Goal: Task Accomplishment & Management: Manage account settings

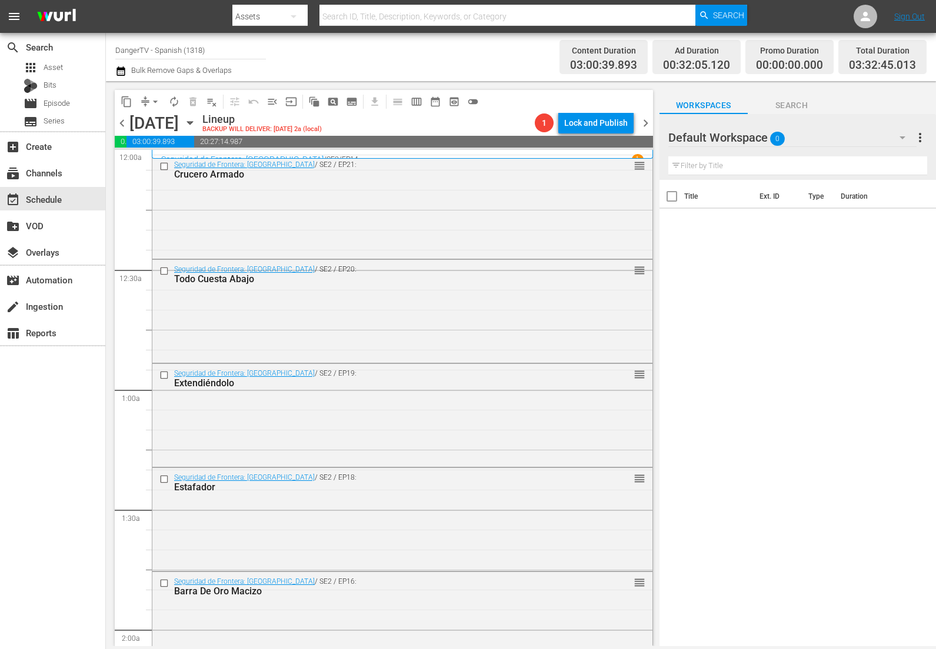
scroll to position [401, 0]
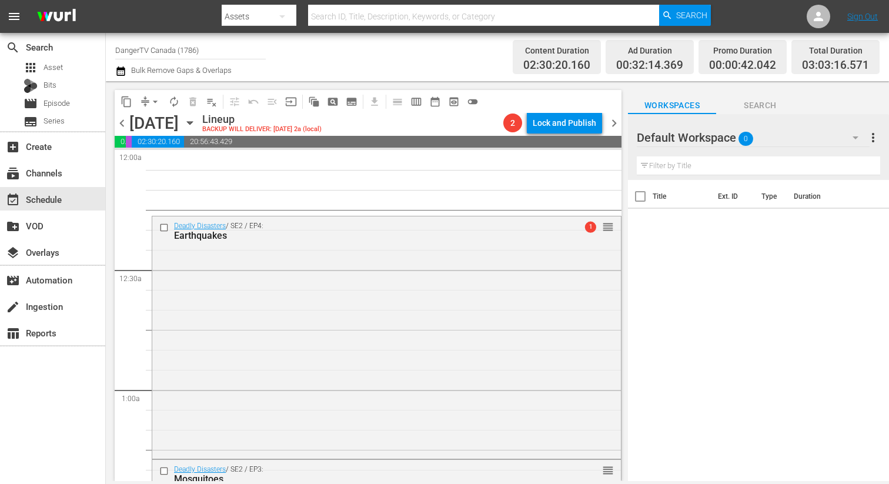
scroll to position [792, 0]
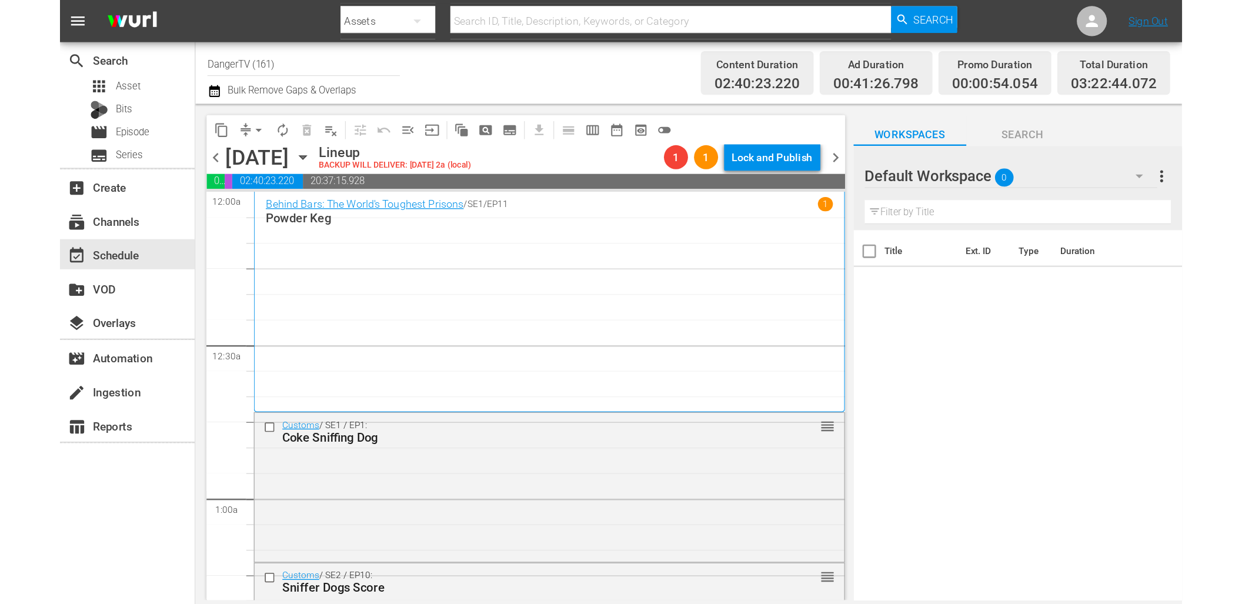
scroll to position [802, 0]
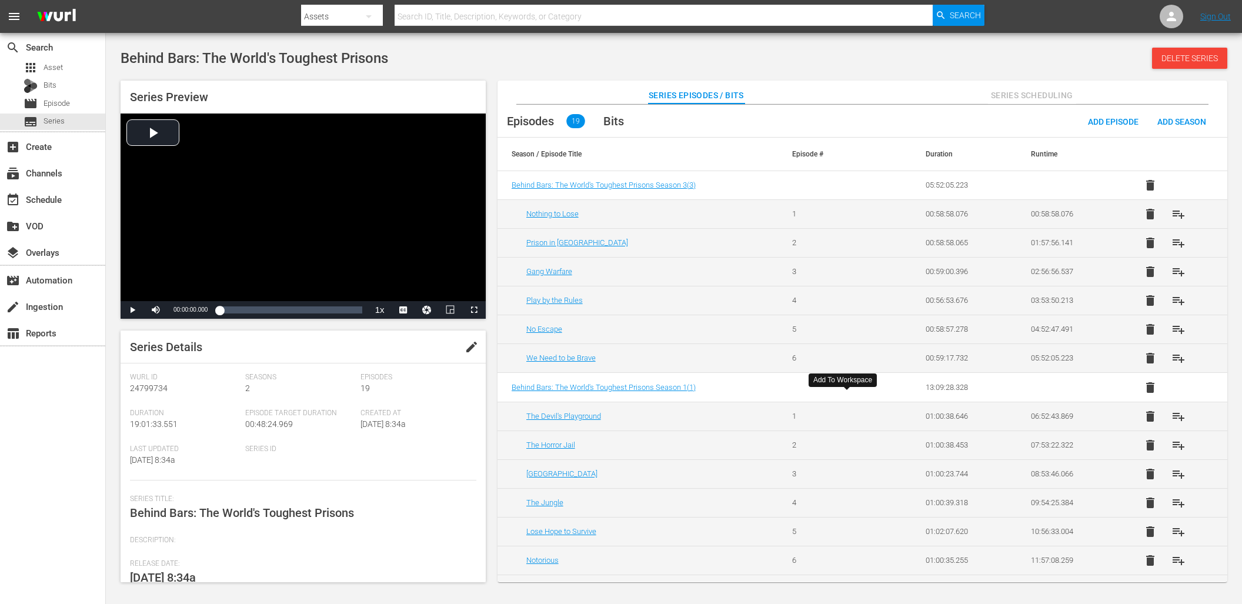
scroll to position [195, 0]
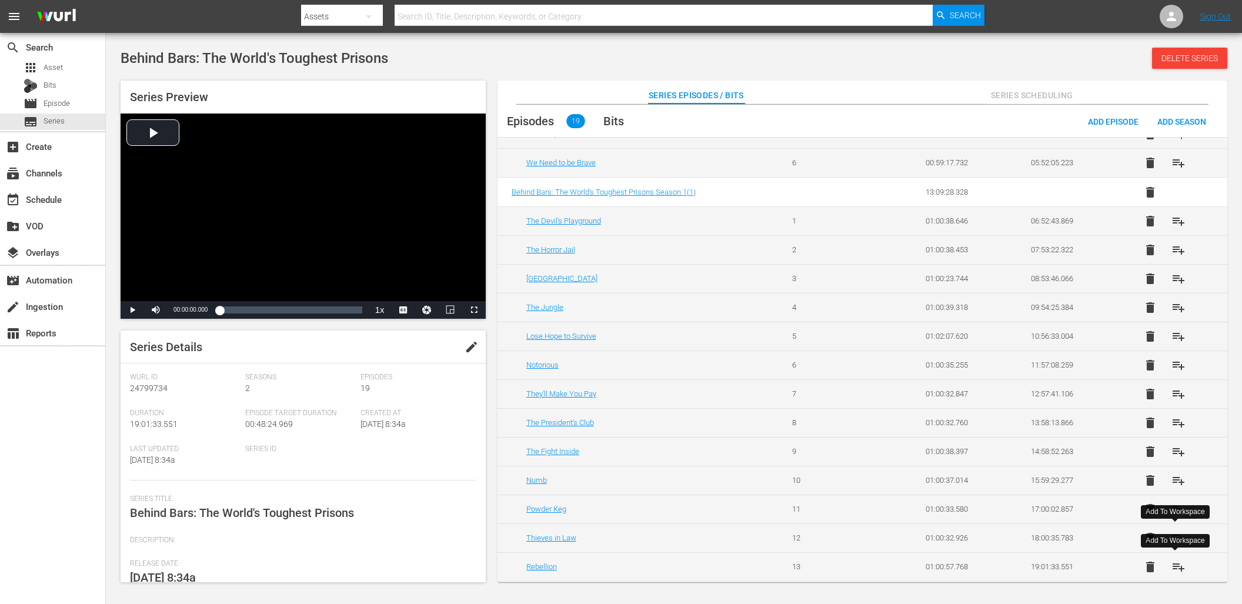
click at [1172, 571] on span "playlist_add" at bounding box center [1179, 567] width 14 height 14
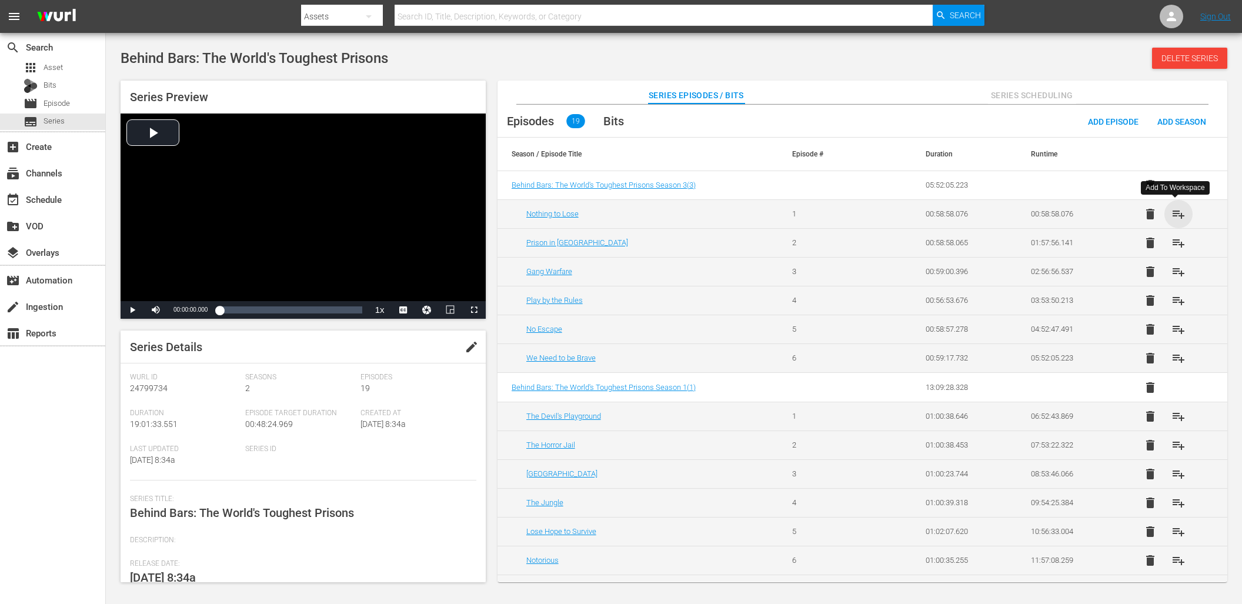
click at [1176, 209] on span "playlist_add" at bounding box center [1179, 214] width 14 height 14
click at [1175, 241] on span "playlist_add" at bounding box center [1179, 243] width 14 height 14
click at [1182, 275] on span "playlist_add" at bounding box center [1179, 272] width 14 height 14
click at [1175, 296] on span "playlist_add" at bounding box center [1179, 300] width 14 height 14
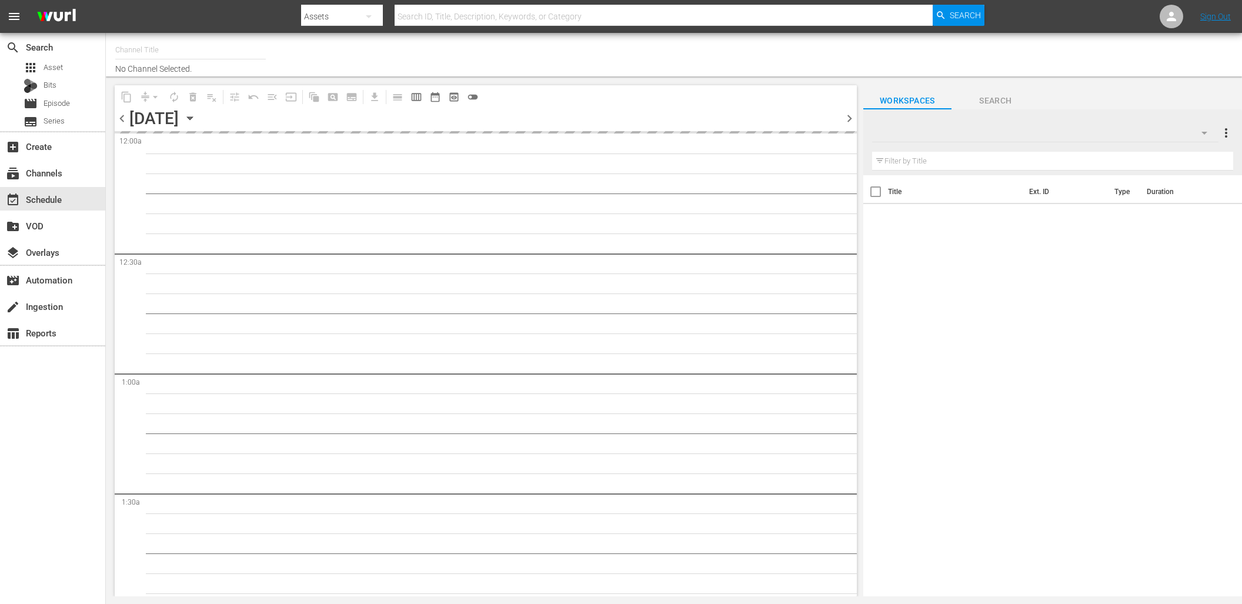
type input "DangerTV (161)"
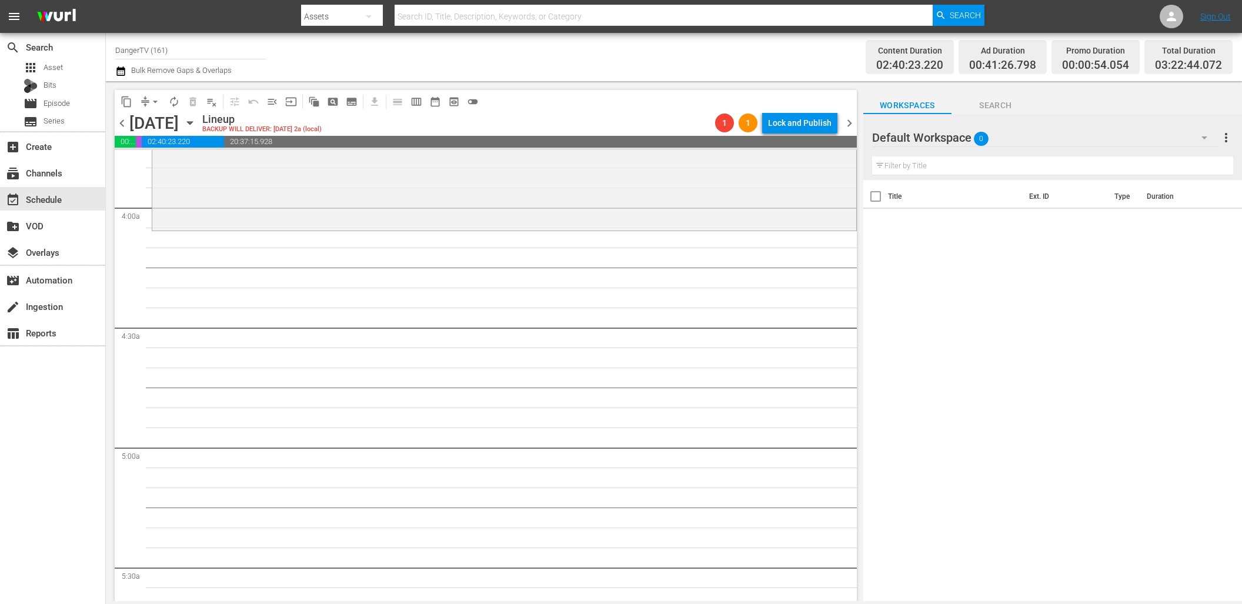
scroll to position [906, 0]
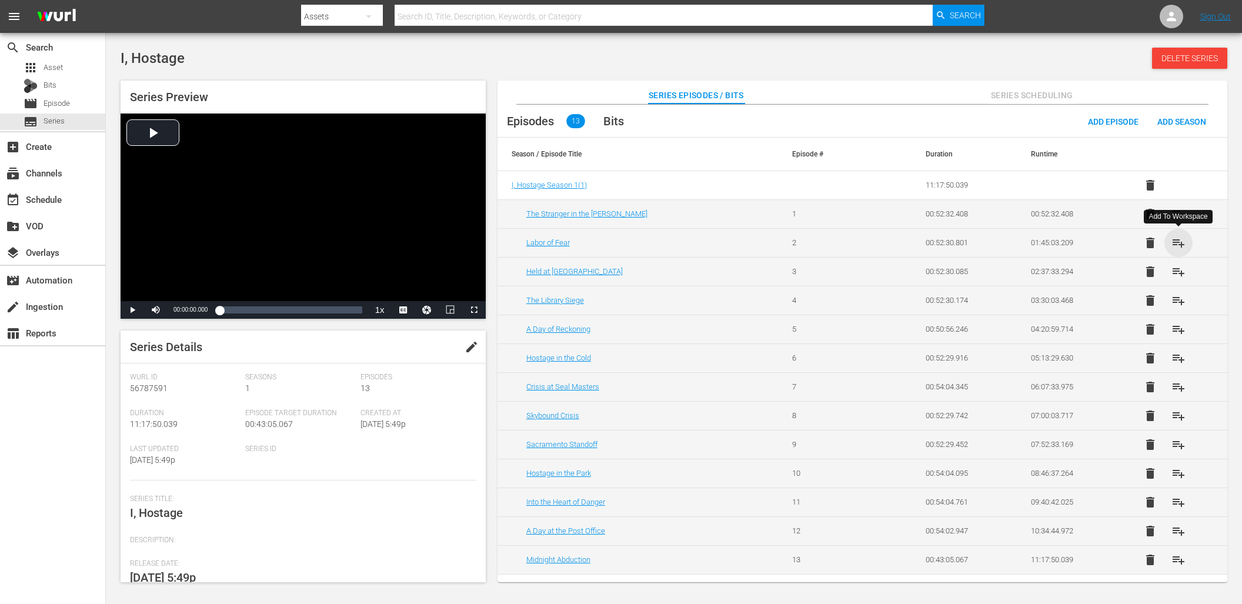
click at [1176, 244] on span "playlist_add" at bounding box center [1179, 243] width 14 height 14
click at [1180, 273] on span "playlist_add" at bounding box center [1179, 272] width 14 height 14
click at [1179, 302] on span "playlist_add" at bounding box center [1179, 300] width 14 height 14
click at [1182, 332] on span "playlist_add" at bounding box center [1179, 329] width 14 height 14
click at [1179, 358] on span "playlist_add" at bounding box center [1179, 358] width 14 height 14
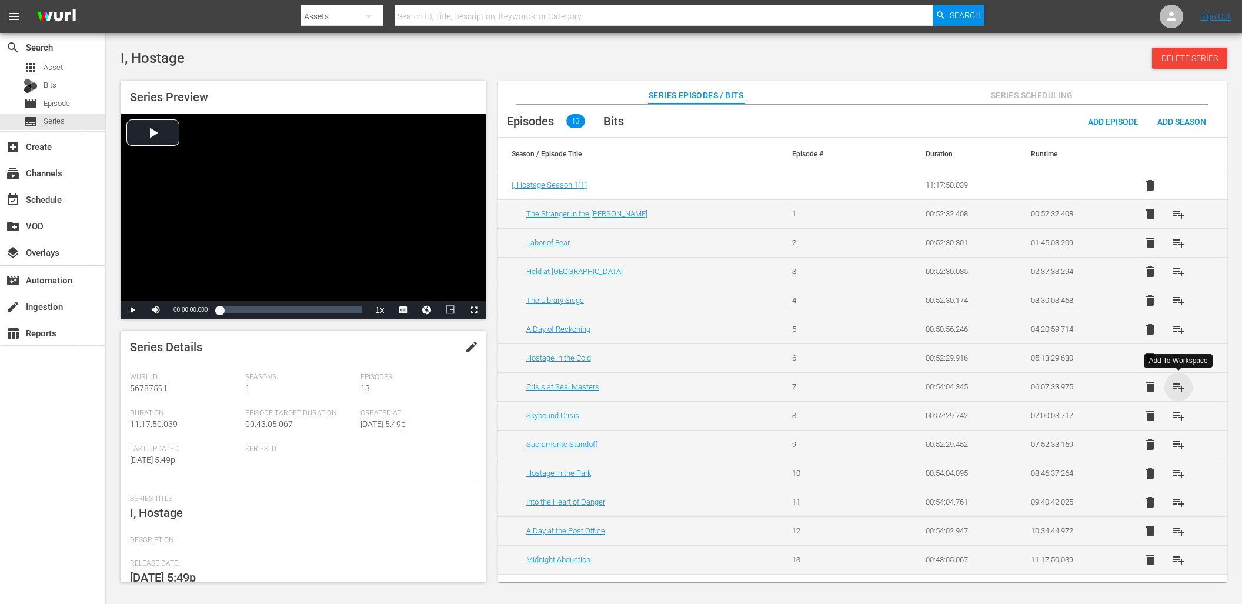
click at [1180, 385] on span "playlist_add" at bounding box center [1179, 387] width 14 height 14
click at [1180, 414] on span "playlist_add" at bounding box center [1179, 416] width 14 height 14
click at [1179, 445] on span "playlist_add" at bounding box center [1179, 445] width 14 height 14
click at [1183, 473] on span "playlist_add" at bounding box center [1179, 473] width 14 height 14
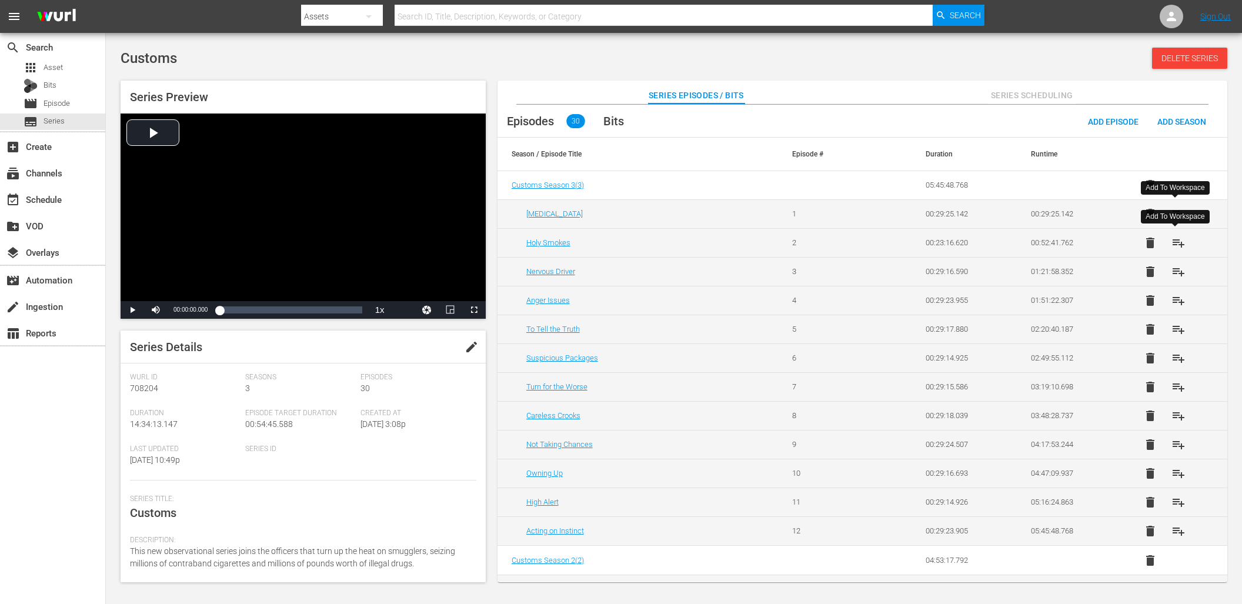
click at [1180, 242] on span "playlist_add" at bounding box center [1179, 243] width 14 height 14
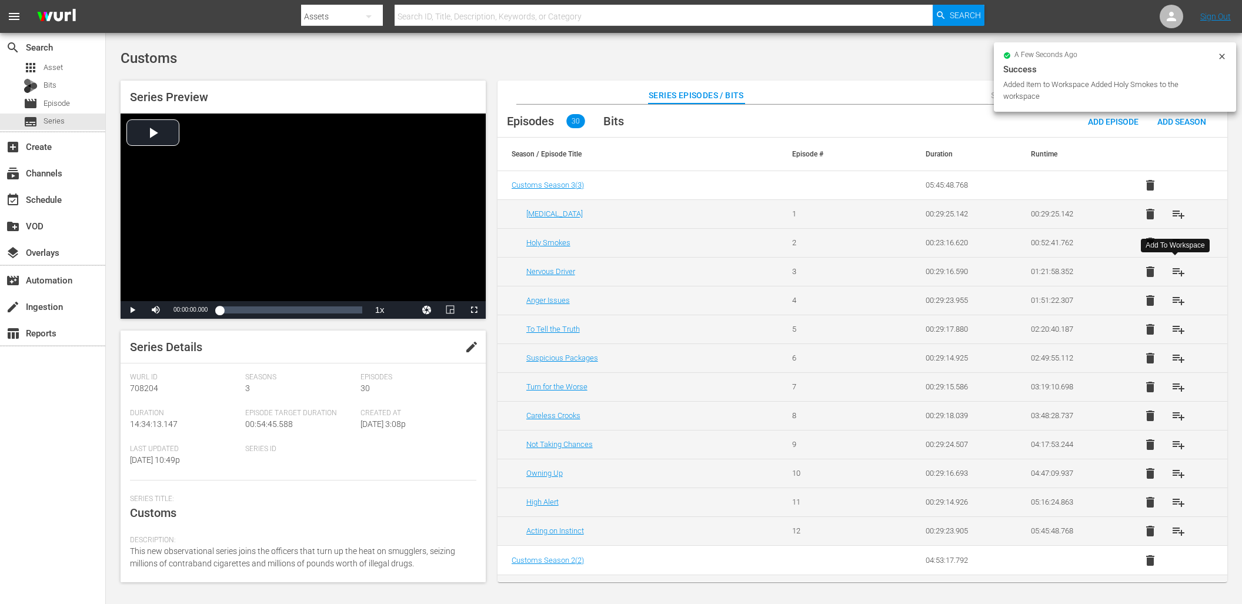
click at [1176, 269] on span "playlist_add" at bounding box center [1179, 272] width 14 height 14
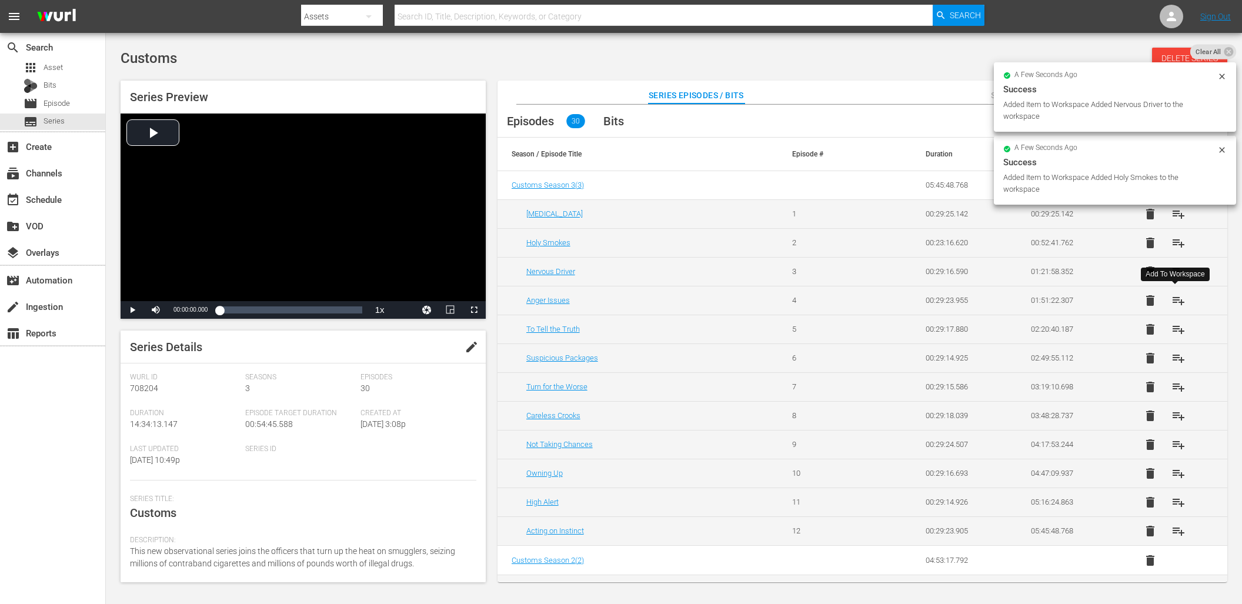
click at [1178, 296] on span "playlist_add" at bounding box center [1179, 300] width 14 height 14
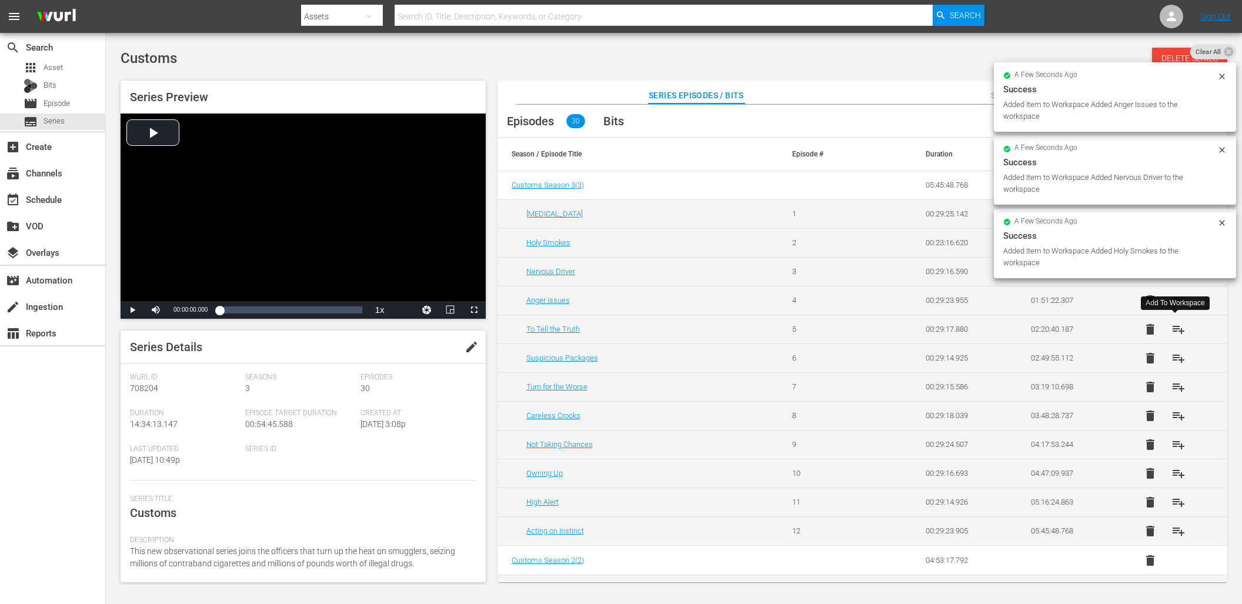
click at [1174, 327] on span "playlist_add" at bounding box center [1179, 329] width 14 height 14
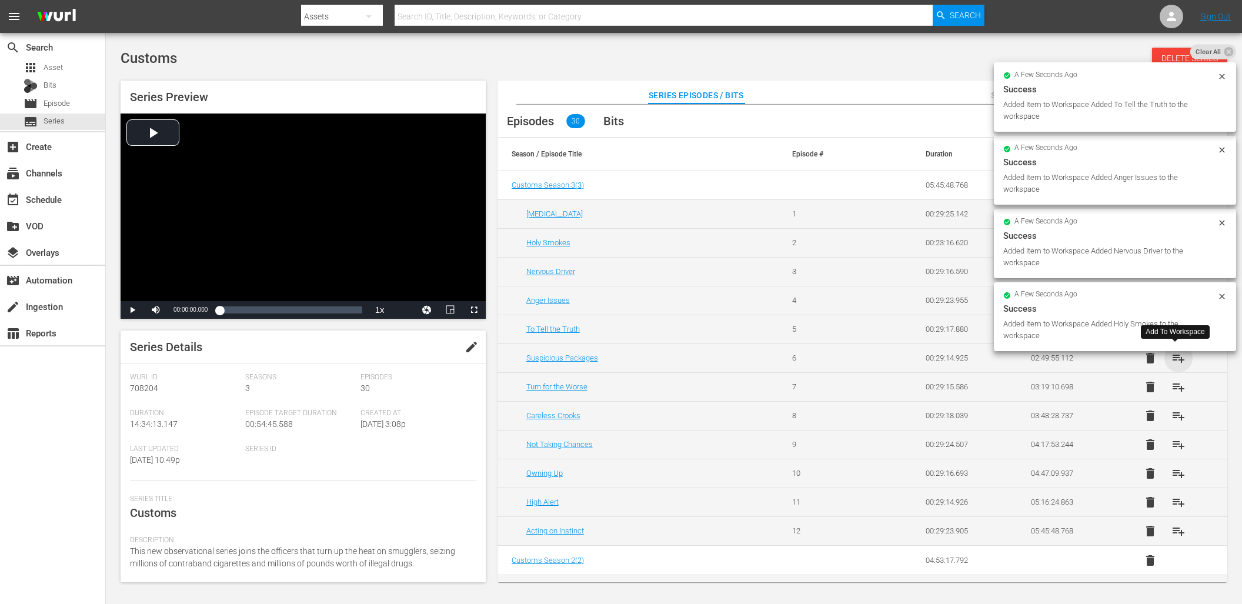
click at [1174, 359] on span "playlist_add" at bounding box center [1179, 358] width 14 height 14
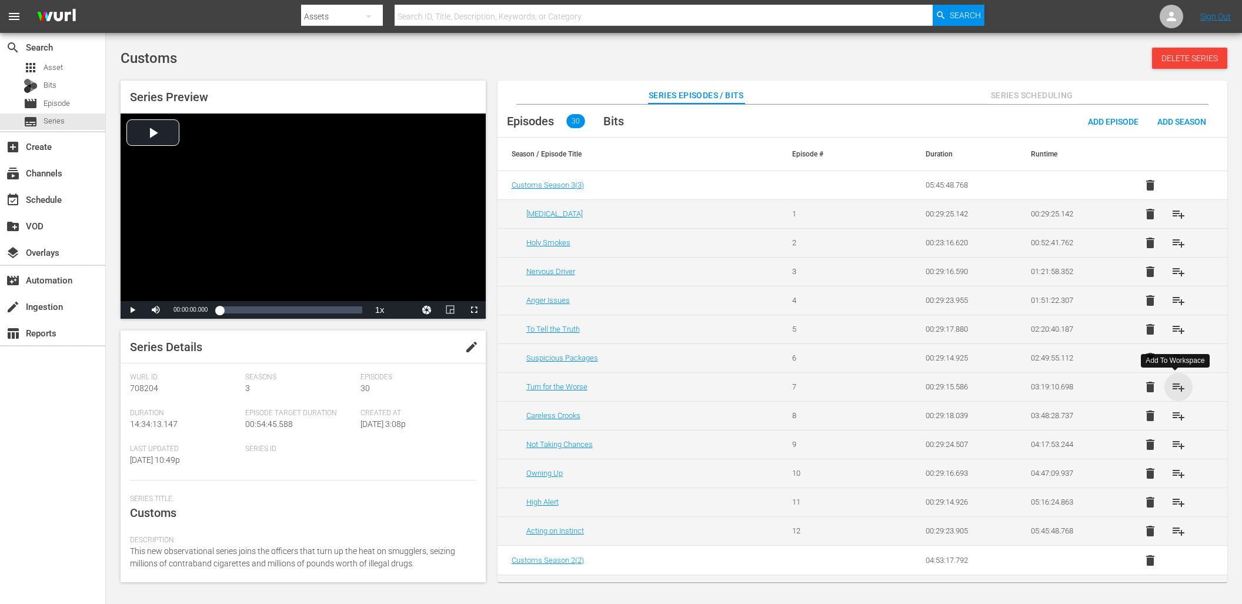
drag, startPoint x: 1176, startPoint y: 384, endPoint x: 1176, endPoint y: 405, distance: 20.6
click at [1176, 384] on span "playlist_add" at bounding box center [1179, 387] width 14 height 14
click at [1174, 416] on span "playlist_add" at bounding box center [1179, 416] width 14 height 14
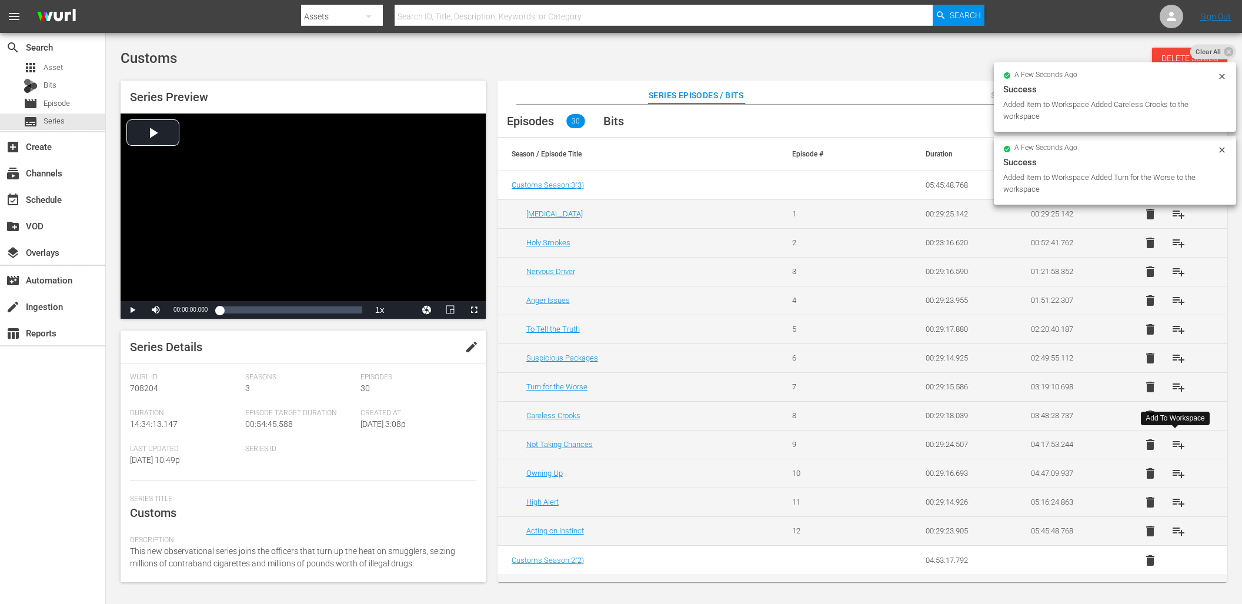
click at [1174, 441] on span "playlist_add" at bounding box center [1179, 445] width 14 height 14
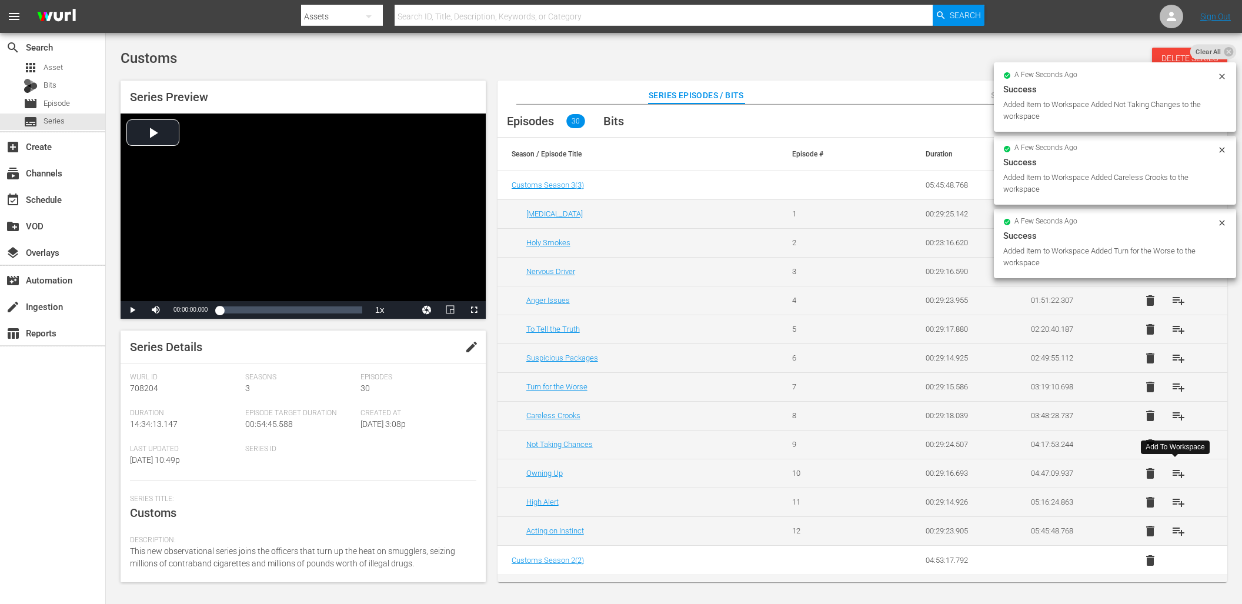
click at [1176, 470] on span "playlist_add" at bounding box center [1179, 473] width 14 height 14
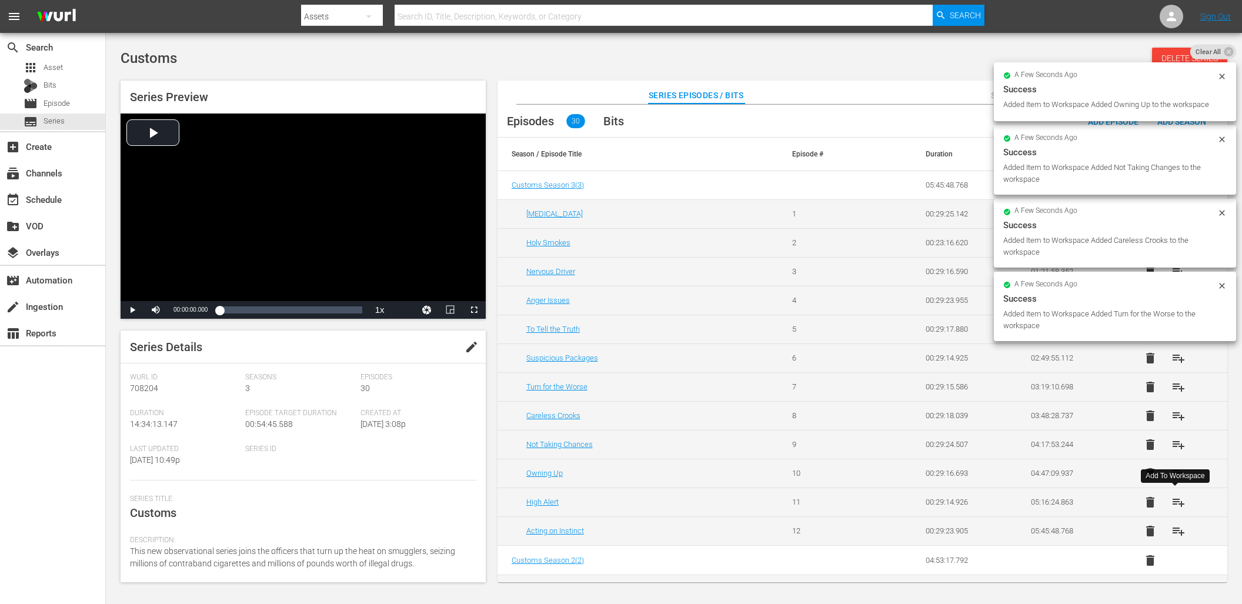
click at [1175, 501] on span "playlist_add" at bounding box center [1179, 502] width 14 height 14
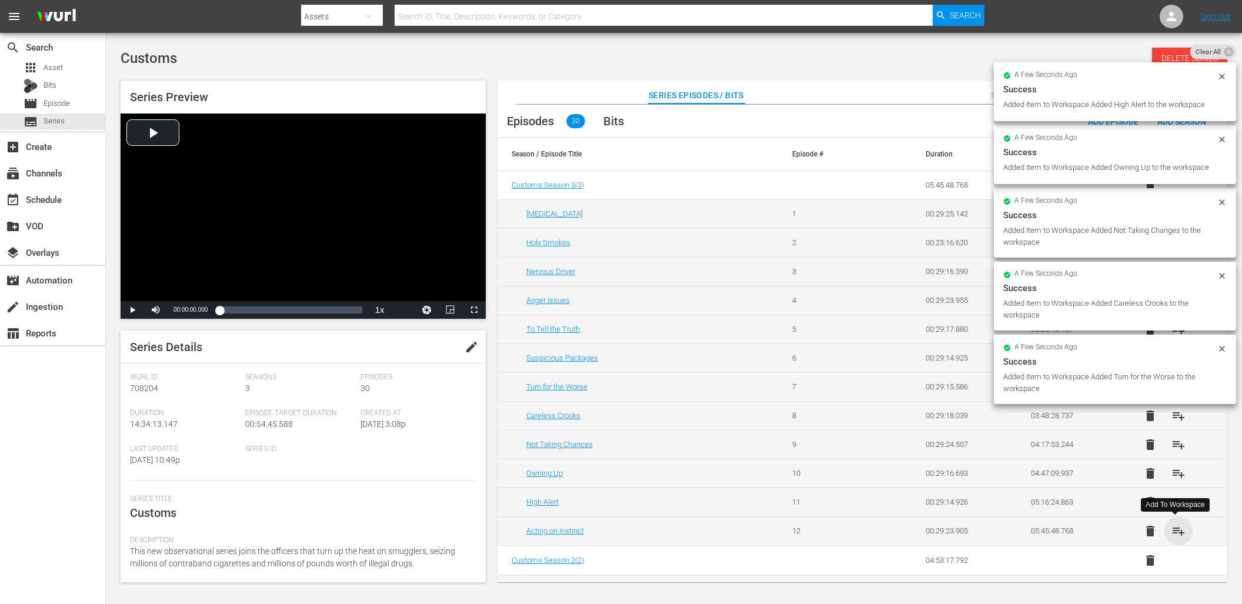
click at [1177, 531] on span "playlist_add" at bounding box center [1179, 531] width 14 height 14
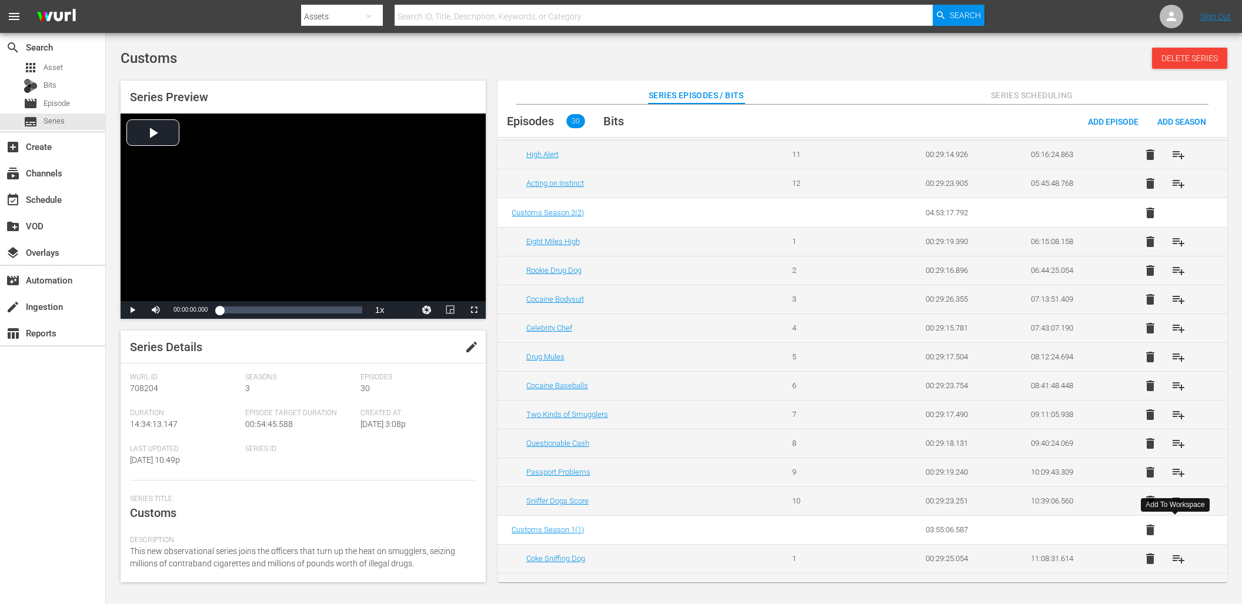
scroll to position [397, 0]
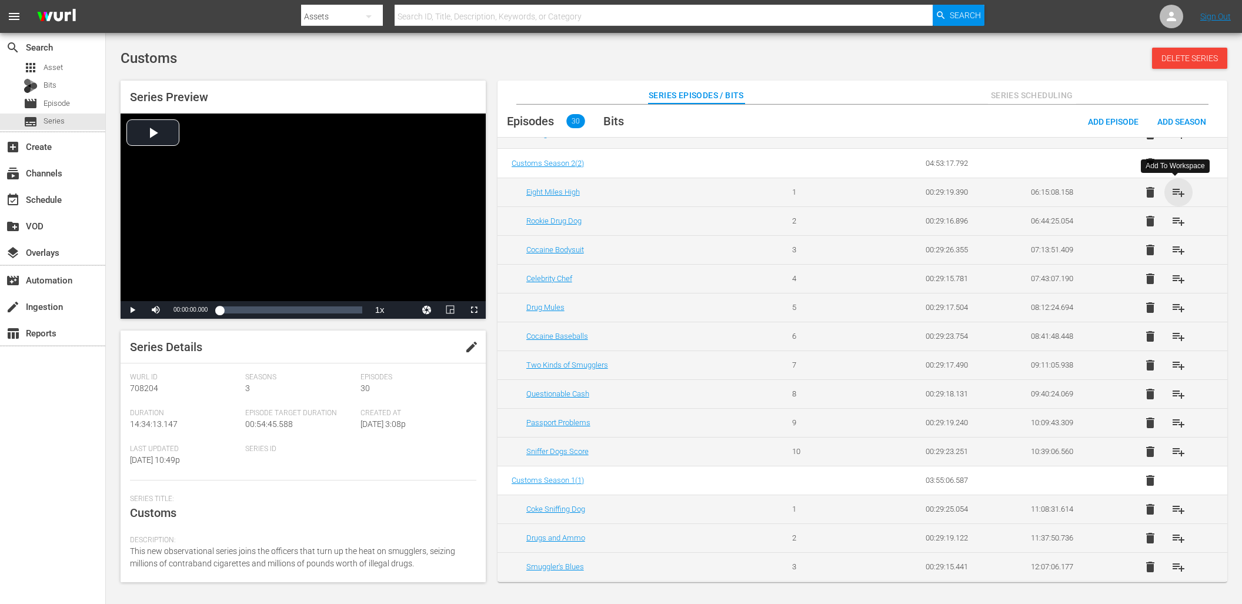
click at [1172, 186] on span "playlist_add" at bounding box center [1179, 192] width 14 height 14
click at [1176, 224] on span "playlist_add" at bounding box center [1179, 221] width 14 height 14
drag, startPoint x: 1180, startPoint y: 249, endPoint x: 1179, endPoint y: 260, distance: 10.6
click at [1180, 249] on span "playlist_add" at bounding box center [1179, 250] width 14 height 14
drag, startPoint x: 1180, startPoint y: 280, endPoint x: 1179, endPoint y: 288, distance: 8.3
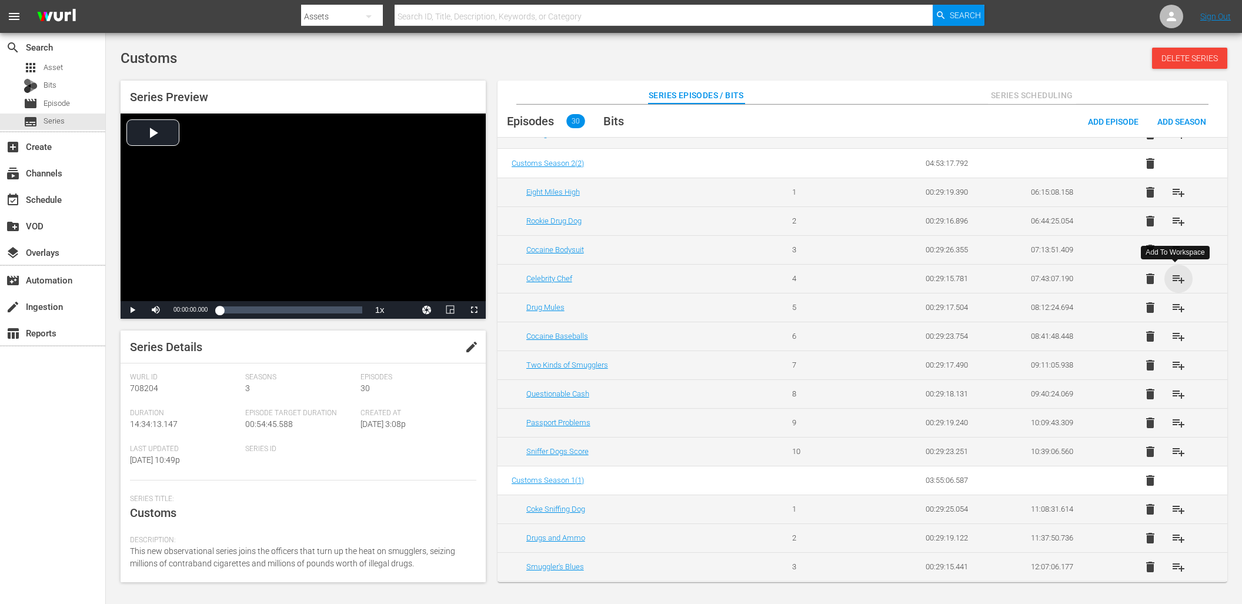
click at [1180, 280] on span "playlist_add" at bounding box center [1179, 279] width 14 height 14
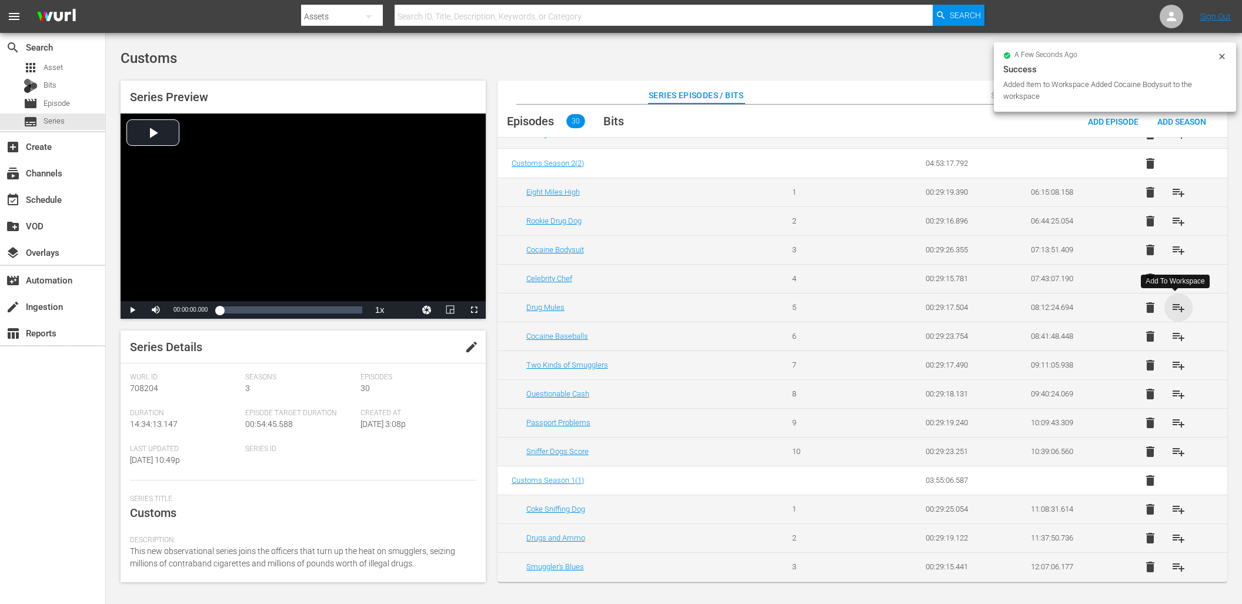
click at [1179, 306] on span "playlist_add" at bounding box center [1179, 308] width 14 height 14
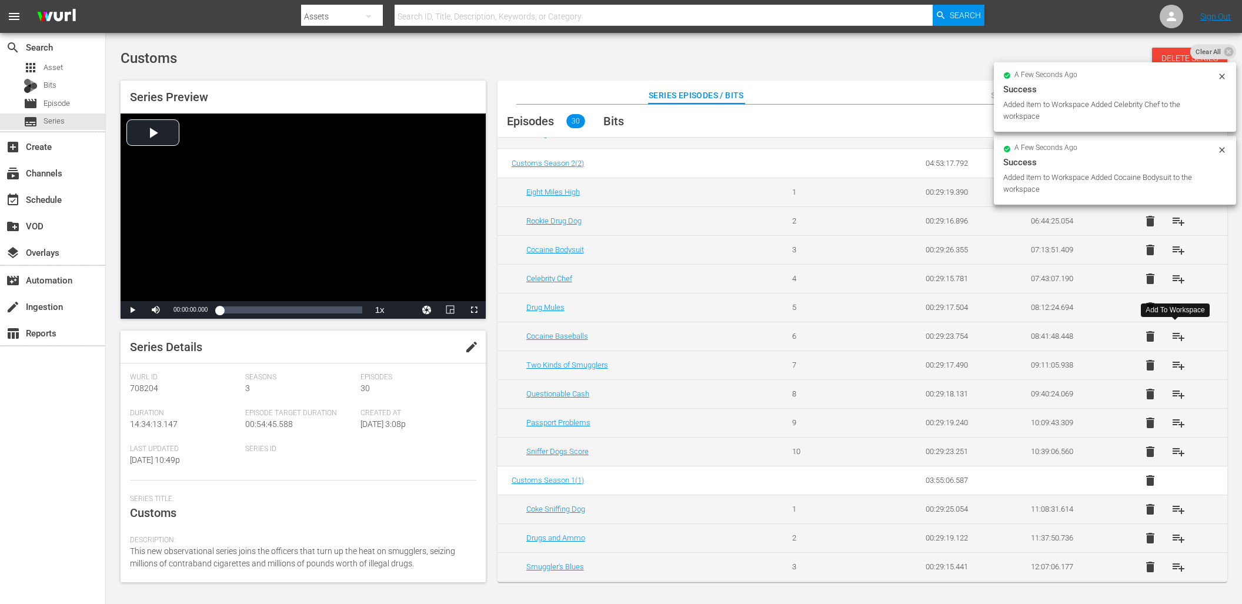
click at [1177, 337] on span "playlist_add" at bounding box center [1179, 336] width 14 height 14
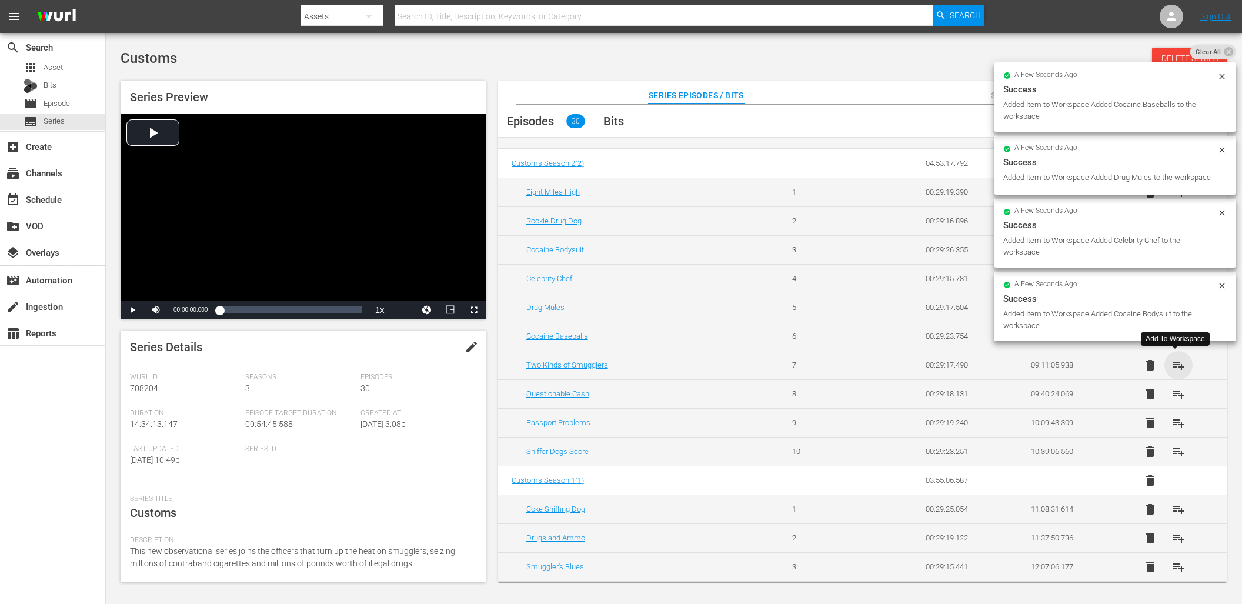
click at [1173, 360] on span "playlist_add" at bounding box center [1179, 365] width 14 height 14
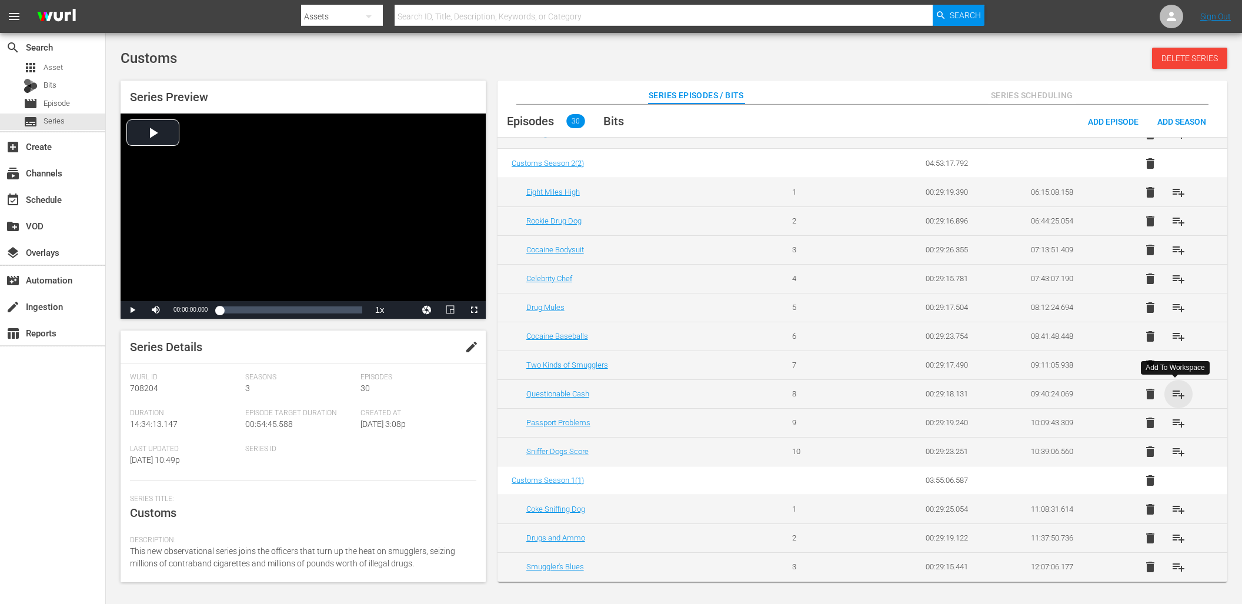
click at [1174, 393] on span "playlist_add" at bounding box center [1179, 394] width 14 height 14
drag, startPoint x: 1176, startPoint y: 422, endPoint x: 1177, endPoint y: 434, distance: 11.8
click at [1176, 422] on span "playlist_add" at bounding box center [1179, 423] width 14 height 14
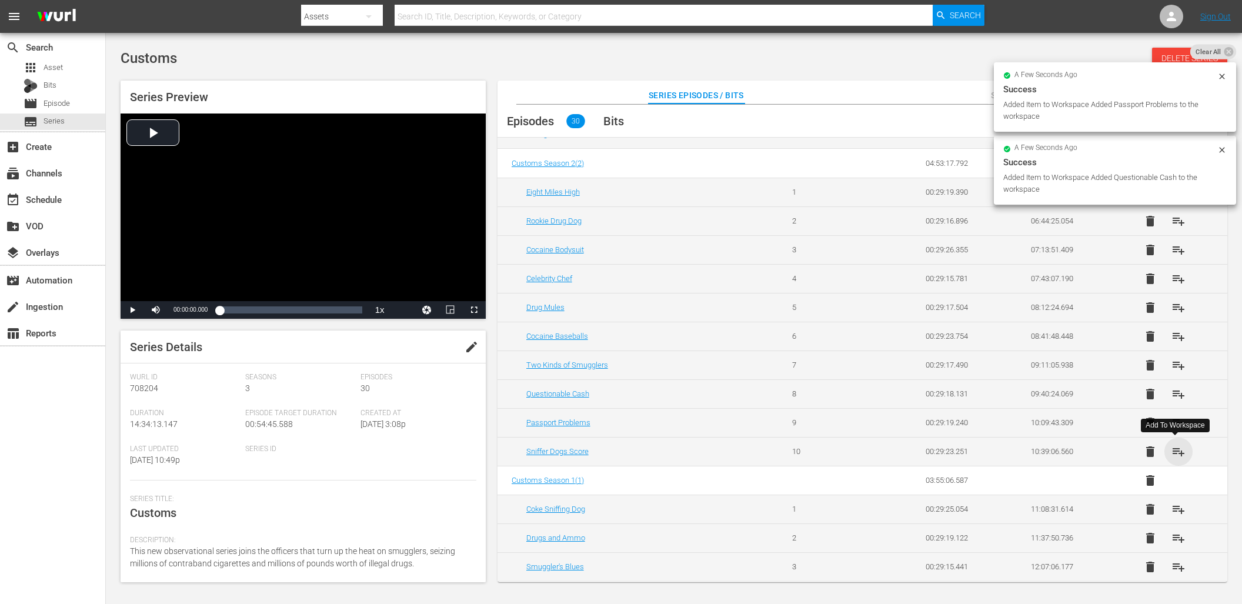
click at [1177, 454] on span "playlist_add" at bounding box center [1179, 452] width 14 height 14
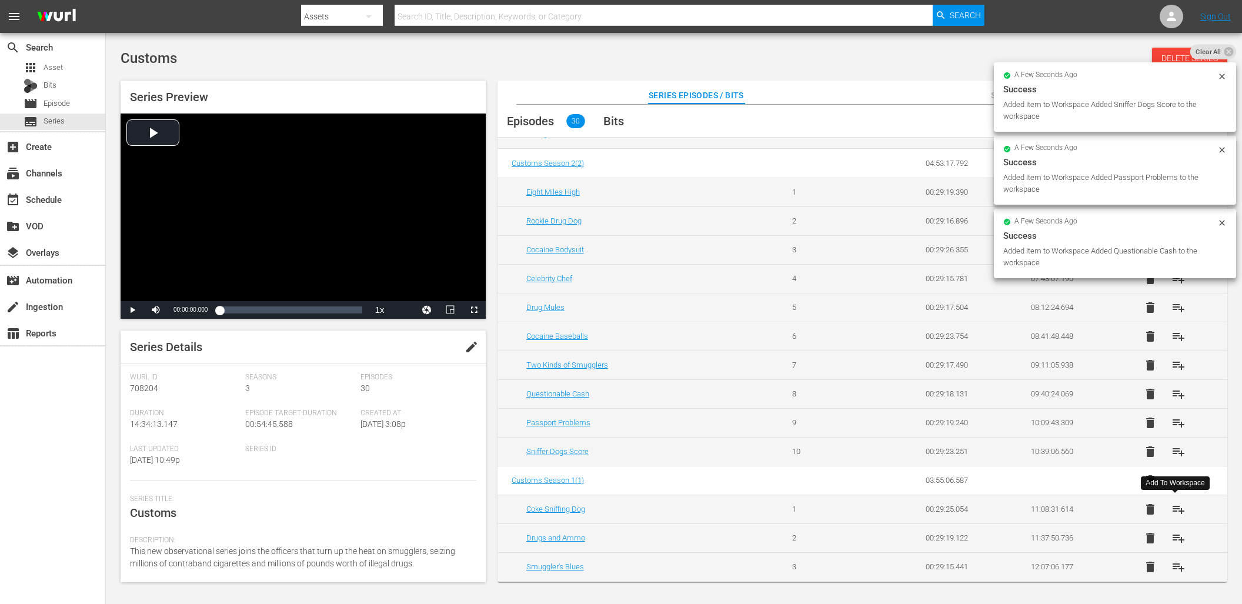
click at [1179, 508] on span "playlist_add" at bounding box center [1179, 509] width 14 height 14
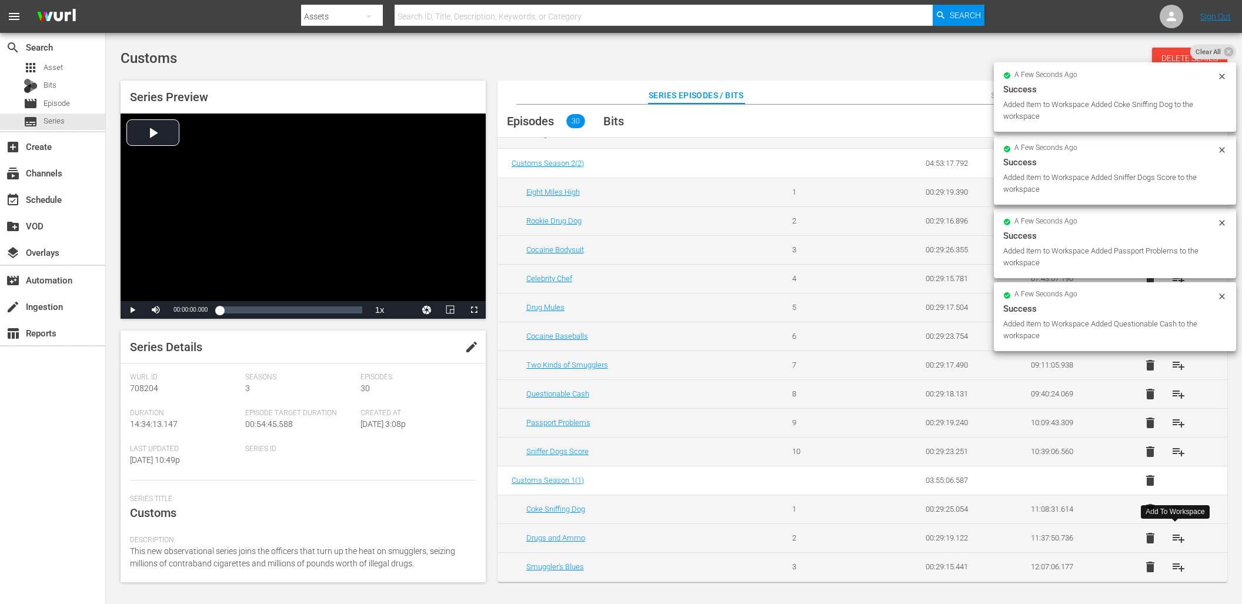
click at [1177, 537] on span "playlist_add" at bounding box center [1179, 538] width 14 height 14
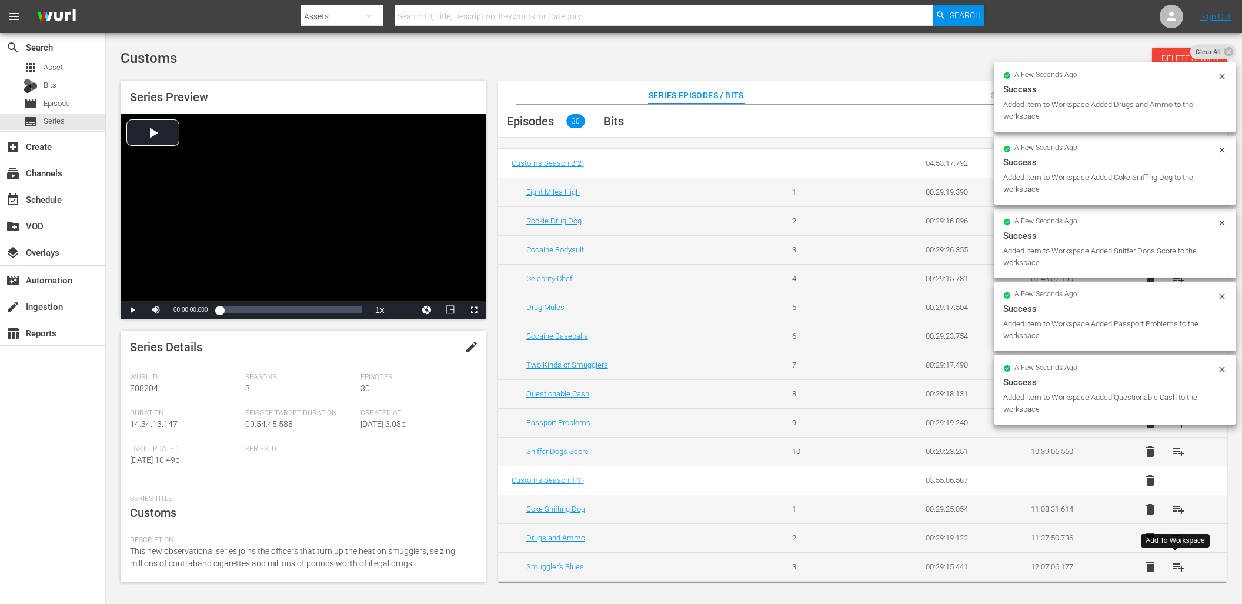
click at [1176, 564] on span "playlist_add" at bounding box center [1179, 567] width 14 height 14
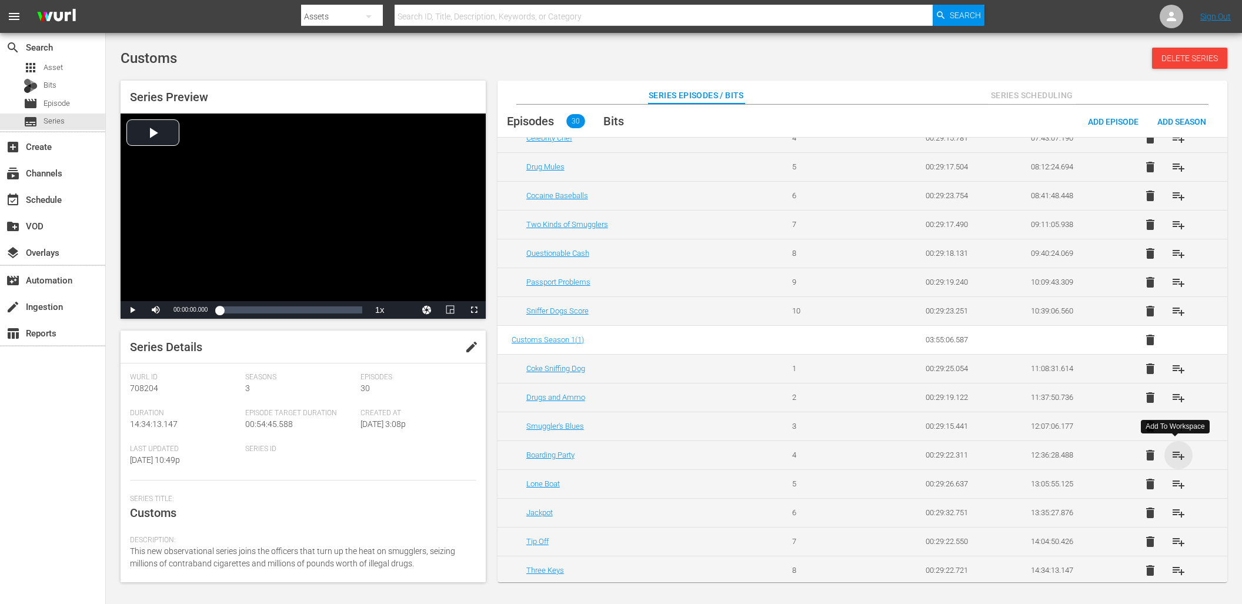
scroll to position [539, 0]
click at [1174, 452] on span "playlist_add" at bounding box center [1179, 454] width 14 height 14
click at [1175, 483] on span "playlist_add" at bounding box center [1179, 483] width 14 height 14
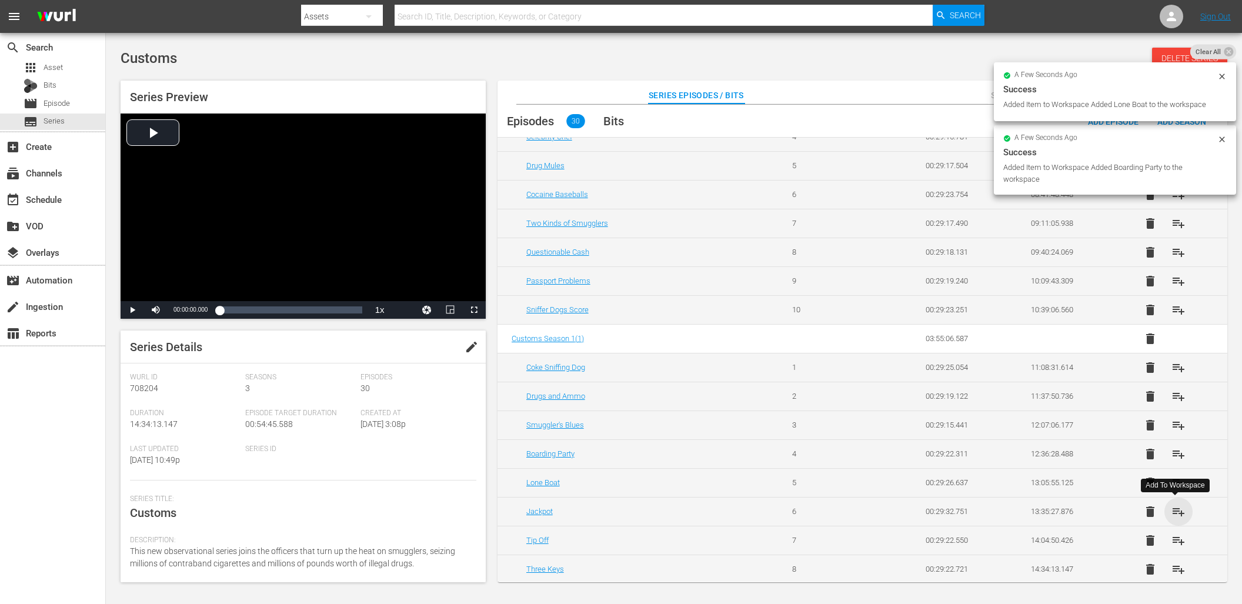
click at [1179, 511] on span "playlist_add" at bounding box center [1179, 512] width 14 height 14
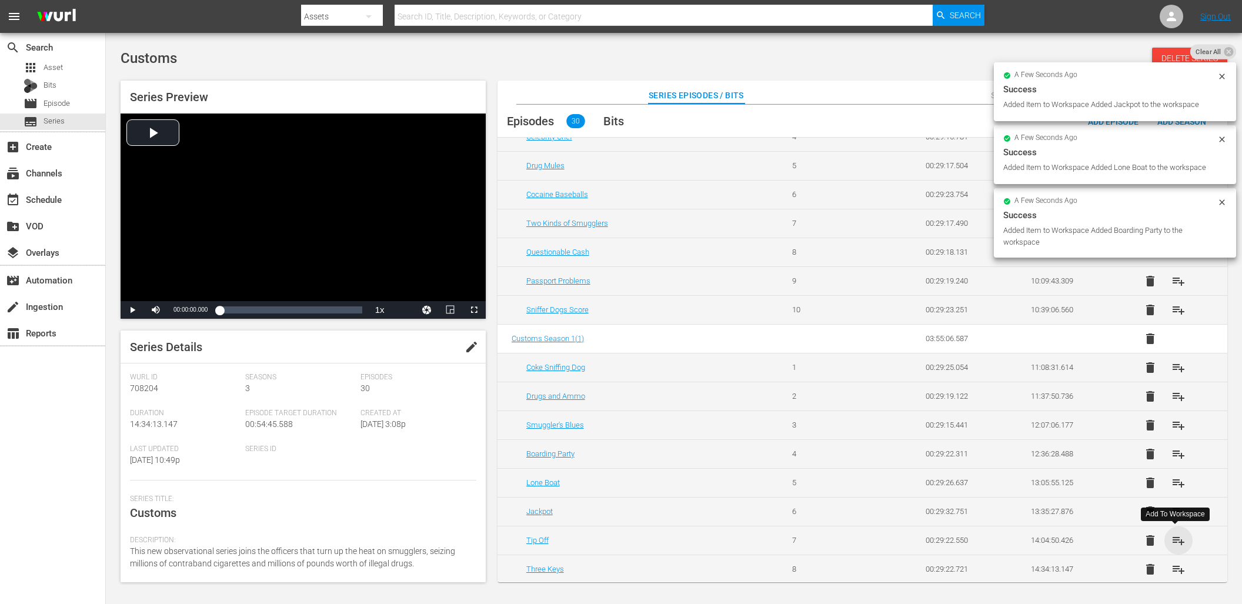
drag, startPoint x: 1176, startPoint y: 536, endPoint x: 1179, endPoint y: 554, distance: 17.9
click at [1176, 536] on span "playlist_add" at bounding box center [1179, 540] width 14 height 14
click at [1179, 568] on span "playlist_add" at bounding box center [1179, 569] width 14 height 14
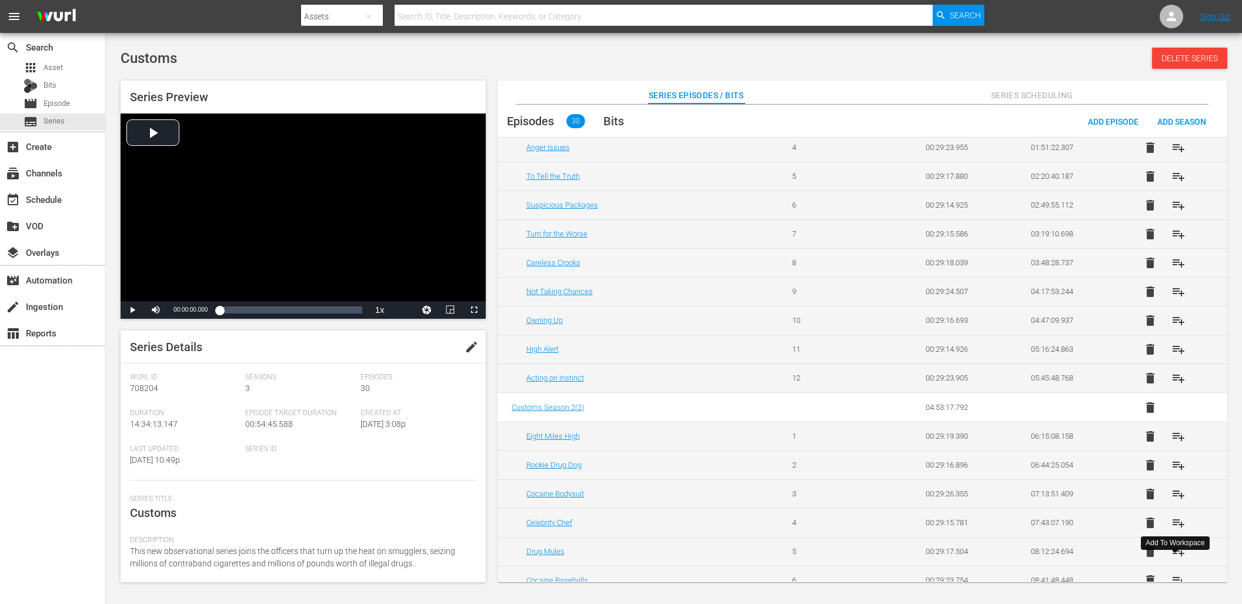
scroll to position [0, 0]
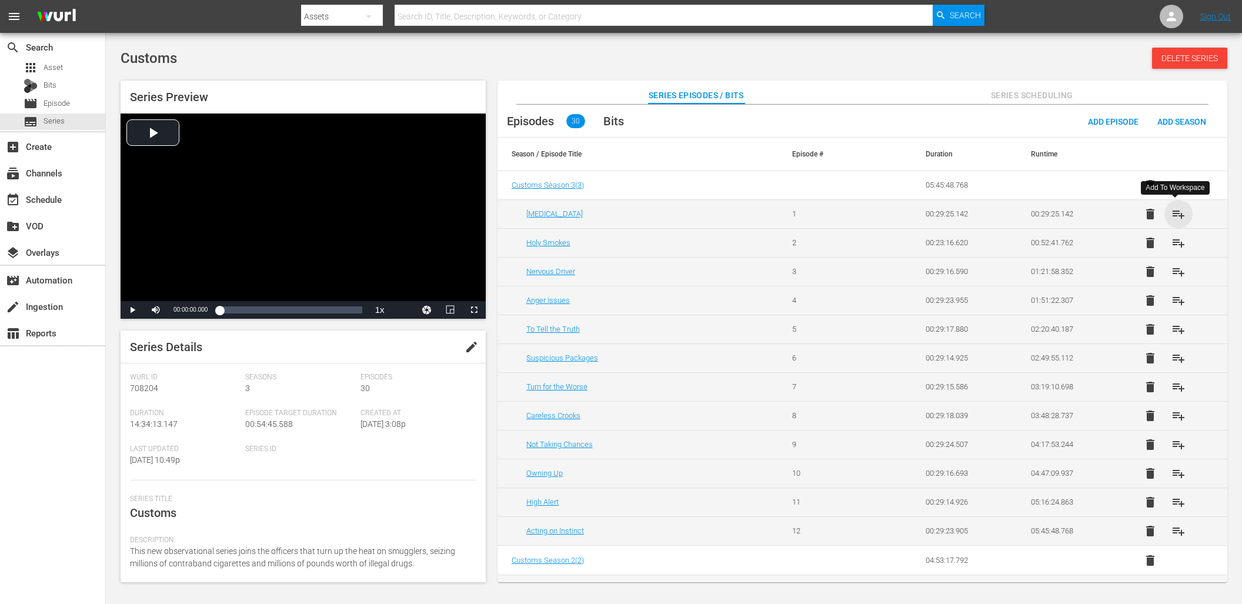
click at [1178, 213] on span "playlist_add" at bounding box center [1179, 214] width 14 height 14
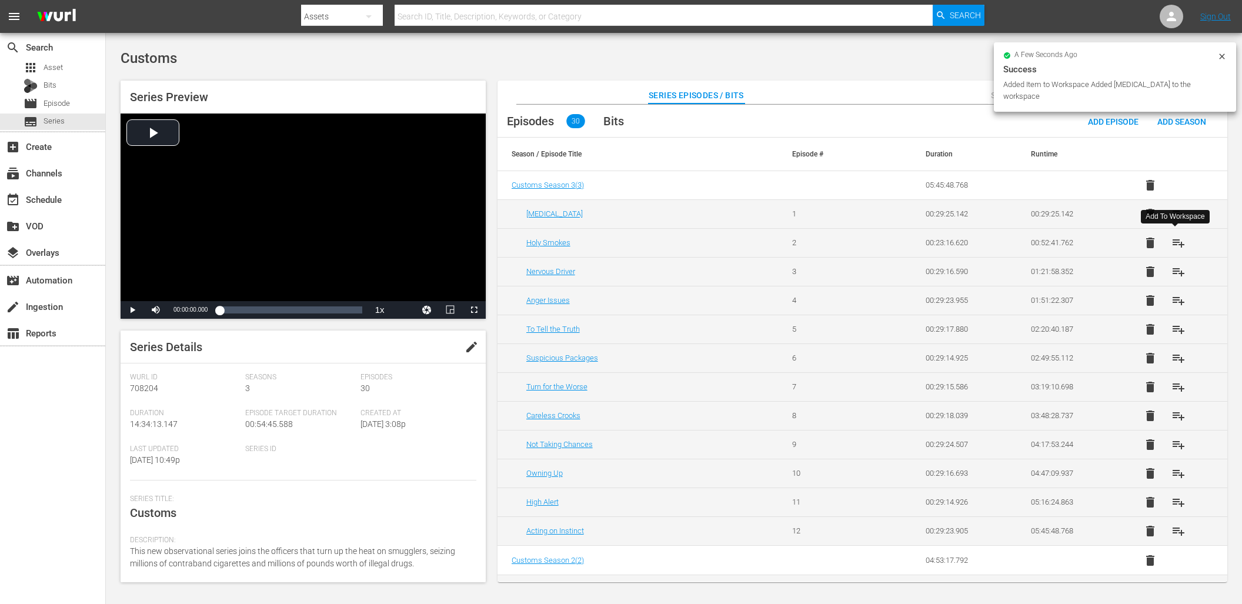
click at [1175, 239] on span "playlist_add" at bounding box center [1179, 243] width 14 height 14
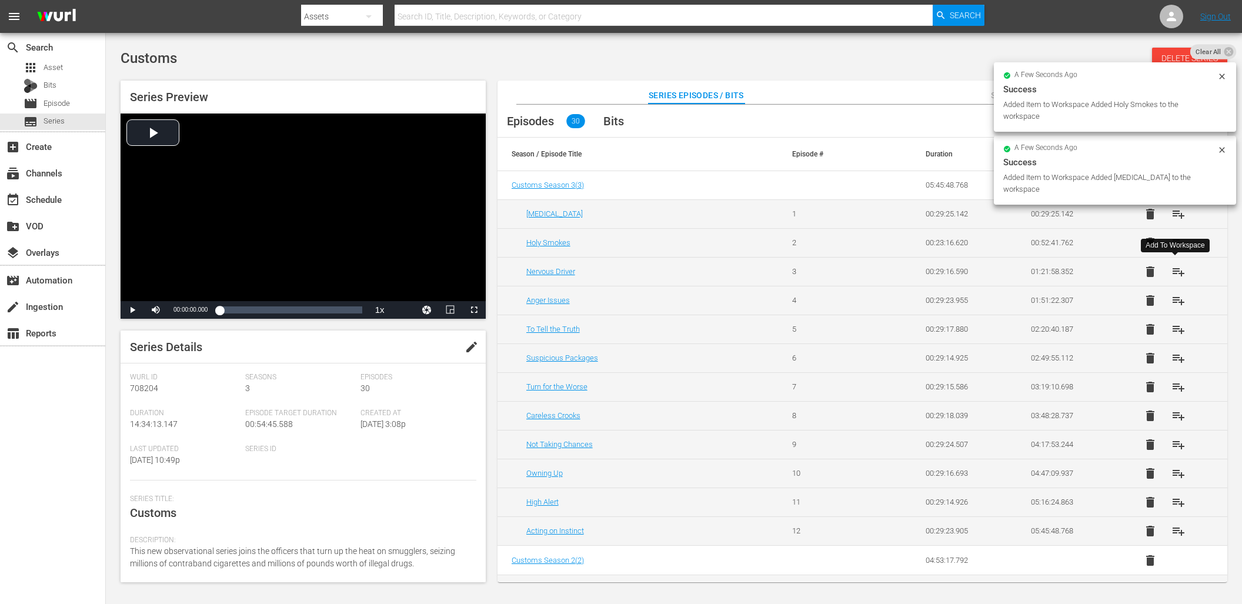
click at [1174, 269] on span "playlist_add" at bounding box center [1179, 272] width 14 height 14
click at [1175, 296] on span "playlist_add" at bounding box center [1179, 300] width 14 height 14
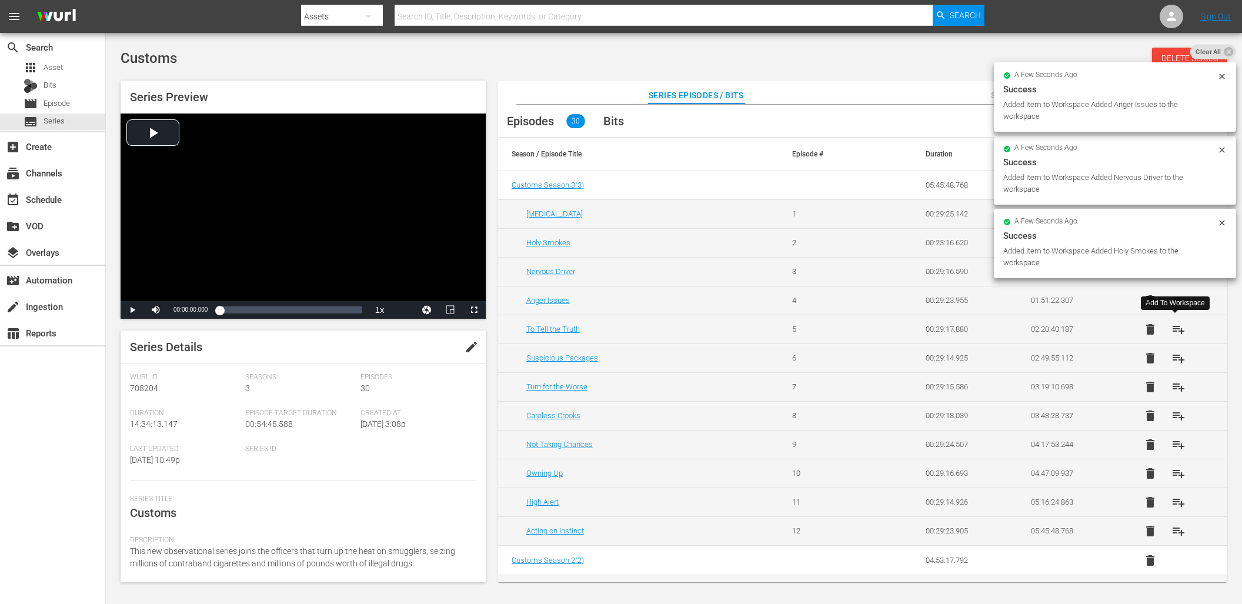
click at [1174, 332] on span "playlist_add" at bounding box center [1179, 329] width 14 height 14
click at [1176, 360] on span "playlist_add" at bounding box center [1179, 358] width 14 height 14
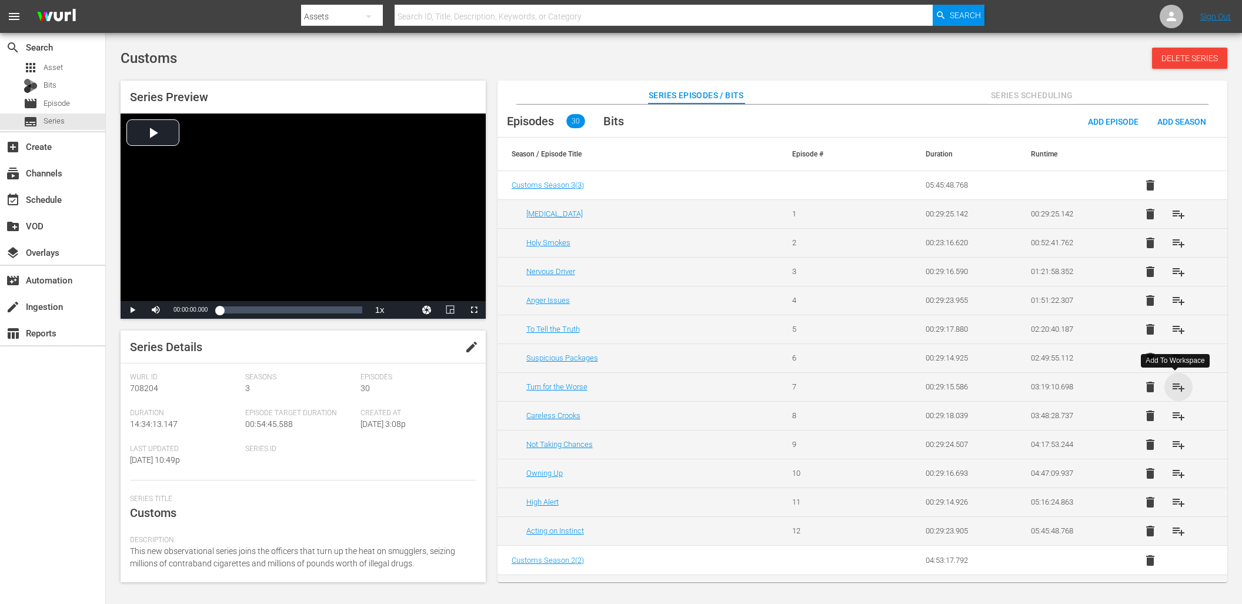
click at [1175, 385] on span "playlist_add" at bounding box center [1179, 387] width 14 height 14
click at [1175, 418] on span "playlist_add" at bounding box center [1179, 416] width 14 height 14
click at [1179, 446] on span "playlist_add" at bounding box center [1179, 445] width 14 height 14
click at [1175, 470] on span "playlist_add" at bounding box center [1179, 473] width 14 height 14
click at [1177, 493] on button "playlist_add" at bounding box center [1178, 502] width 28 height 28
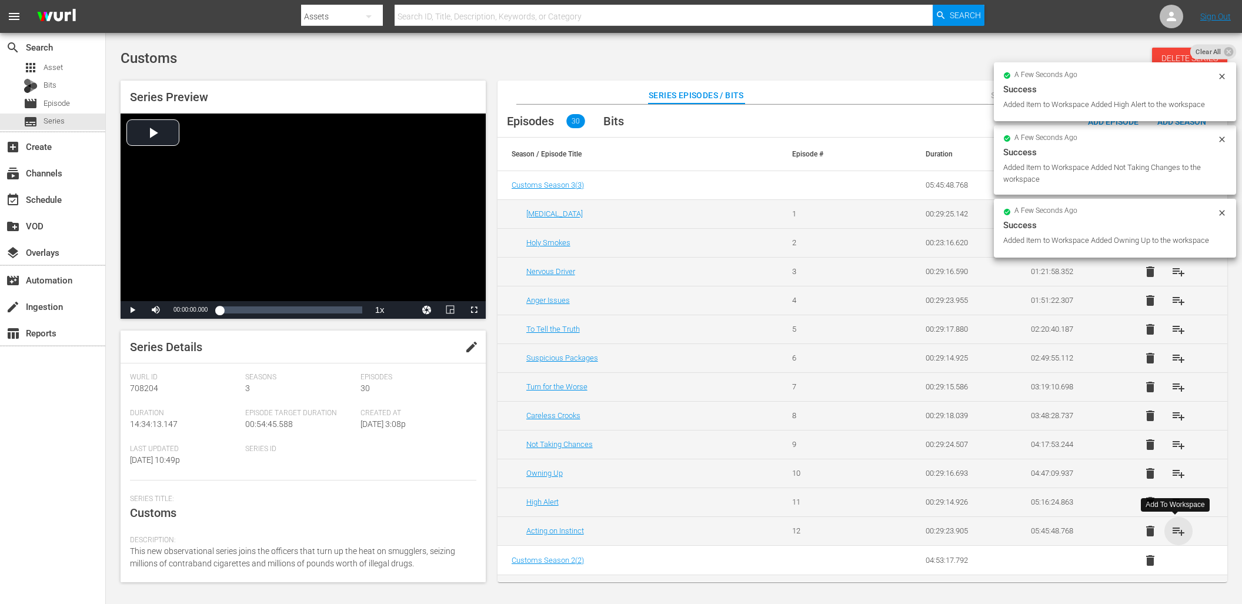
drag, startPoint x: 1179, startPoint y: 528, endPoint x: 1174, endPoint y: 516, distance: 12.7
click at [1179, 528] on span "playlist_add" at bounding box center [1179, 531] width 14 height 14
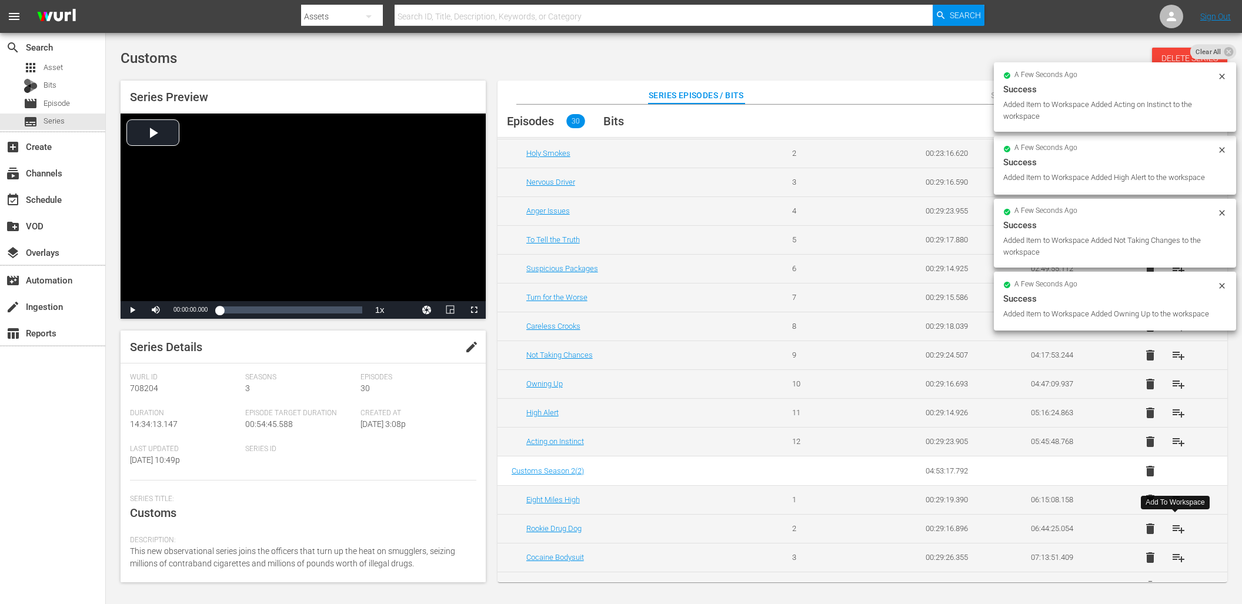
scroll to position [96, 0]
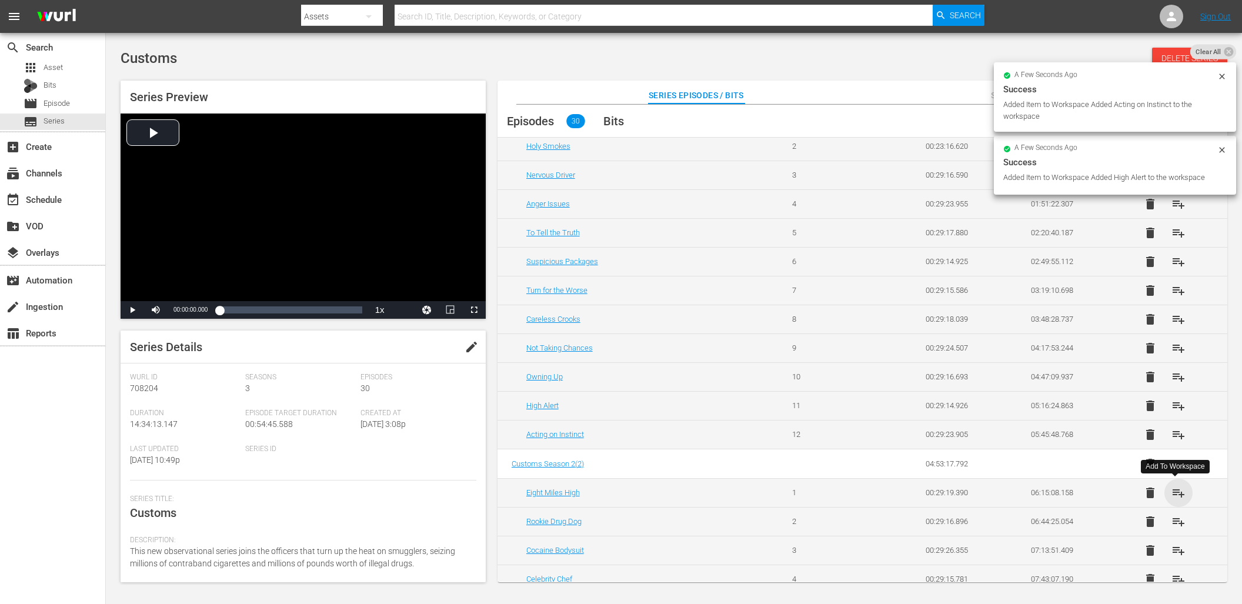
click at [1173, 490] on span "playlist_add" at bounding box center [1179, 493] width 14 height 14
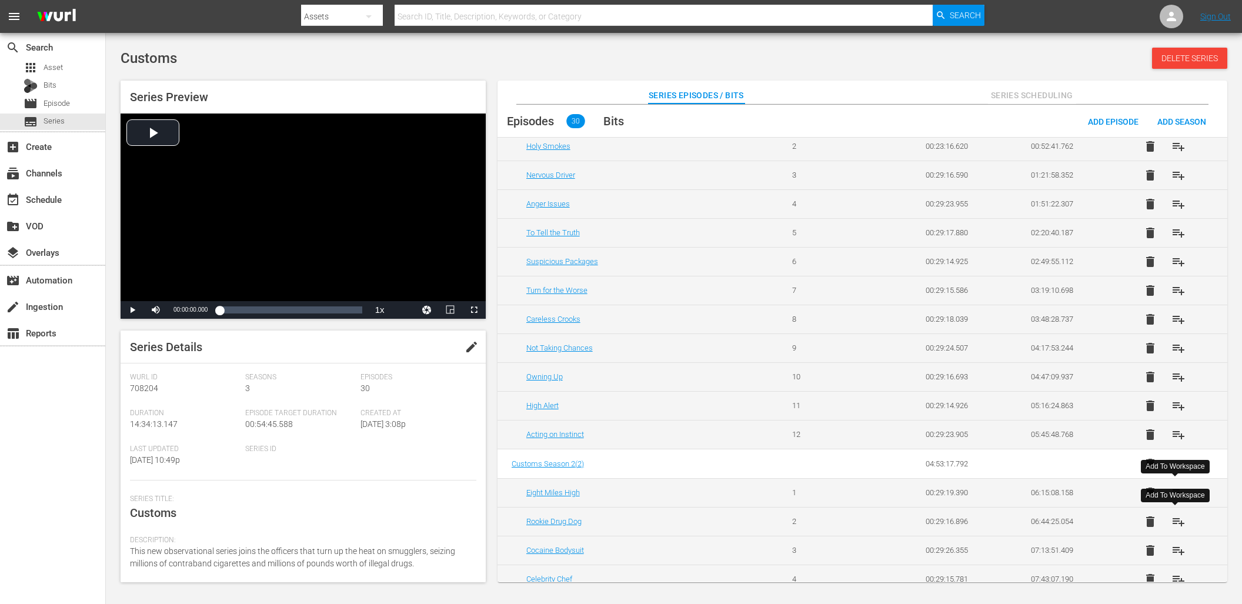
click at [1173, 518] on span "playlist_add" at bounding box center [1179, 522] width 14 height 14
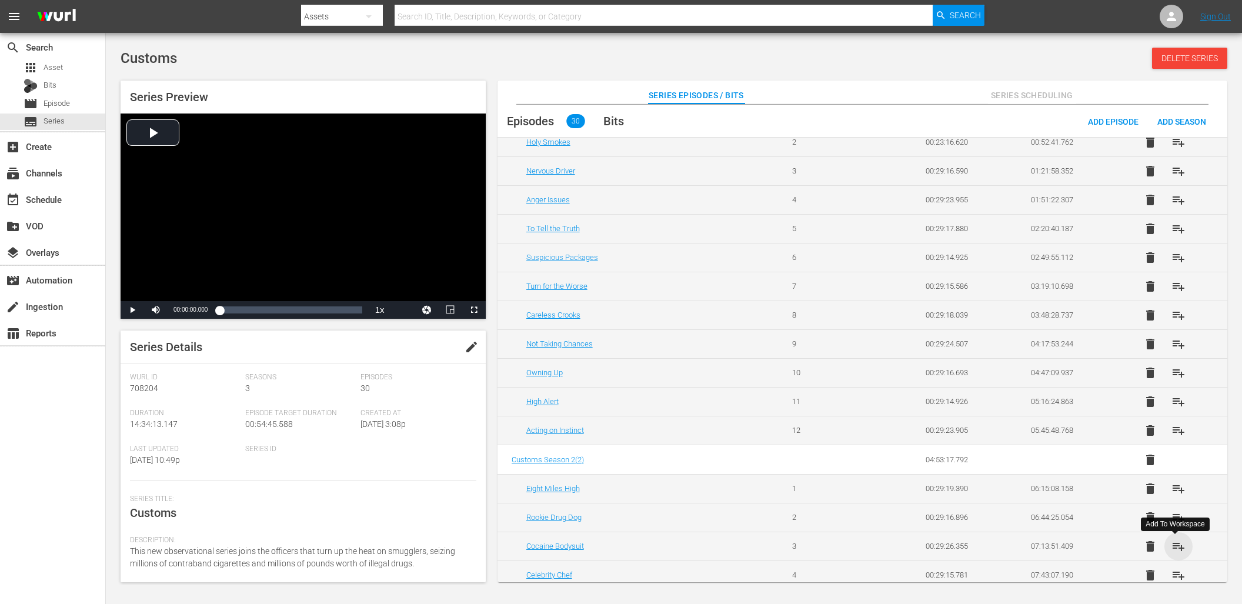
click at [1174, 548] on span "playlist_add" at bounding box center [1179, 546] width 14 height 14
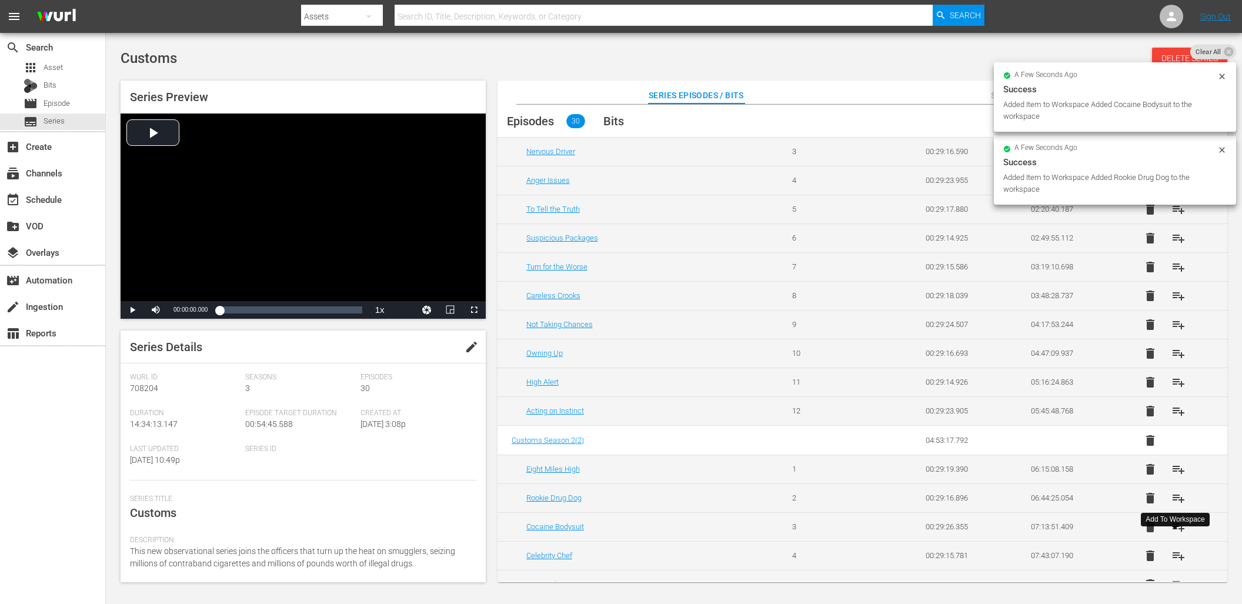
scroll to position [132, 0]
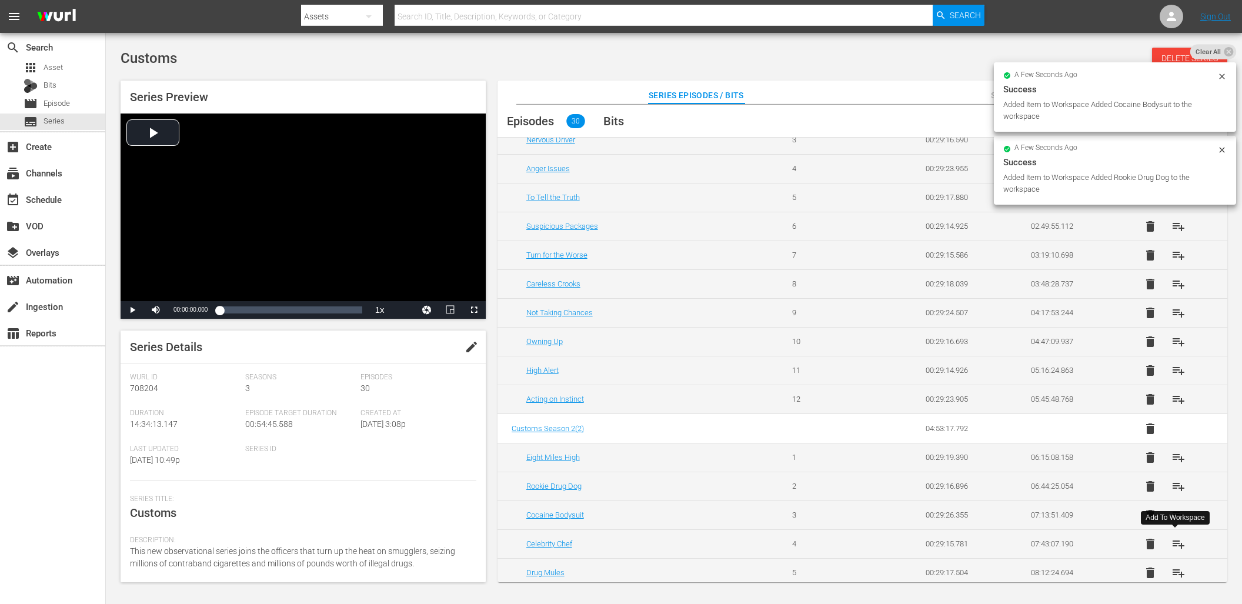
click at [1174, 546] on span "playlist_add" at bounding box center [1179, 544] width 14 height 14
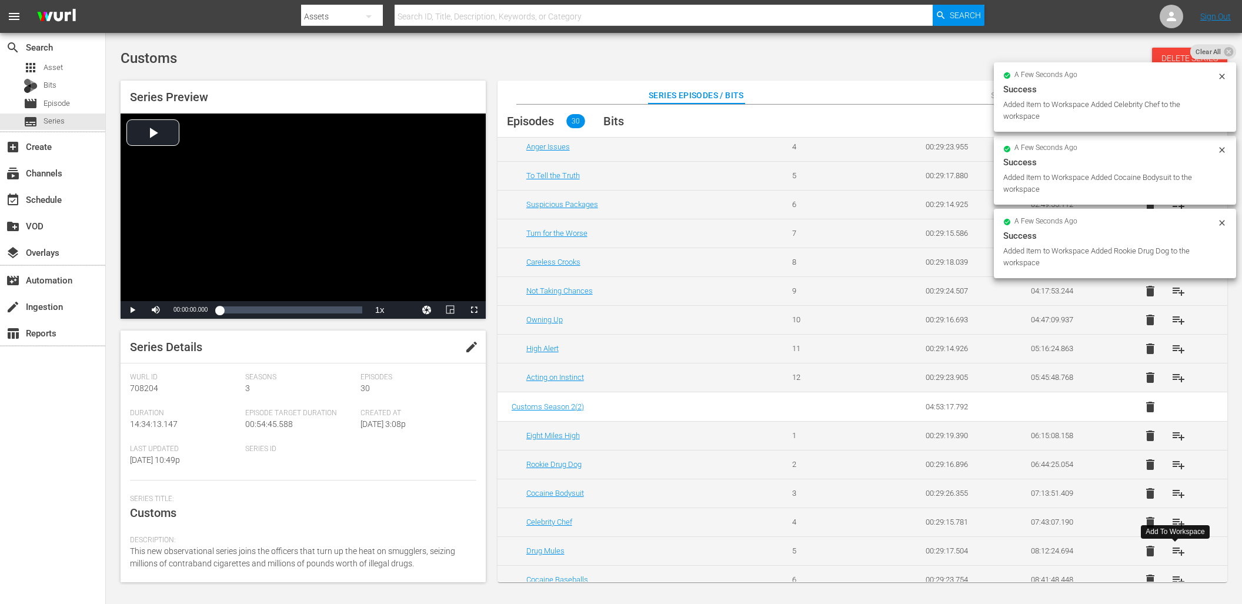
scroll to position [178, 0]
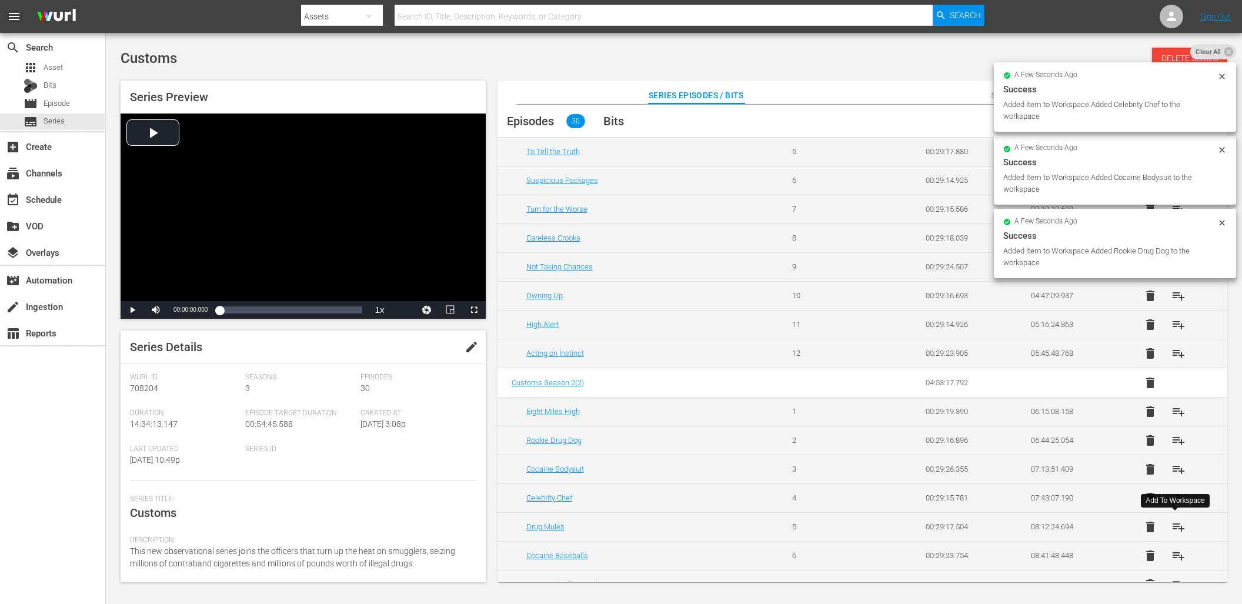
click at [1177, 526] on span "playlist_add" at bounding box center [1179, 527] width 14 height 14
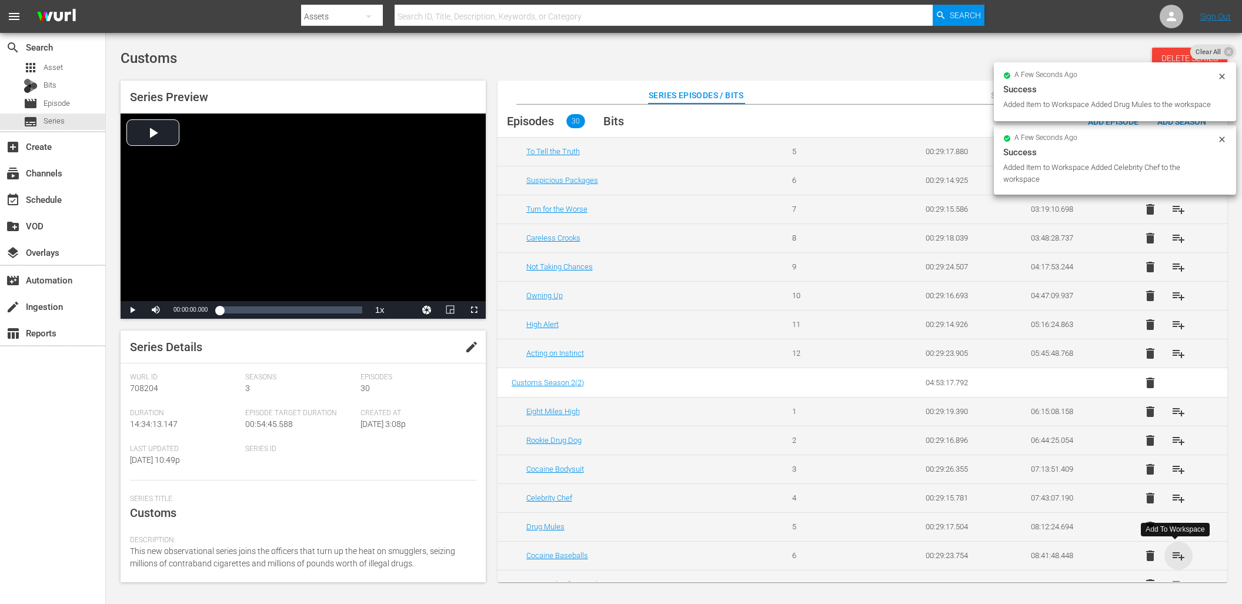
drag, startPoint x: 1174, startPoint y: 553, endPoint x: 1175, endPoint y: 546, distance: 7.1
click at [1174, 553] on span "playlist_add" at bounding box center [1179, 556] width 14 height 14
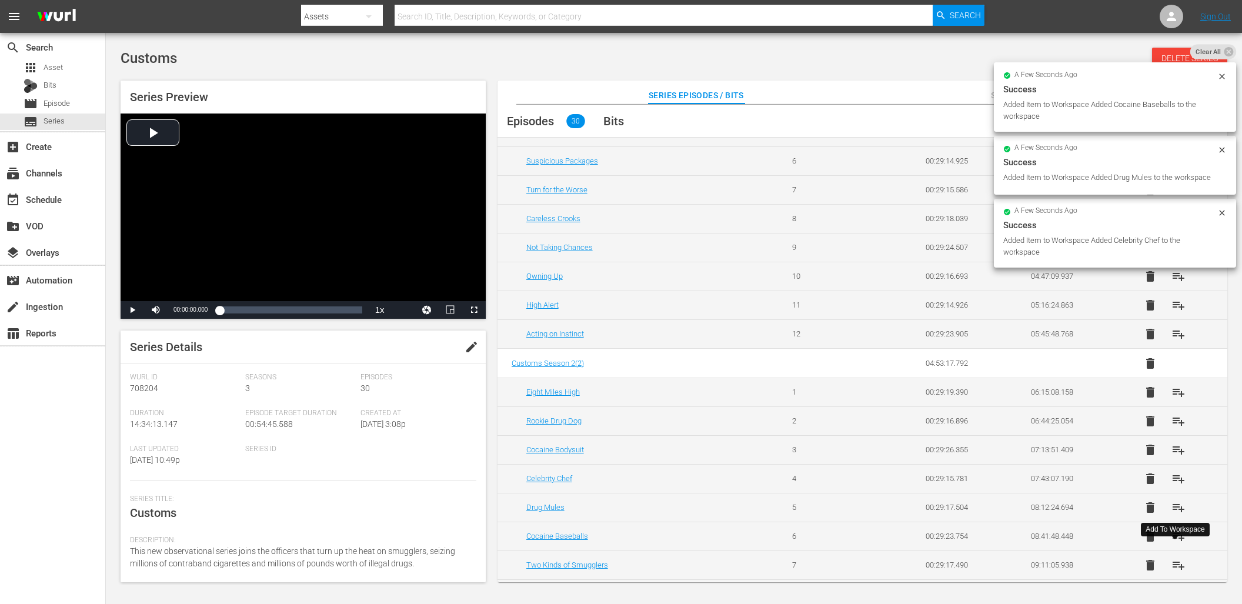
scroll to position [209, 0]
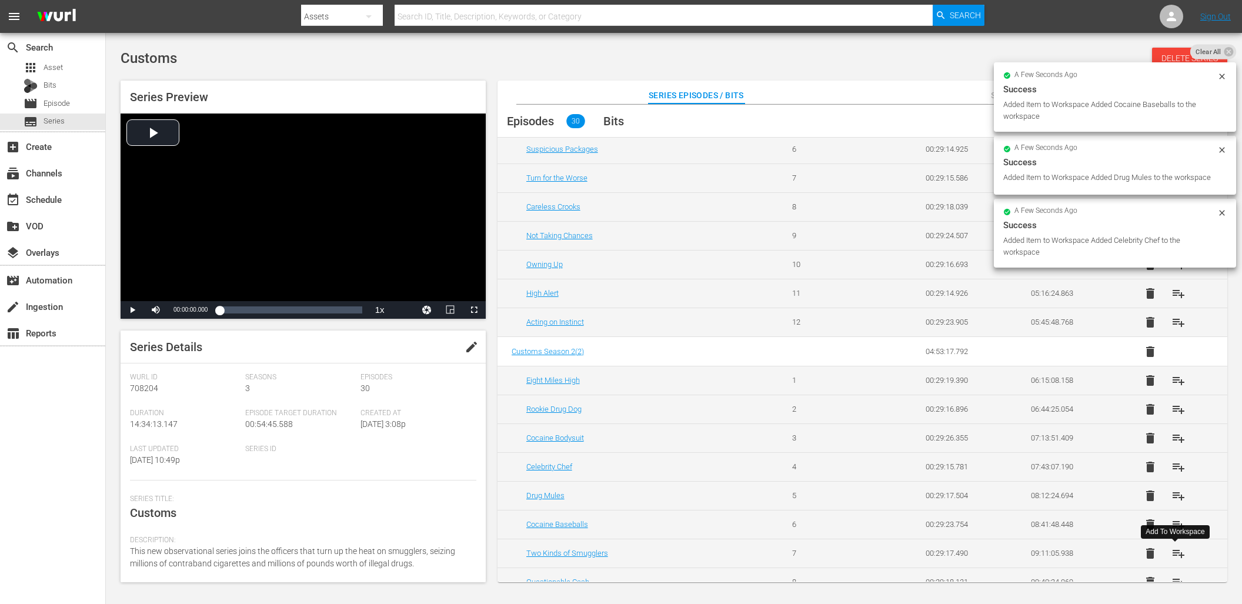
click at [1175, 557] on span "playlist_add" at bounding box center [1179, 553] width 14 height 14
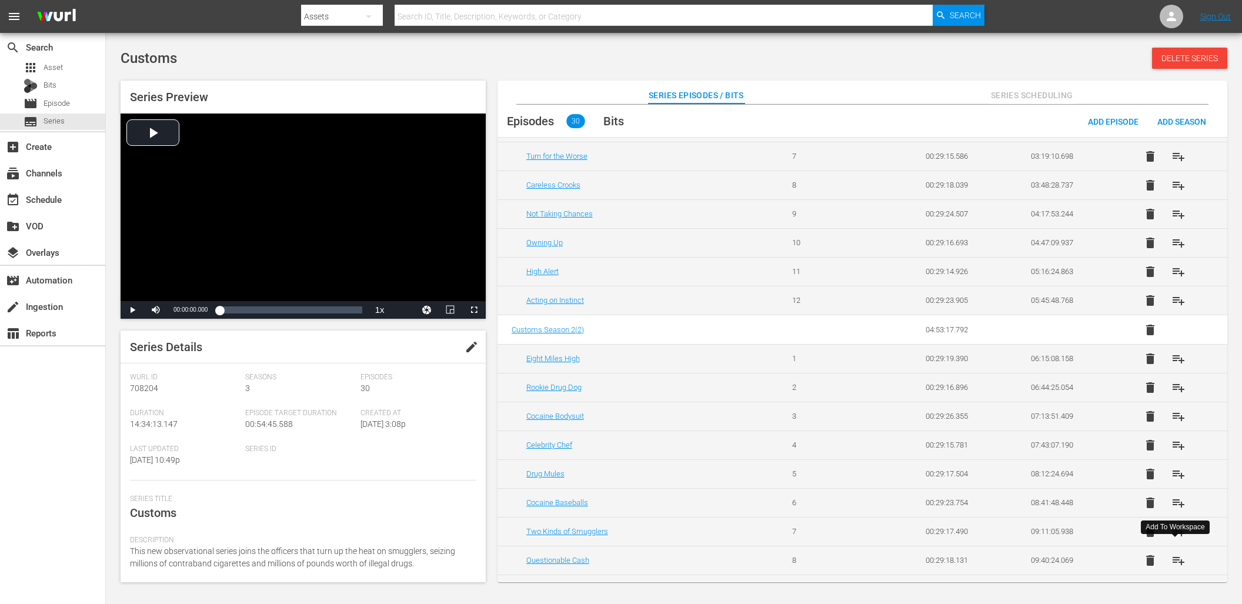
scroll to position [232, 0]
click at [1178, 558] on span "playlist_add" at bounding box center [1179, 559] width 14 height 14
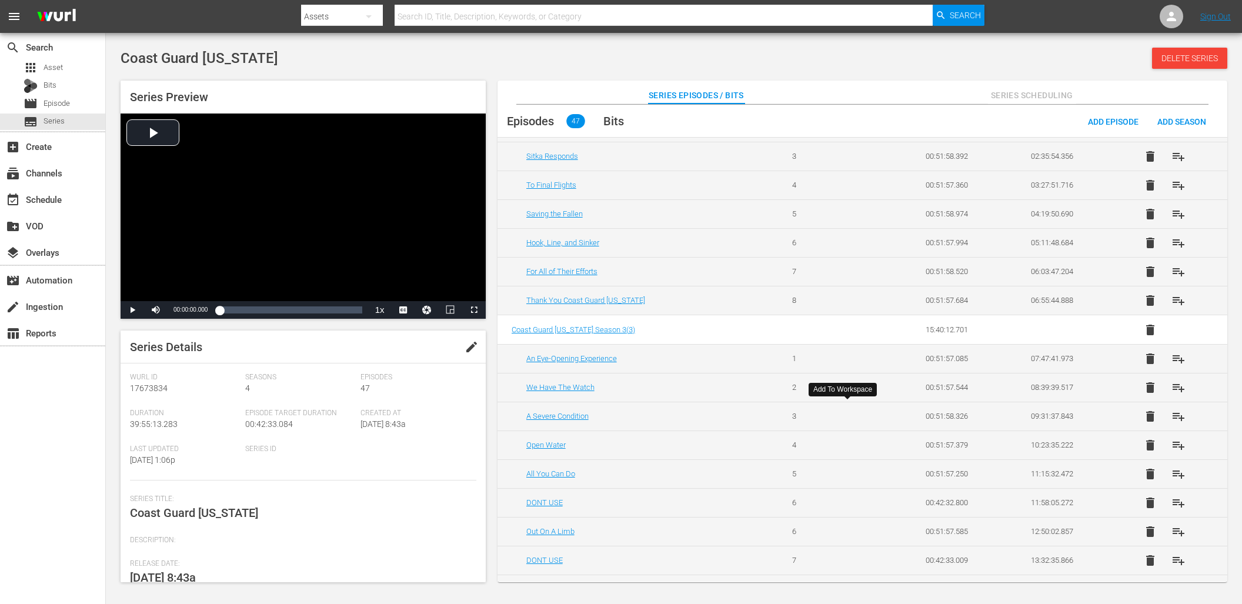
scroll to position [157, 0]
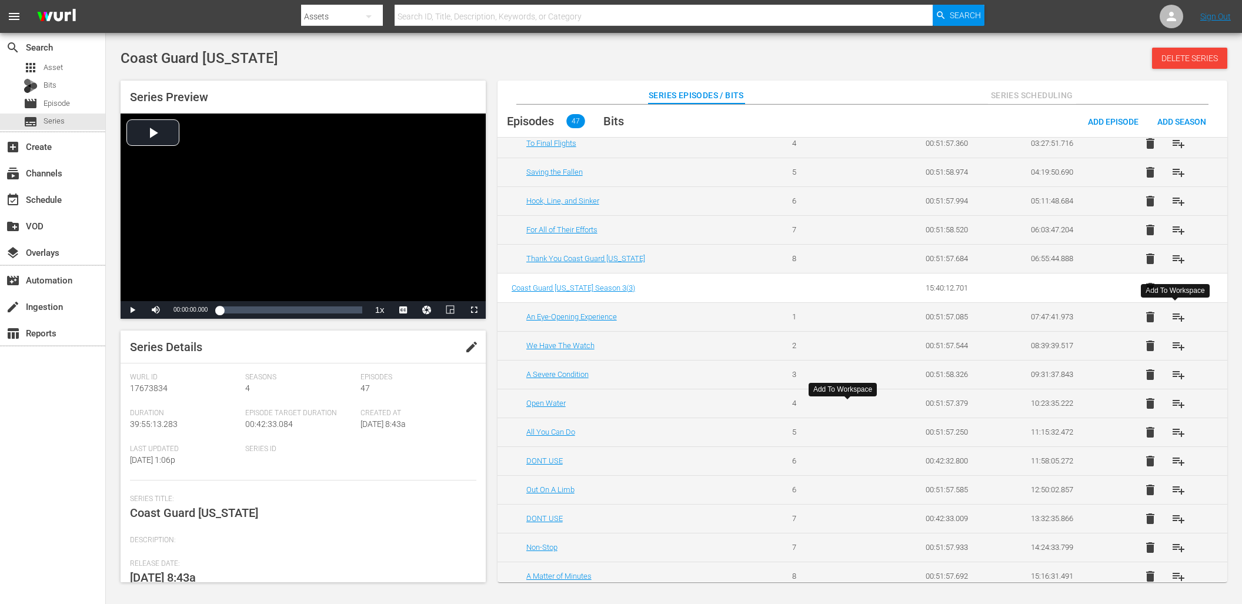
click at [1176, 318] on span "playlist_add" at bounding box center [1179, 317] width 14 height 14
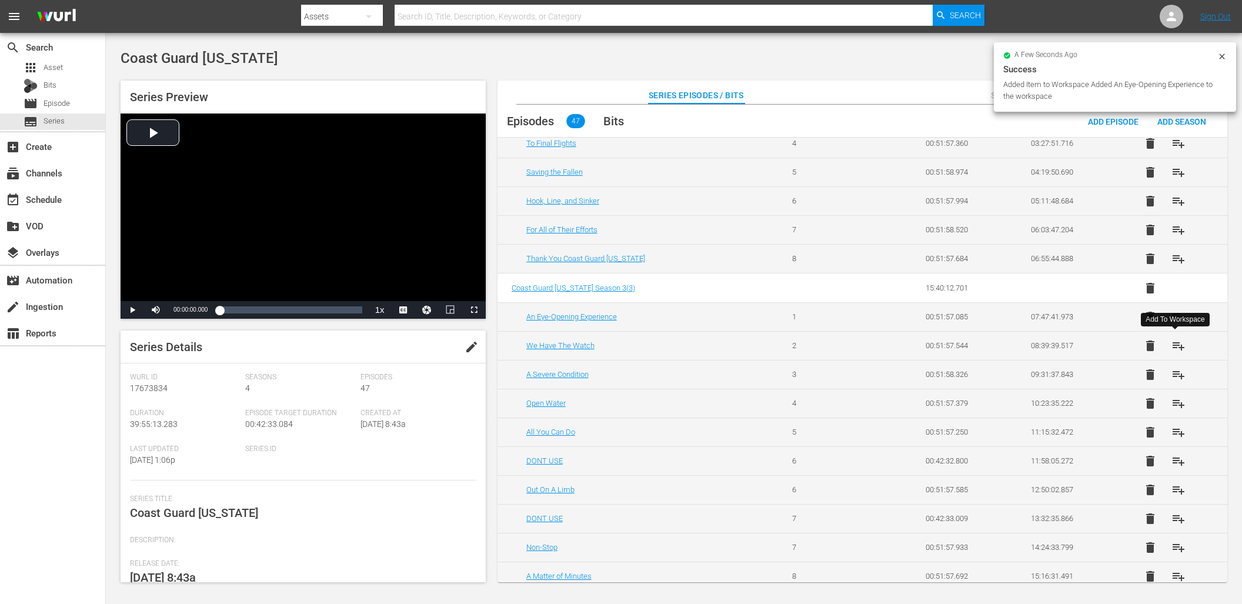
click at [1176, 344] on span "playlist_add" at bounding box center [1179, 346] width 14 height 14
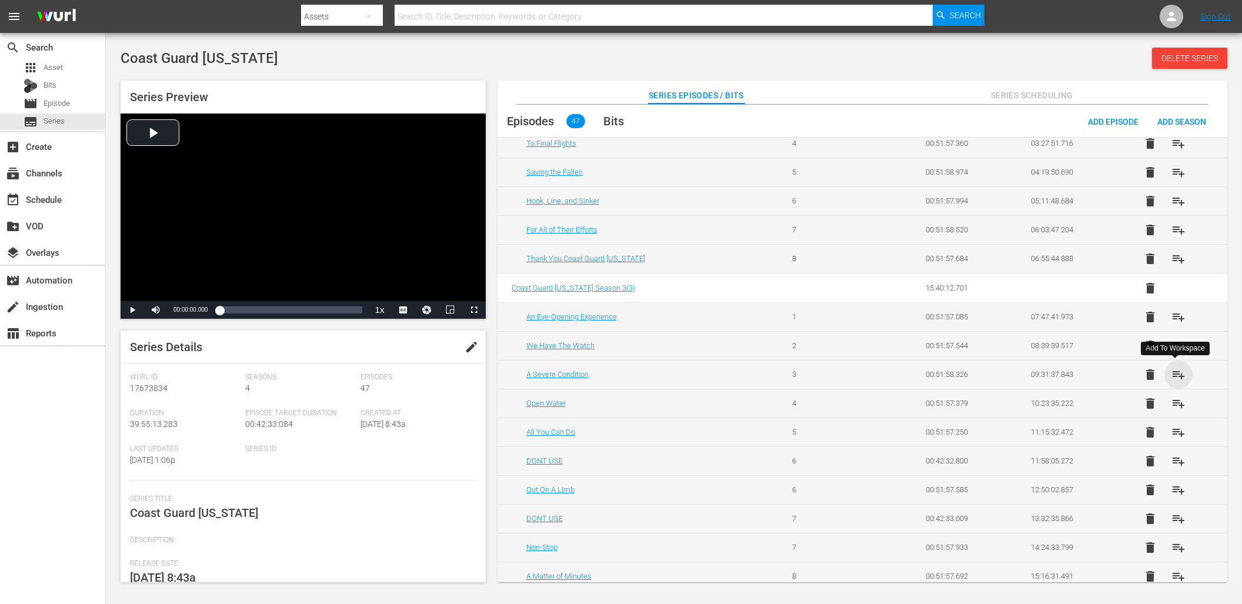
click at [1173, 369] on span "playlist_add" at bounding box center [1179, 375] width 14 height 14
click at [1176, 405] on span "playlist_add" at bounding box center [1179, 403] width 14 height 14
click at [1177, 430] on span "playlist_add" at bounding box center [1179, 432] width 14 height 14
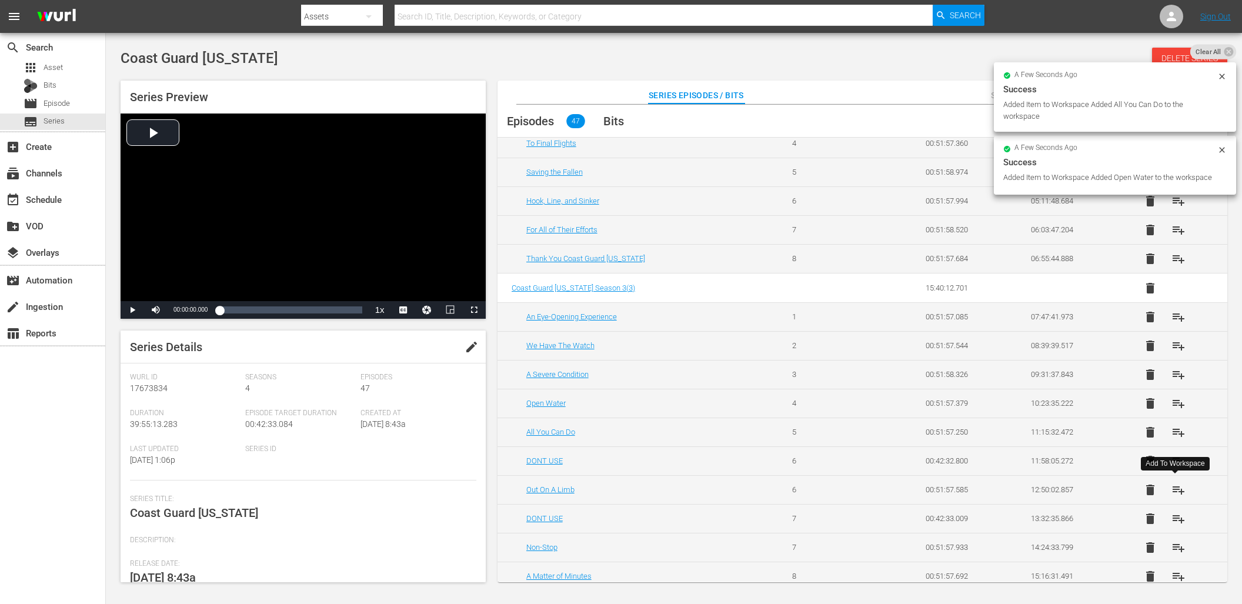
click at [1176, 495] on span "playlist_add" at bounding box center [1179, 490] width 14 height 14
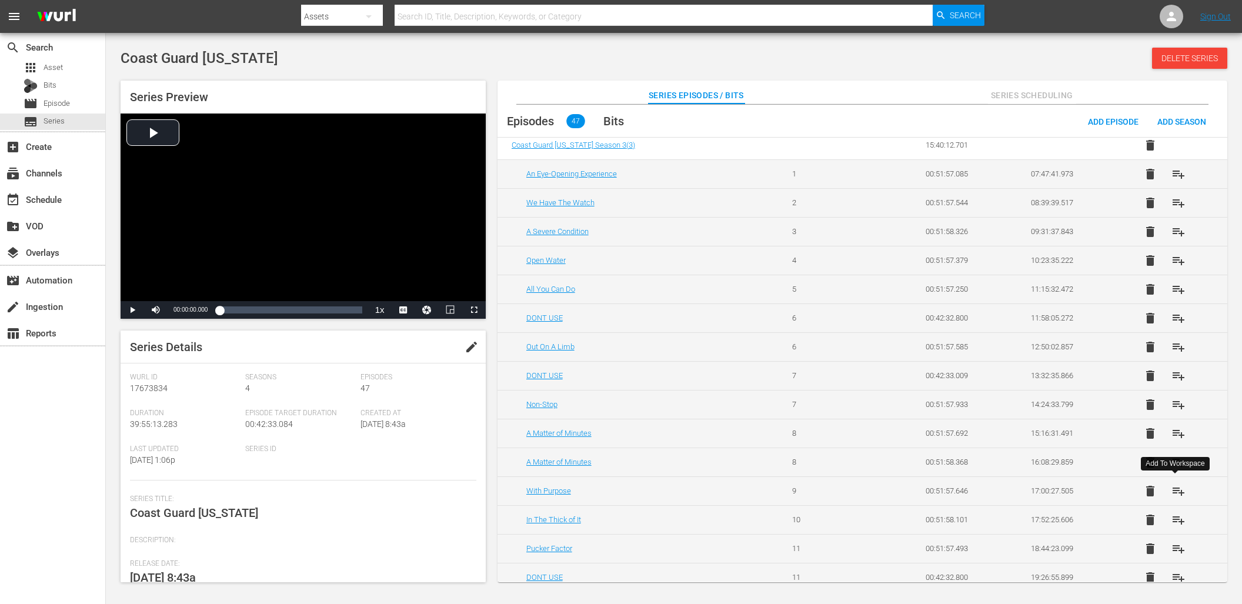
scroll to position [303, 0]
click at [1173, 399] on span "playlist_add" at bounding box center [1179, 401] width 14 height 14
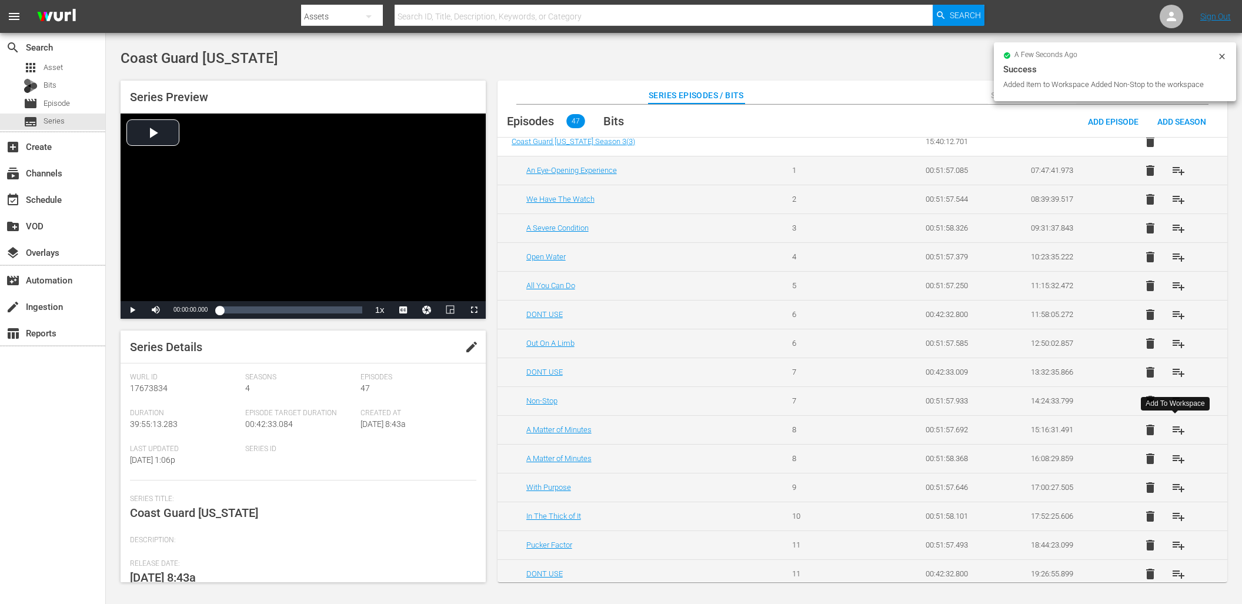
click at [1174, 429] on span "playlist_add" at bounding box center [1179, 430] width 14 height 14
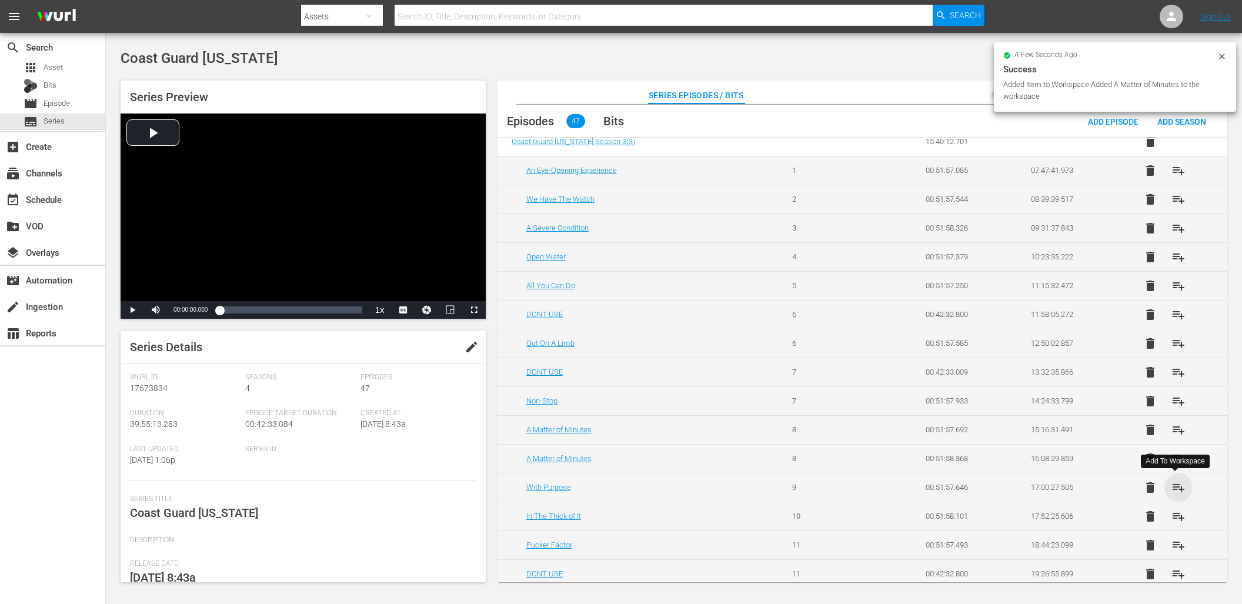
click at [1177, 490] on span "playlist_add" at bounding box center [1179, 487] width 14 height 14
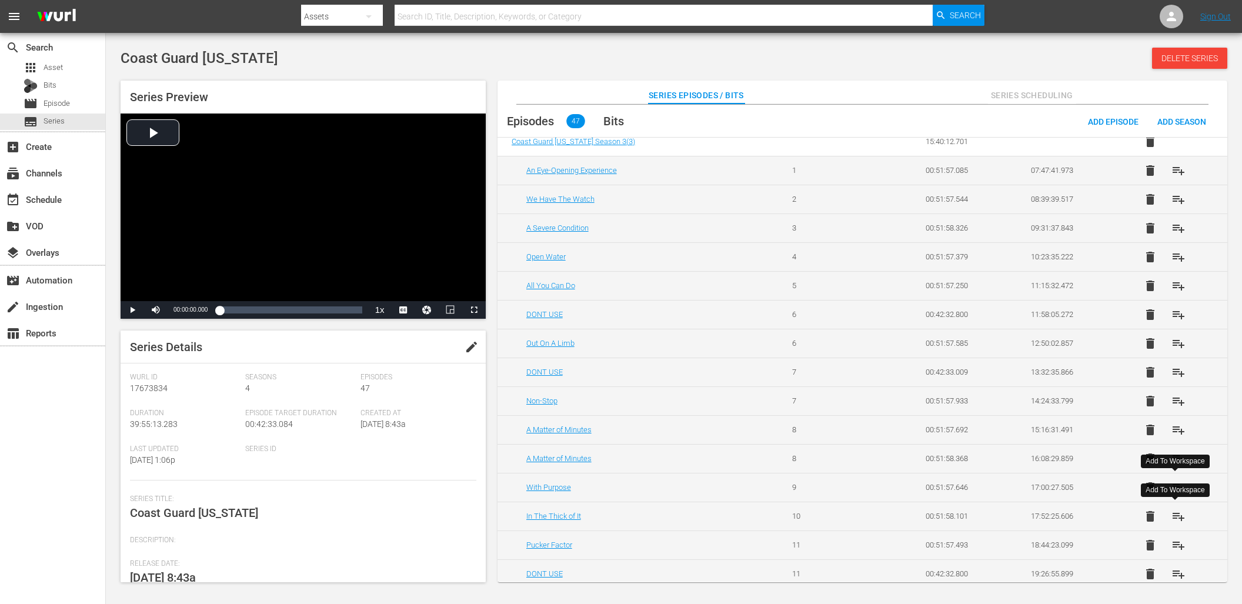
click at [1179, 516] on span "playlist_add" at bounding box center [1179, 516] width 14 height 14
click at [1176, 542] on span "playlist_add" at bounding box center [1179, 545] width 14 height 14
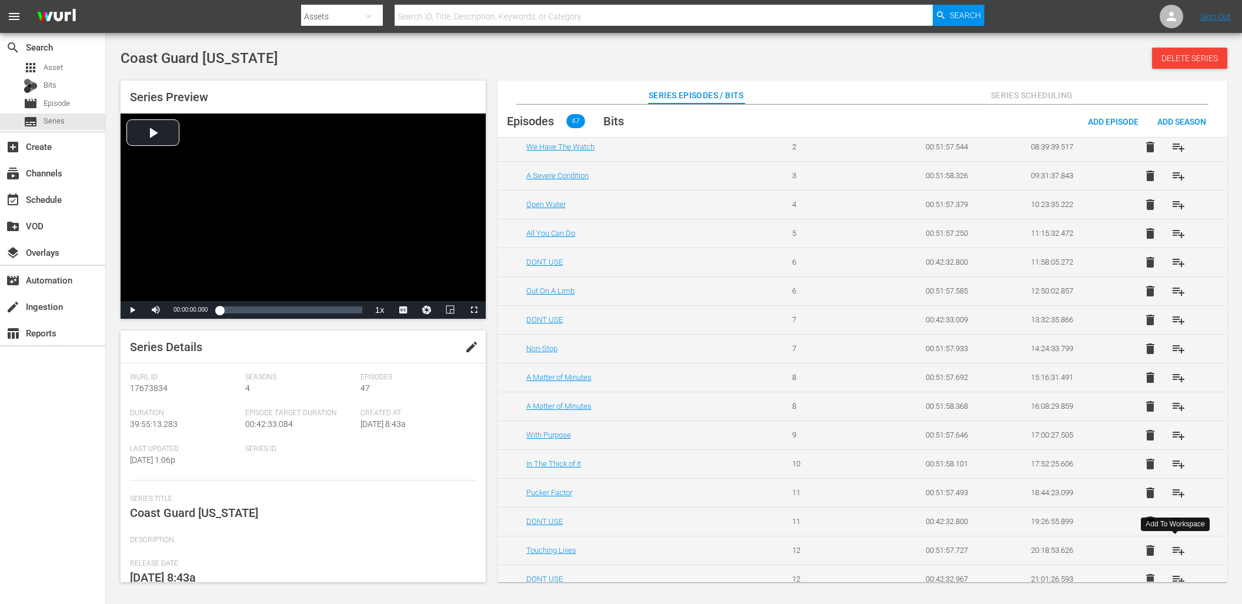
scroll to position [384, 0]
click at [1177, 526] on span "playlist_add" at bounding box center [1179, 522] width 14 height 14
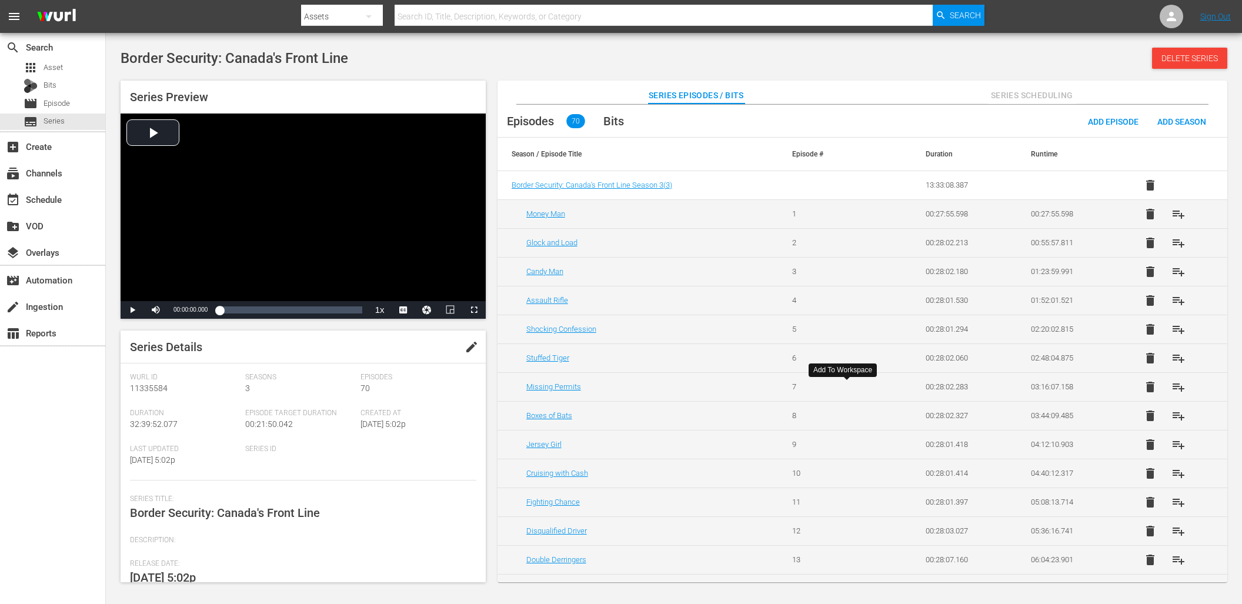
scroll to position [1230, 0]
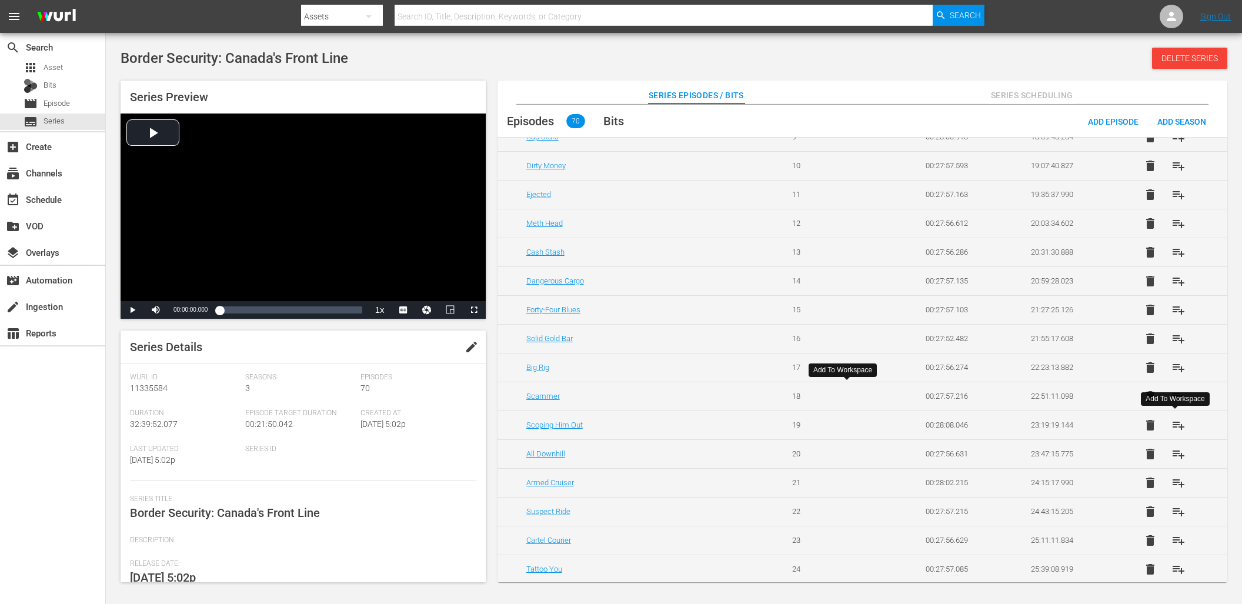
click at [1178, 426] on span "playlist_add" at bounding box center [1179, 425] width 14 height 14
click at [1179, 458] on span "playlist_add" at bounding box center [1179, 454] width 14 height 14
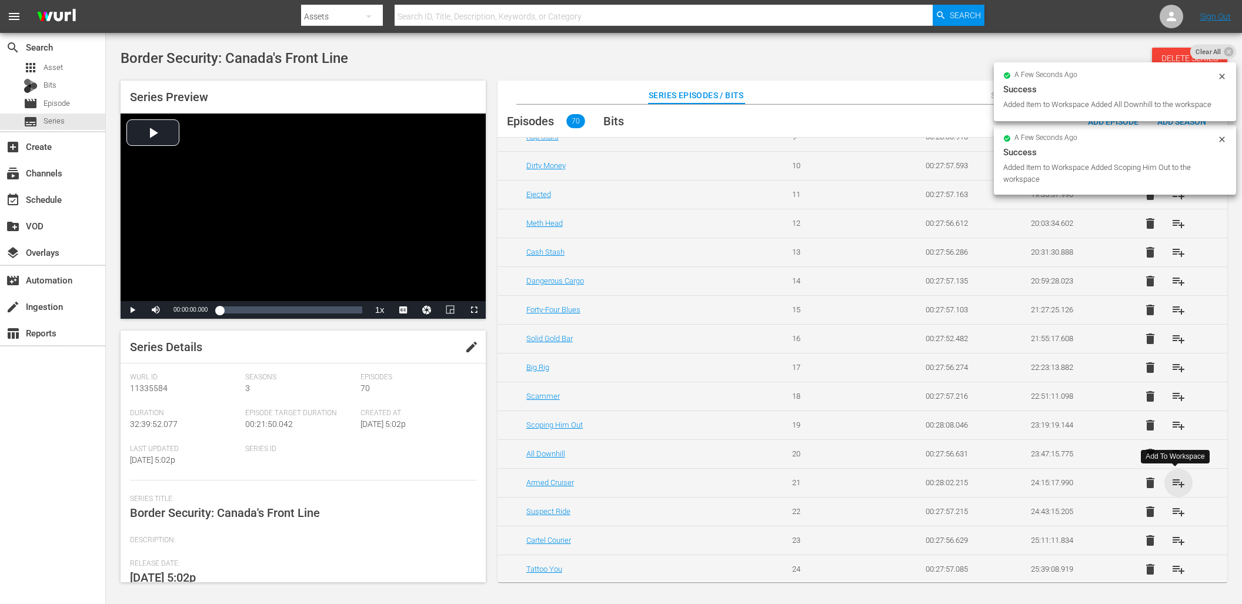
click at [1176, 485] on span "playlist_add" at bounding box center [1179, 483] width 14 height 14
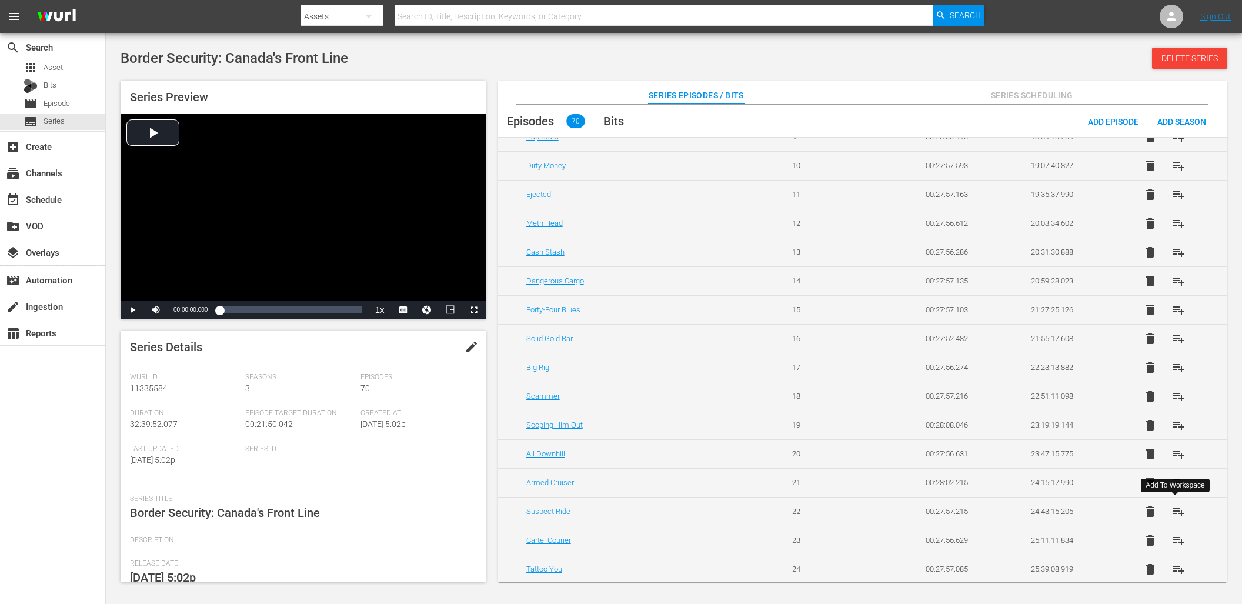
click at [1177, 507] on span "playlist_add" at bounding box center [1179, 512] width 14 height 14
click at [1176, 537] on span "playlist_add" at bounding box center [1179, 540] width 14 height 14
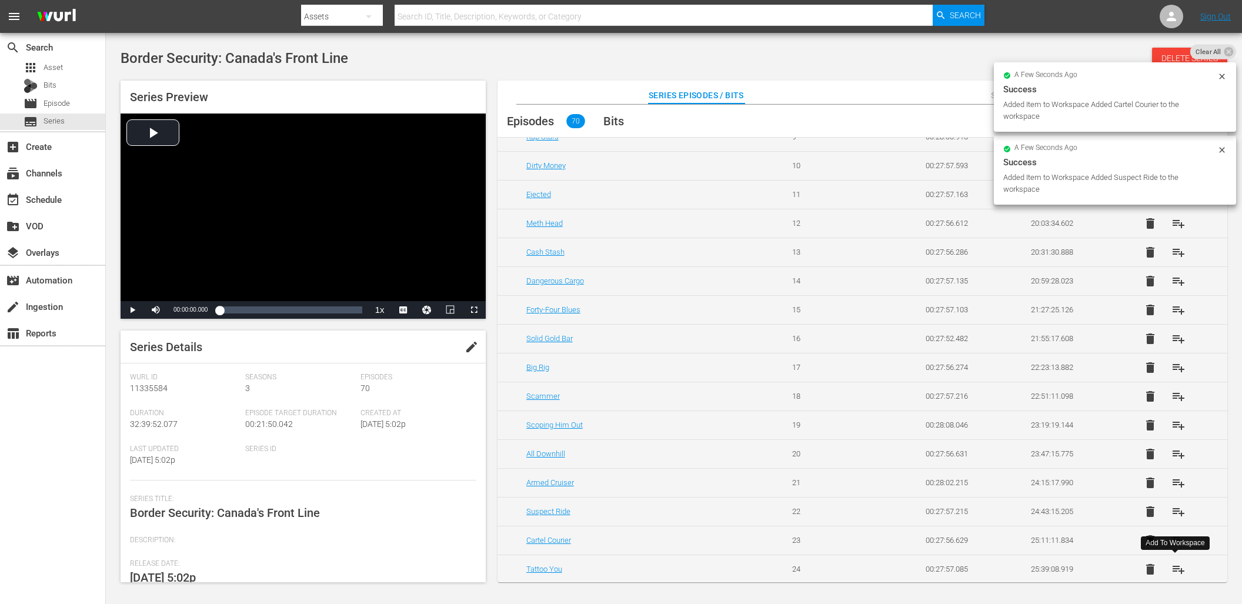
click at [1177, 568] on span "playlist_add" at bounding box center [1179, 569] width 14 height 14
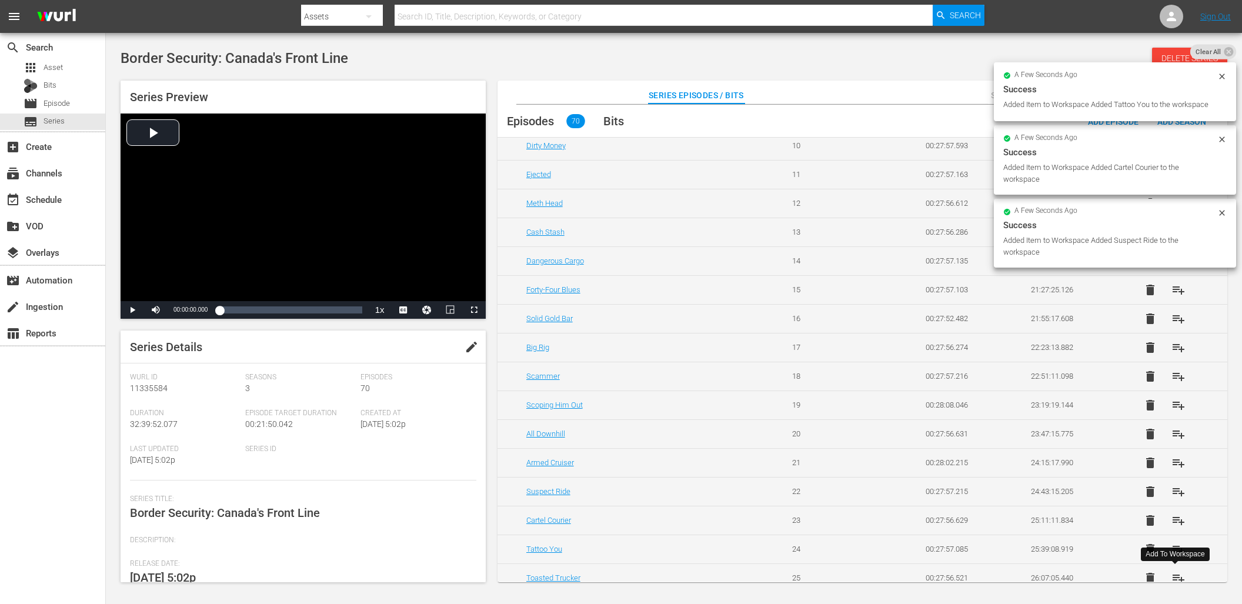
scroll to position [1254, 0]
click at [1175, 575] on span "playlist_add" at bounding box center [1179, 574] width 14 height 14
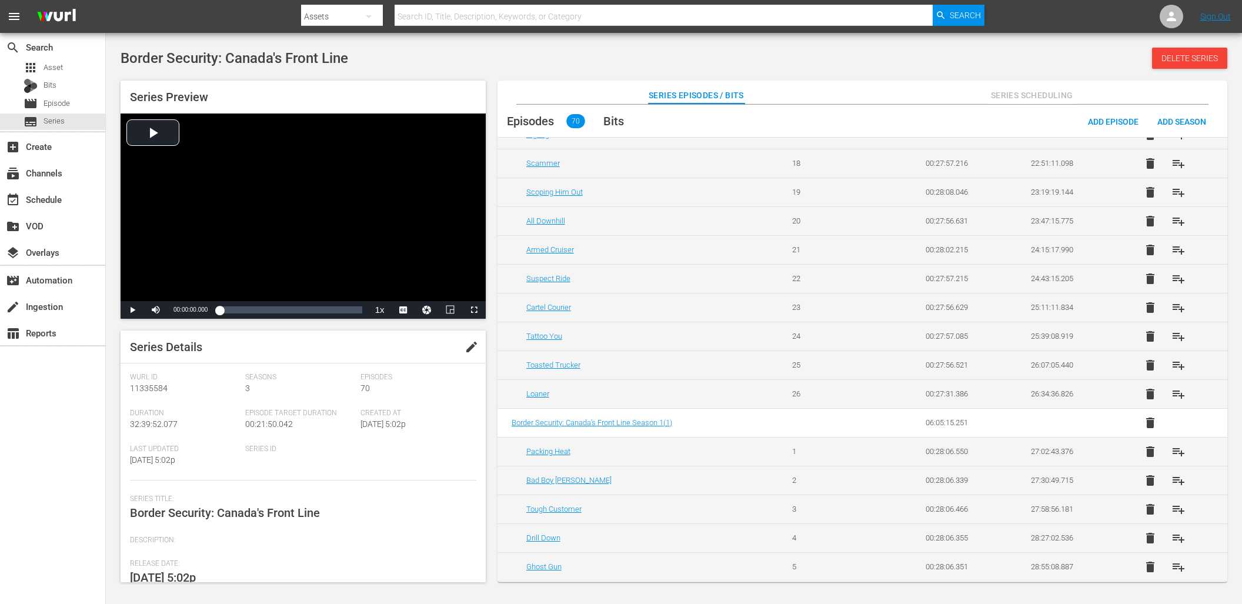
scroll to position [1466, 0]
click at [1172, 389] on span "playlist_add" at bounding box center [1179, 391] width 14 height 14
click at [1176, 447] on span "playlist_add" at bounding box center [1179, 449] width 14 height 14
click at [1173, 480] on span "playlist_add" at bounding box center [1179, 478] width 14 height 14
click at [1177, 510] on span "playlist_add" at bounding box center [1179, 506] width 14 height 14
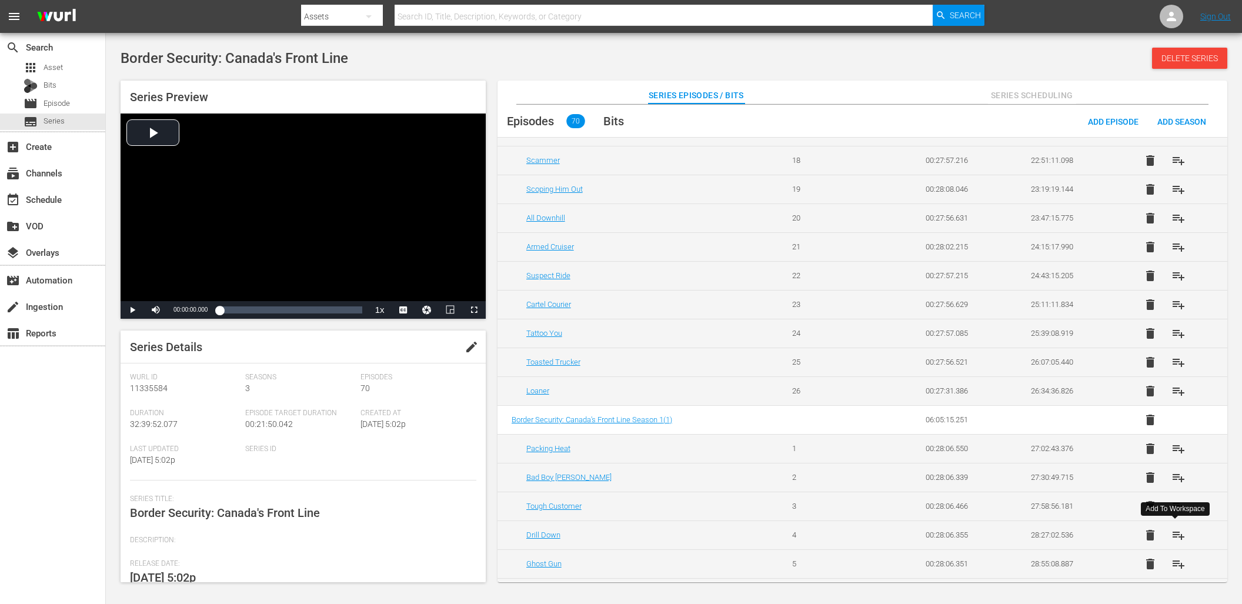
click at [1177, 538] on span "playlist_add" at bounding box center [1179, 535] width 14 height 14
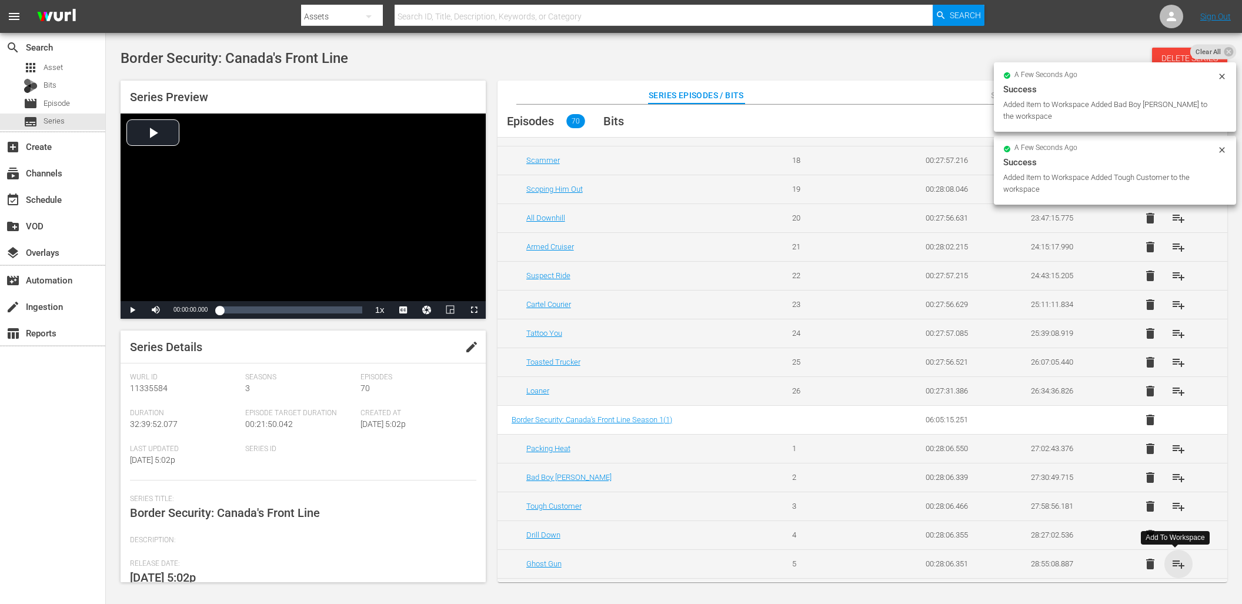
click at [1177, 563] on span "playlist_add" at bounding box center [1179, 564] width 14 height 14
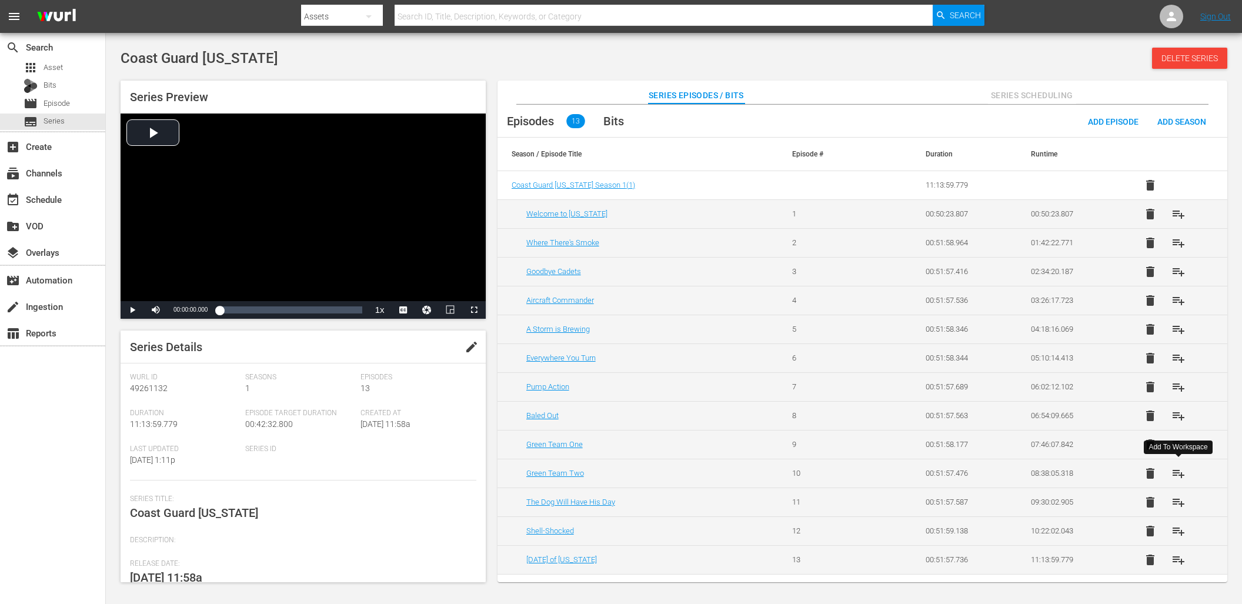
click at [1176, 471] on span "playlist_add" at bounding box center [1179, 473] width 14 height 14
click at [1182, 506] on span "playlist_add" at bounding box center [1179, 502] width 14 height 14
click at [1183, 532] on span "playlist_add" at bounding box center [1179, 531] width 14 height 14
click at [1179, 556] on span "playlist_add" at bounding box center [1179, 560] width 14 height 14
click at [1177, 216] on span "playlist_add" at bounding box center [1179, 214] width 14 height 14
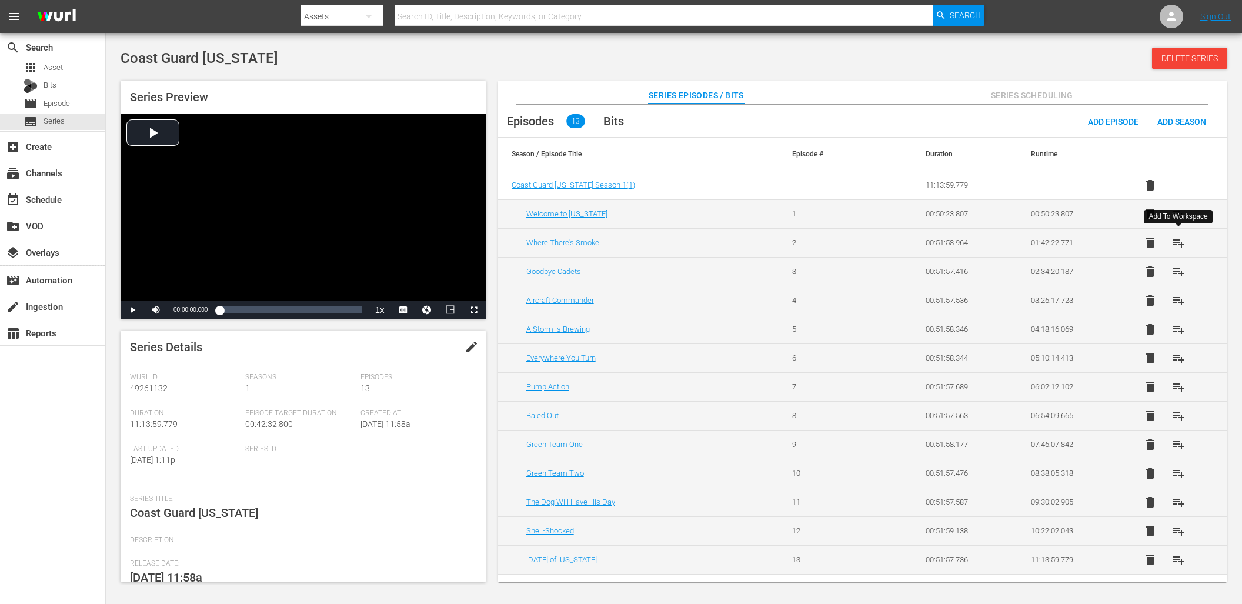
click at [1176, 239] on span "playlist_add" at bounding box center [1179, 243] width 14 height 14
click at [1178, 274] on span "playlist_add" at bounding box center [1179, 272] width 14 height 14
click at [1182, 299] on span "playlist_add" at bounding box center [1179, 300] width 14 height 14
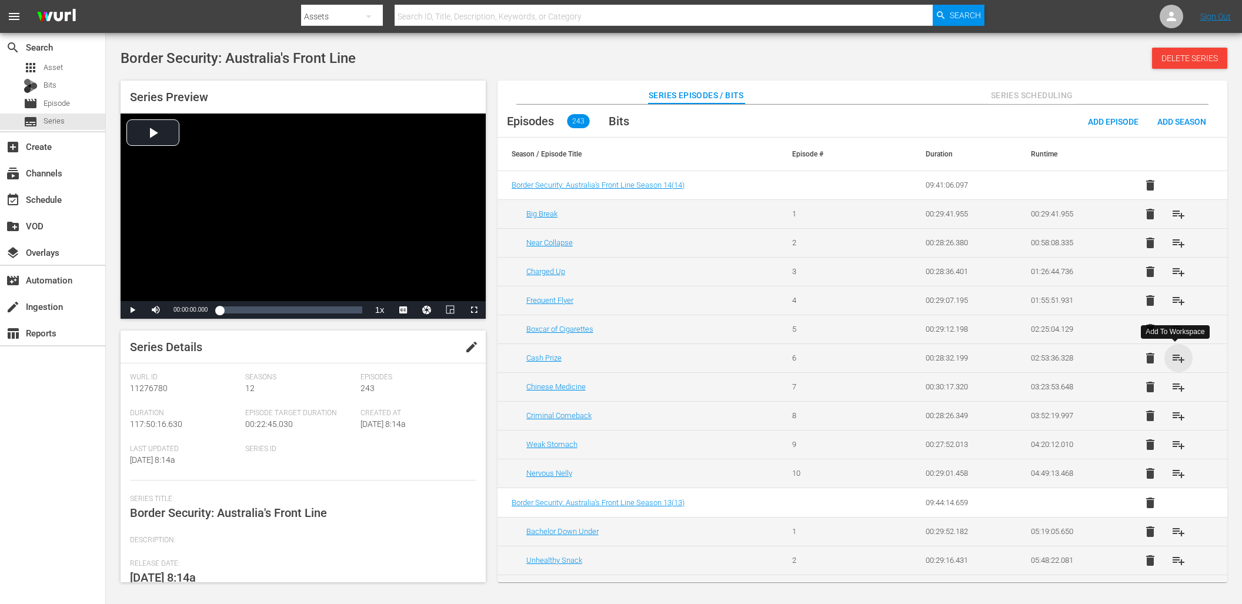
click at [1176, 359] on span "playlist_add" at bounding box center [1179, 358] width 14 height 14
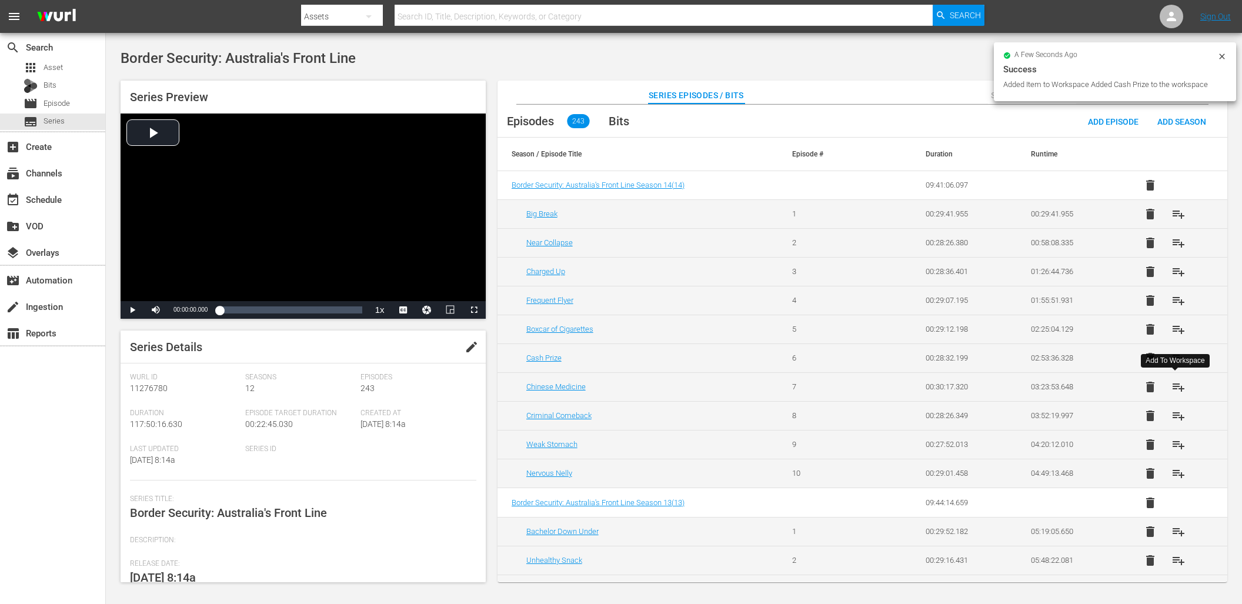
click at [1180, 386] on span "playlist_add" at bounding box center [1179, 387] width 14 height 14
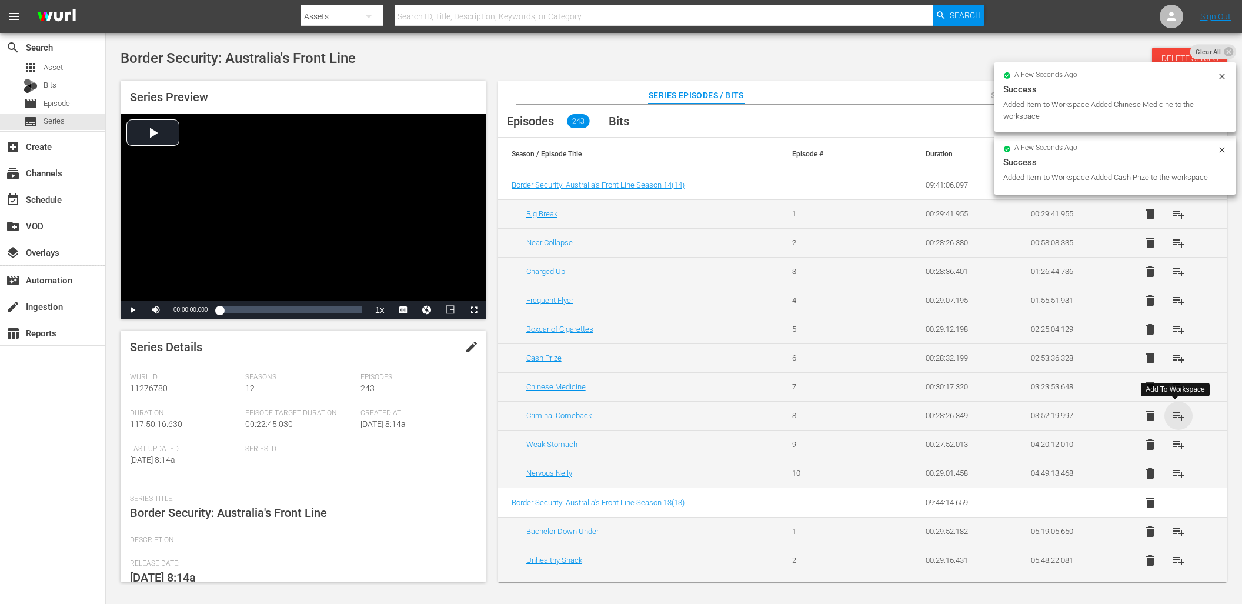
drag, startPoint x: 1177, startPoint y: 415, endPoint x: 1177, endPoint y: 427, distance: 12.4
click at [1177, 415] on span "playlist_add" at bounding box center [1179, 416] width 14 height 14
click at [1177, 445] on span "playlist_add" at bounding box center [1179, 445] width 14 height 14
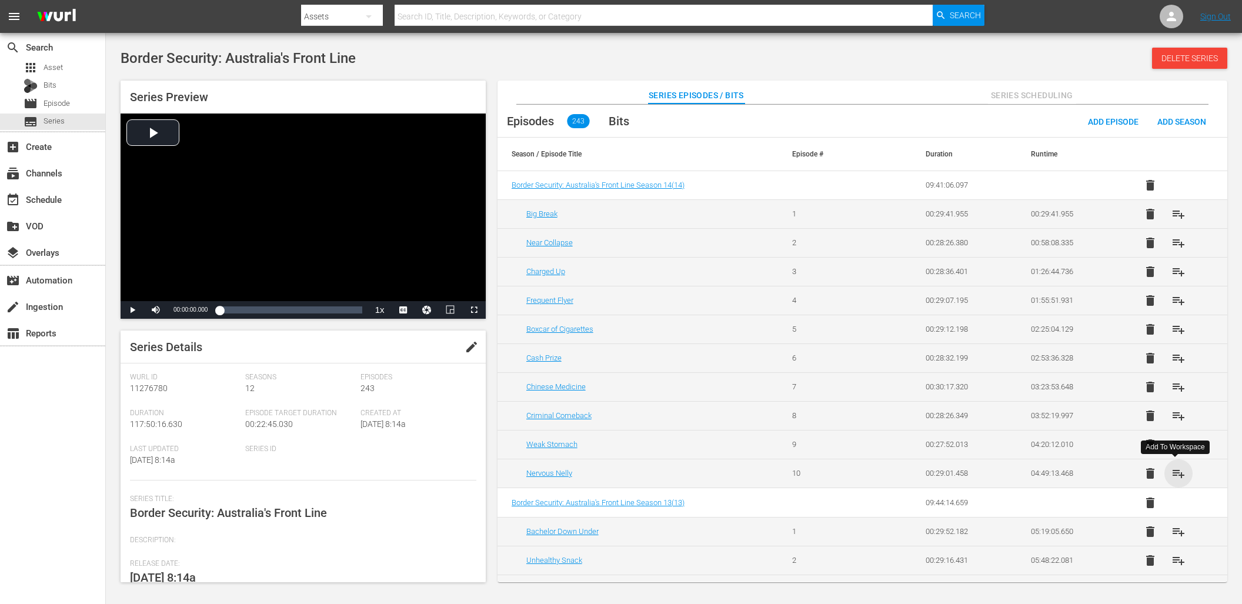
click at [1174, 472] on span "playlist_add" at bounding box center [1179, 473] width 14 height 14
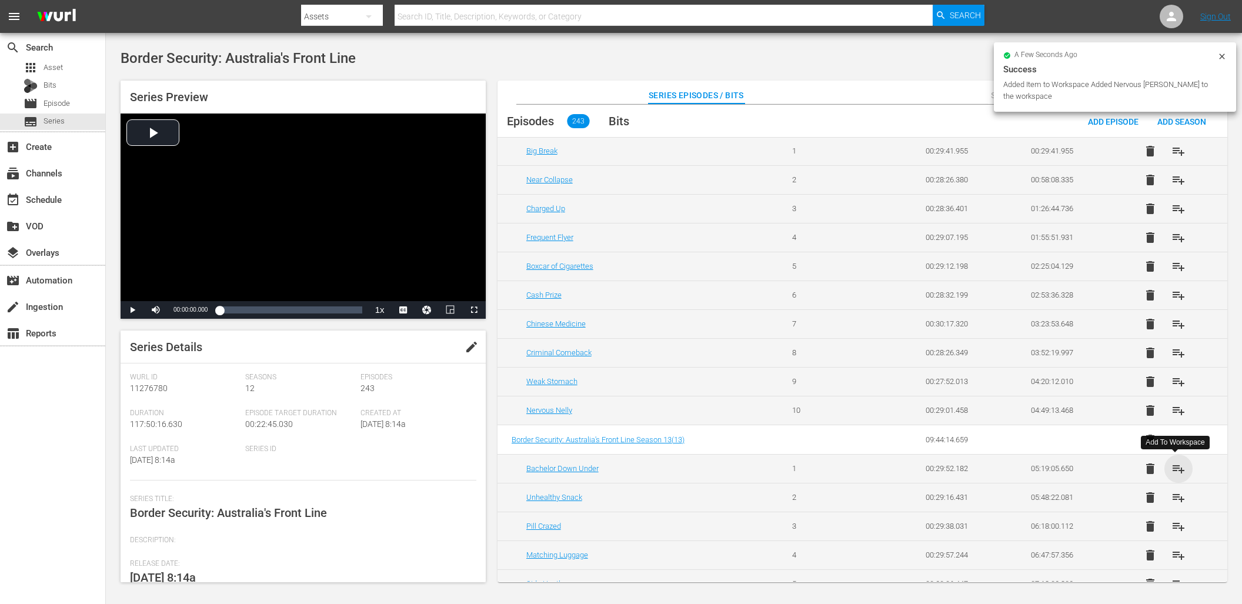
click at [1174, 472] on span "playlist_add" at bounding box center [1179, 469] width 14 height 14
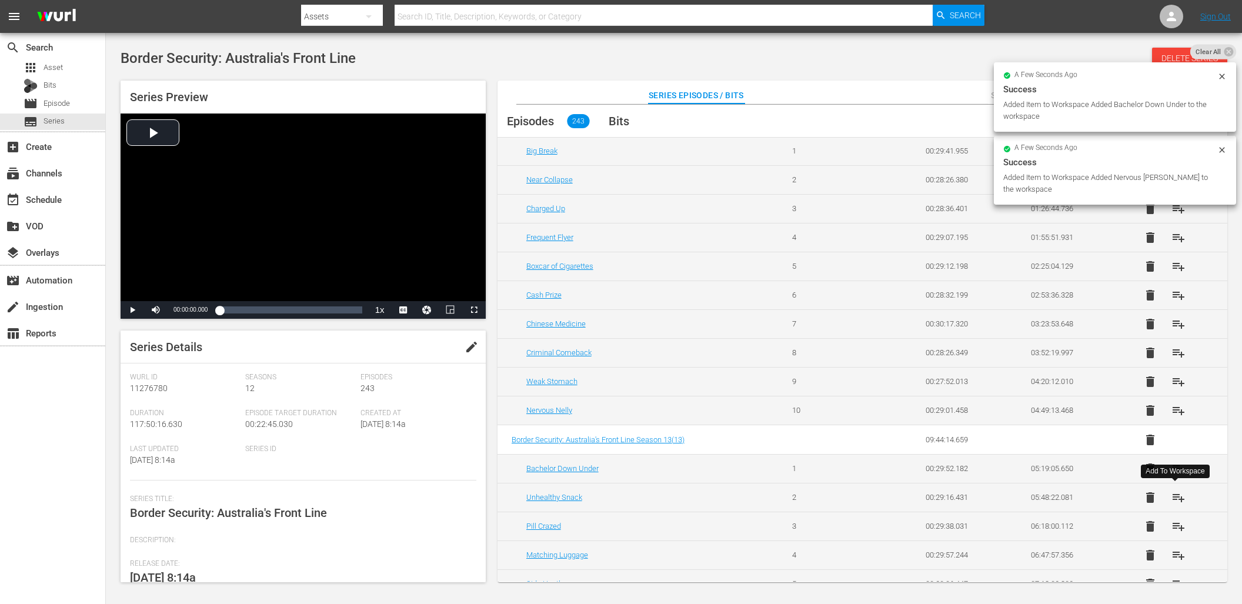
click at [1172, 495] on span "playlist_add" at bounding box center [1179, 497] width 14 height 14
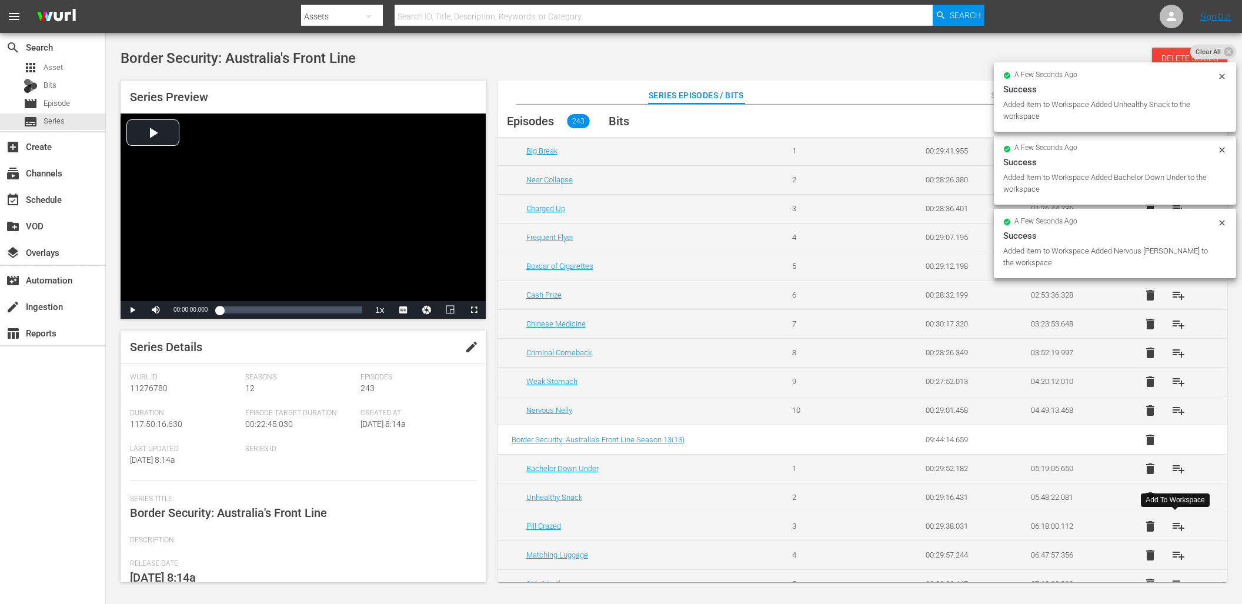
click at [1176, 527] on span "playlist_add" at bounding box center [1179, 526] width 14 height 14
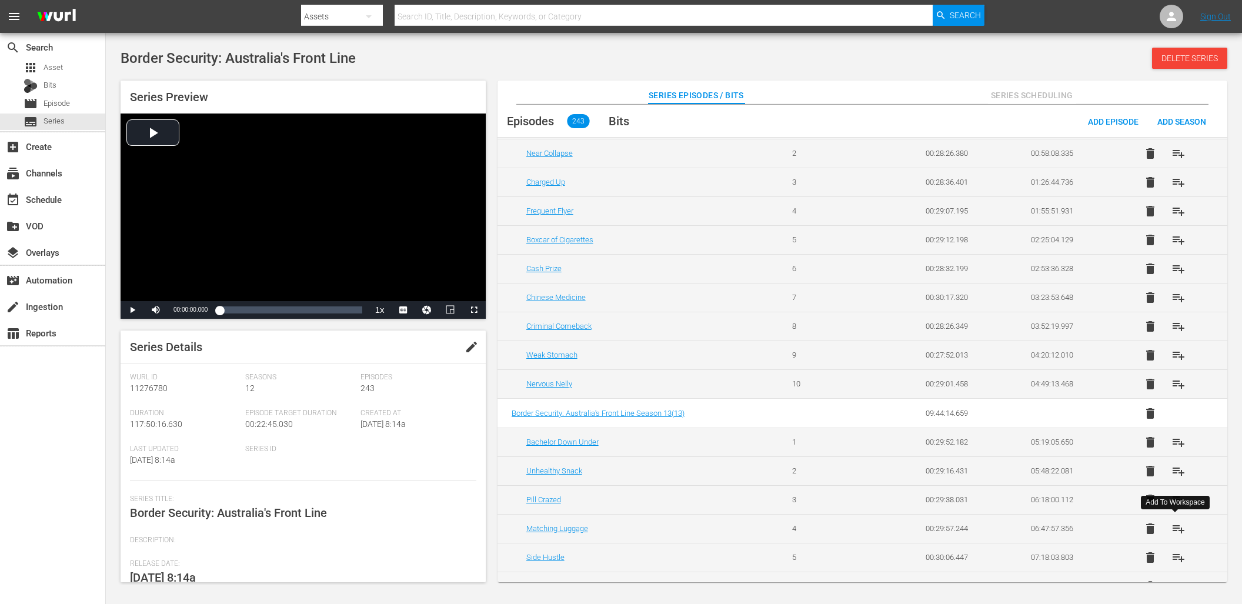
click at [1173, 528] on span "playlist_add" at bounding box center [1179, 529] width 14 height 14
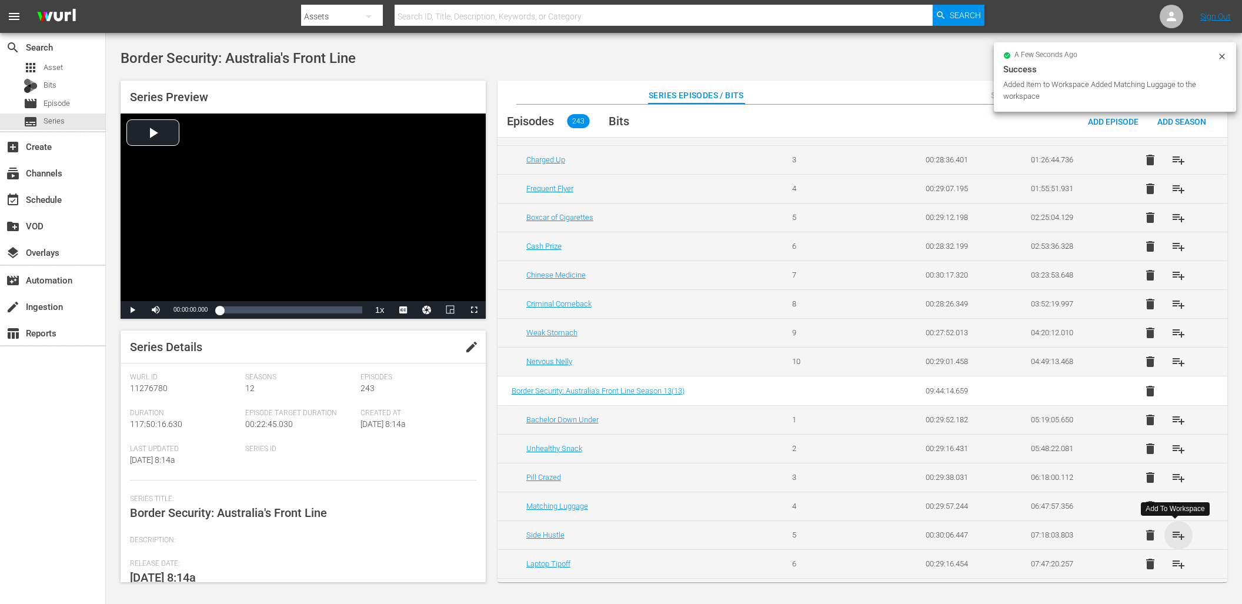
click at [1173, 528] on span "playlist_add" at bounding box center [1179, 535] width 14 height 14
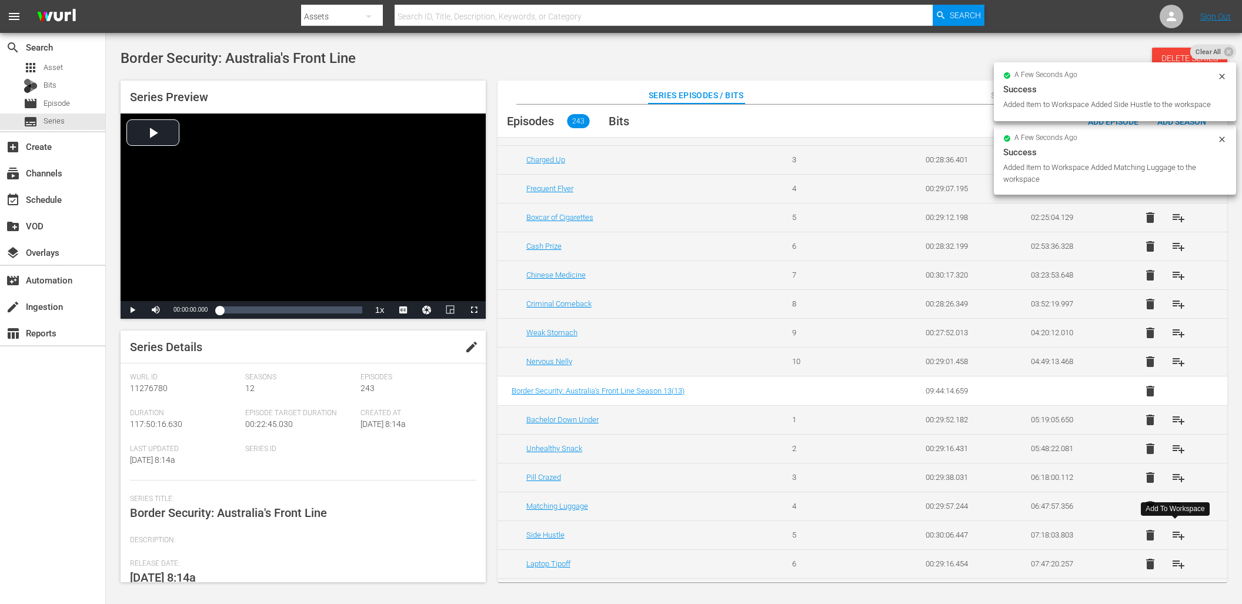
scroll to position [128, 0]
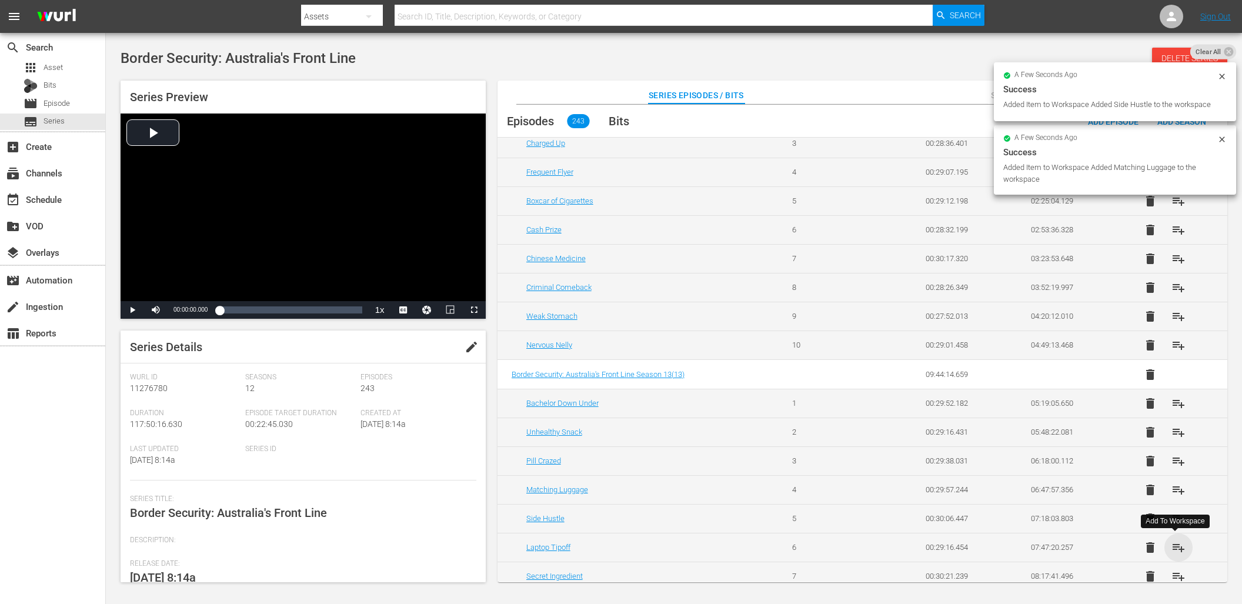
click at [1173, 543] on span "playlist_add" at bounding box center [1179, 547] width 14 height 14
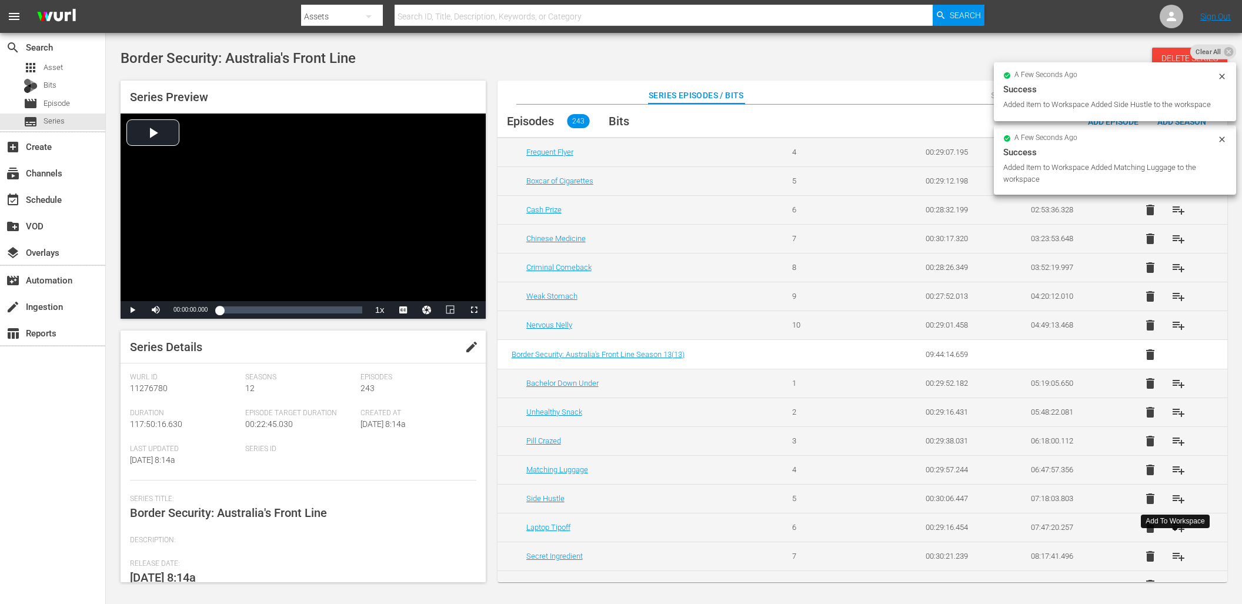
scroll to position [152, 0]
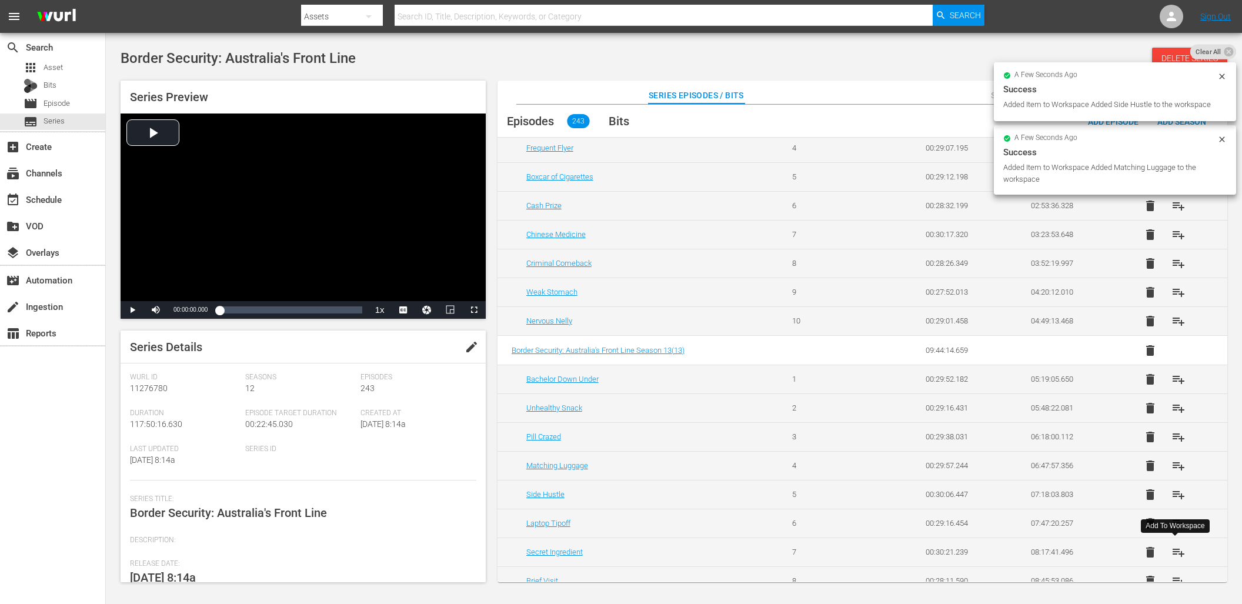
click at [1177, 551] on span "playlist_add" at bounding box center [1179, 552] width 14 height 14
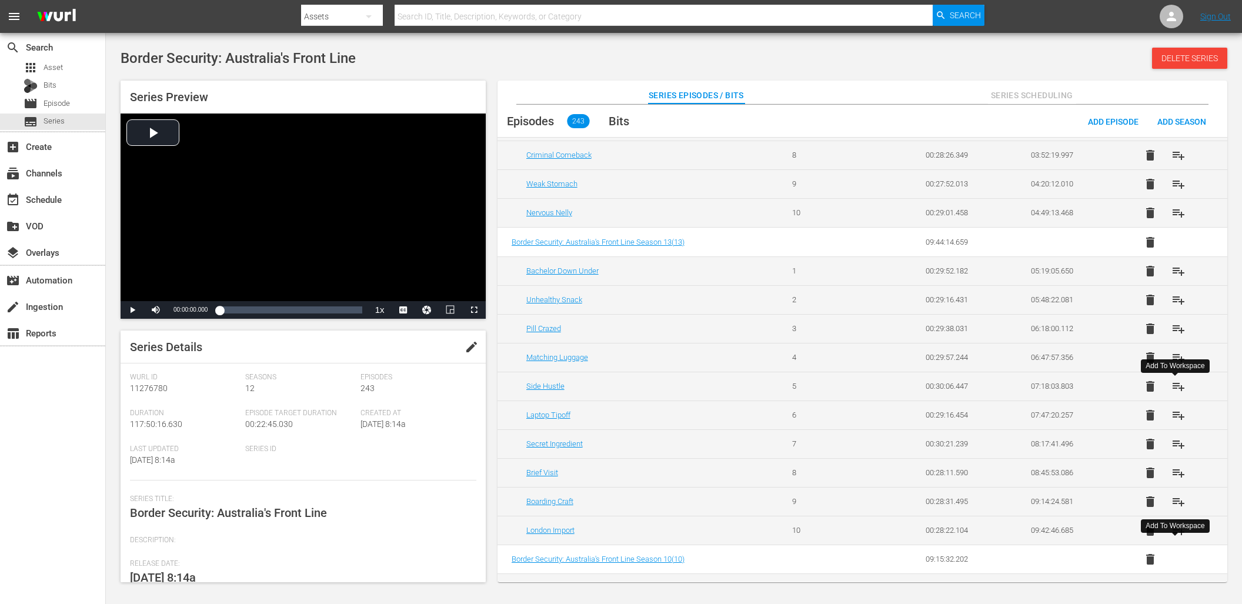
scroll to position [345, 0]
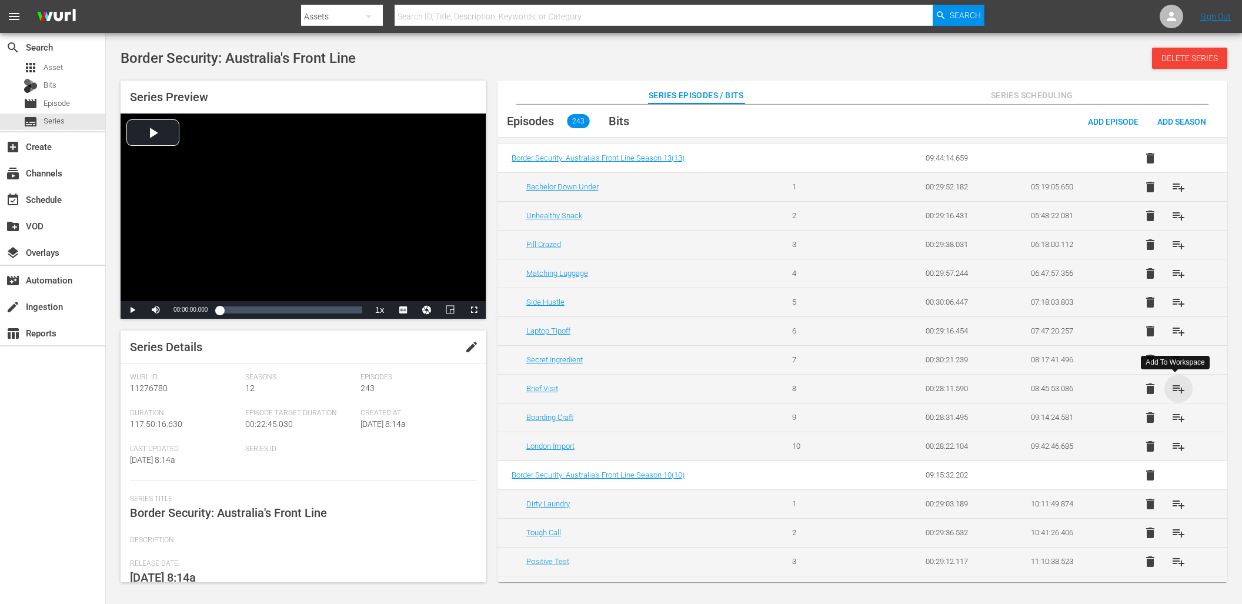
click at [1176, 387] on span "playlist_add" at bounding box center [1179, 389] width 14 height 14
click at [1174, 414] on span "playlist_add" at bounding box center [1179, 418] width 14 height 14
click at [1174, 445] on span "playlist_add" at bounding box center [1179, 446] width 14 height 14
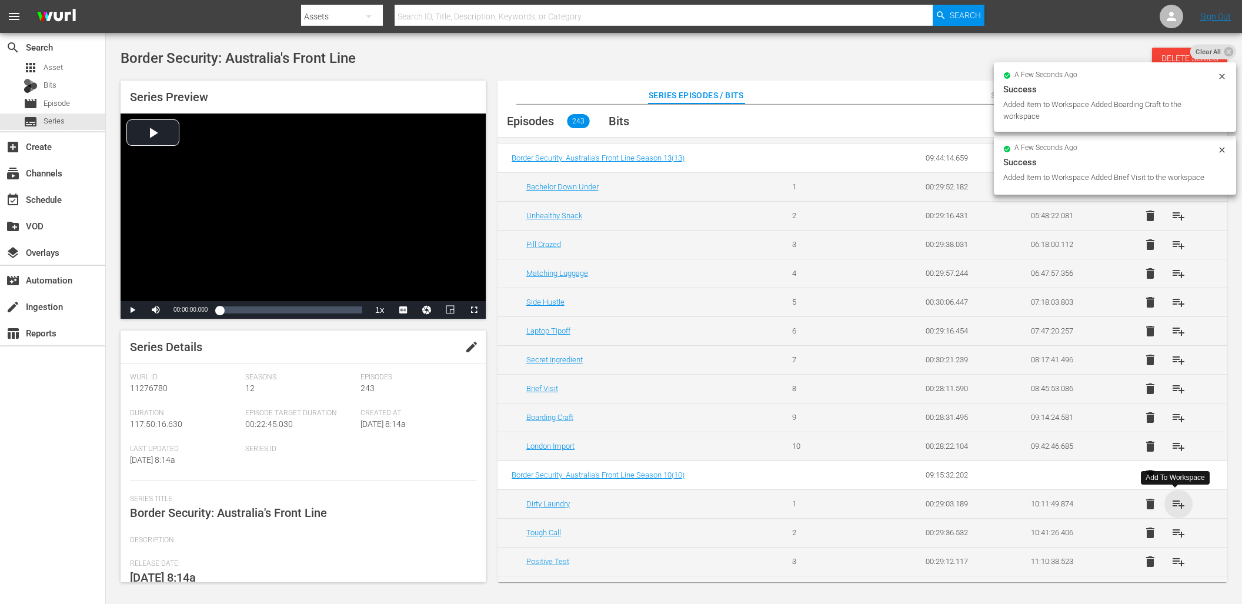
click at [1174, 505] on span "playlist_add" at bounding box center [1179, 504] width 14 height 14
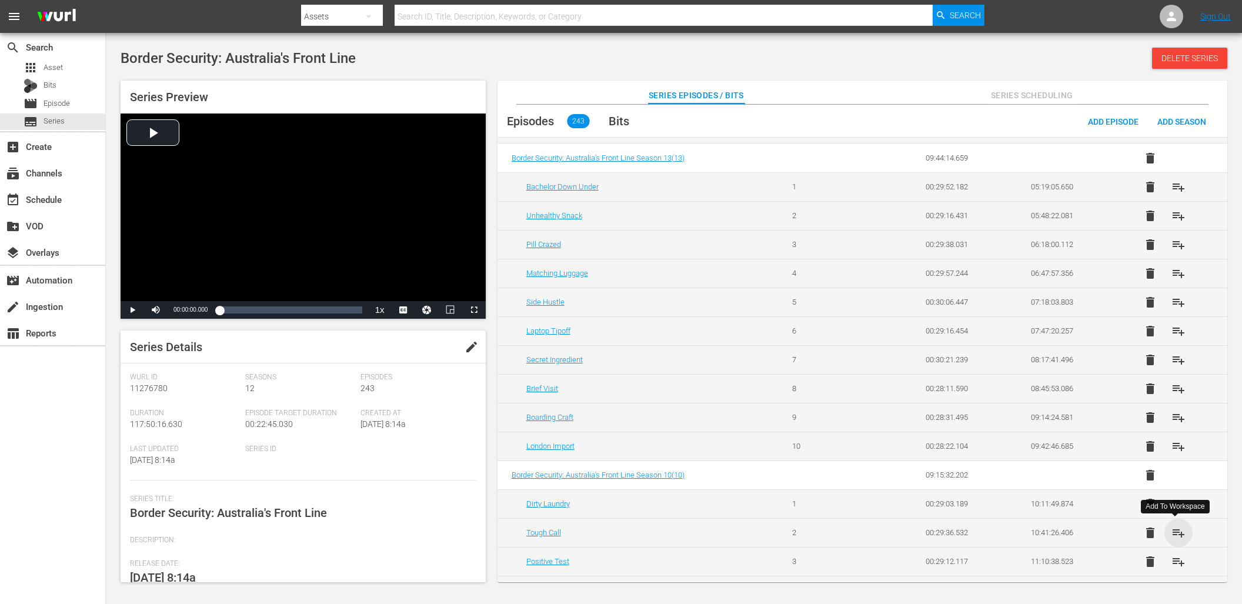
click at [1177, 532] on span "playlist_add" at bounding box center [1179, 533] width 14 height 14
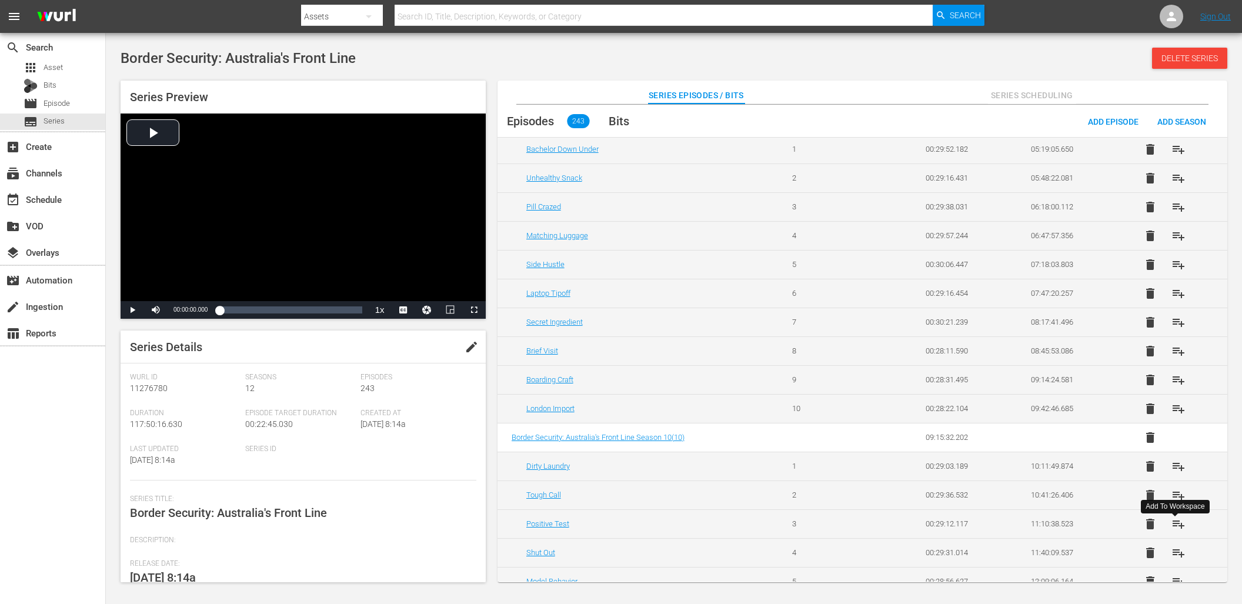
scroll to position [396, 0]
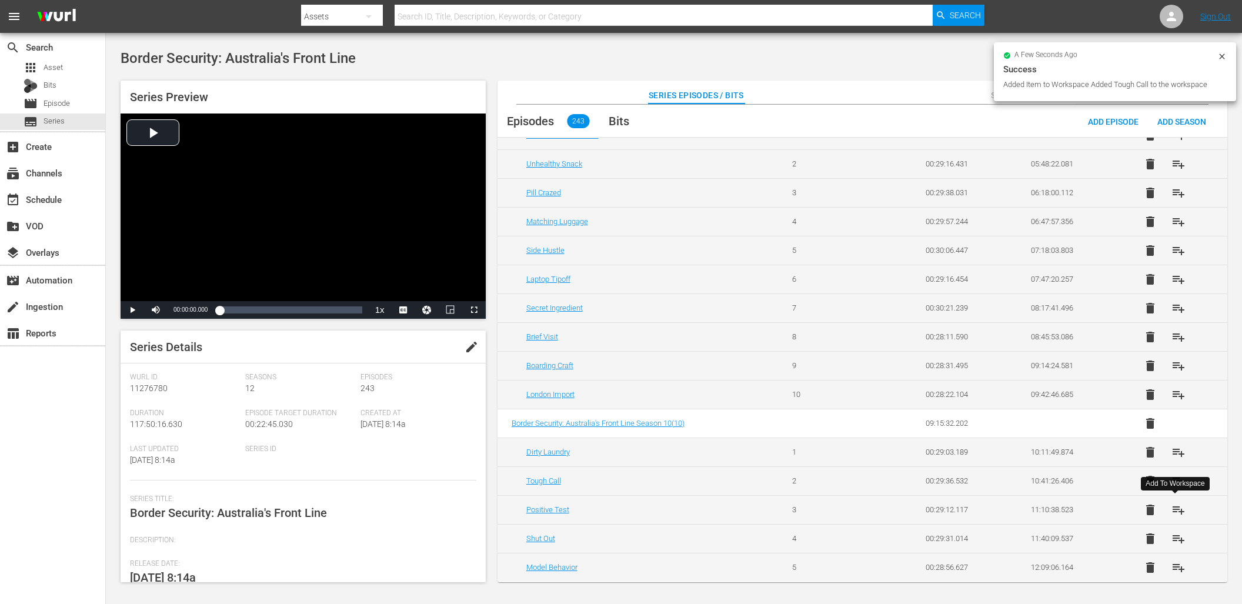
click at [1176, 512] on span "playlist_add" at bounding box center [1179, 510] width 14 height 14
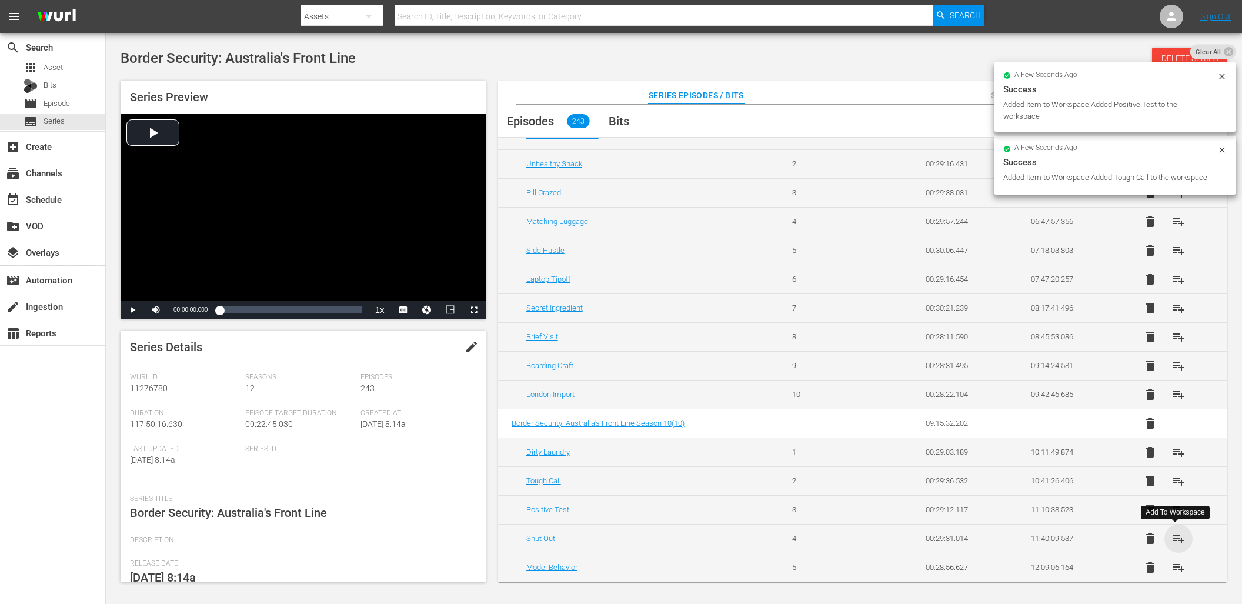
click at [1173, 541] on span "playlist_add" at bounding box center [1179, 539] width 14 height 14
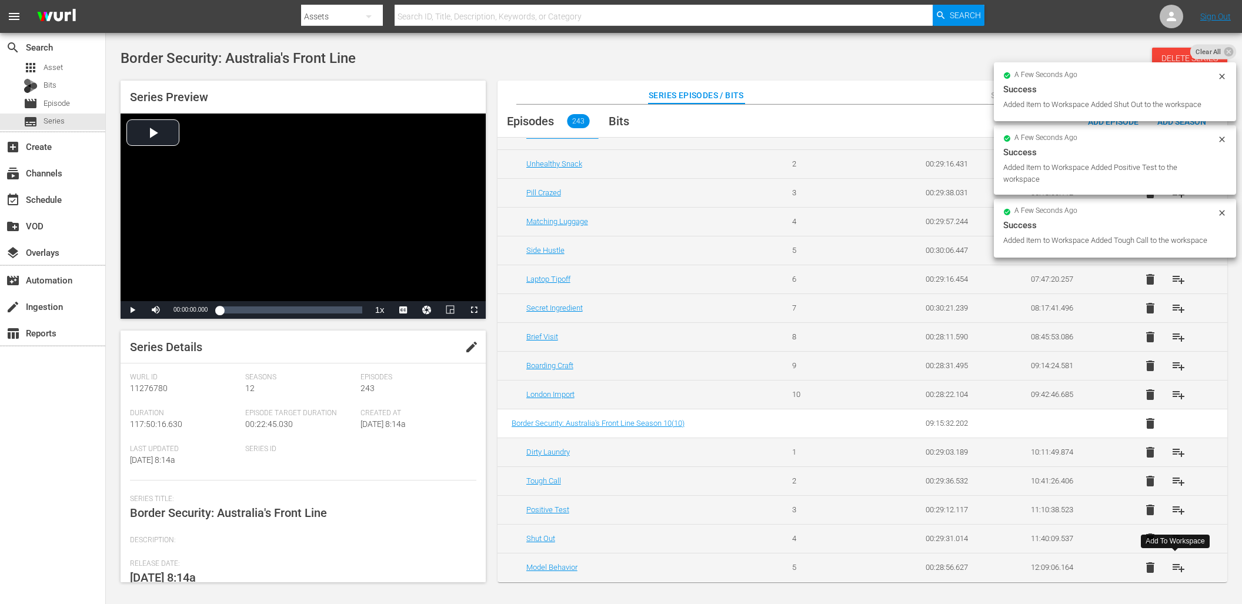
click at [1177, 569] on span "playlist_add" at bounding box center [1179, 567] width 14 height 14
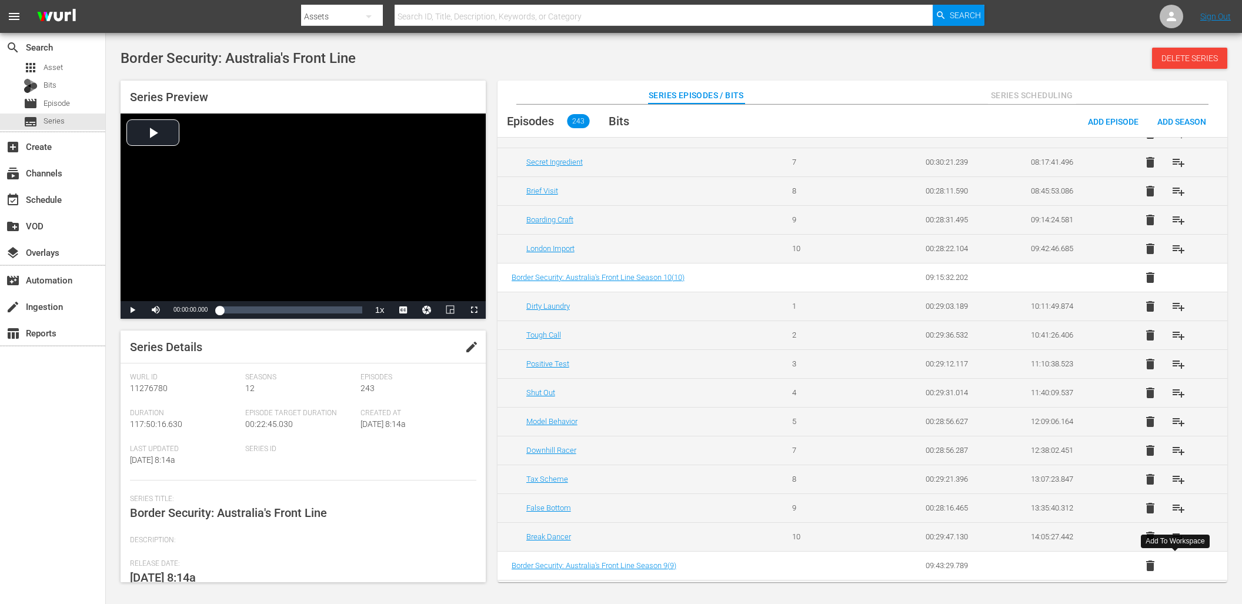
scroll to position [544, 0]
click at [1175, 448] on span "playlist_add" at bounding box center [1179, 449] width 14 height 14
click at [1174, 472] on span "playlist_add" at bounding box center [1179, 478] width 14 height 14
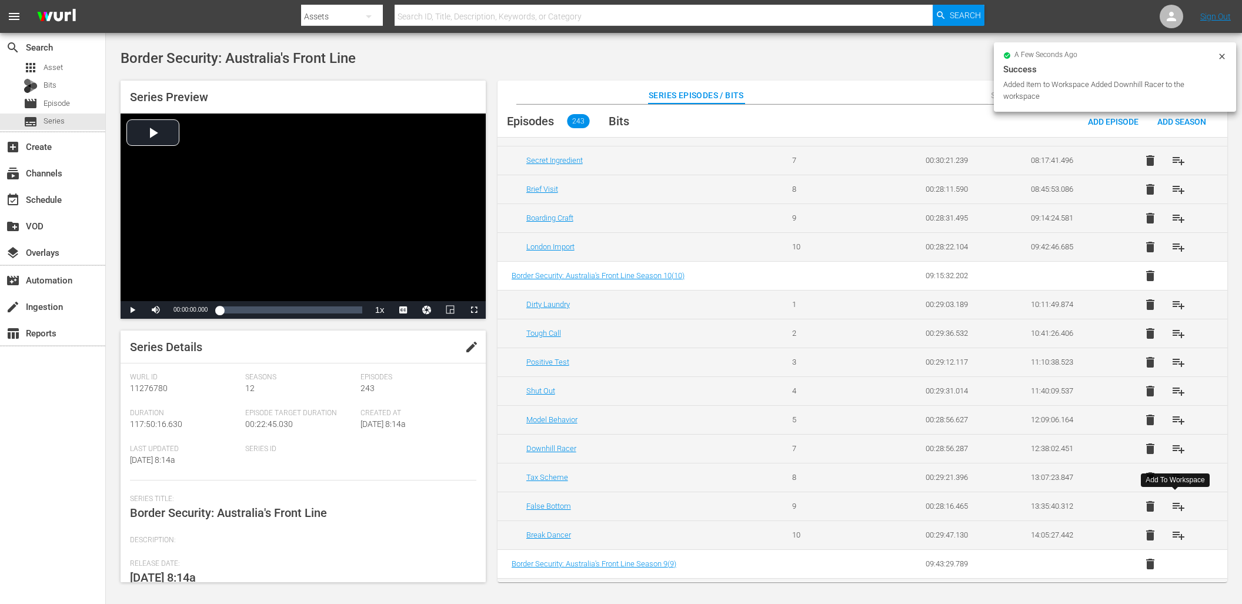
click at [1176, 506] on span "playlist_add" at bounding box center [1179, 506] width 14 height 14
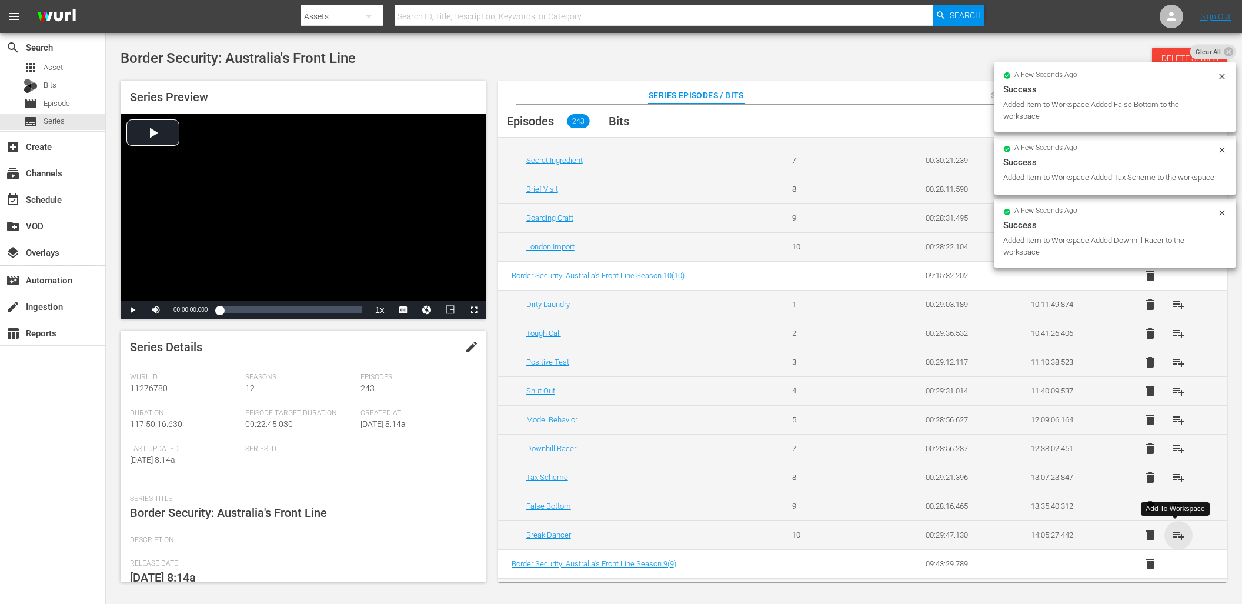
click at [1179, 536] on span "playlist_add" at bounding box center [1179, 535] width 14 height 14
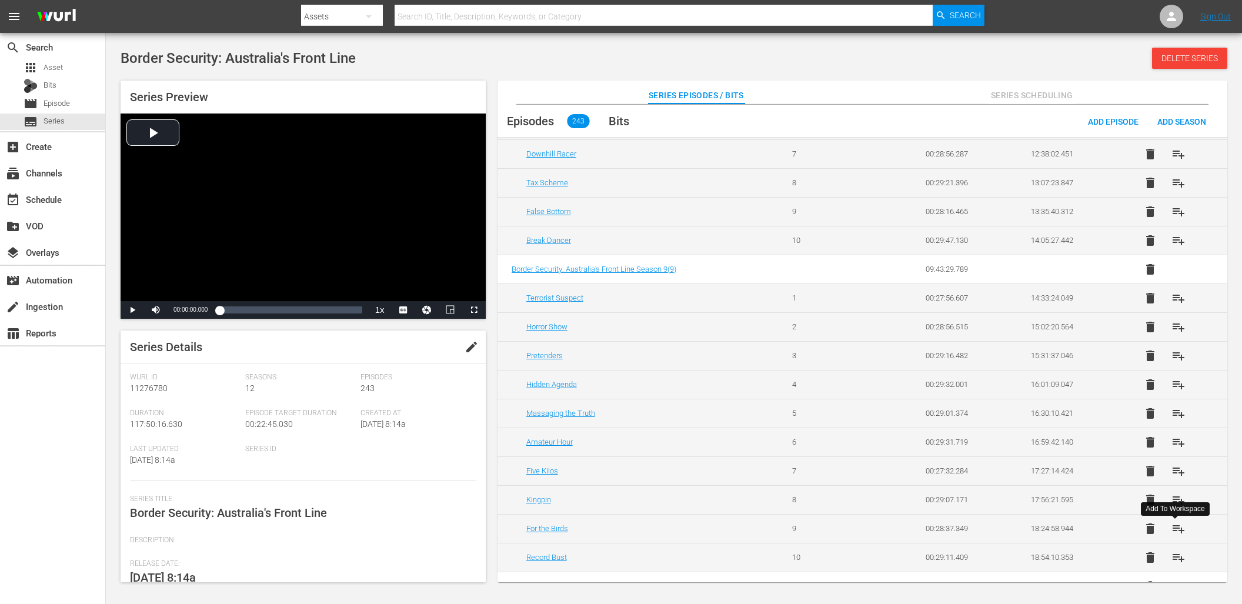
scroll to position [867, 0]
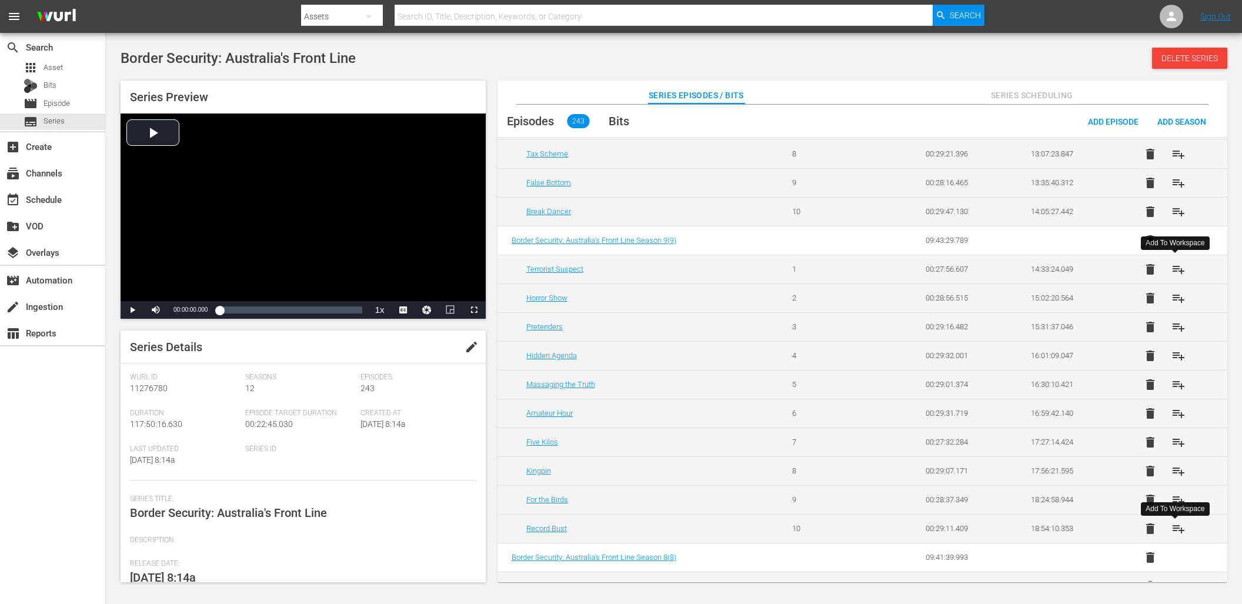
click at [1172, 265] on span "playlist_add" at bounding box center [1179, 269] width 14 height 14
click at [1181, 302] on span "playlist_add" at bounding box center [1179, 298] width 14 height 14
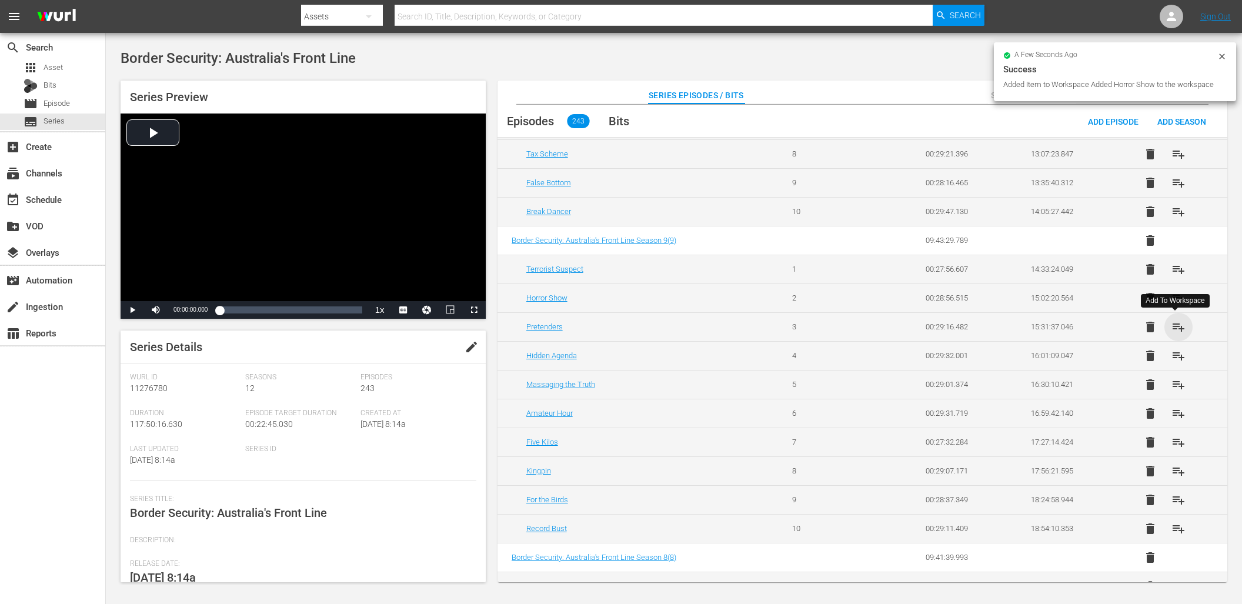
drag, startPoint x: 1179, startPoint y: 325, endPoint x: 1178, endPoint y: 335, distance: 10.6
click at [1179, 325] on span "playlist_add" at bounding box center [1179, 327] width 14 height 14
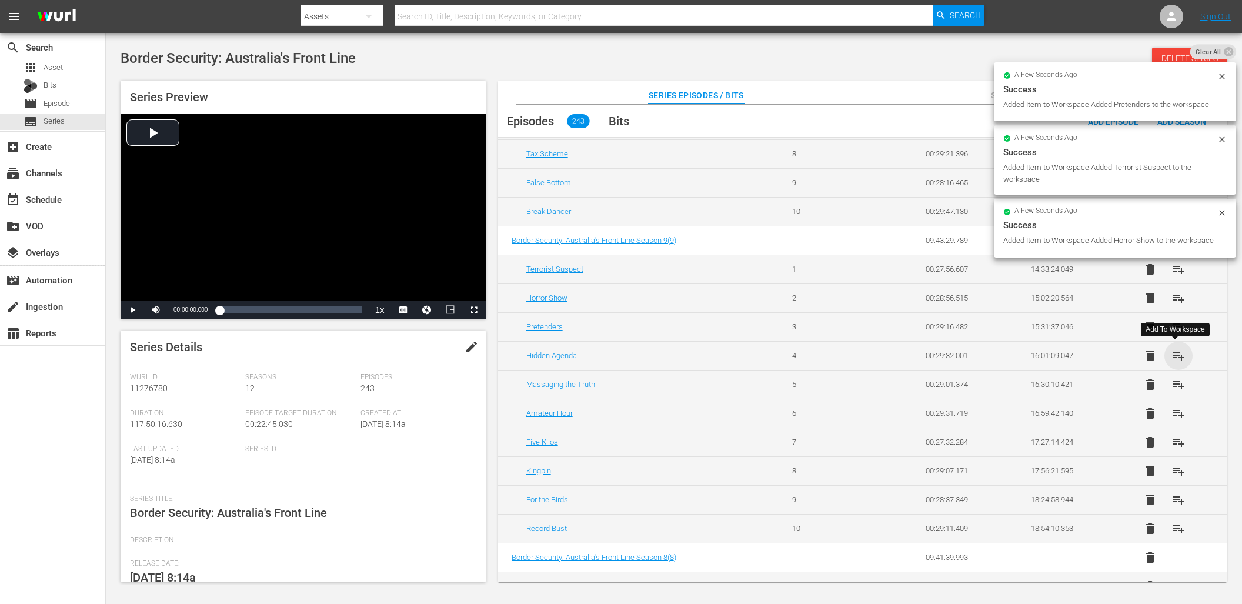
click at [1176, 351] on span "playlist_add" at bounding box center [1179, 356] width 14 height 14
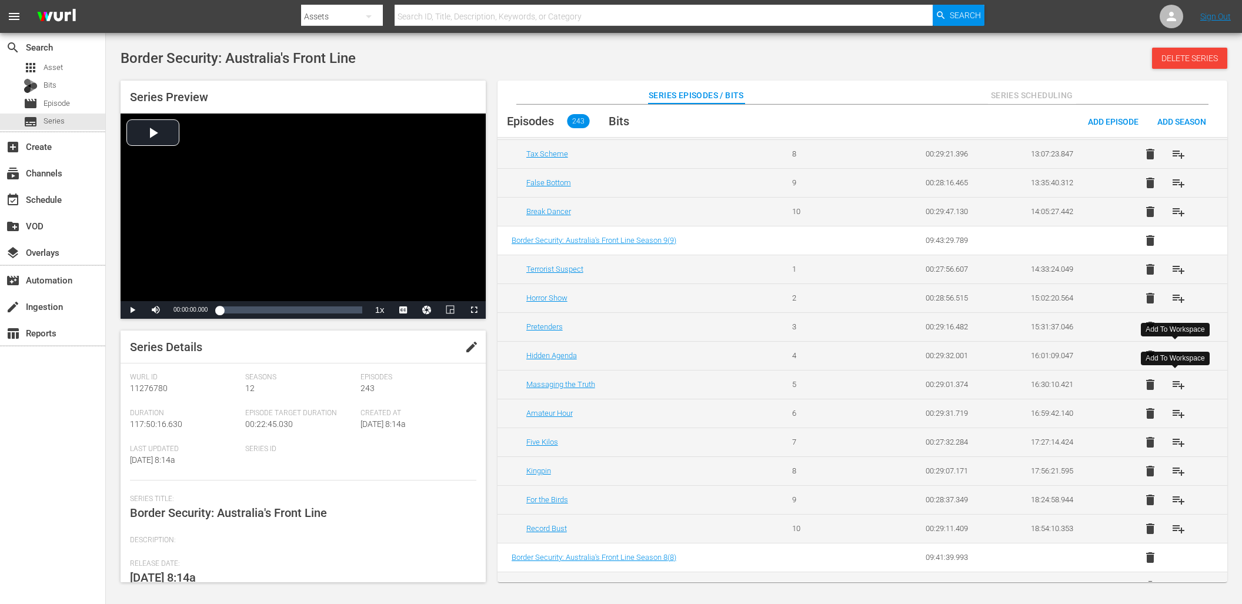
click at [1183, 383] on button "playlist_add" at bounding box center [1178, 385] width 28 height 28
click at [1180, 410] on span "playlist_add" at bounding box center [1179, 413] width 14 height 14
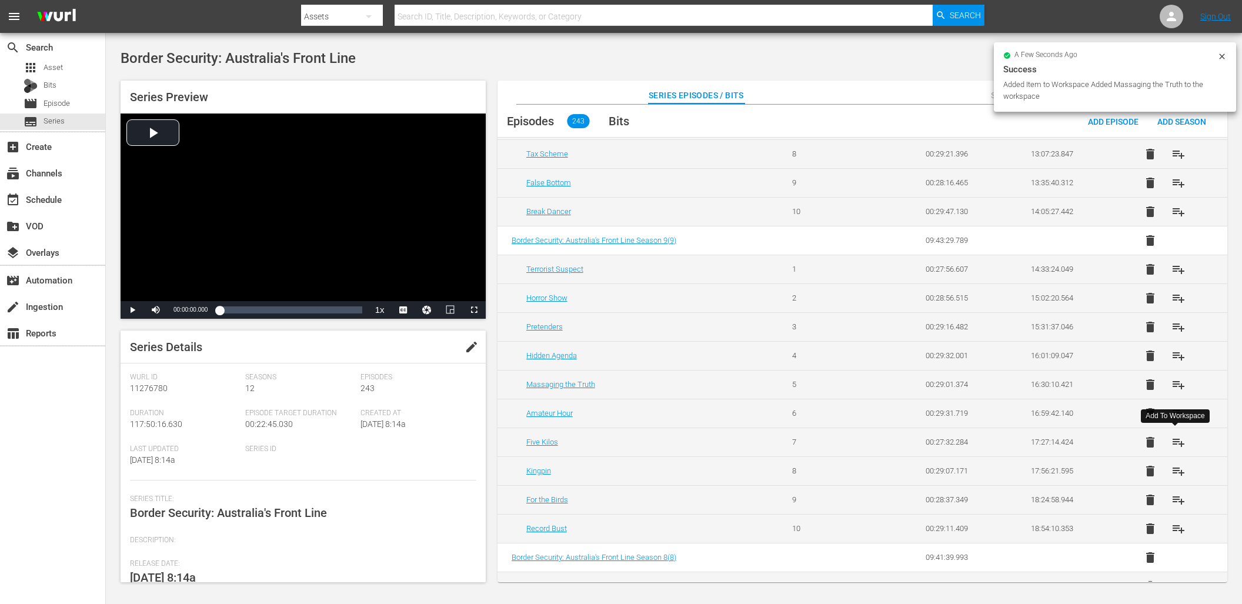
click at [1173, 441] on span "playlist_add" at bounding box center [1179, 442] width 14 height 14
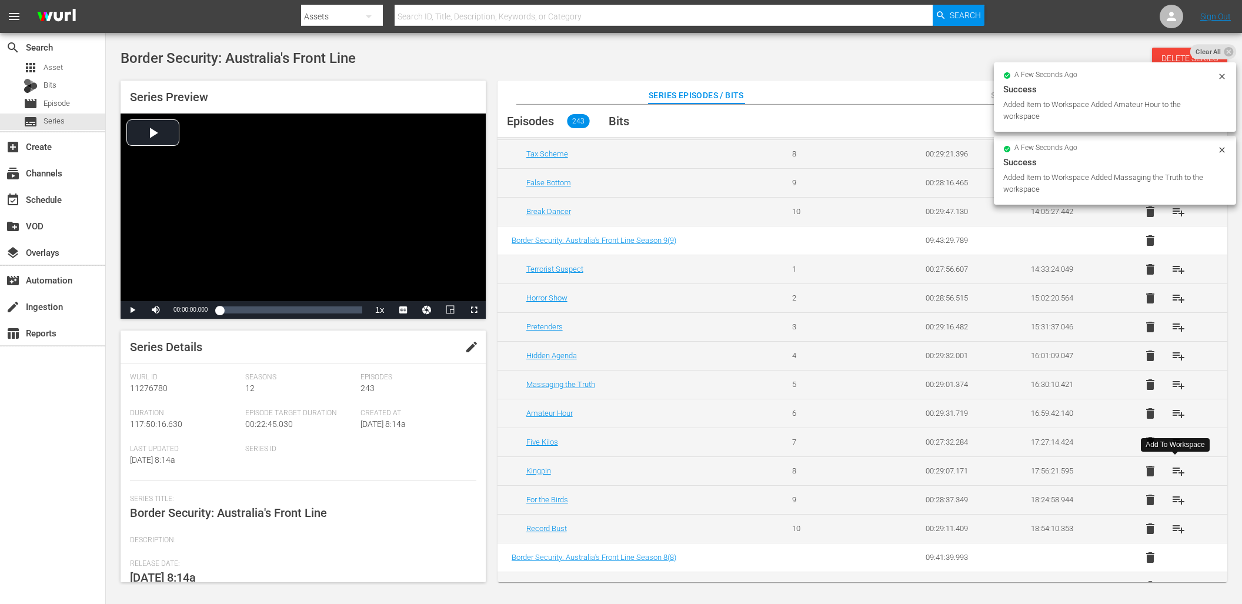
click at [1179, 471] on span "playlist_add" at bounding box center [1179, 471] width 14 height 14
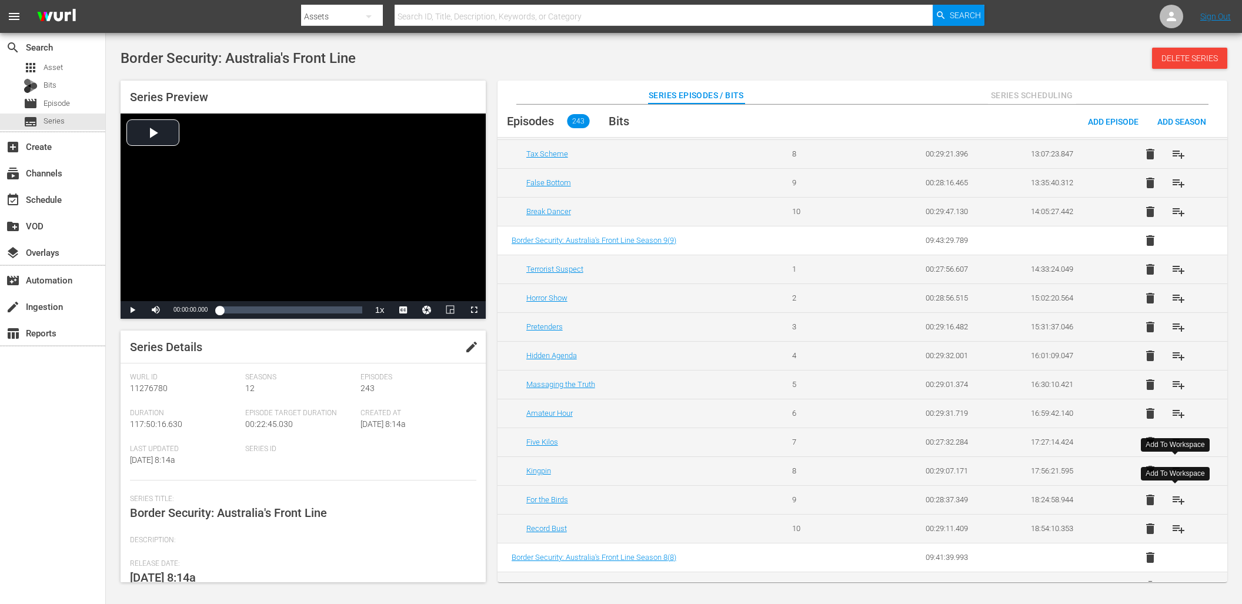
click at [1173, 498] on span "playlist_add" at bounding box center [1179, 500] width 14 height 14
click at [1172, 528] on span "playlist_add" at bounding box center [1179, 529] width 14 height 14
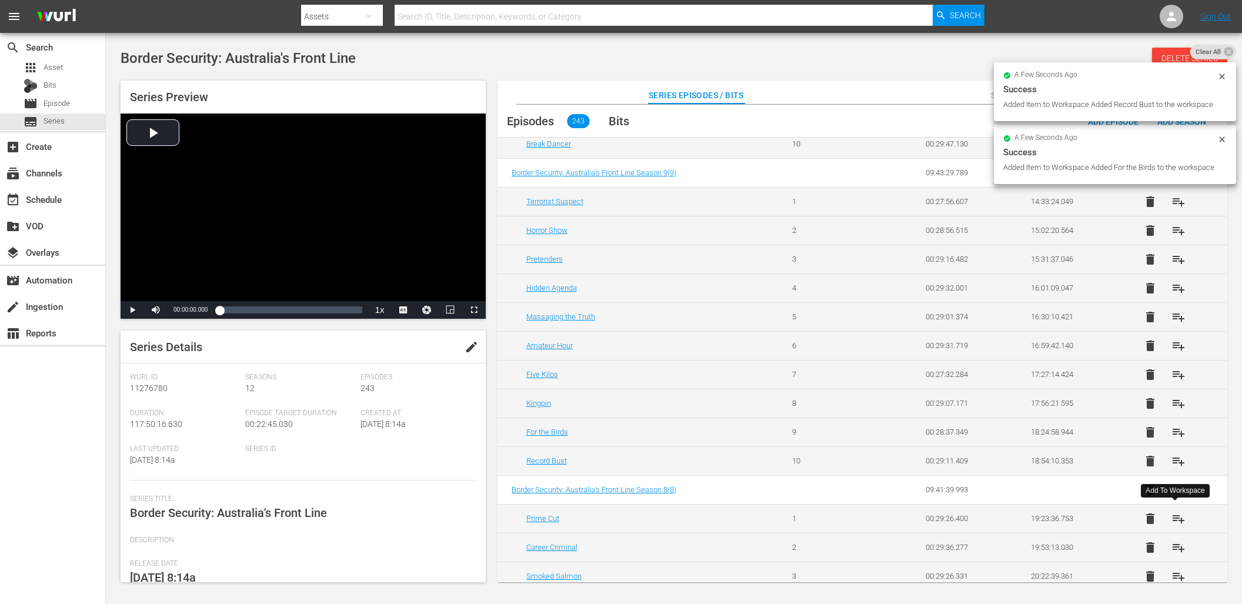
scroll to position [942, 0]
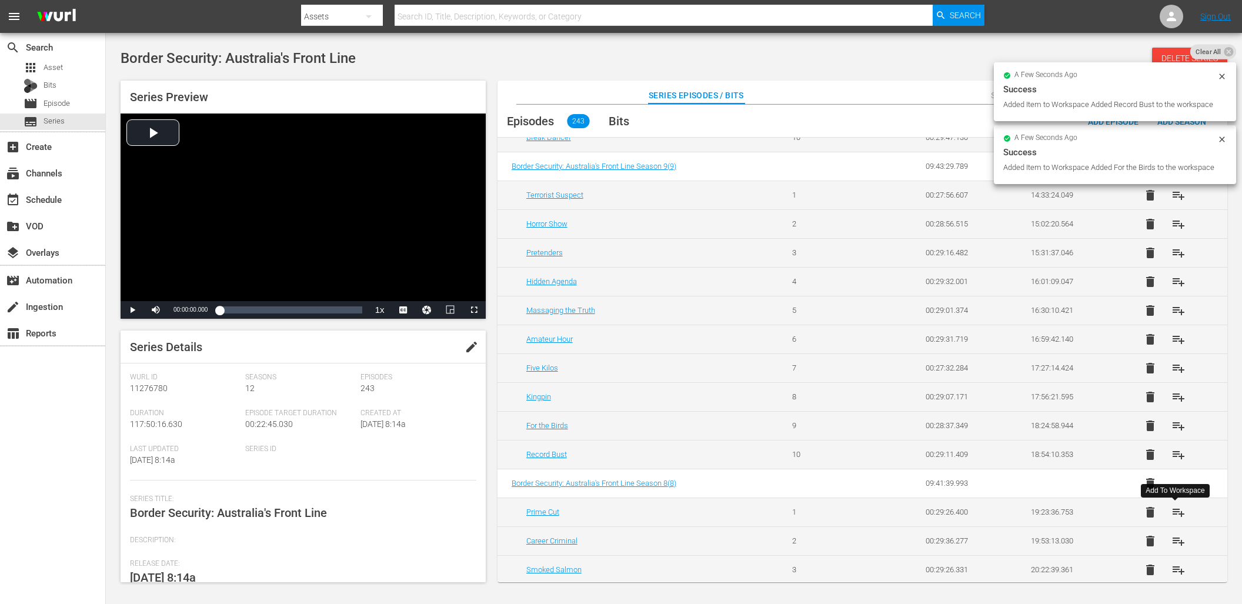
click at [1176, 516] on span "playlist_add" at bounding box center [1179, 512] width 14 height 14
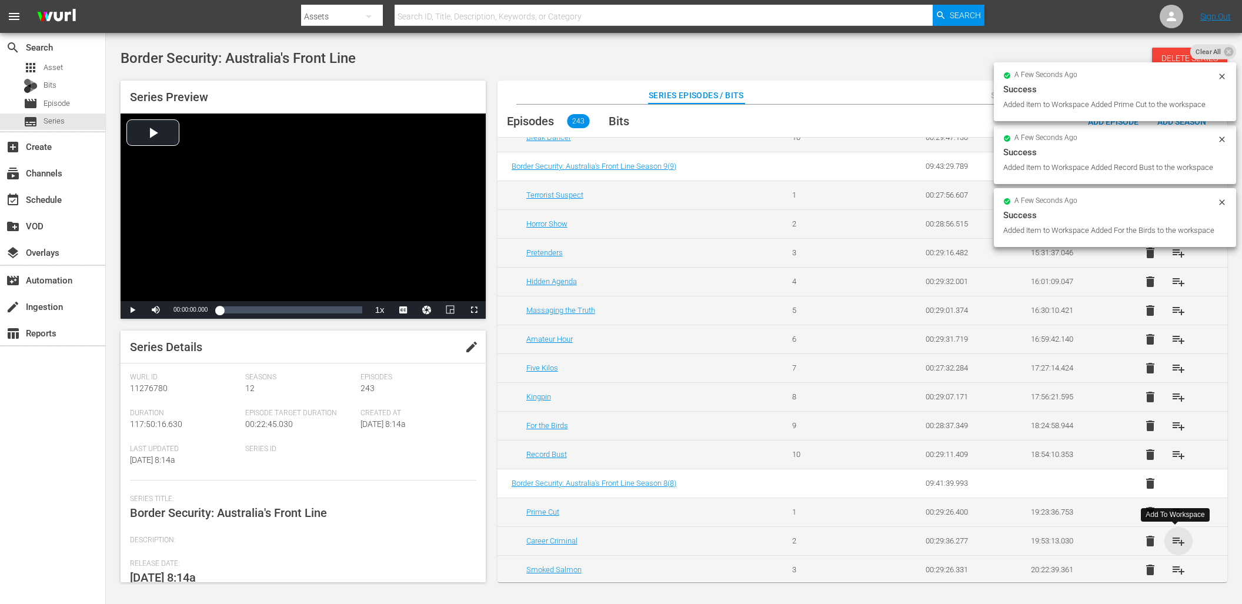
click at [1176, 542] on span "playlist_add" at bounding box center [1179, 541] width 14 height 14
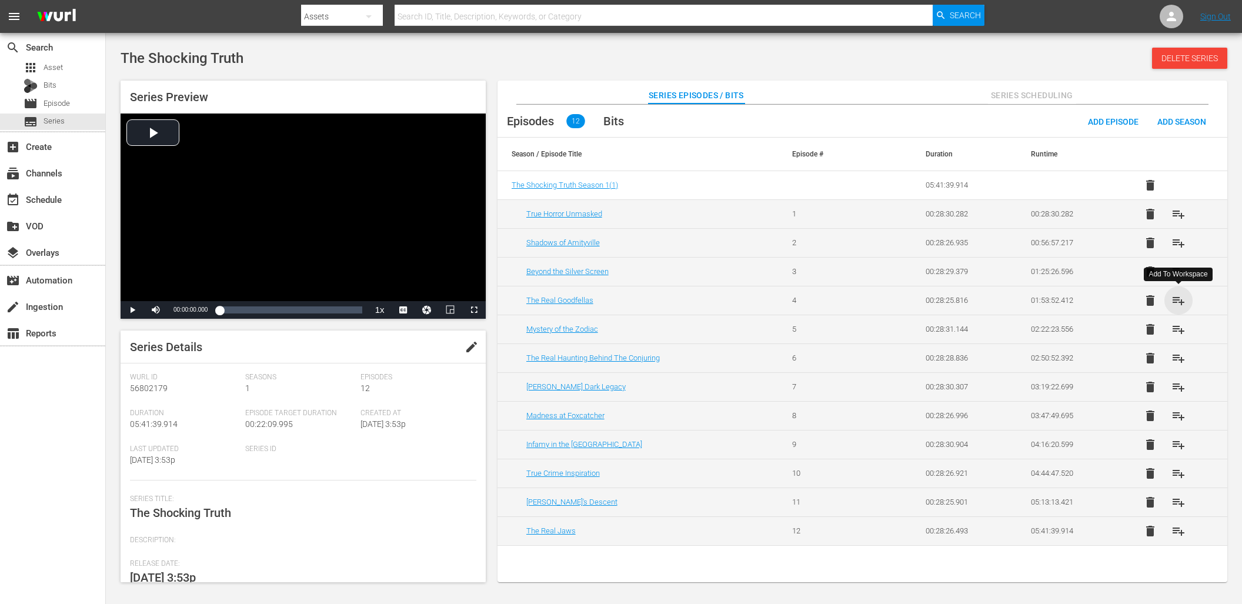
click at [1180, 301] on span "playlist_add" at bounding box center [1179, 300] width 14 height 14
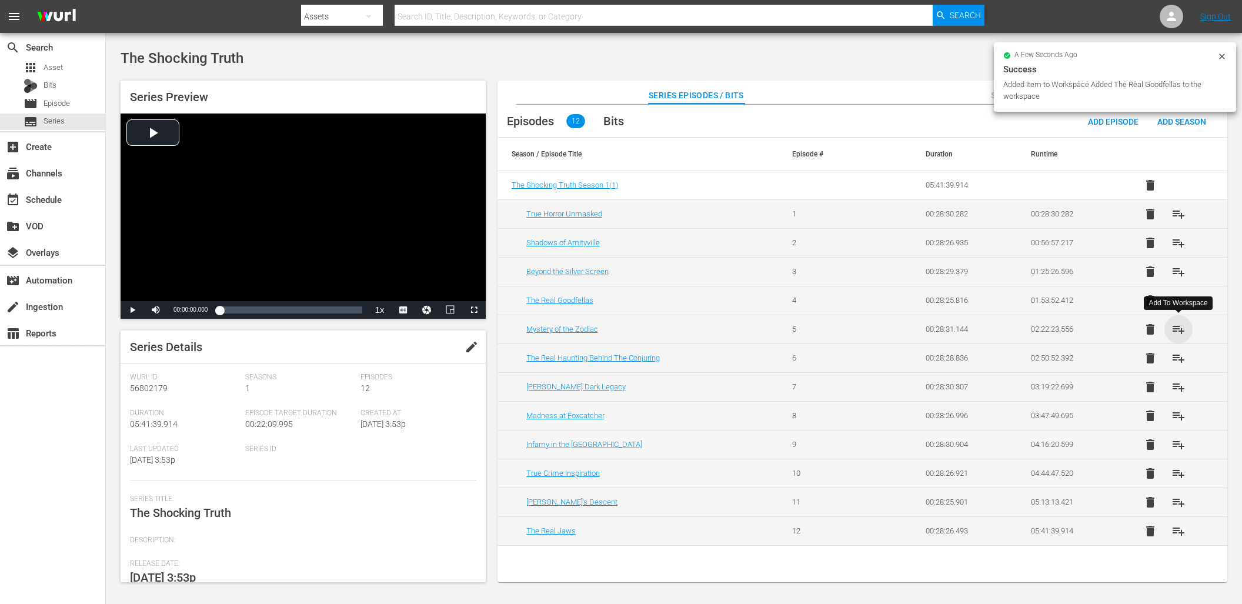
click at [1180, 332] on span "playlist_add" at bounding box center [1179, 329] width 14 height 14
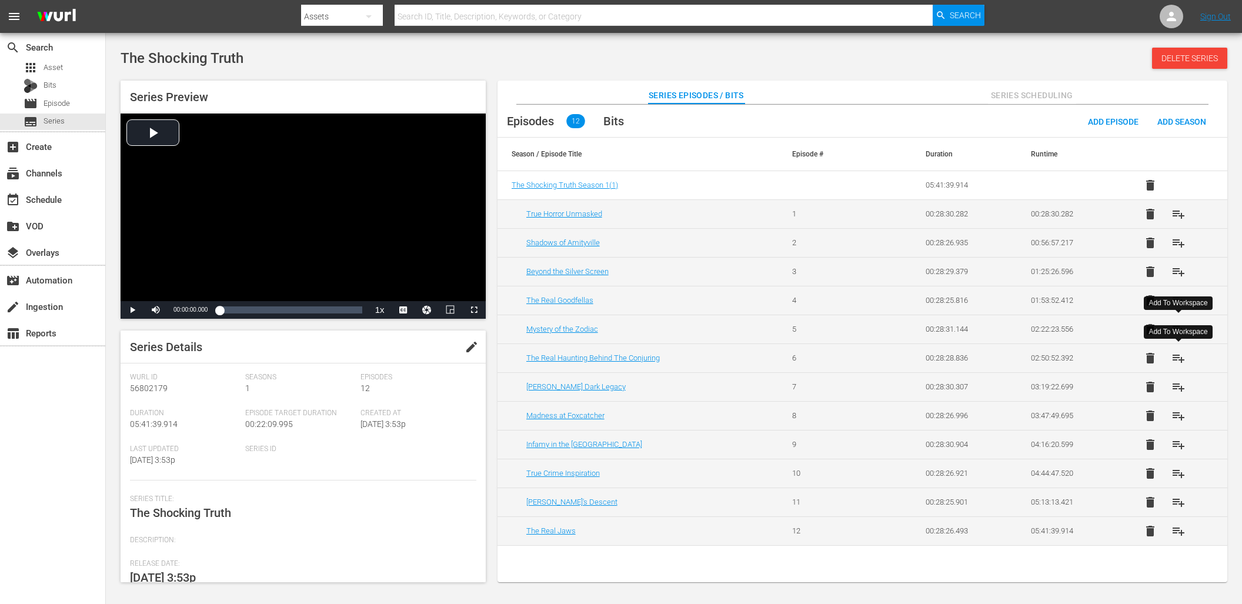
click at [1174, 357] on span "playlist_add" at bounding box center [1179, 358] width 14 height 14
click at [1179, 389] on span "playlist_add" at bounding box center [1179, 387] width 14 height 14
click at [1180, 416] on span "playlist_add" at bounding box center [1179, 416] width 14 height 14
click at [1177, 443] on span "playlist_add" at bounding box center [1179, 445] width 14 height 14
click at [1176, 477] on span "playlist_add" at bounding box center [1179, 473] width 14 height 14
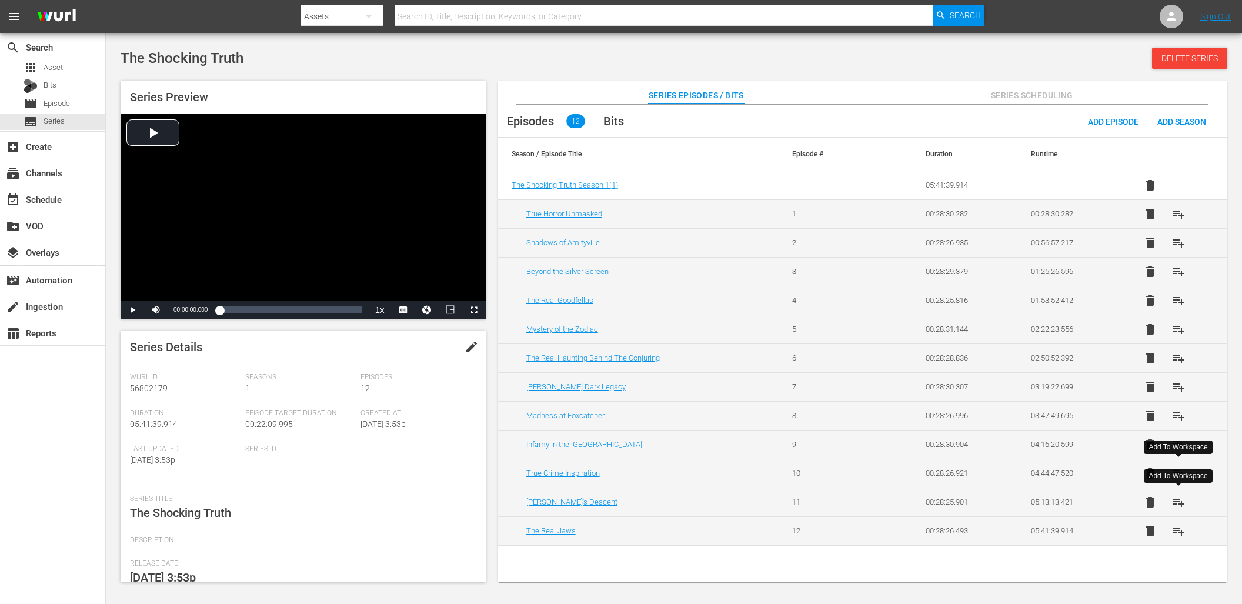
click at [1179, 503] on span "playlist_add" at bounding box center [1179, 502] width 14 height 14
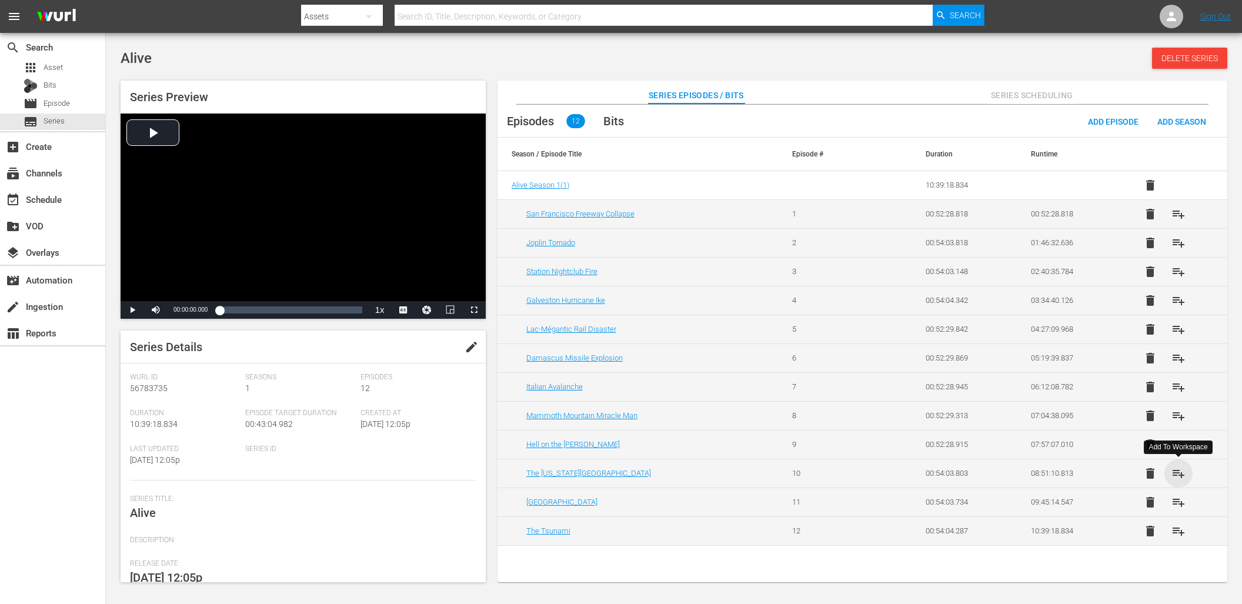
click at [1176, 472] on span "playlist_add" at bounding box center [1179, 473] width 14 height 14
click at [1179, 503] on span "playlist_add" at bounding box center [1179, 502] width 14 height 14
click at [1181, 535] on span "playlist_add" at bounding box center [1179, 531] width 14 height 14
click at [1179, 213] on span "playlist_add" at bounding box center [1179, 214] width 14 height 14
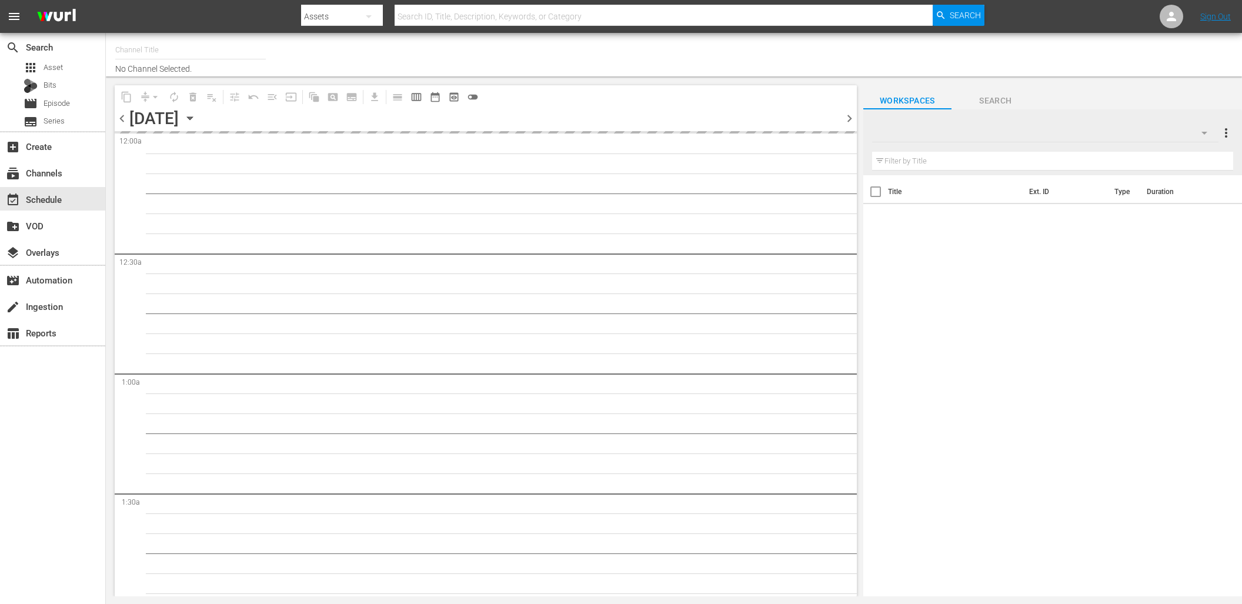
type input "DangerTV (161)"
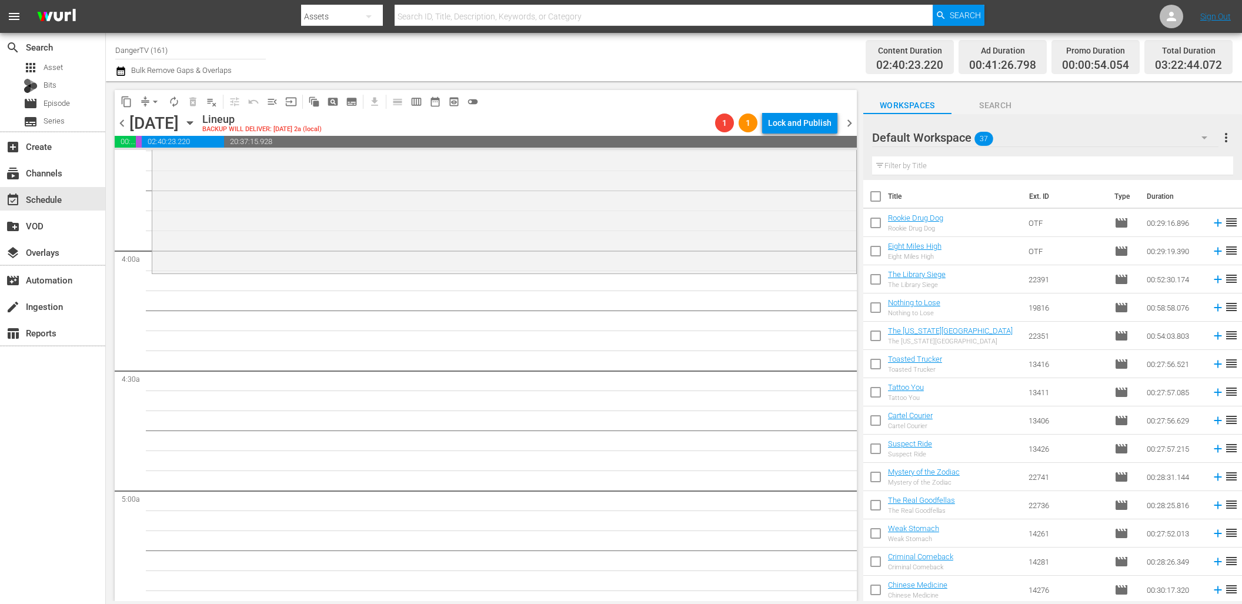
click at [873, 200] on input "checkbox" at bounding box center [875, 198] width 25 height 25
checkbox input "true"
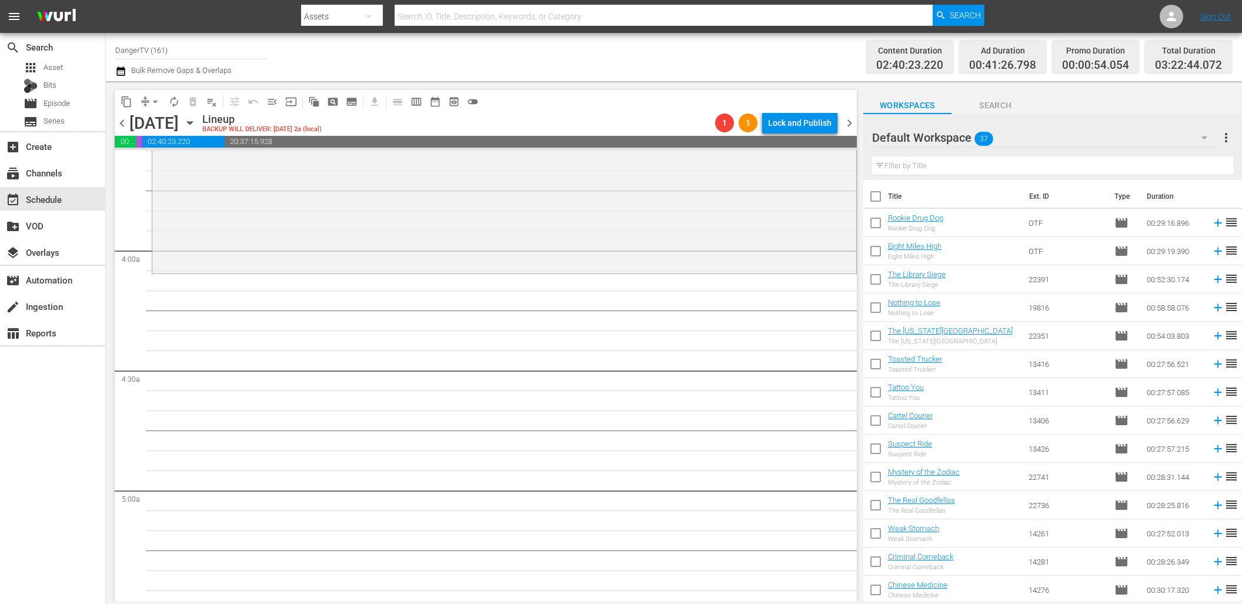
checkbox input "true"
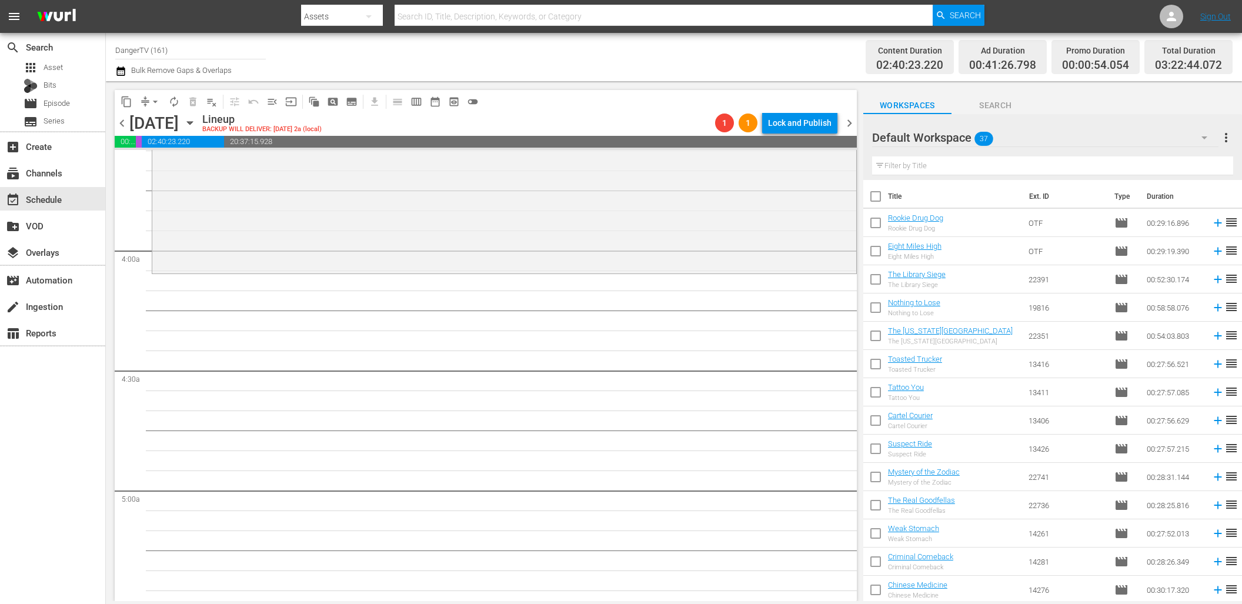
checkbox input "true"
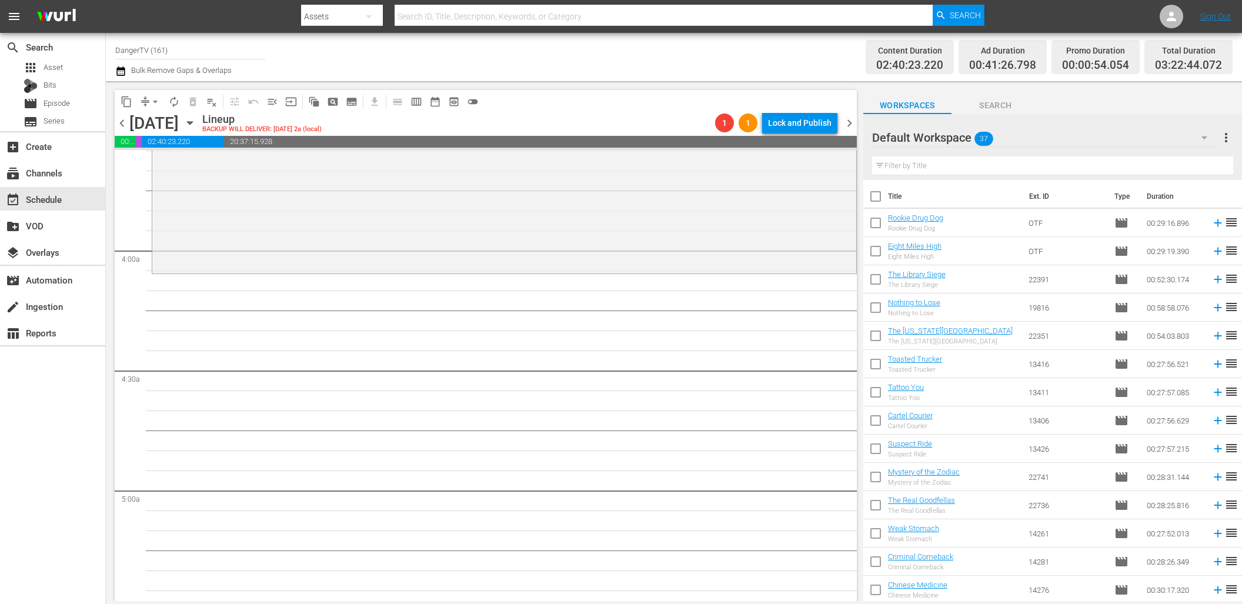
checkbox input "true"
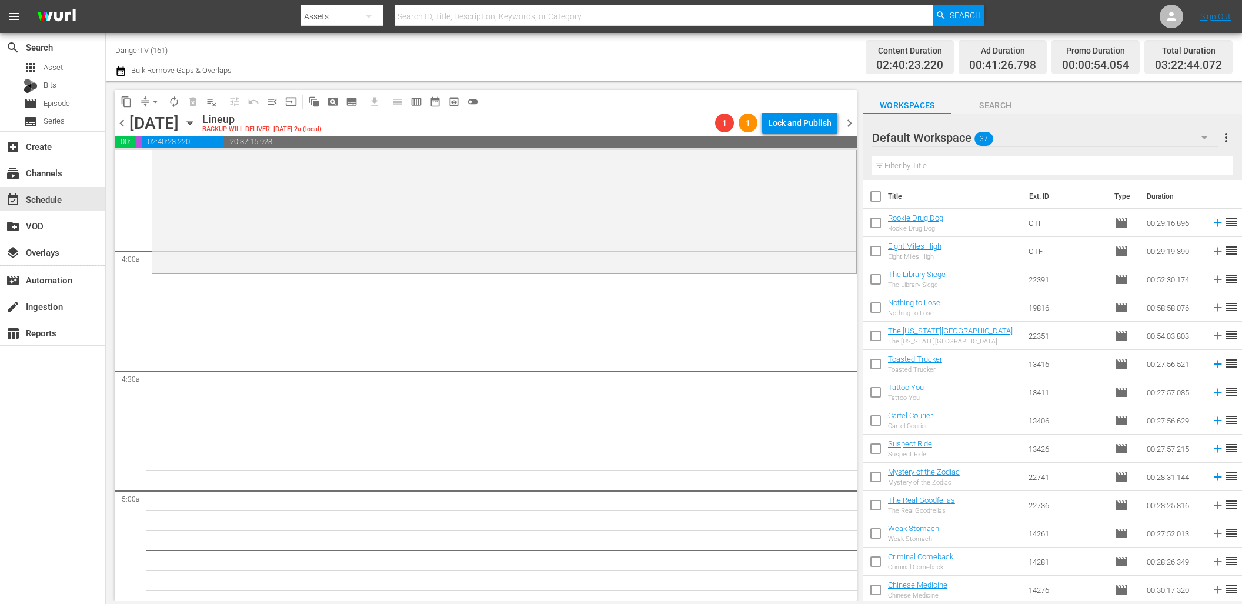
checkbox input "true"
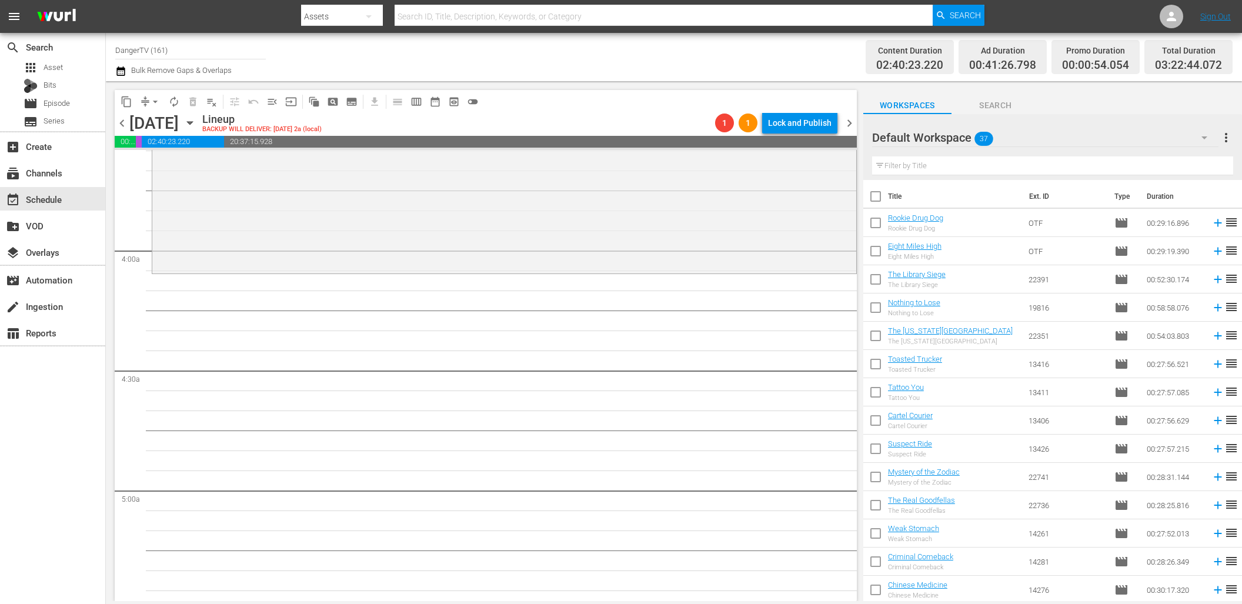
checkbox input "true"
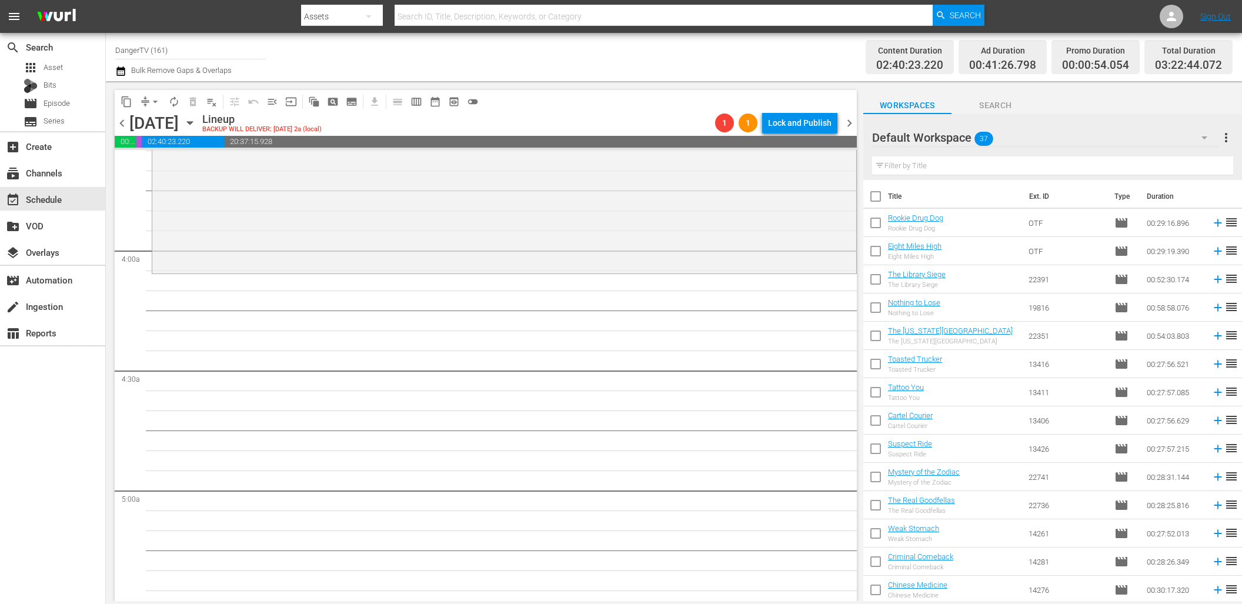
checkbox input "true"
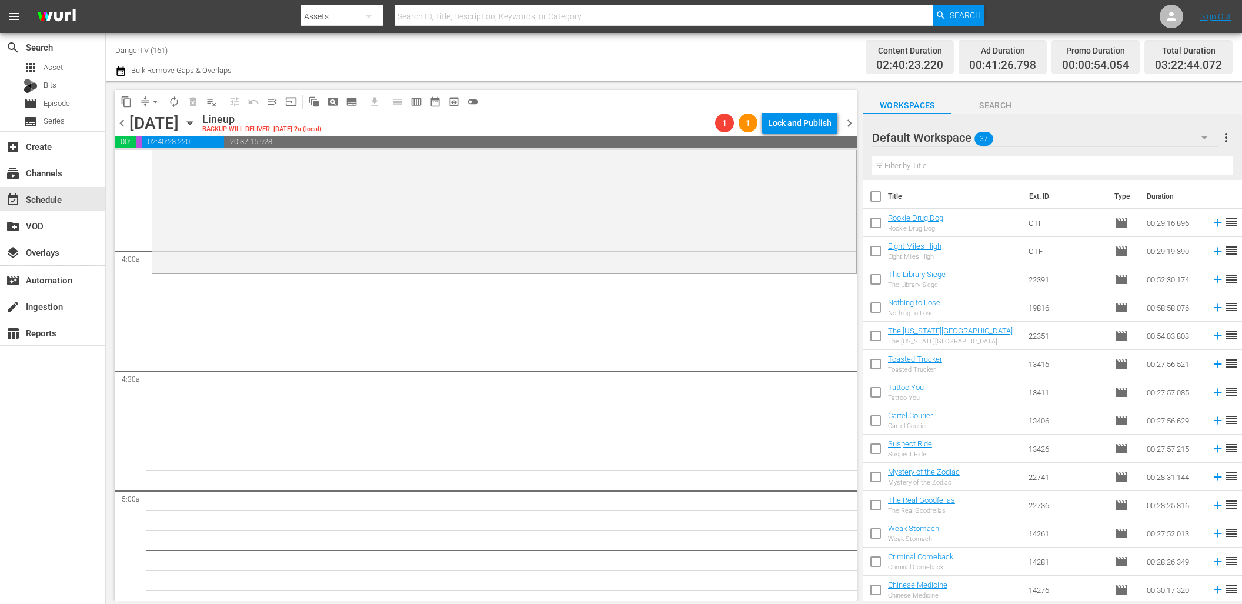
checkbox input "true"
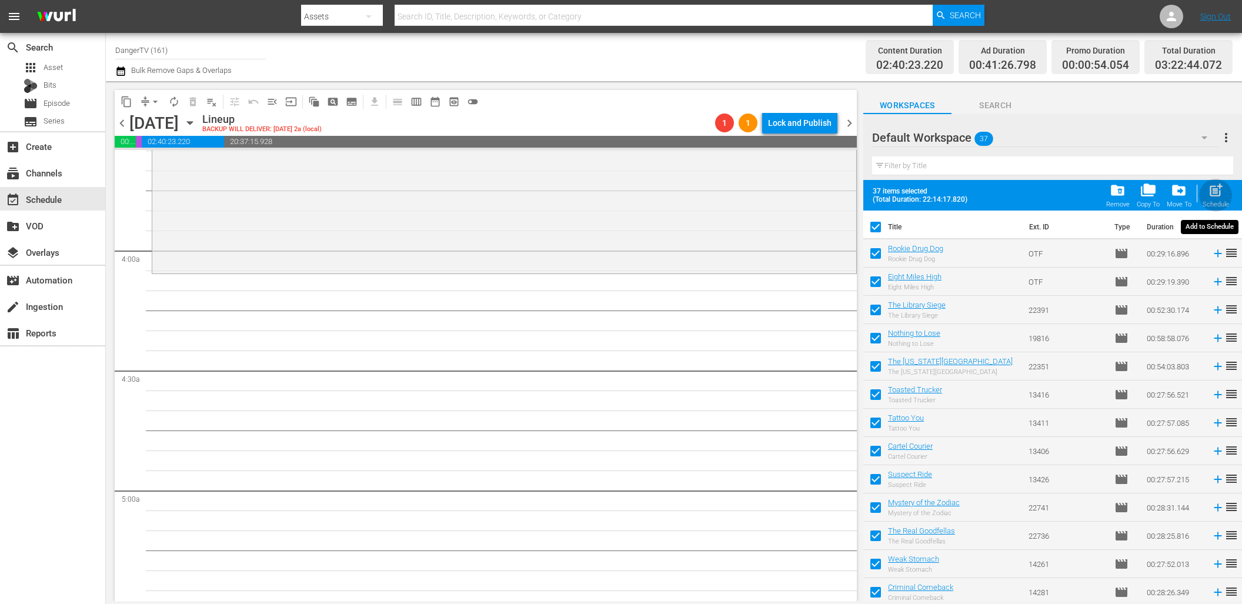
click at [1214, 188] on span "post_add" at bounding box center [1216, 190] width 16 height 16
checkbox input "false"
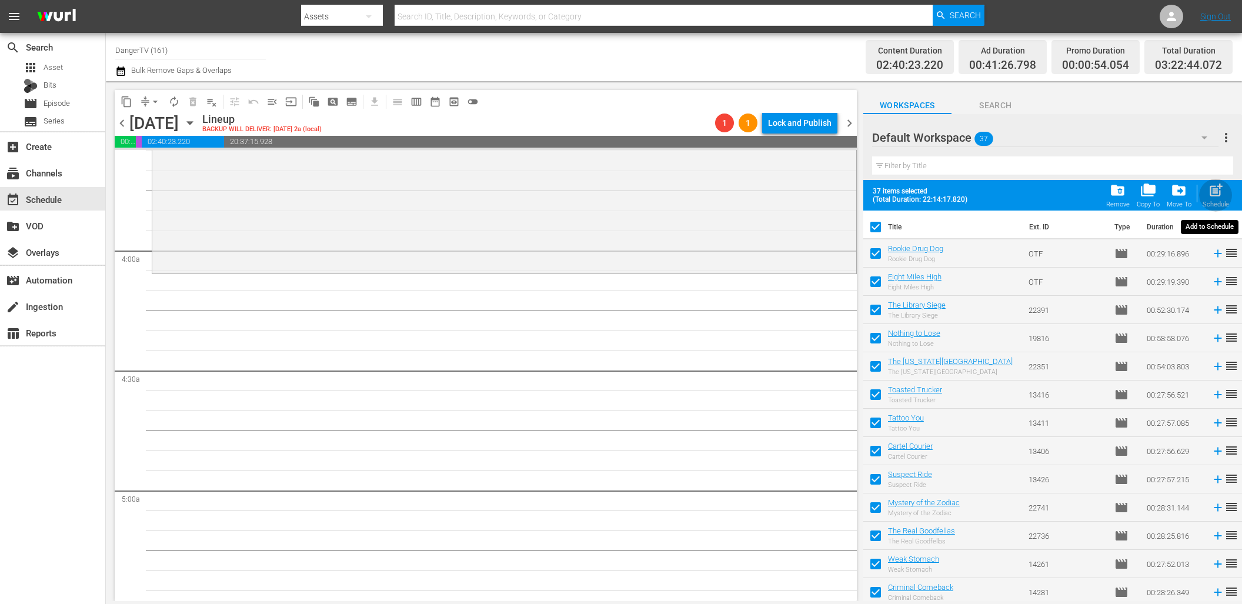
checkbox input "false"
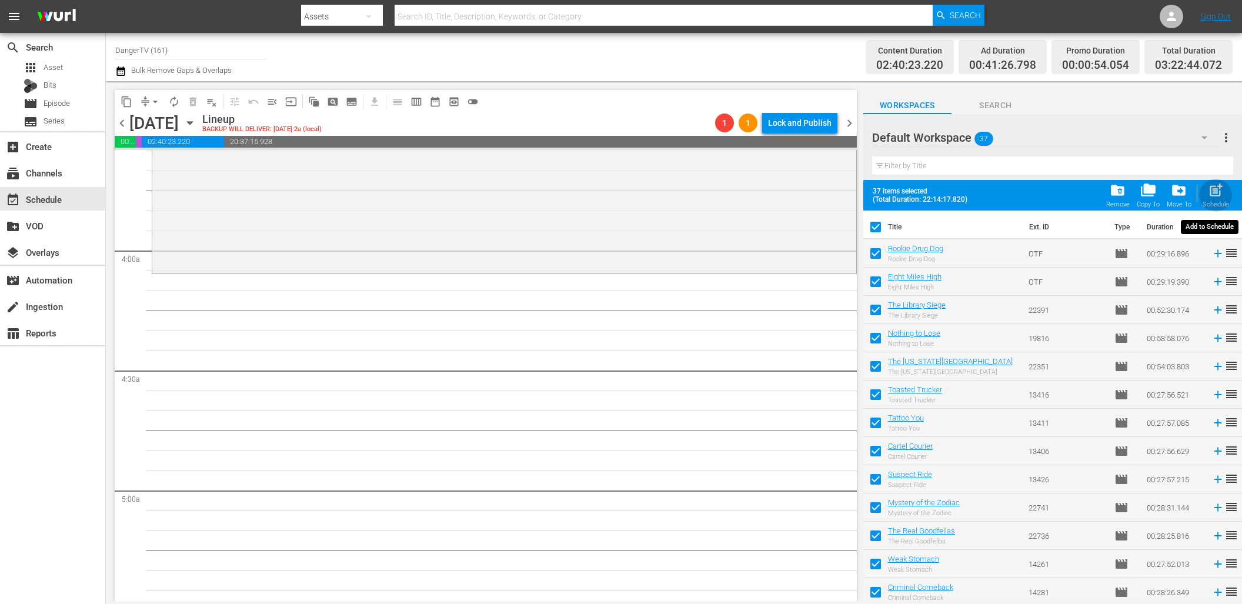
checkbox input "false"
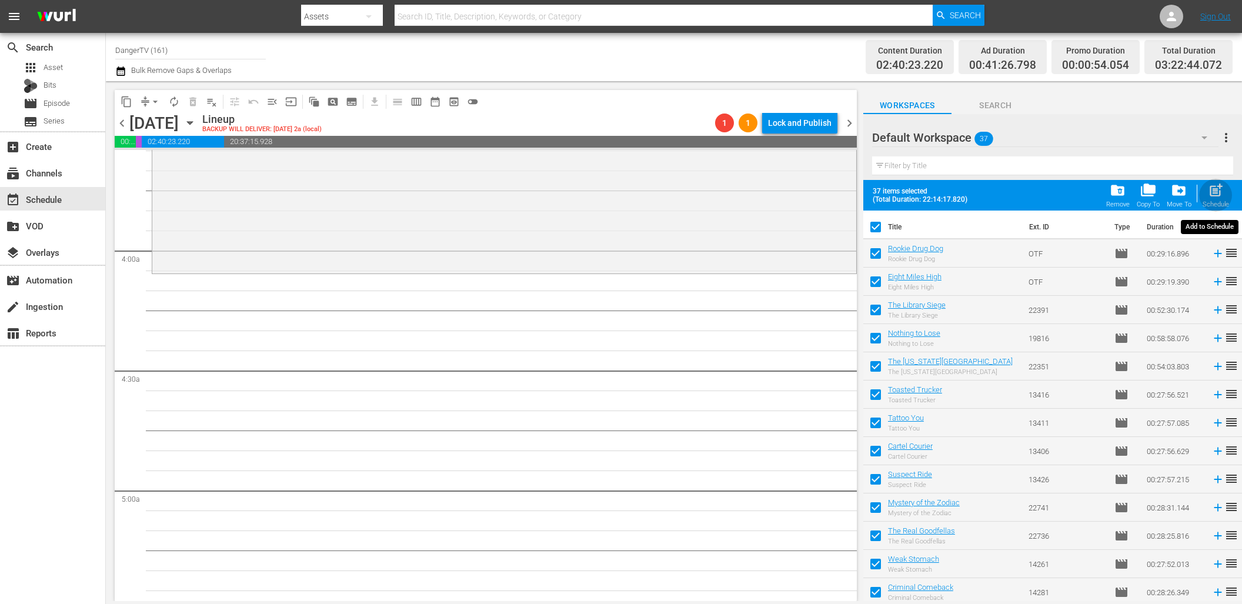
checkbox input "false"
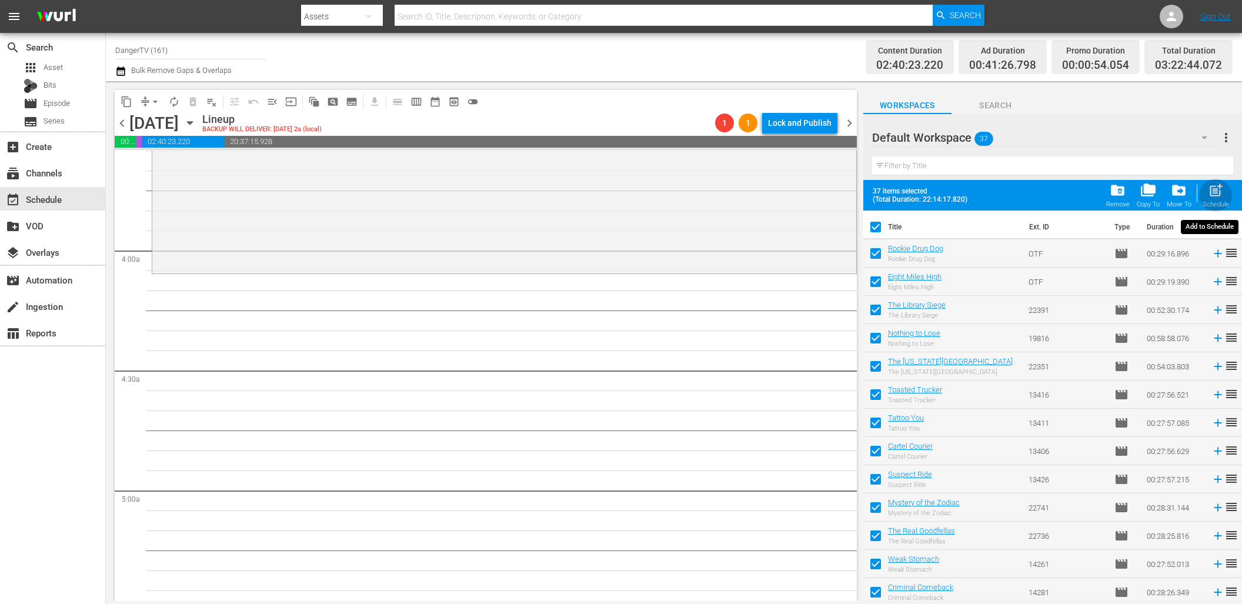
checkbox input "false"
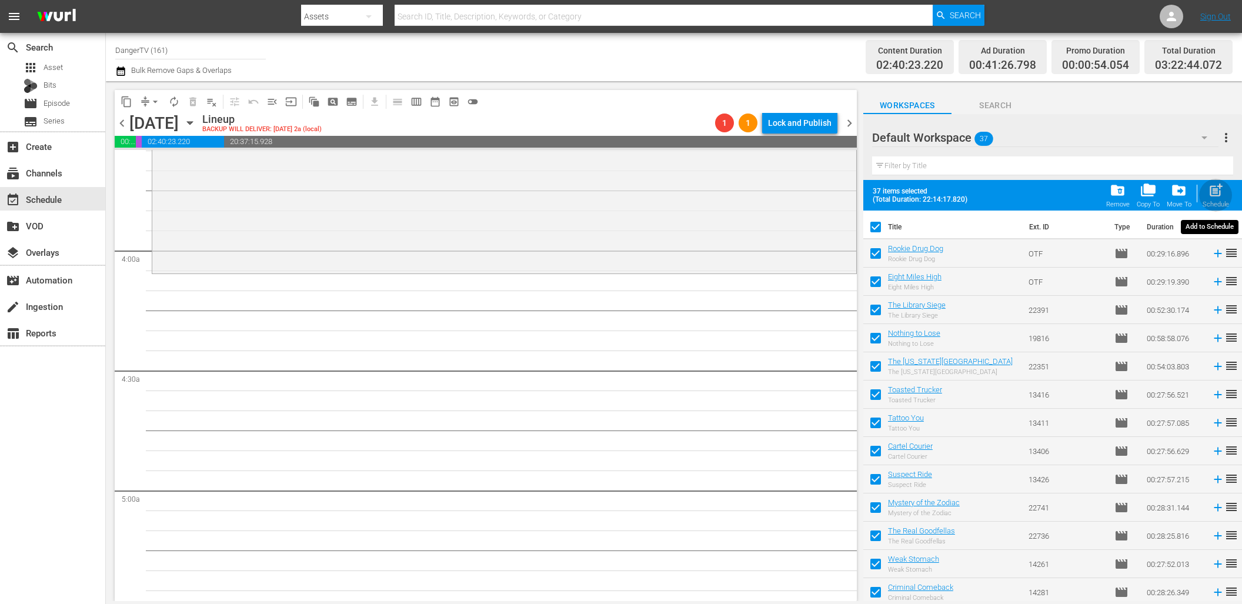
checkbox input "false"
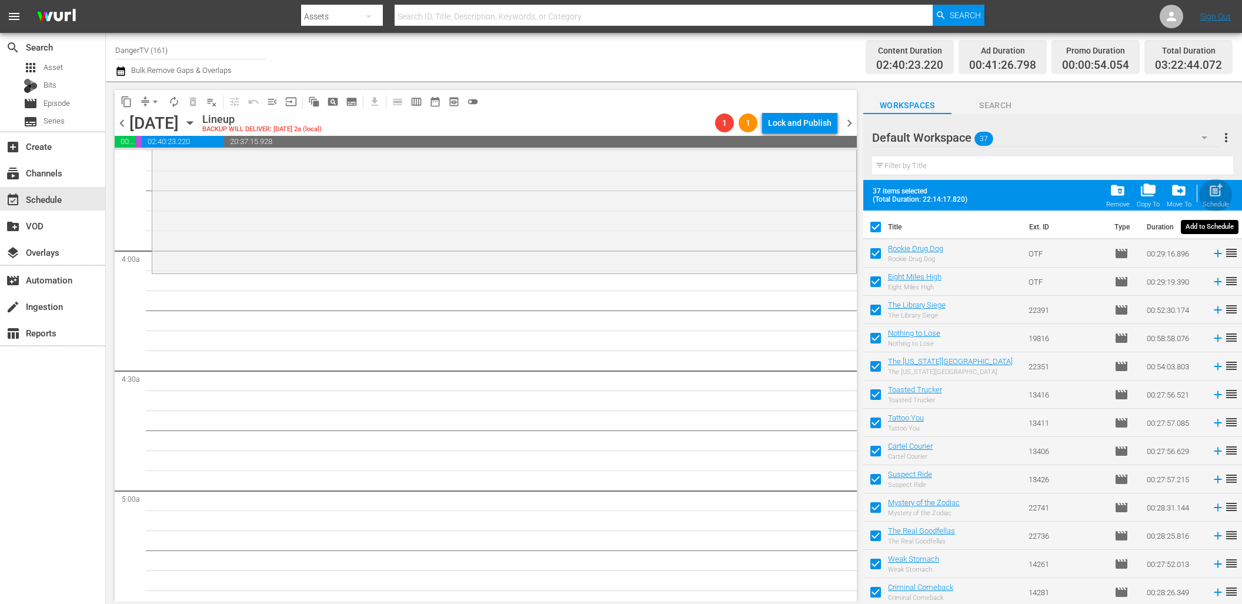
checkbox input "false"
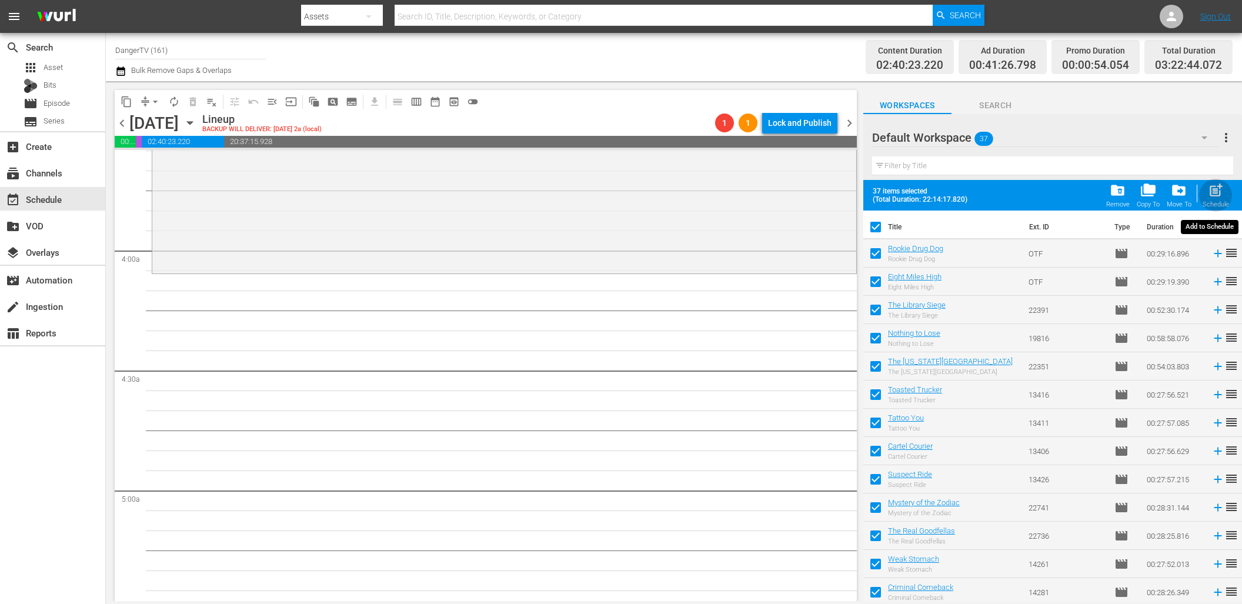
checkbox input "false"
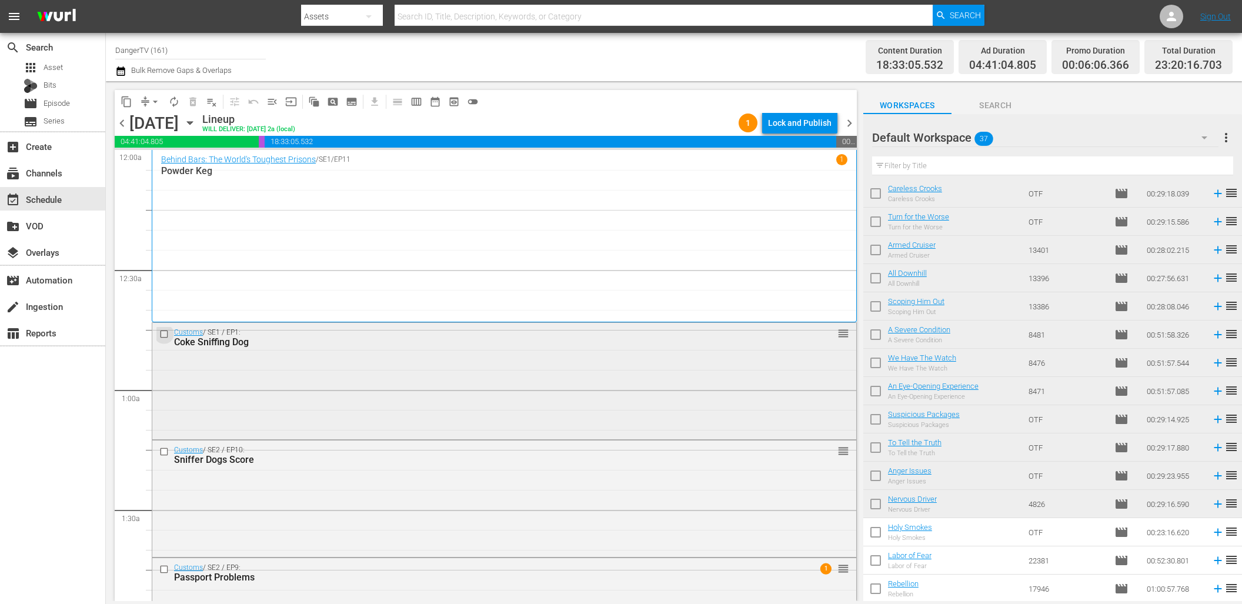
click at [165, 331] on input "checkbox" at bounding box center [165, 334] width 12 height 10
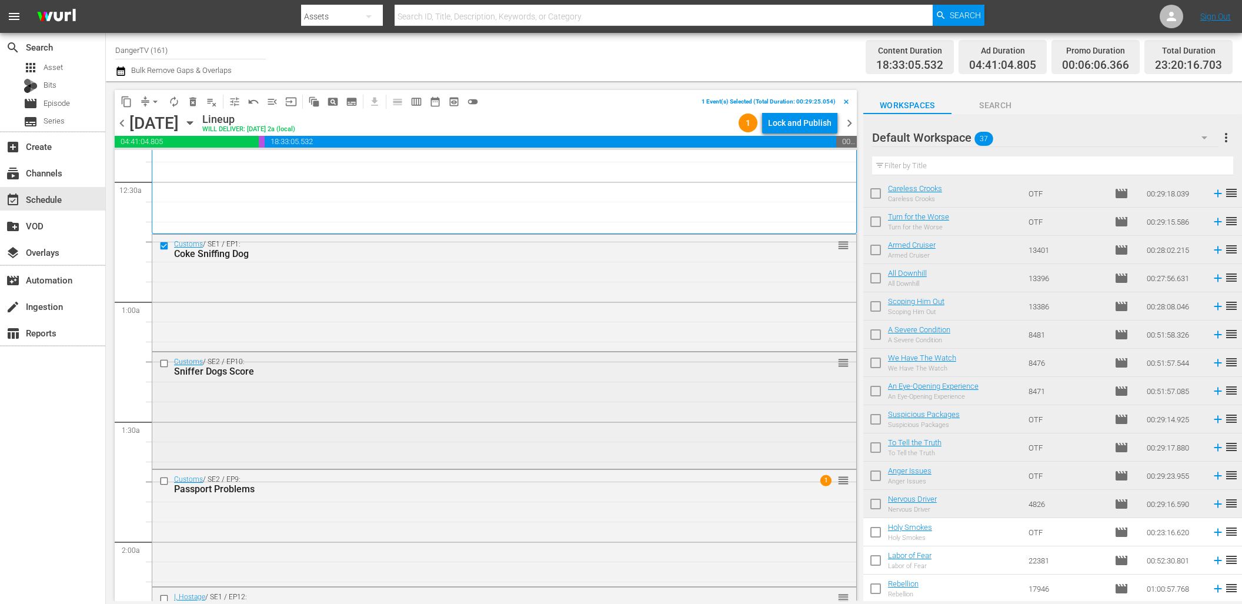
click at [164, 366] on input "checkbox" at bounding box center [165, 364] width 12 height 10
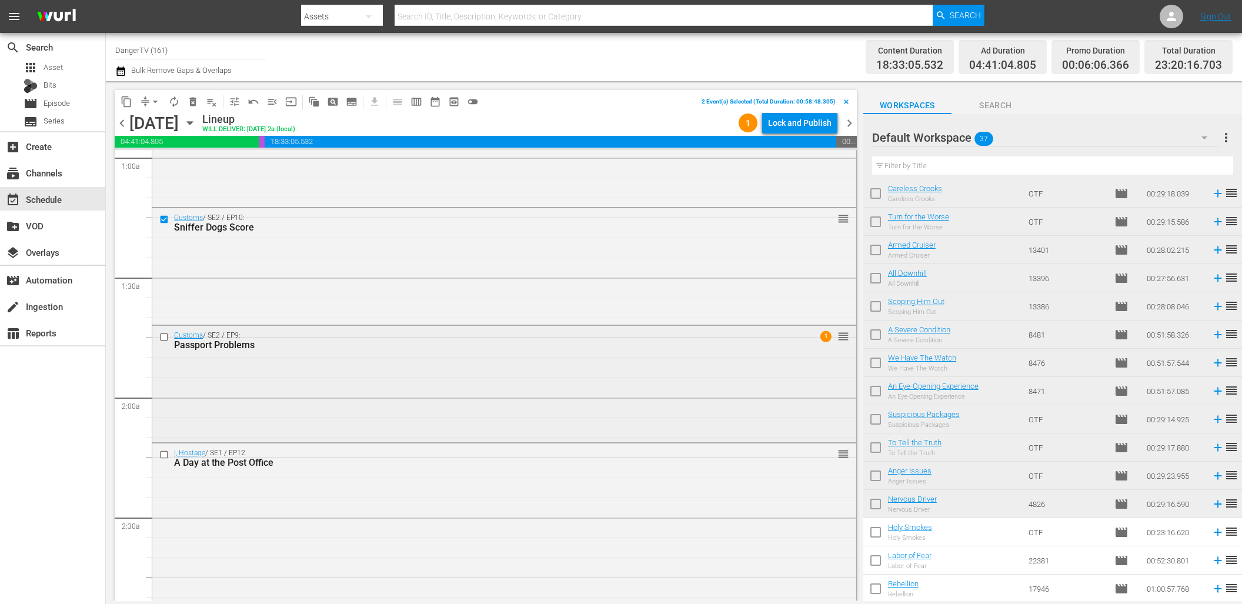
scroll to position [310, 0]
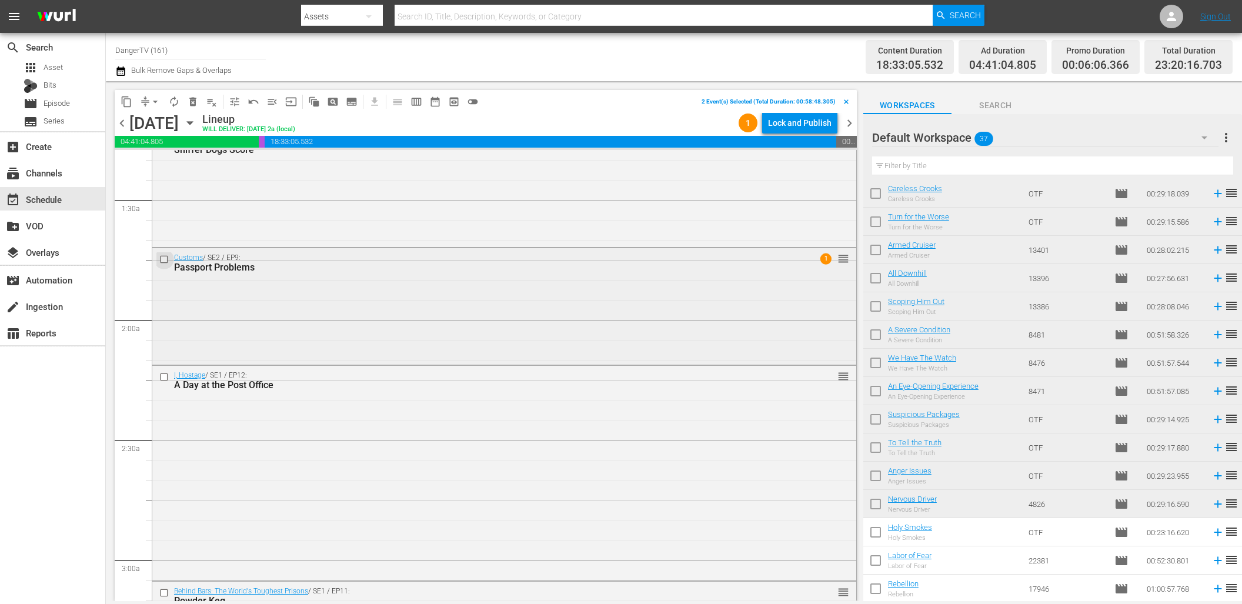
click at [163, 259] on input "checkbox" at bounding box center [165, 260] width 12 height 10
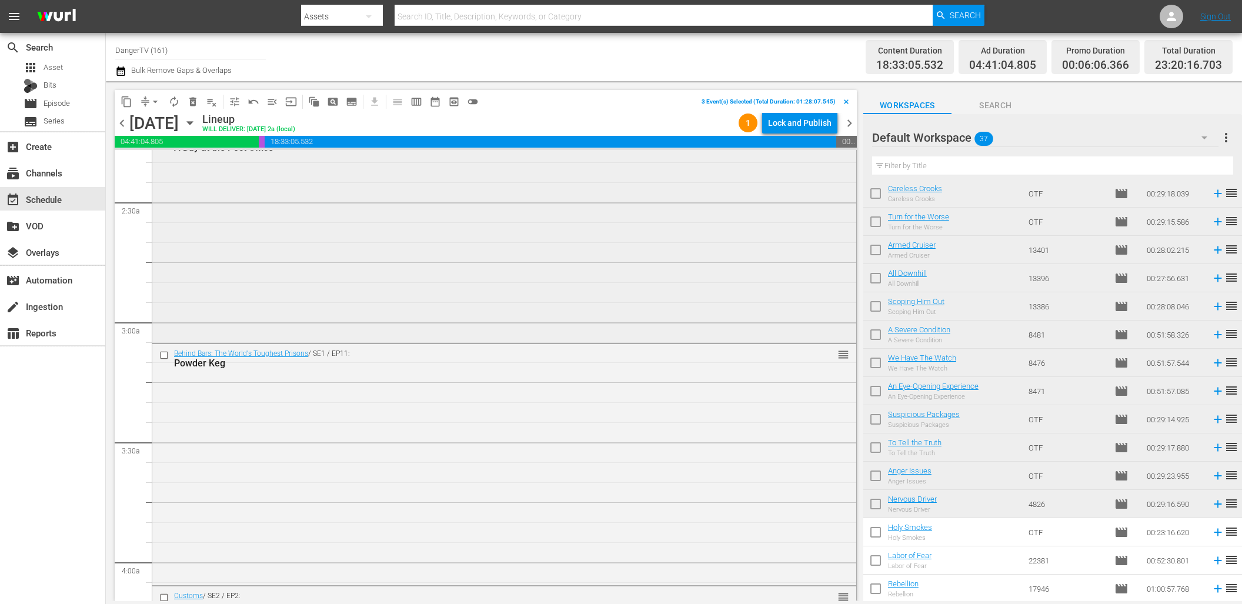
scroll to position [509, 0]
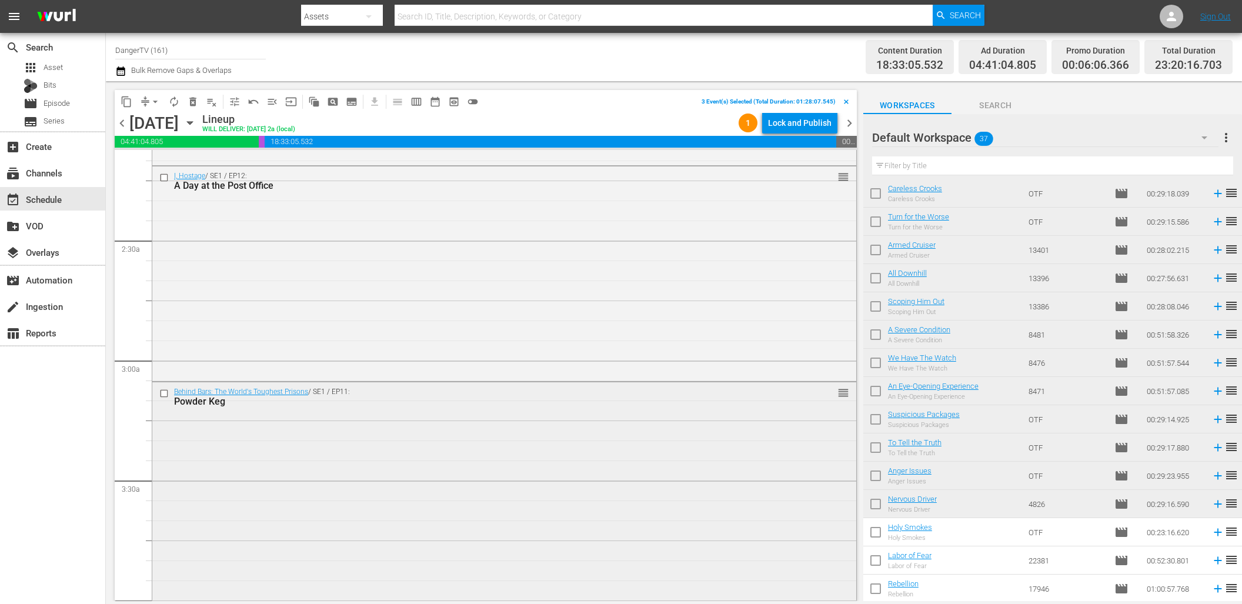
click at [162, 393] on input "checkbox" at bounding box center [165, 393] width 12 height 10
click at [165, 179] on input "checkbox" at bounding box center [165, 177] width 12 height 10
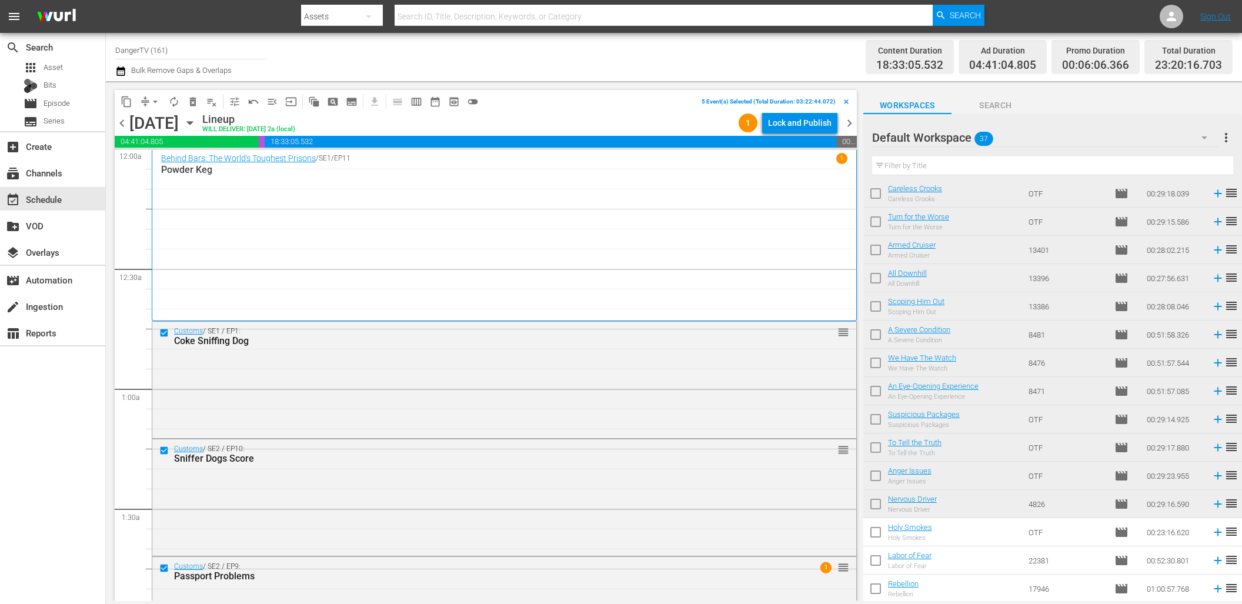
scroll to position [1, 0]
click at [194, 102] on span "delete_forever_outlined" at bounding box center [193, 102] width 12 height 12
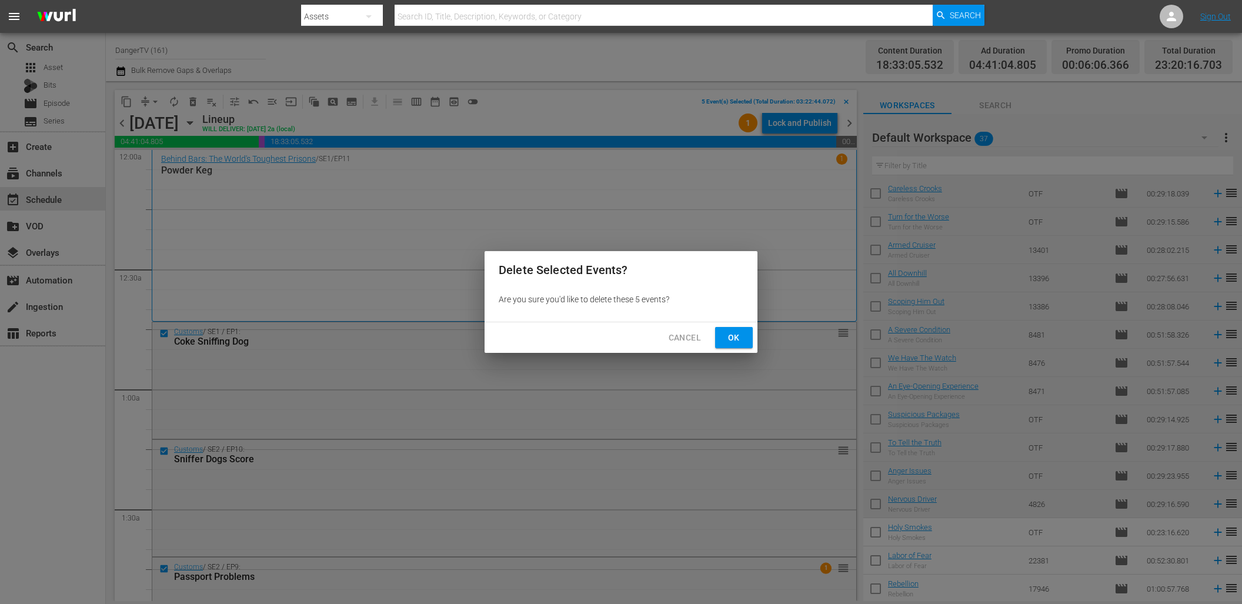
click at [727, 343] on span "Ok" at bounding box center [734, 338] width 19 height 15
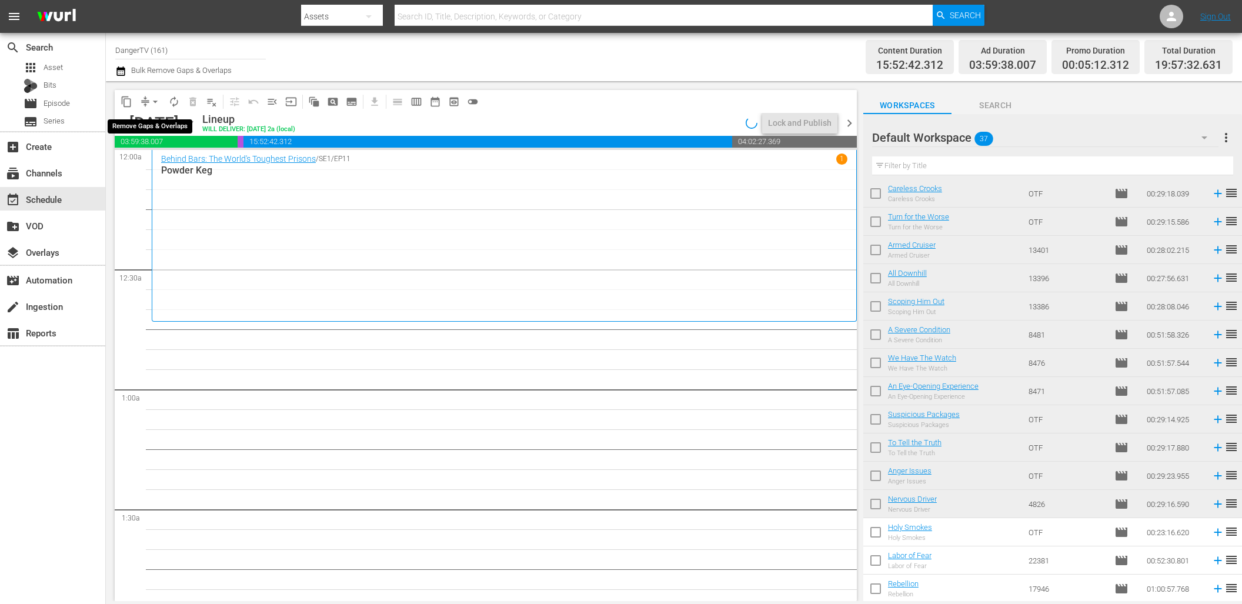
click at [155, 102] on span "arrow_drop_down" at bounding box center [155, 102] width 12 height 12
click at [164, 168] on li "Align to End of Previous Day" at bounding box center [156, 164] width 124 height 19
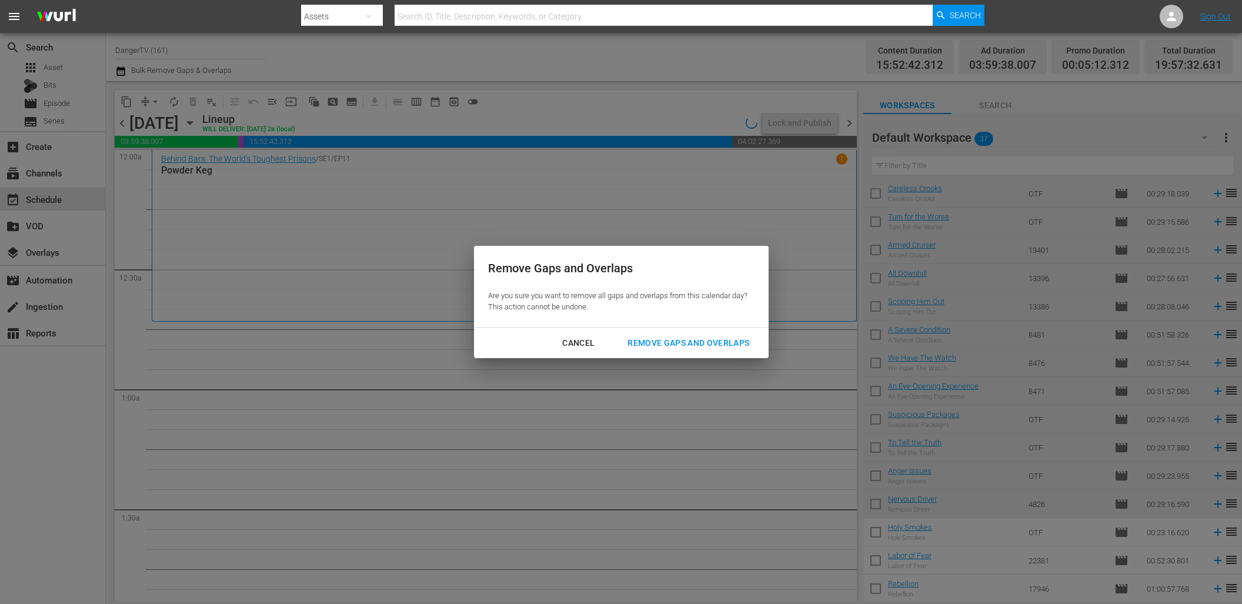
click at [720, 345] on div "Remove Gaps and Overlaps" at bounding box center [688, 343] width 141 height 15
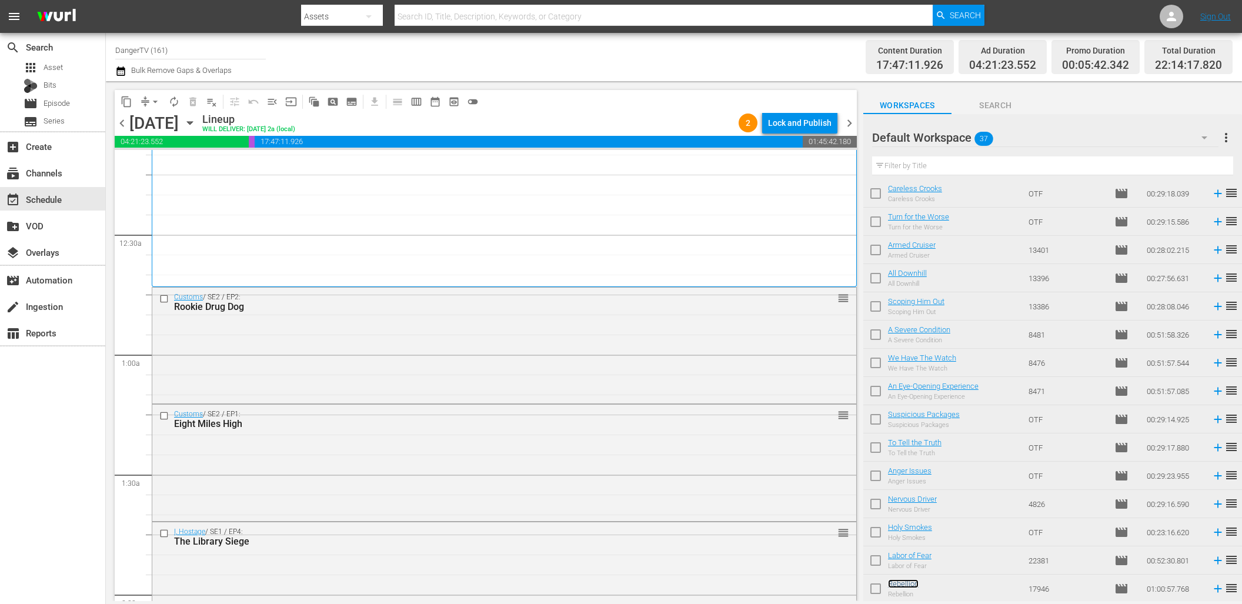
scroll to position [0, 0]
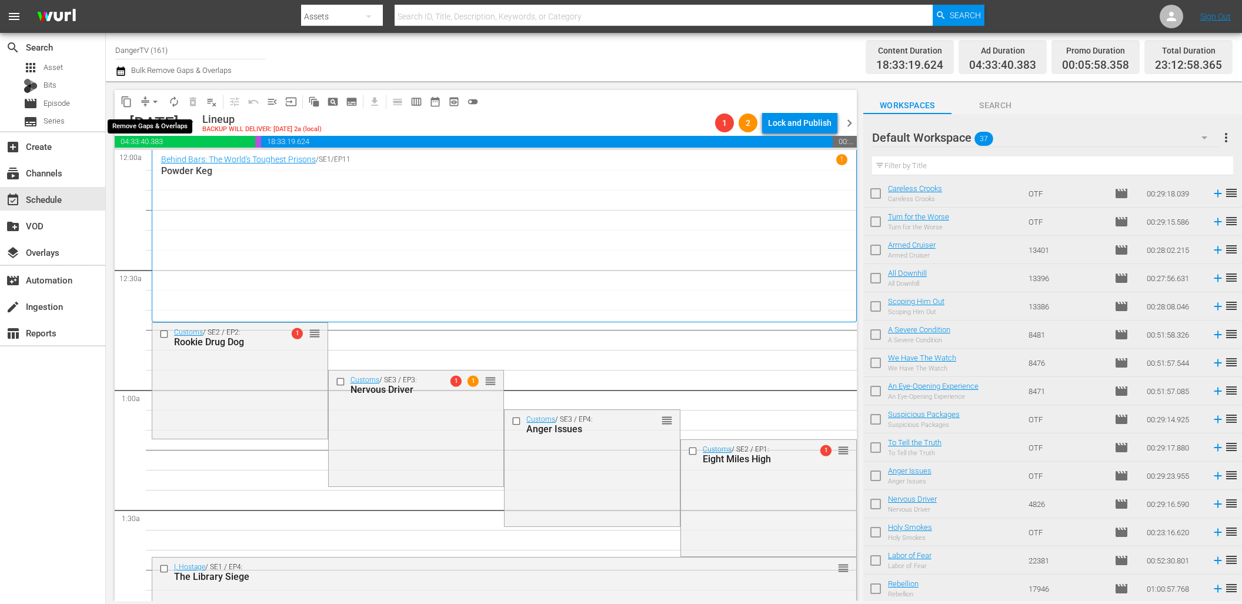
click at [155, 101] on span "arrow_drop_down" at bounding box center [155, 102] width 12 height 12
click at [191, 159] on li "Align to End of Previous Day" at bounding box center [156, 164] width 124 height 19
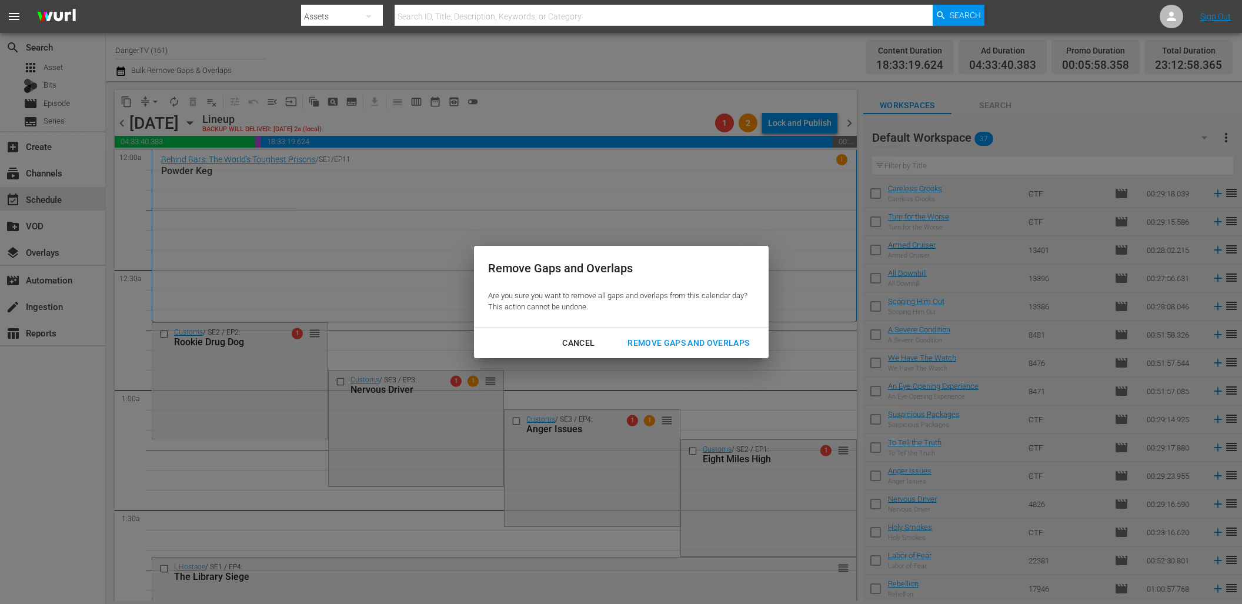
click at [728, 338] on div "Remove Gaps and Overlaps" at bounding box center [688, 343] width 141 height 15
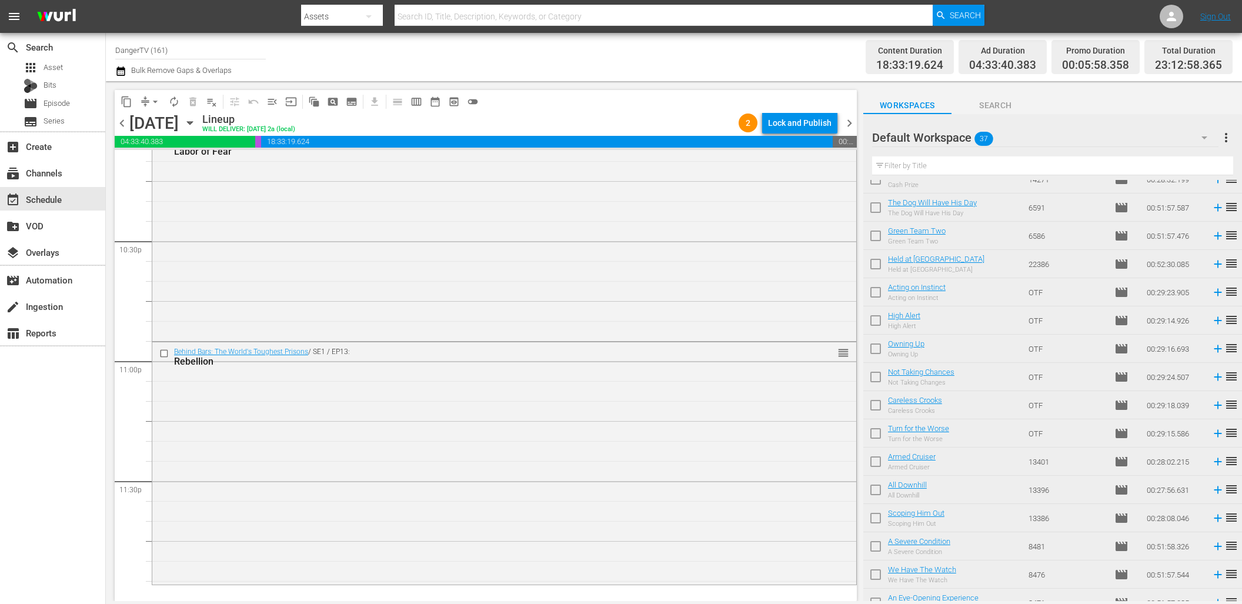
scroll to position [650, 0]
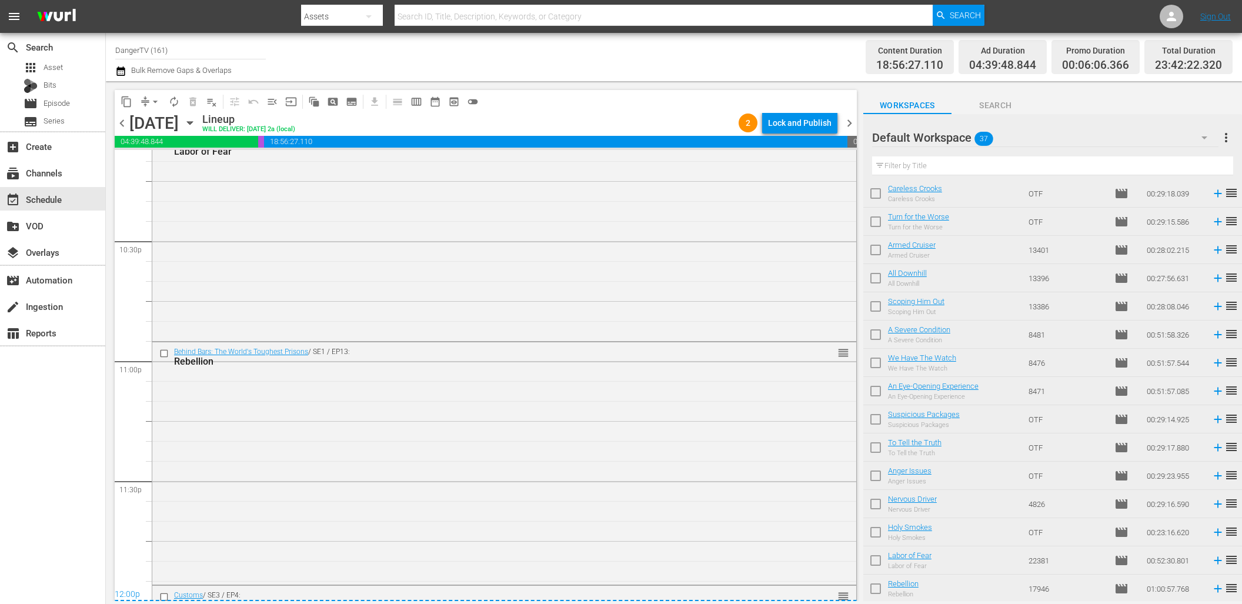
click at [876, 505] on input "checkbox" at bounding box center [875, 506] width 25 height 25
checkbox input "true"
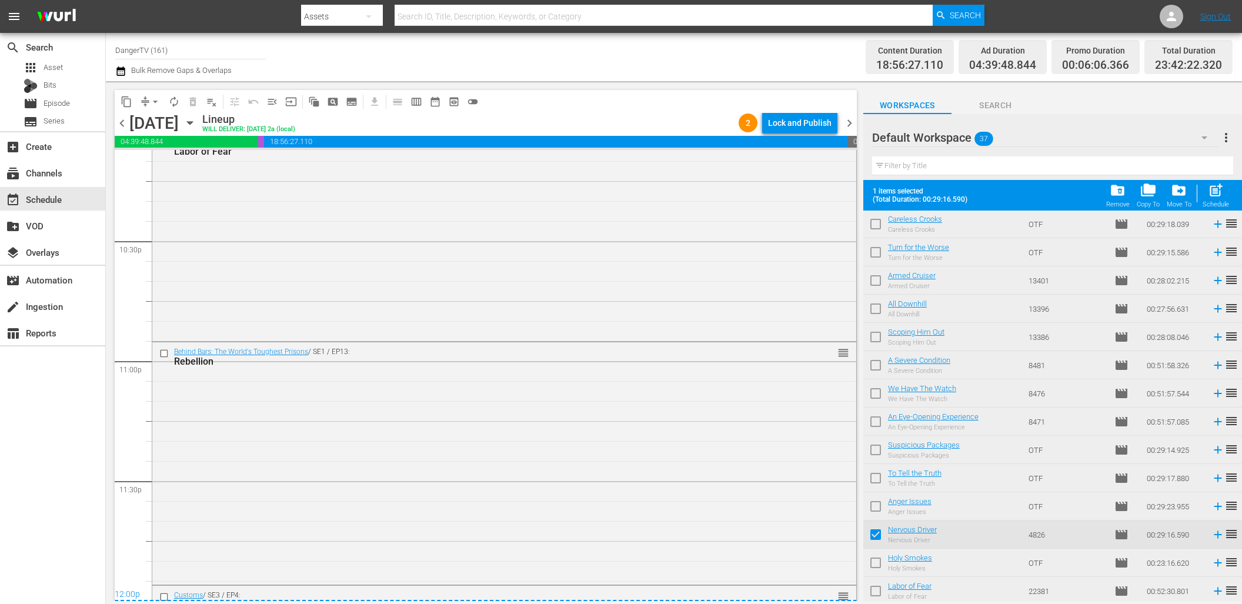
scroll to position [681, 0]
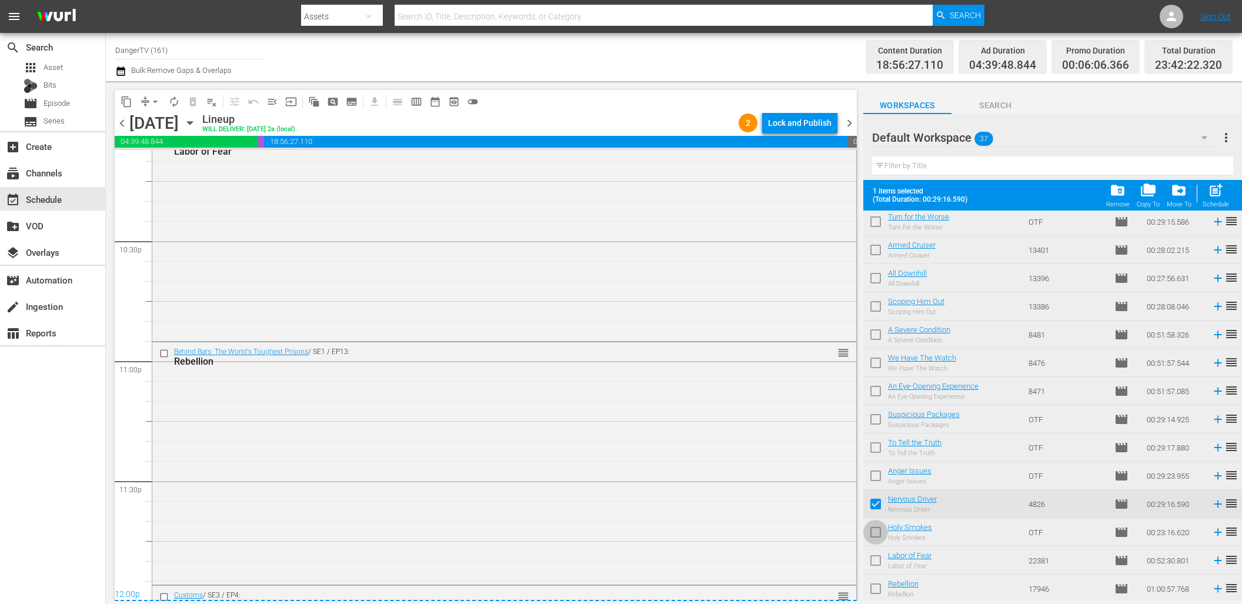
click at [875, 532] on input "checkbox" at bounding box center [875, 534] width 25 height 25
checkbox input "true"
click at [873, 559] on input "checkbox" at bounding box center [875, 562] width 25 height 25
checkbox input "true"
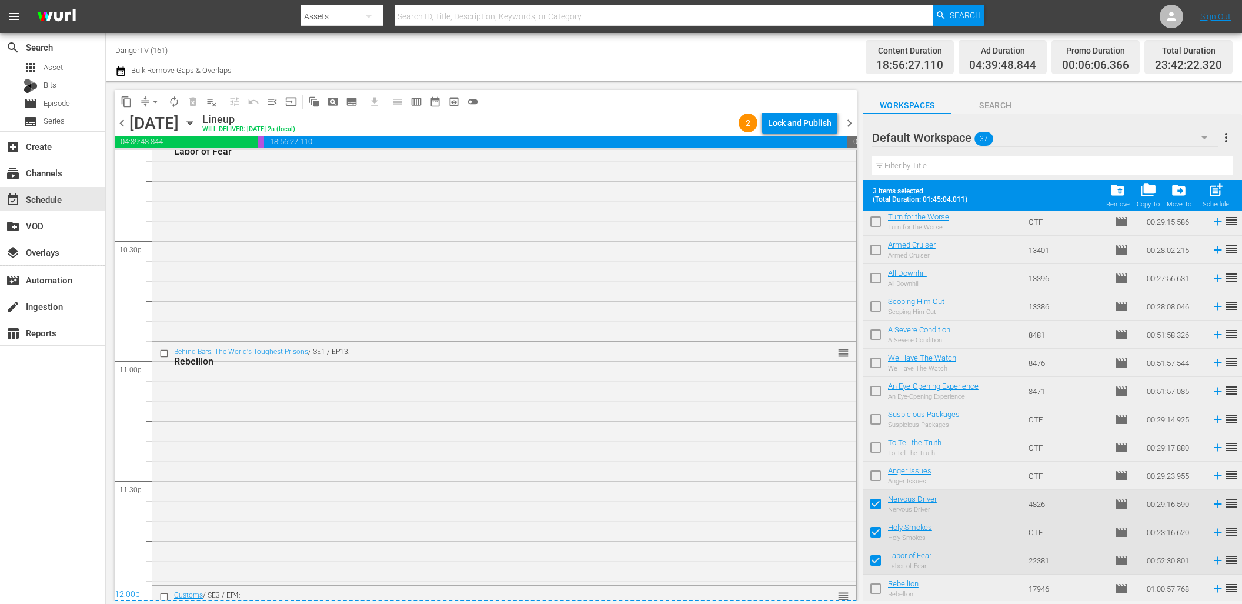
click at [876, 592] on input "checkbox" at bounding box center [875, 591] width 25 height 25
checkbox input "true"
click at [785, 123] on div "Lock and Publish" at bounding box center [800, 122] width 64 height 21
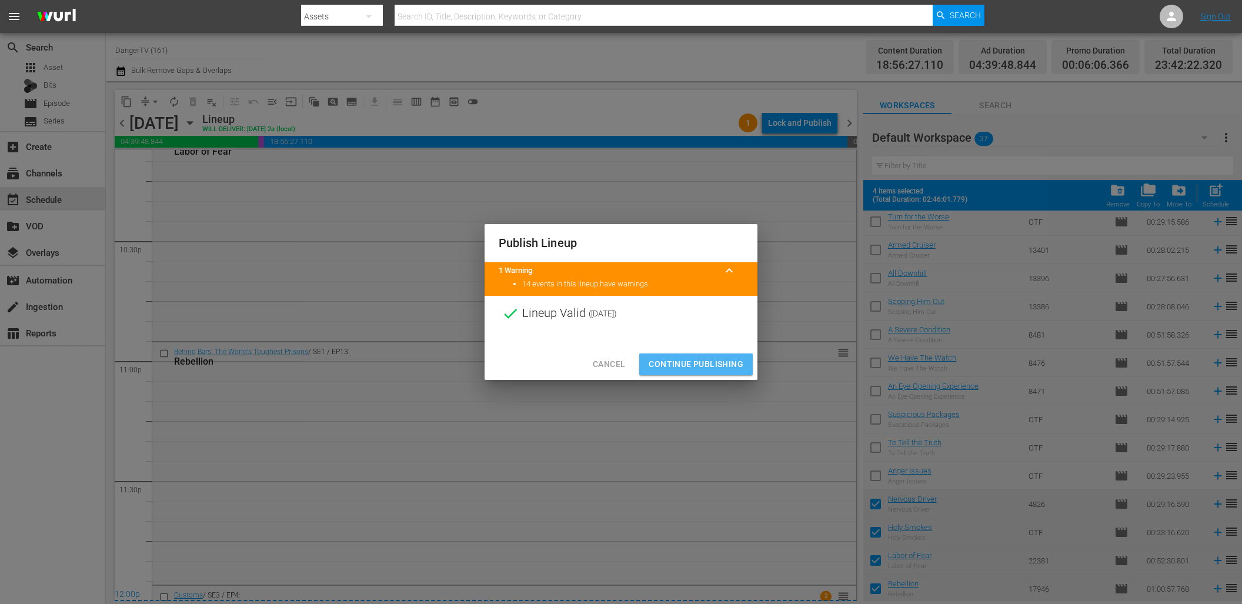
click at [694, 369] on span "Continue Publishing" at bounding box center [696, 364] width 95 height 15
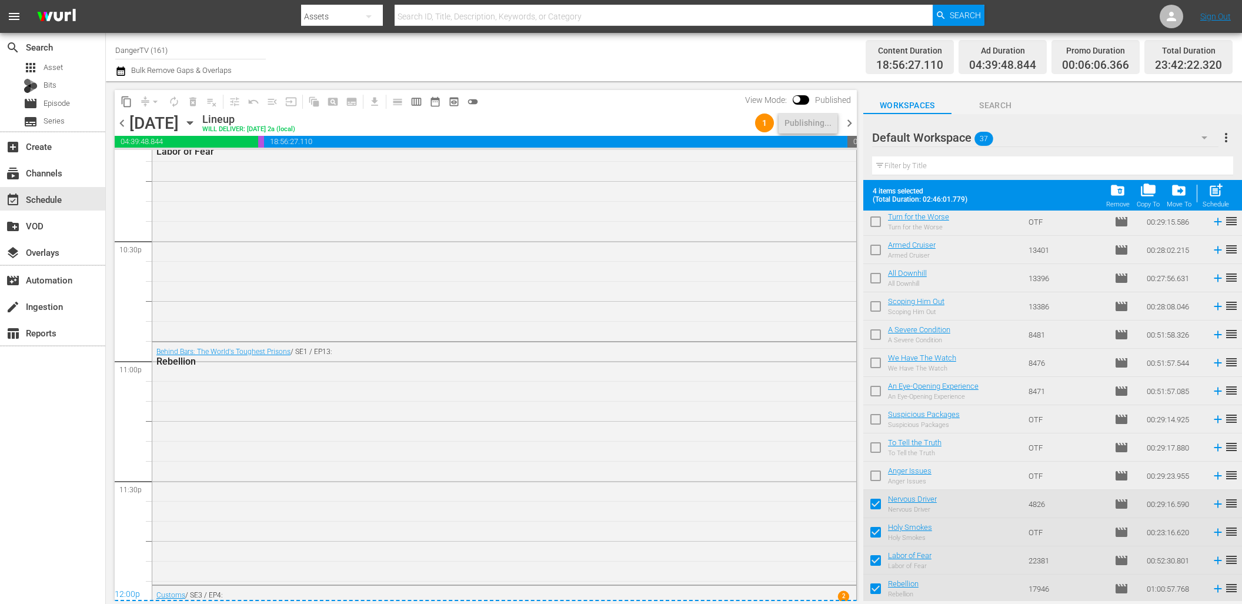
click at [849, 123] on span "chevron_right" at bounding box center [849, 123] width 15 height 15
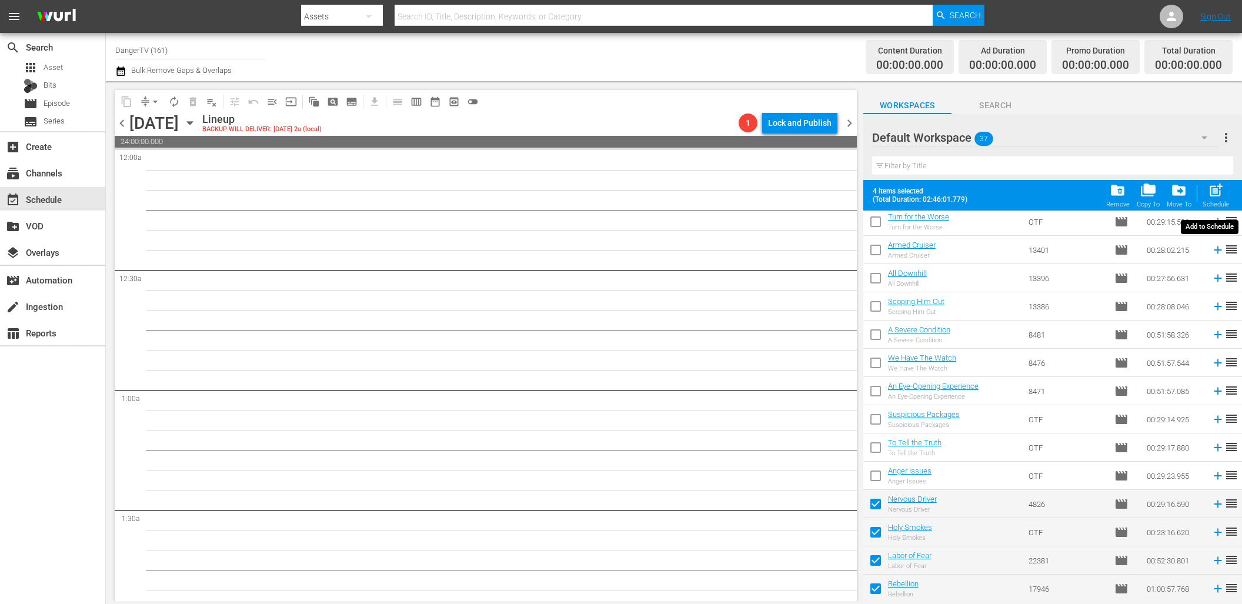
click at [1214, 188] on span "post_add" at bounding box center [1216, 190] width 16 height 16
checkbox input "false"
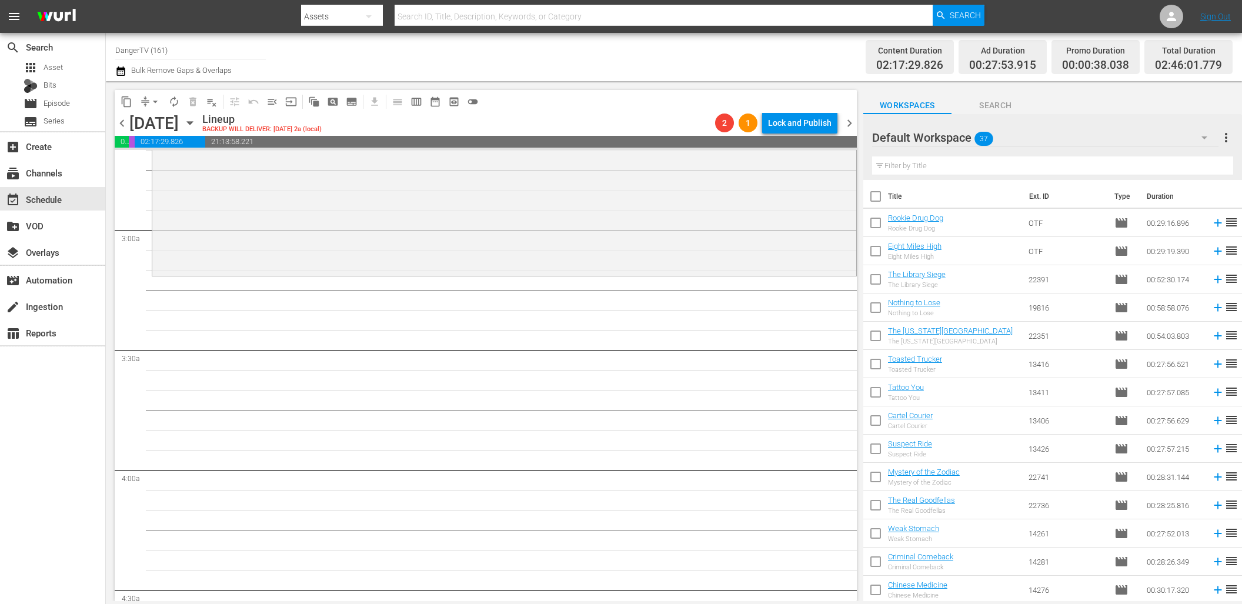
click at [875, 196] on input "checkbox" at bounding box center [875, 198] width 25 height 25
checkbox input "true"
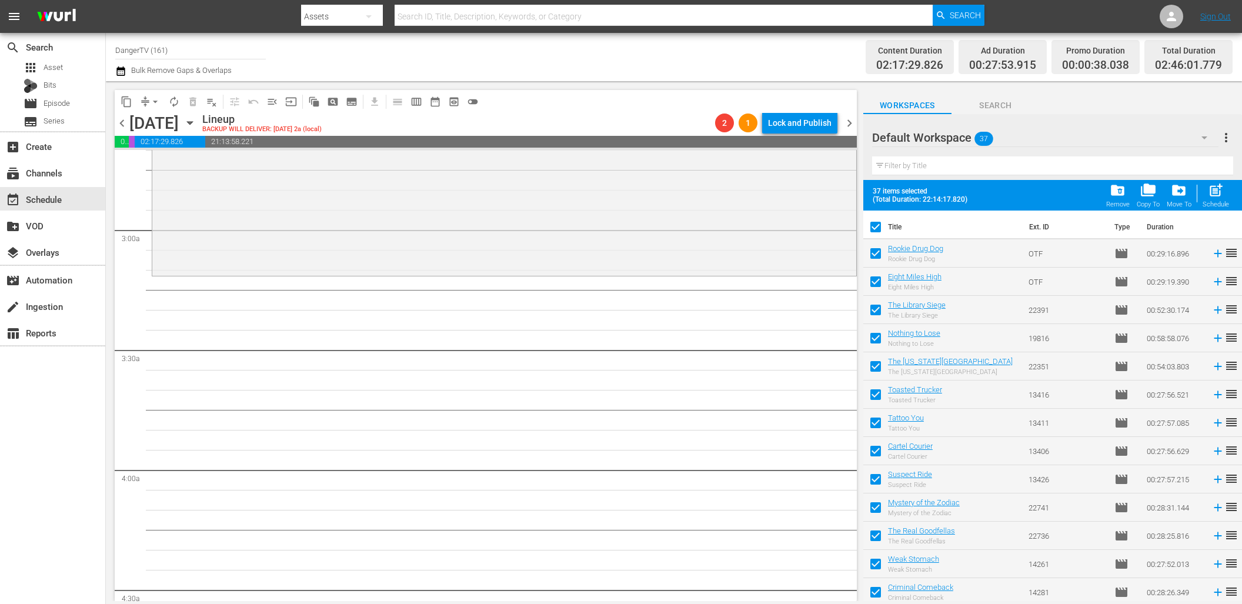
checkbox input "true"
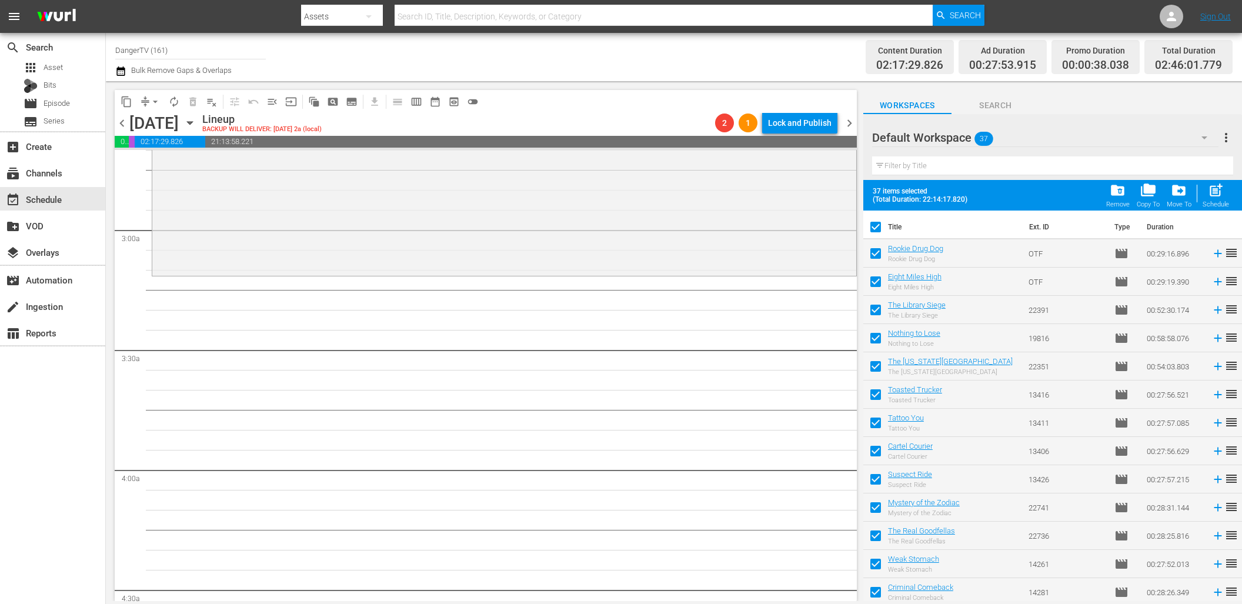
checkbox input "true"
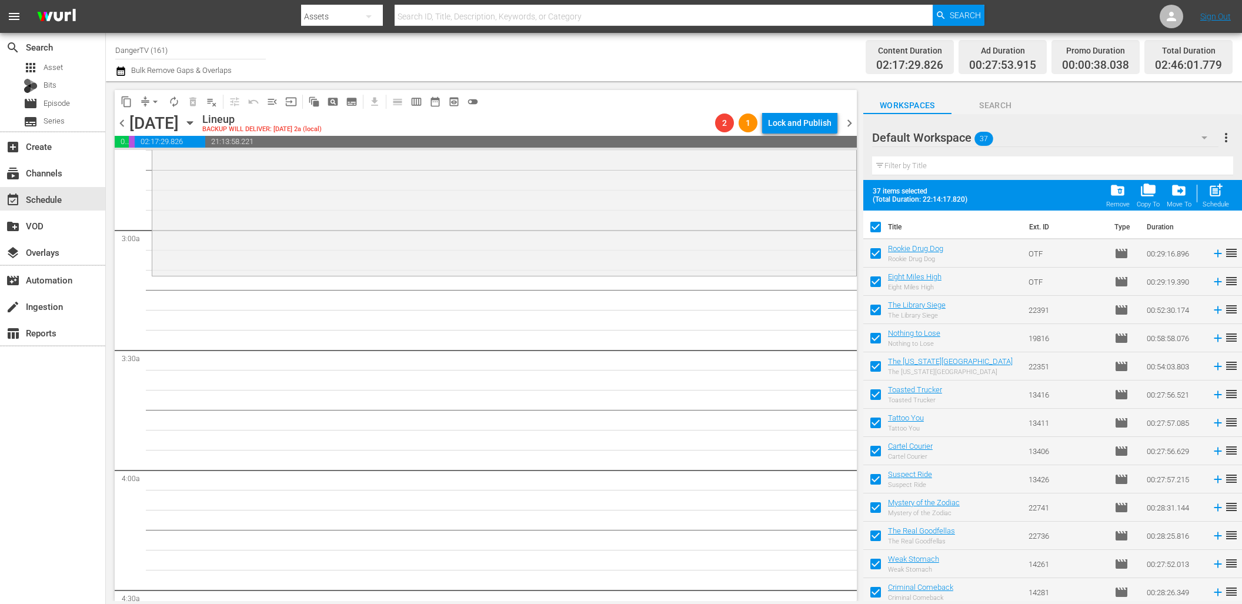
checkbox input "true"
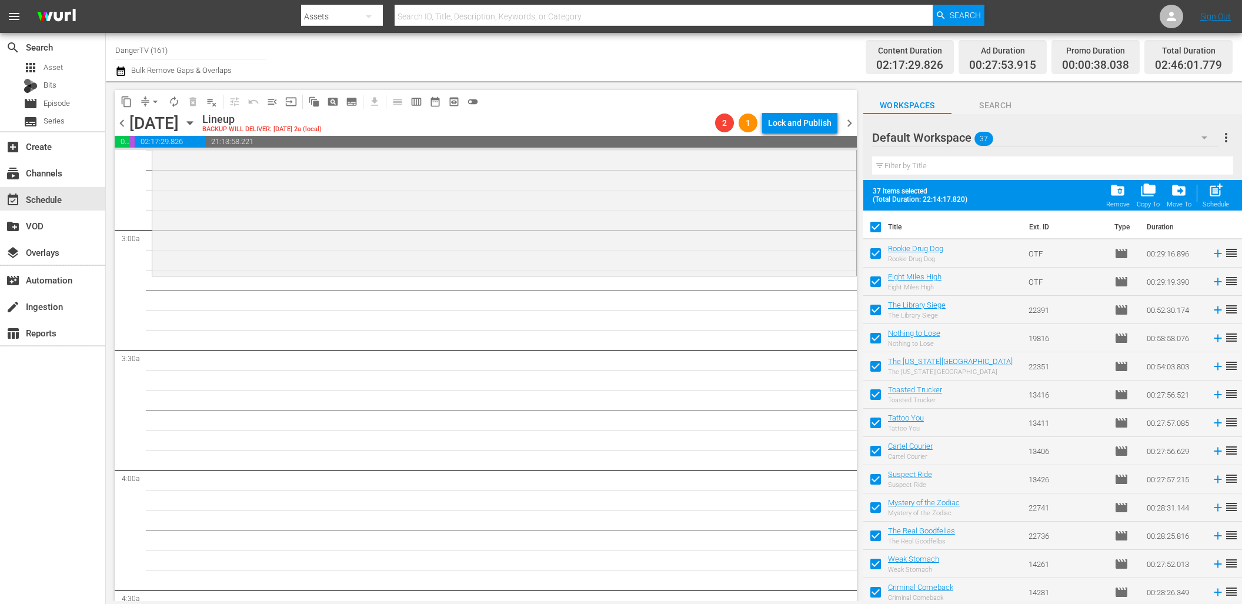
checkbox input "true"
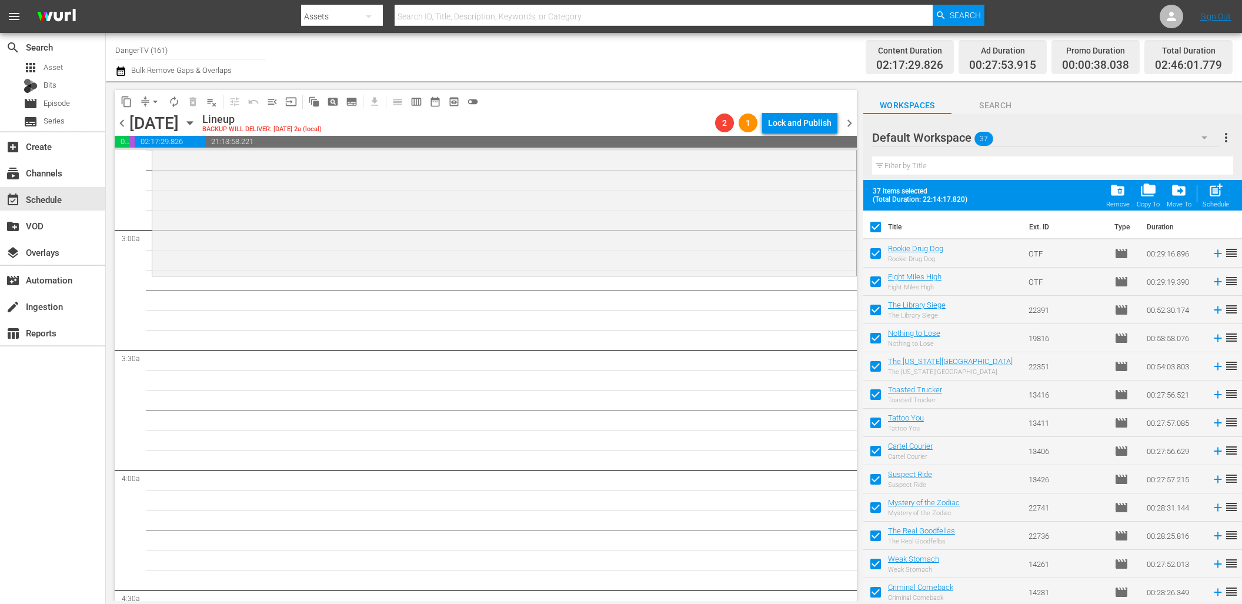
checkbox input "true"
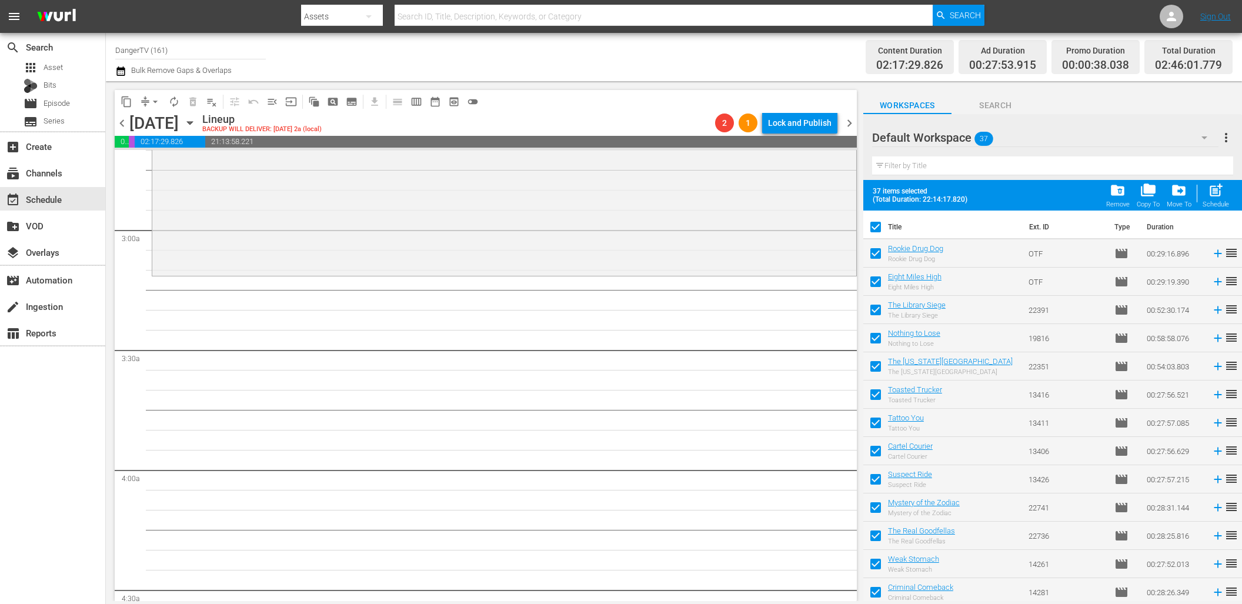
checkbox input "true"
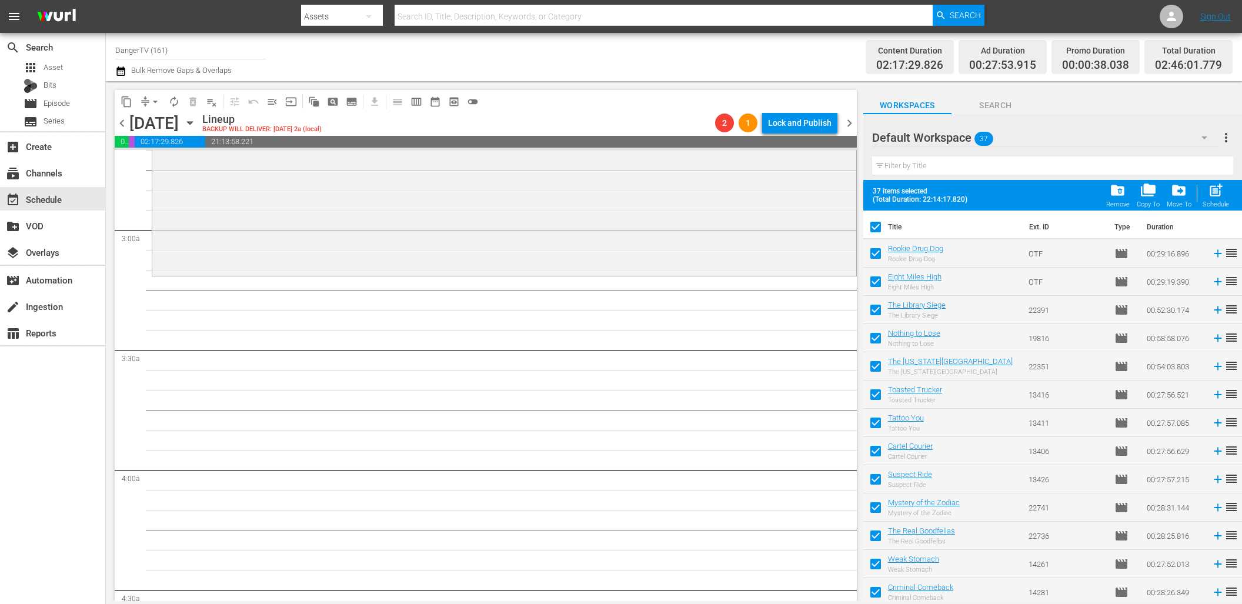
checkbox input "true"
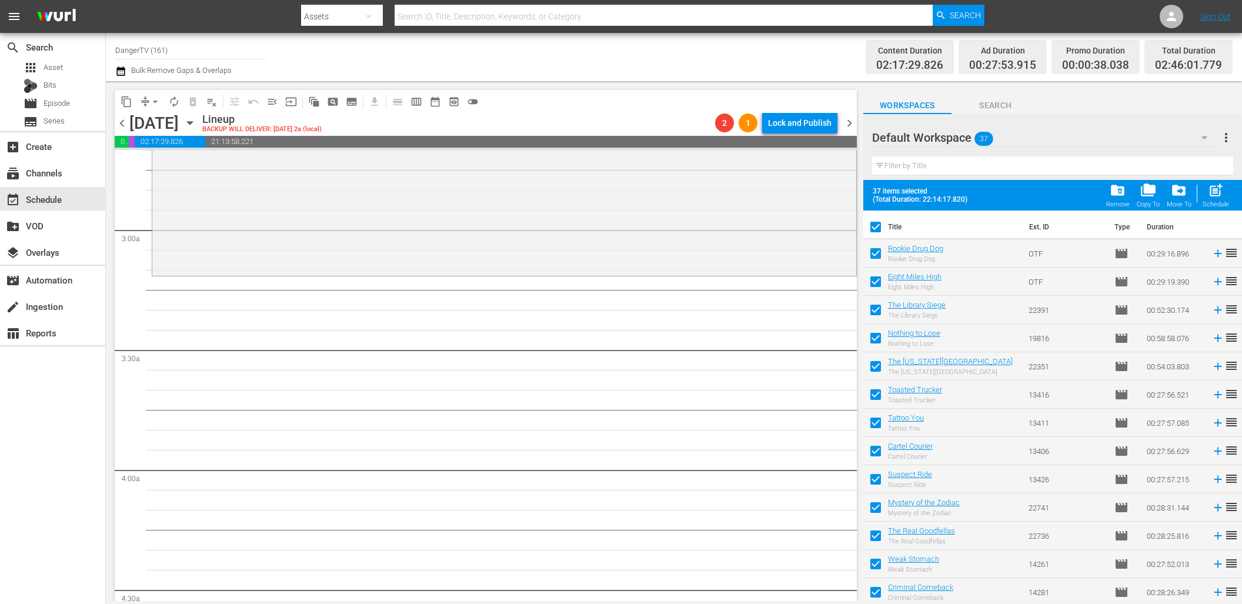
checkbox input "true"
click at [1122, 192] on span "folder_delete" at bounding box center [1118, 190] width 16 height 16
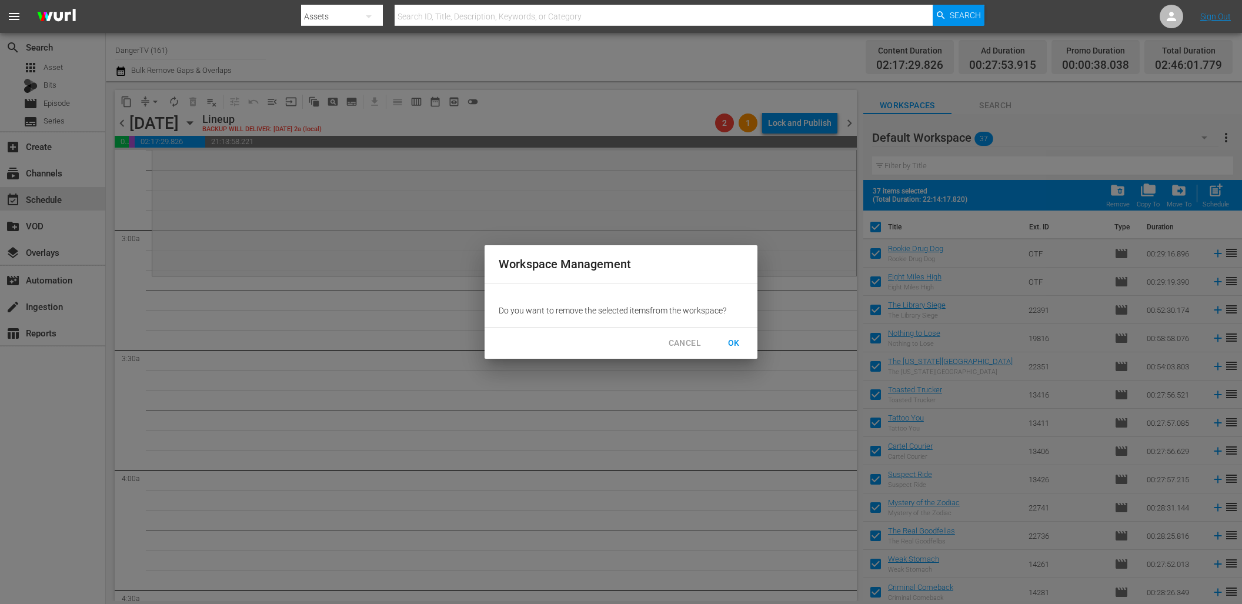
click at [733, 341] on span "OK" at bounding box center [734, 343] width 19 height 15
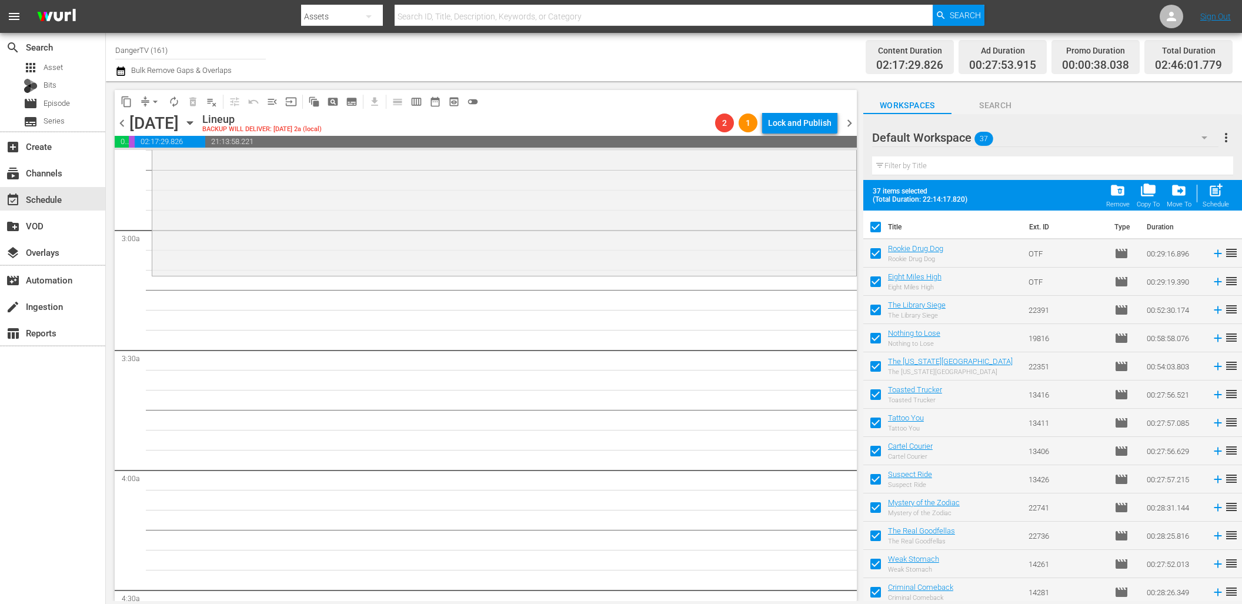
checkbox input "false"
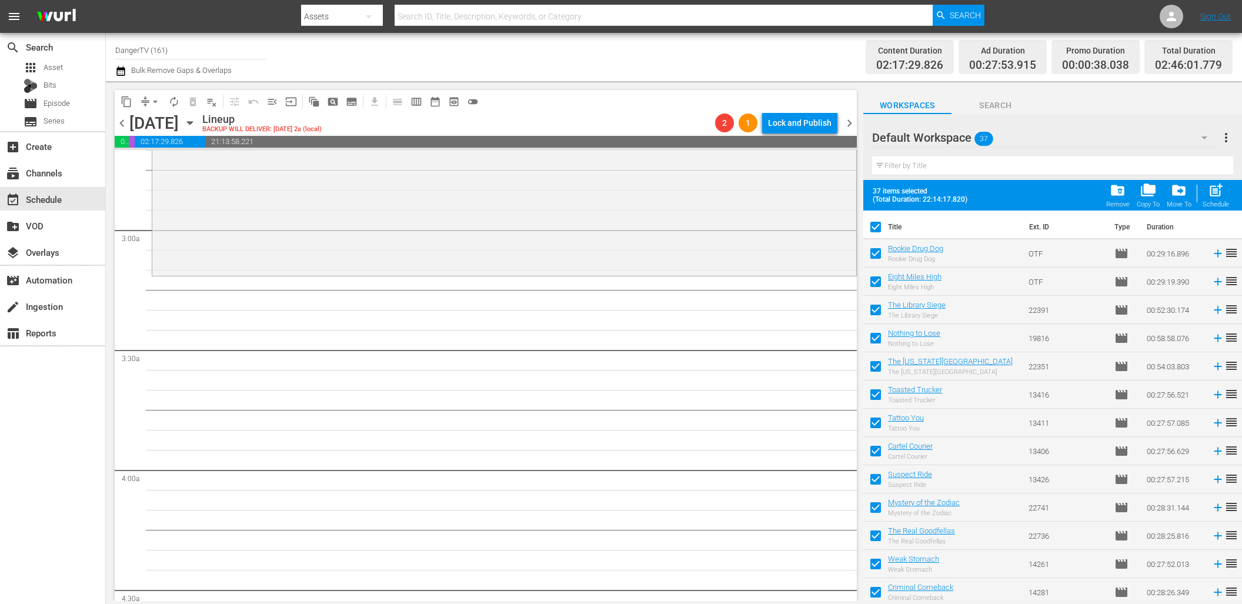
checkbox input "false"
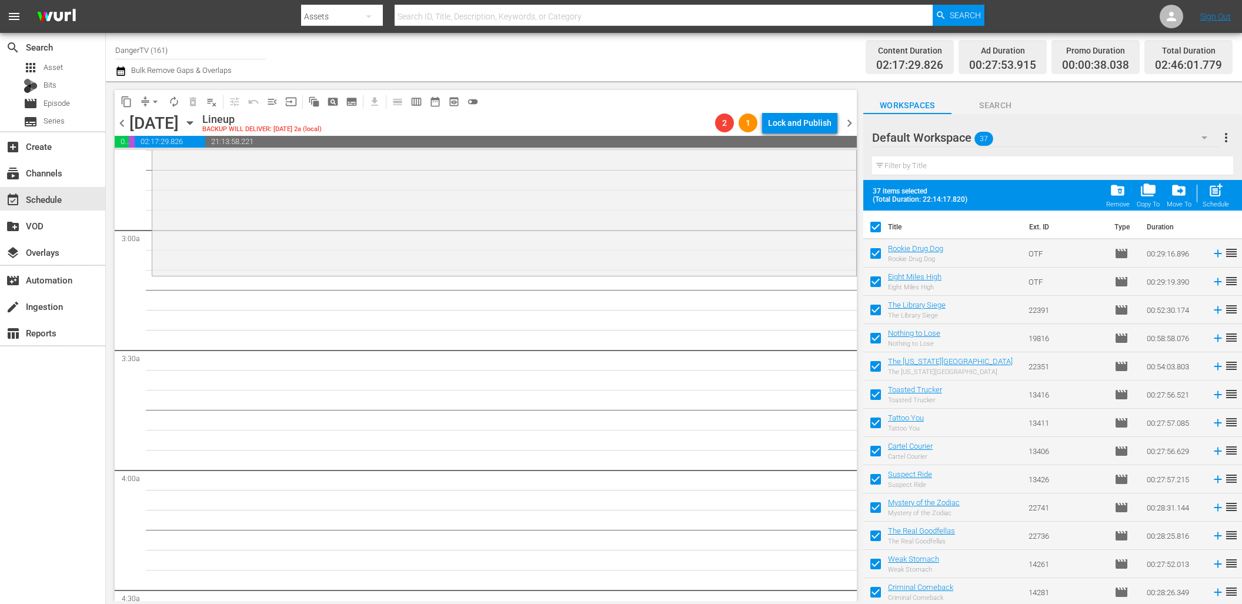
checkbox input "false"
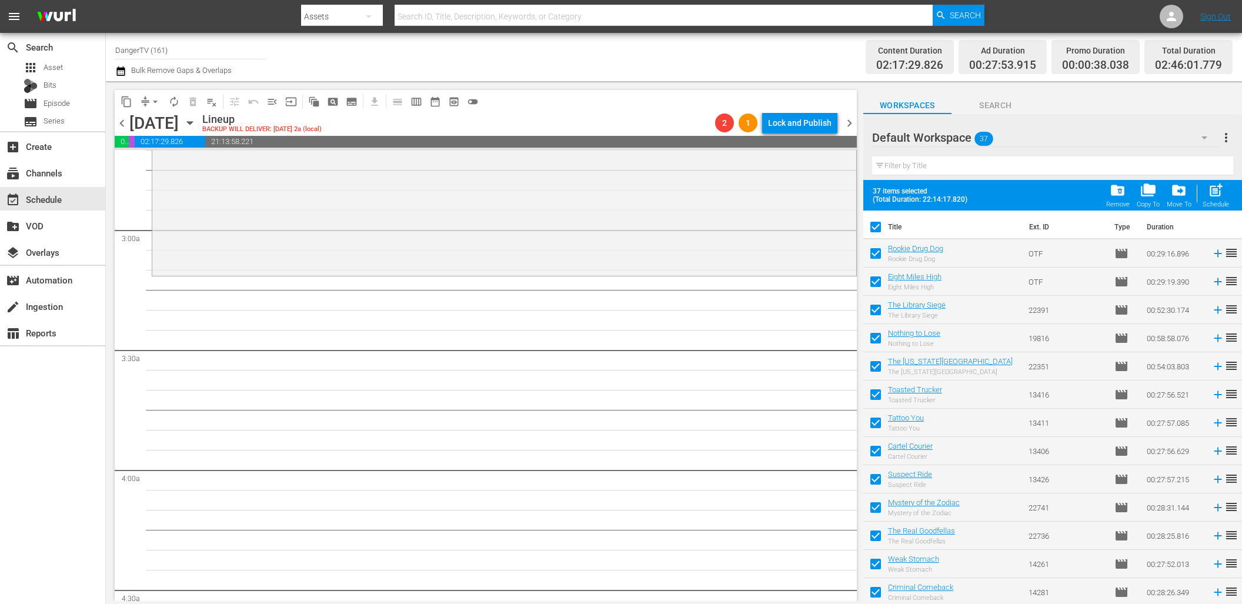
checkbox input "false"
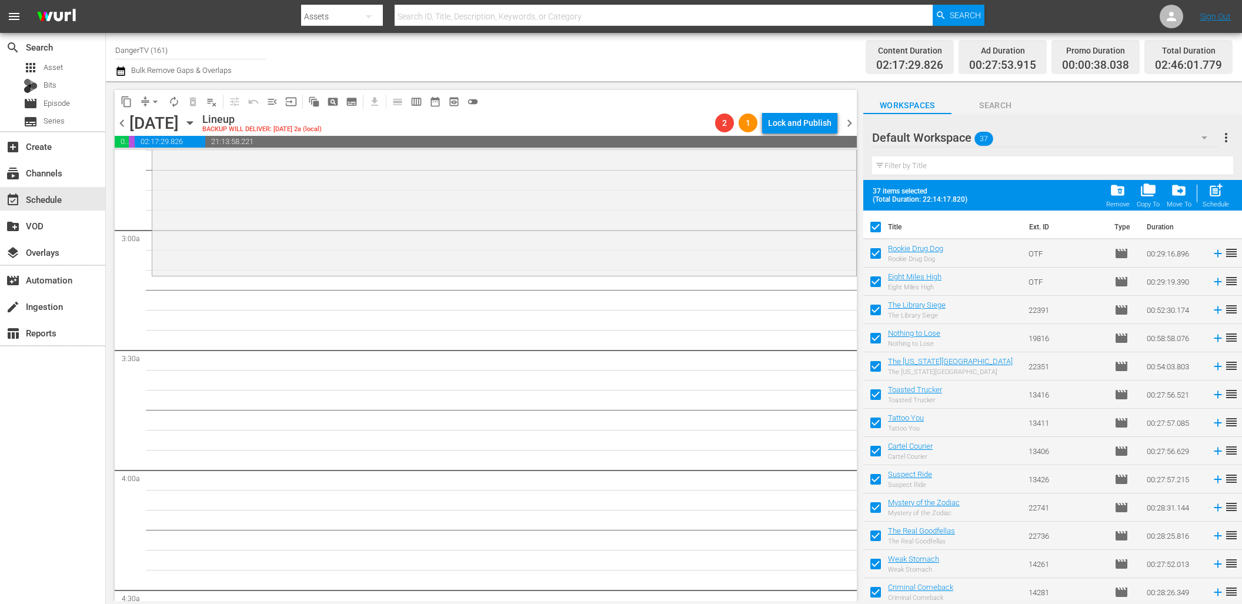
checkbox input "false"
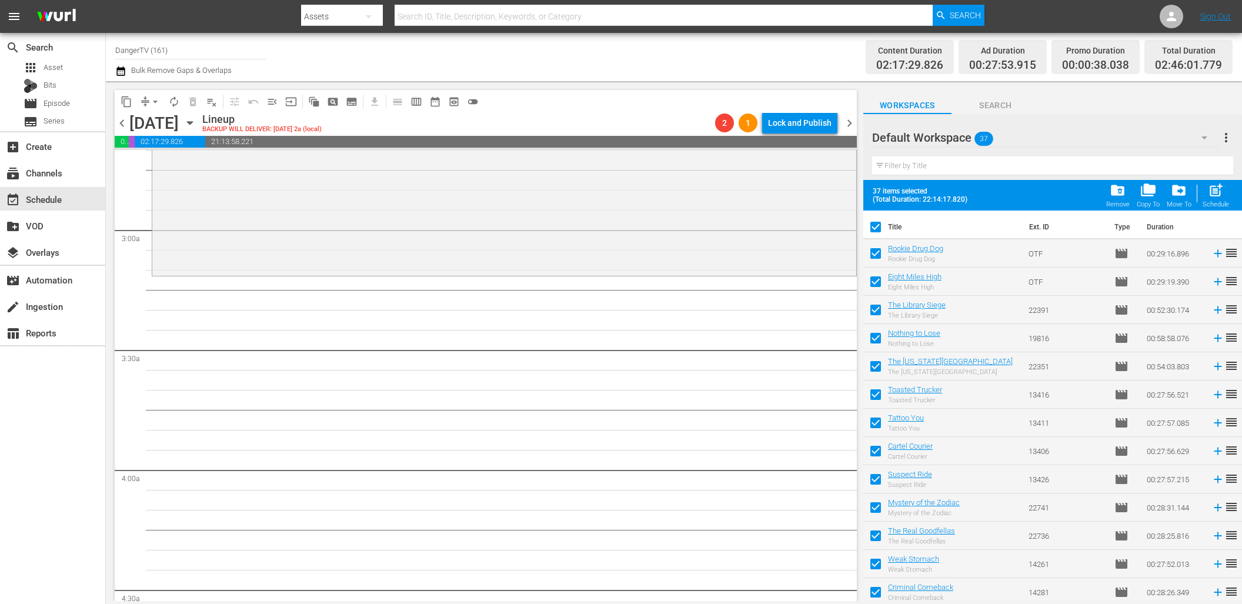
checkbox input "false"
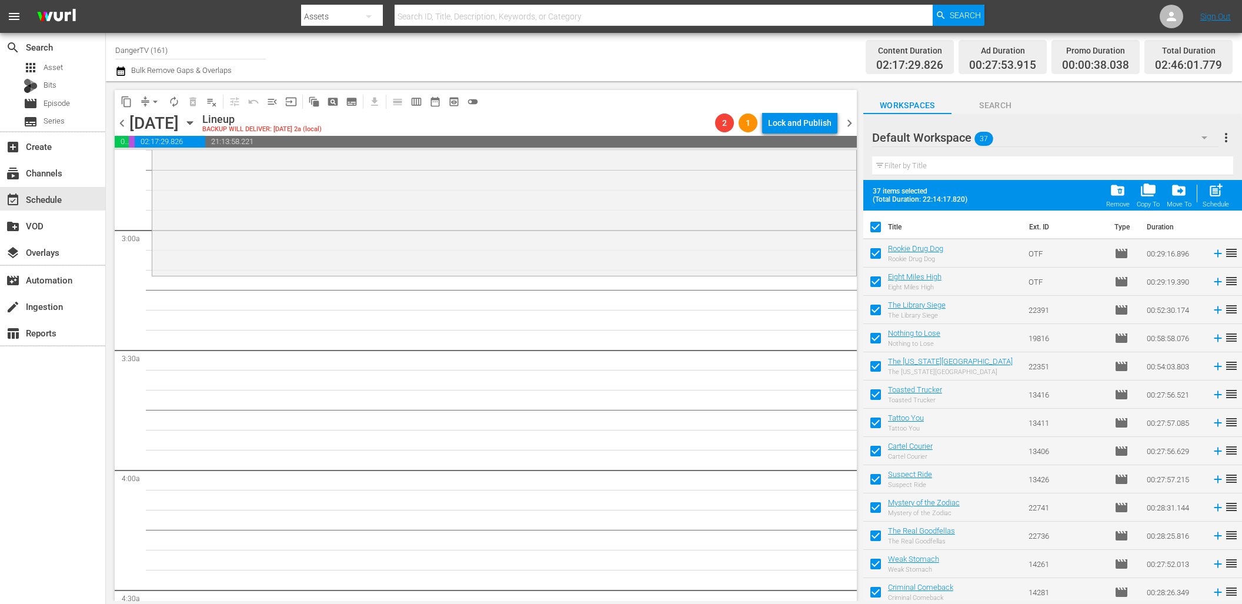
checkbox input "false"
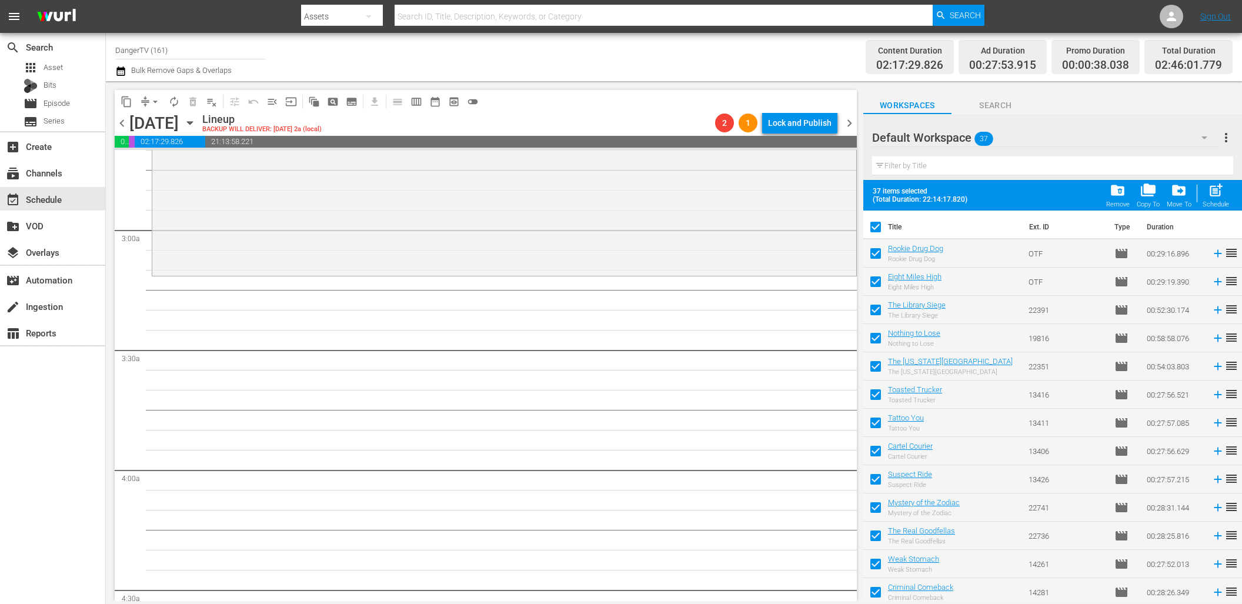
checkbox input "false"
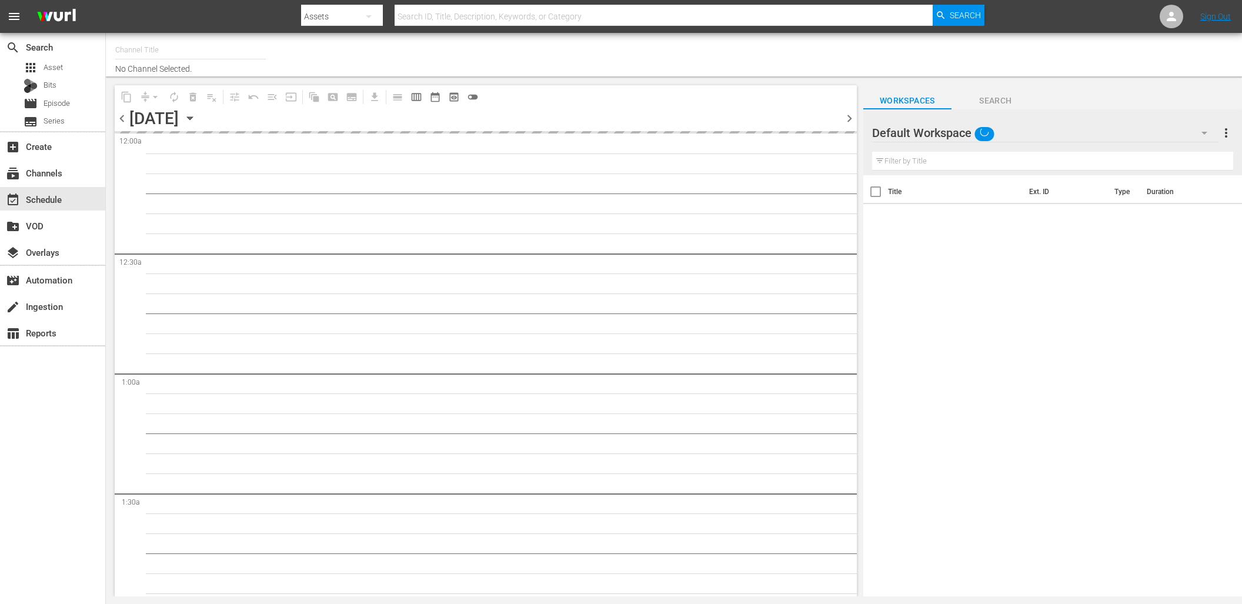
type input "DangerTV (161)"
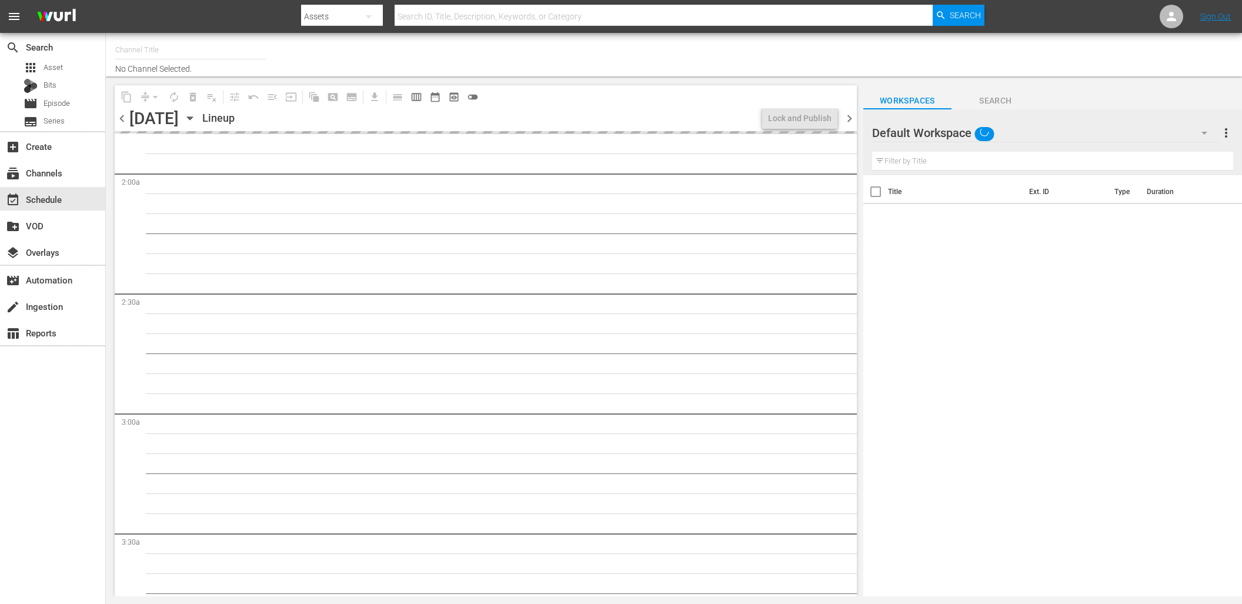
type input "DangerTV (161)"
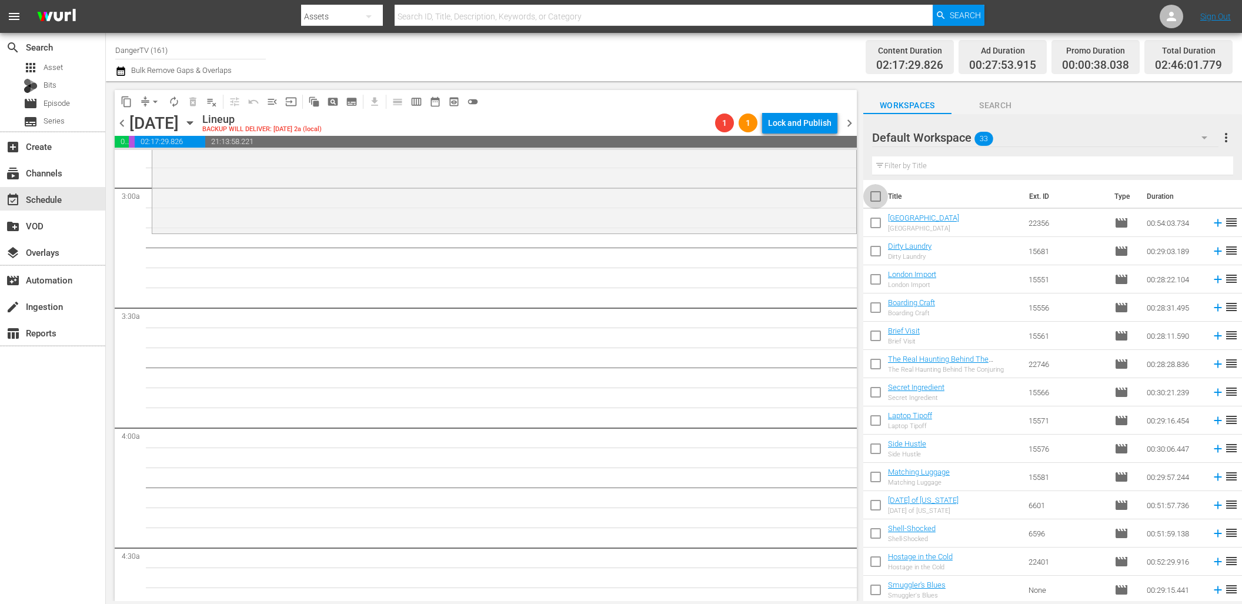
click at [879, 195] on input "checkbox" at bounding box center [875, 198] width 25 height 25
checkbox input "true"
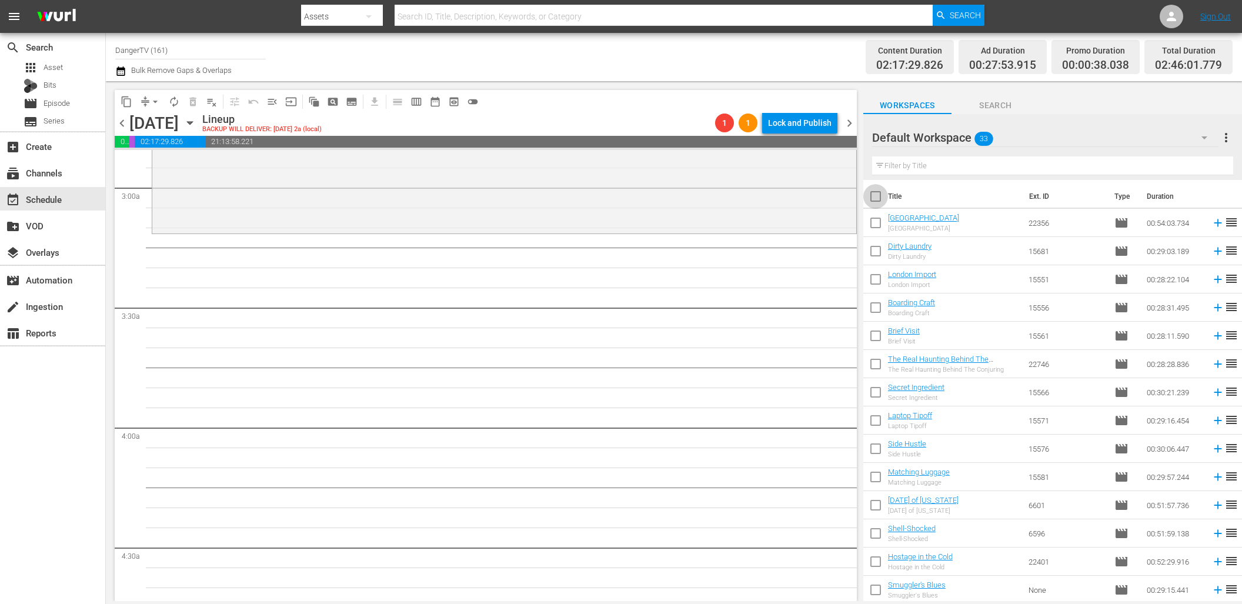
checkbox input "true"
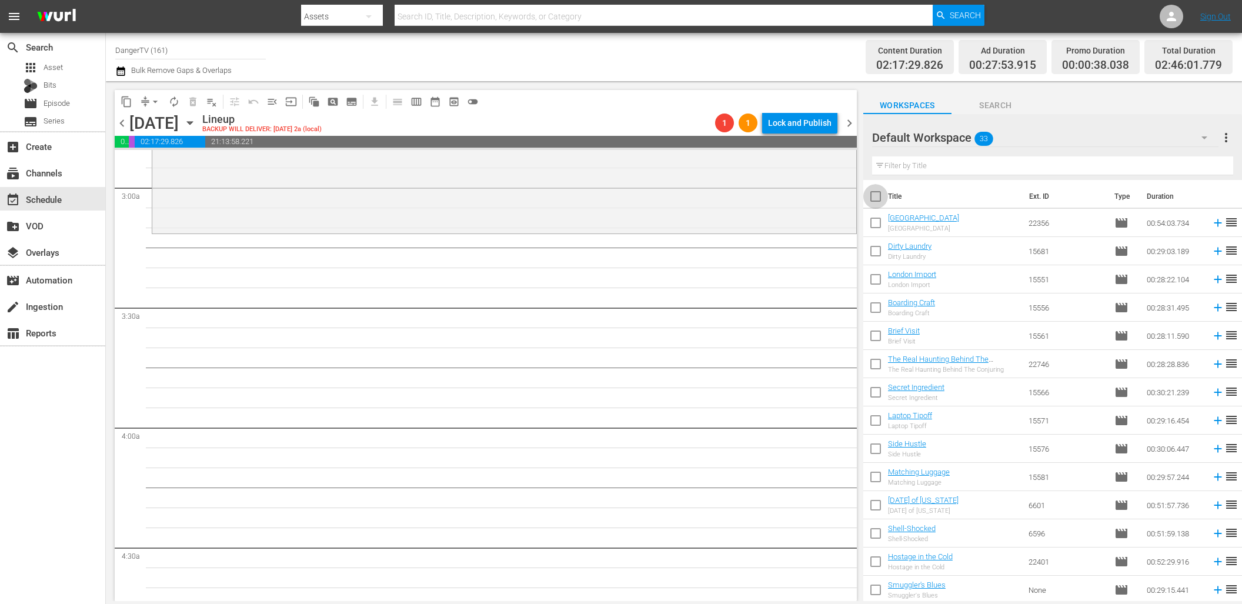
checkbox input "true"
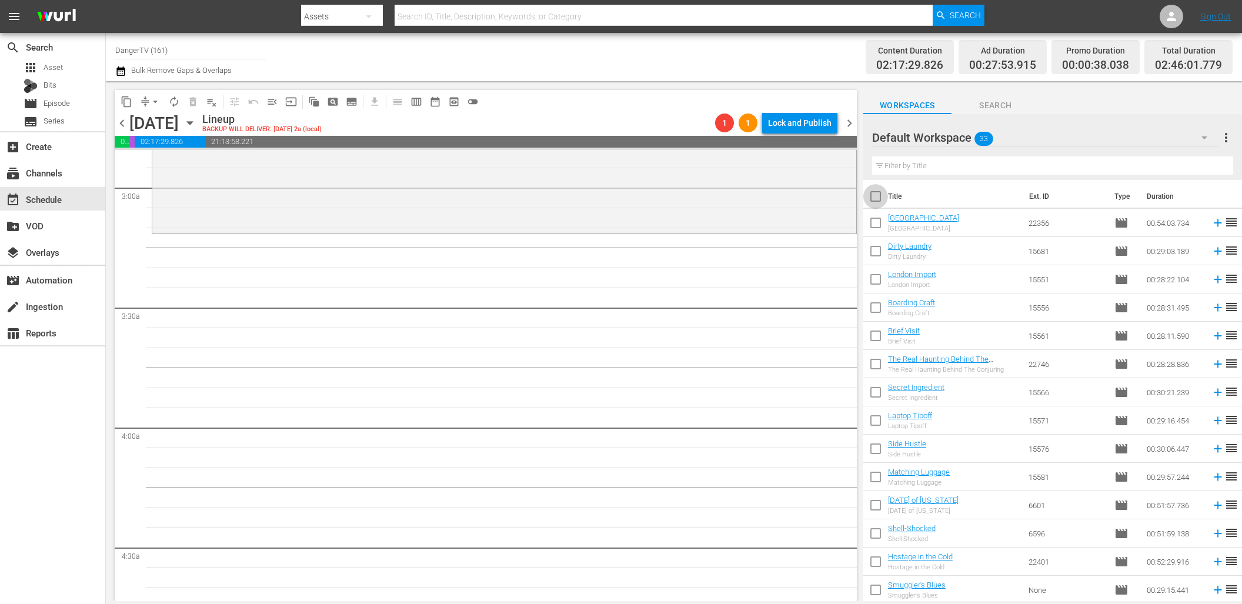
checkbox input "true"
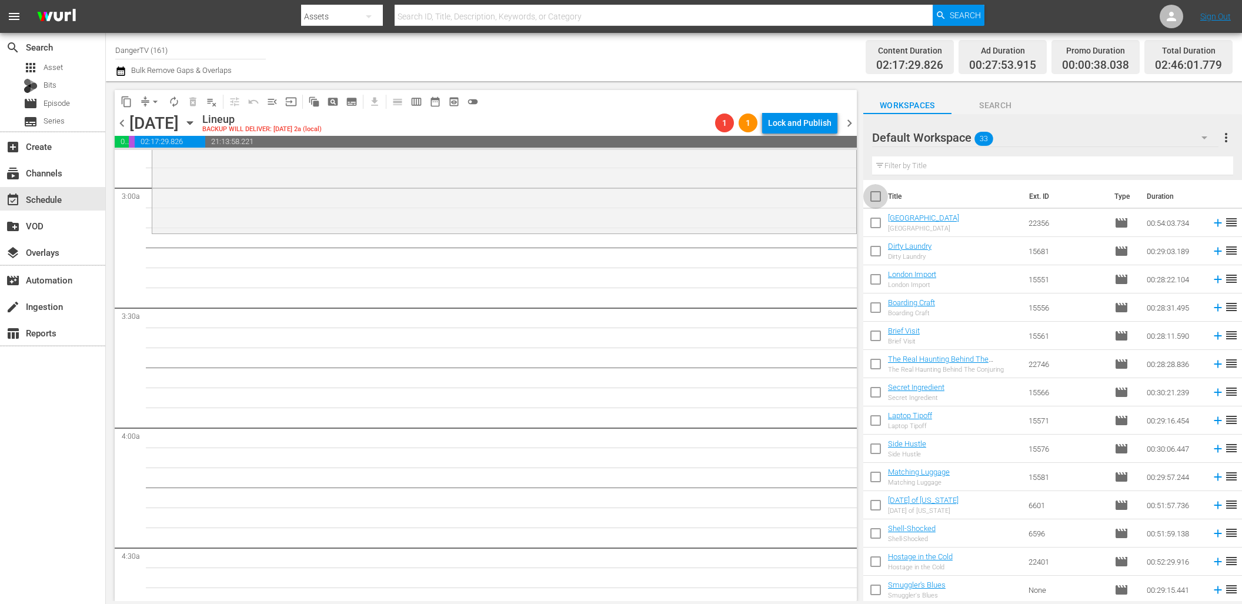
checkbox input "true"
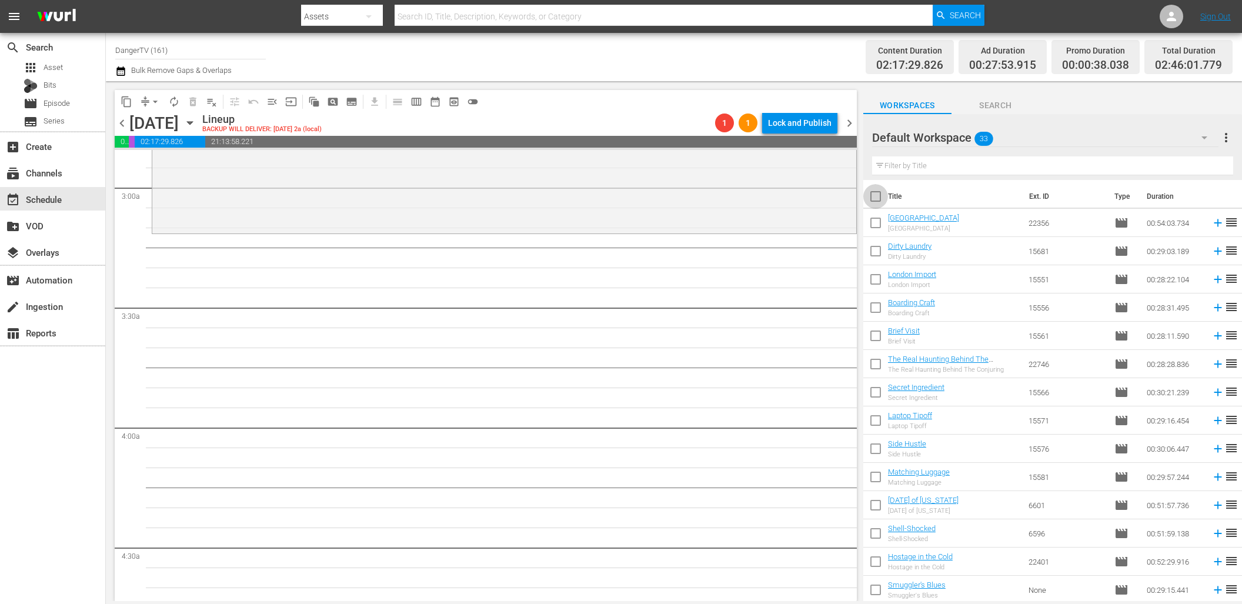
checkbox input "true"
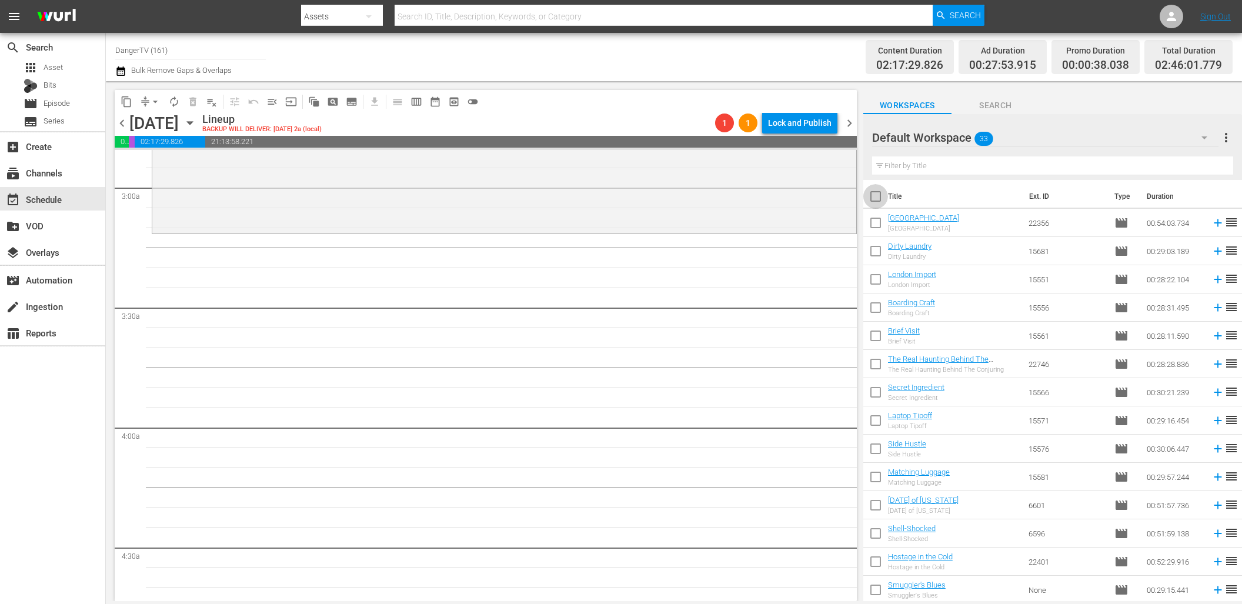
checkbox input "true"
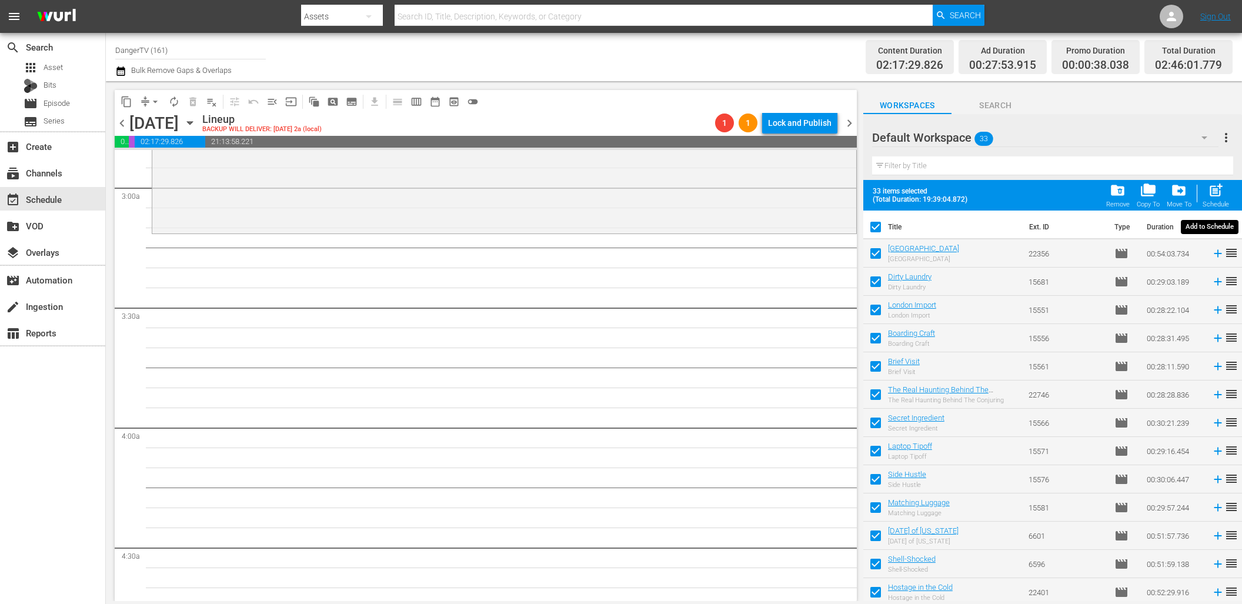
click at [1212, 192] on span "post_add" at bounding box center [1216, 190] width 16 height 16
checkbox input "false"
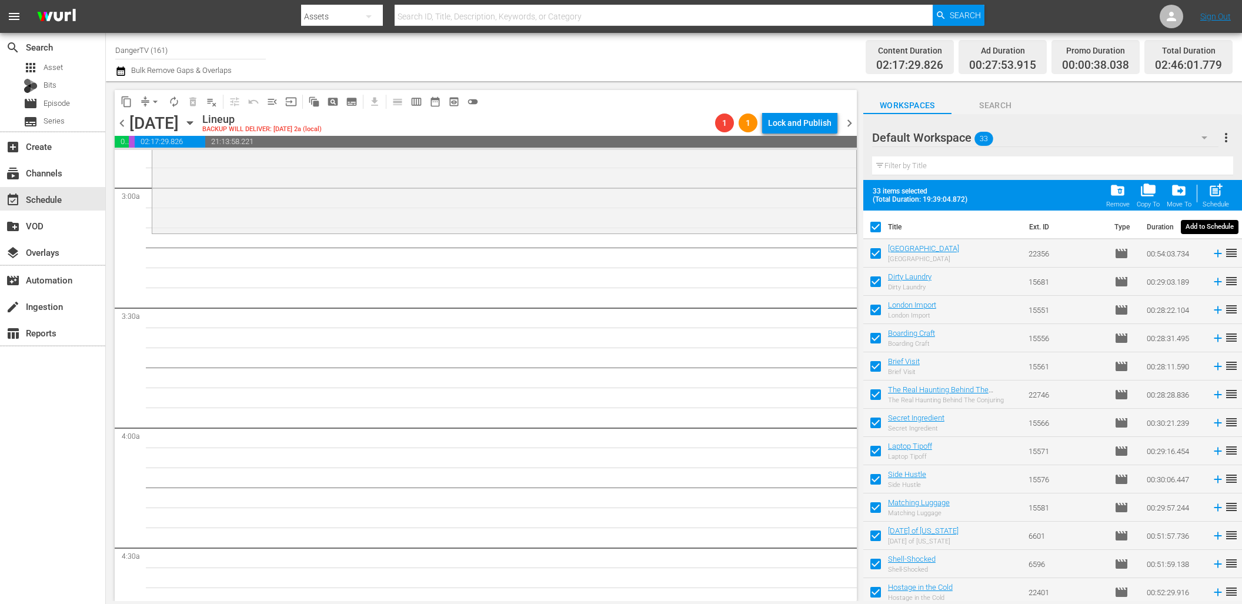
checkbox input "false"
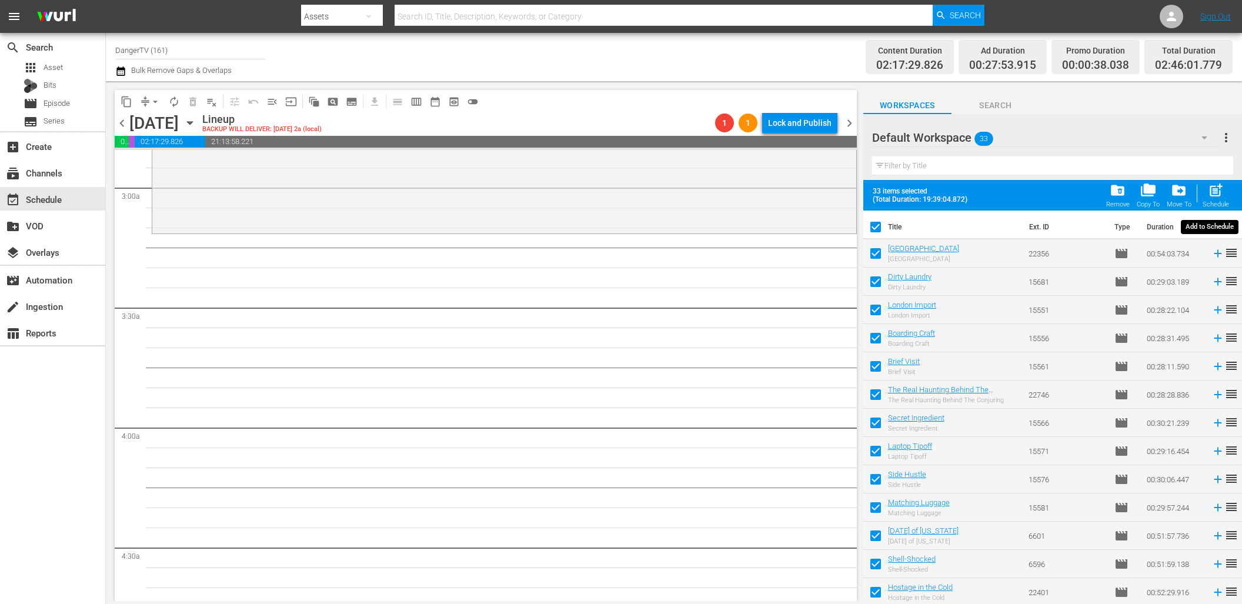
checkbox input "false"
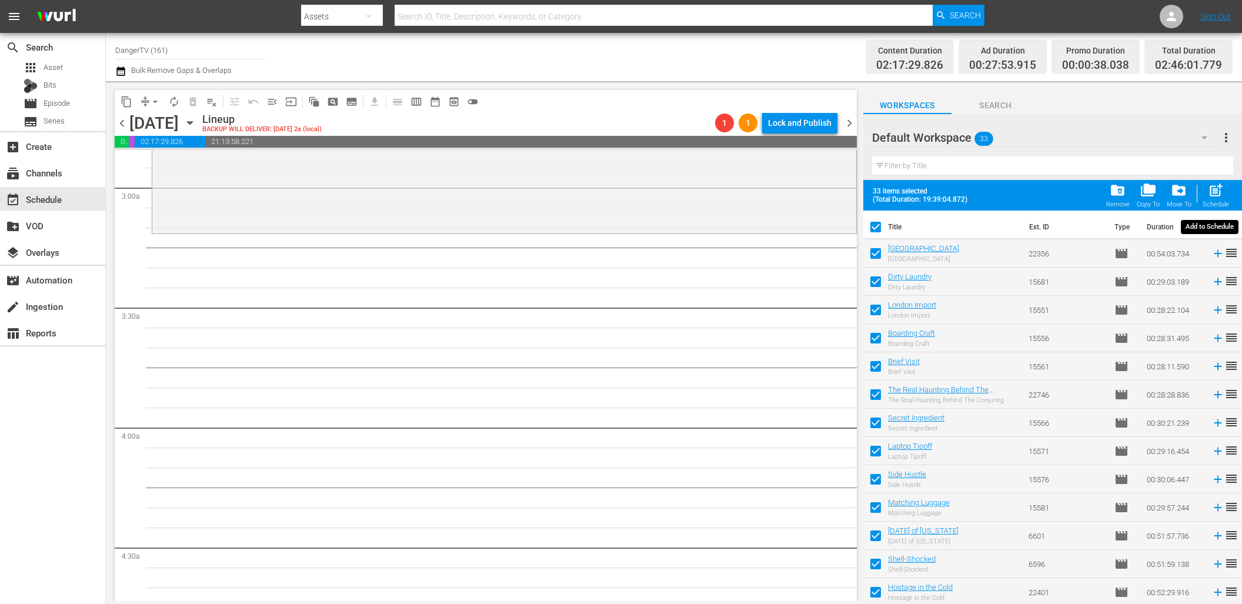
checkbox input "false"
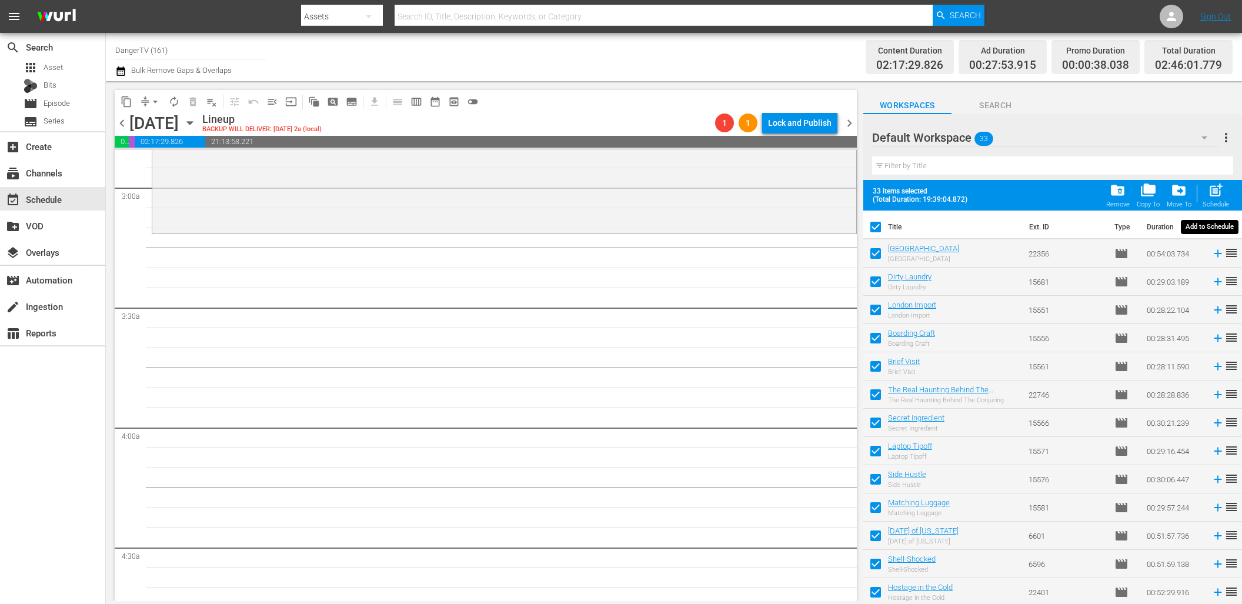
checkbox input "false"
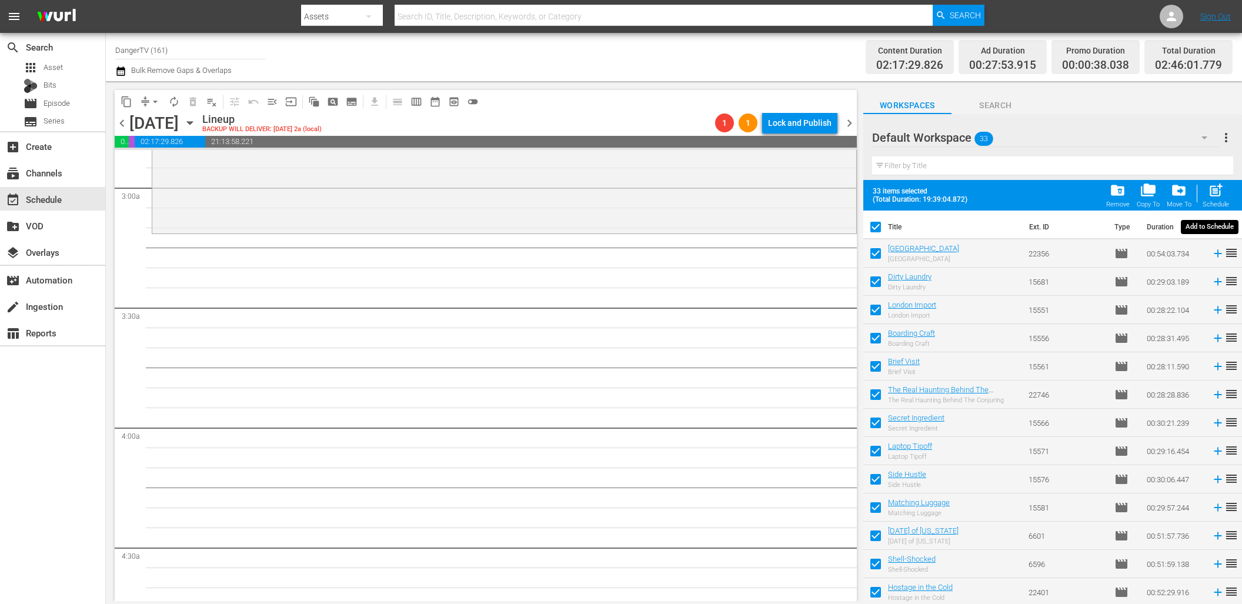
checkbox input "false"
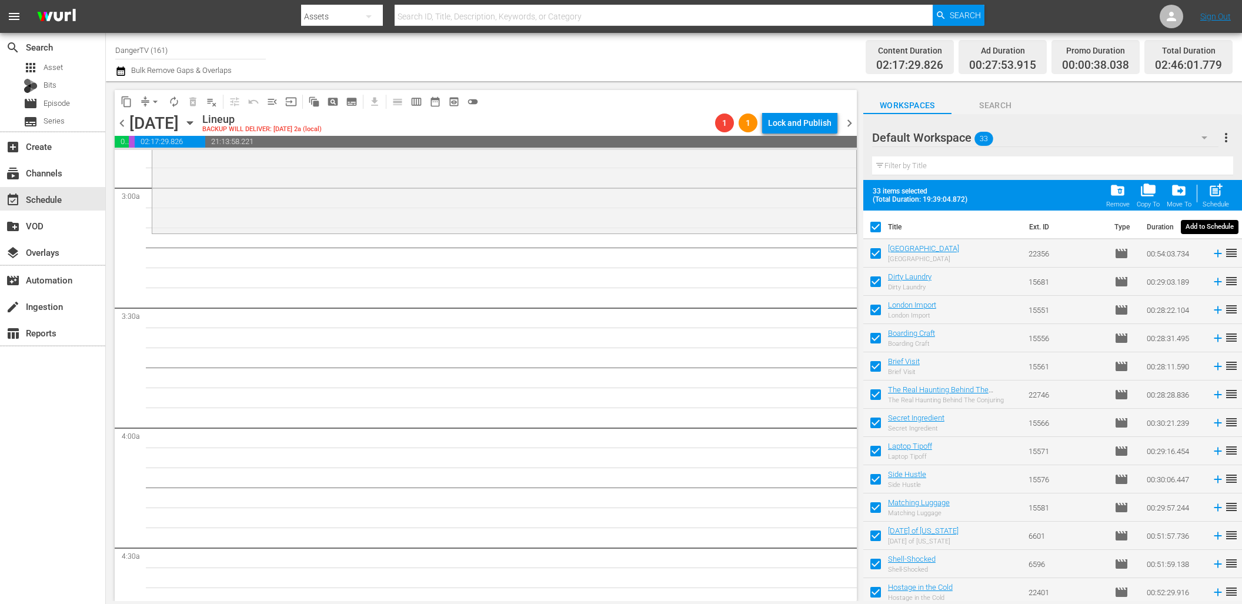
checkbox input "false"
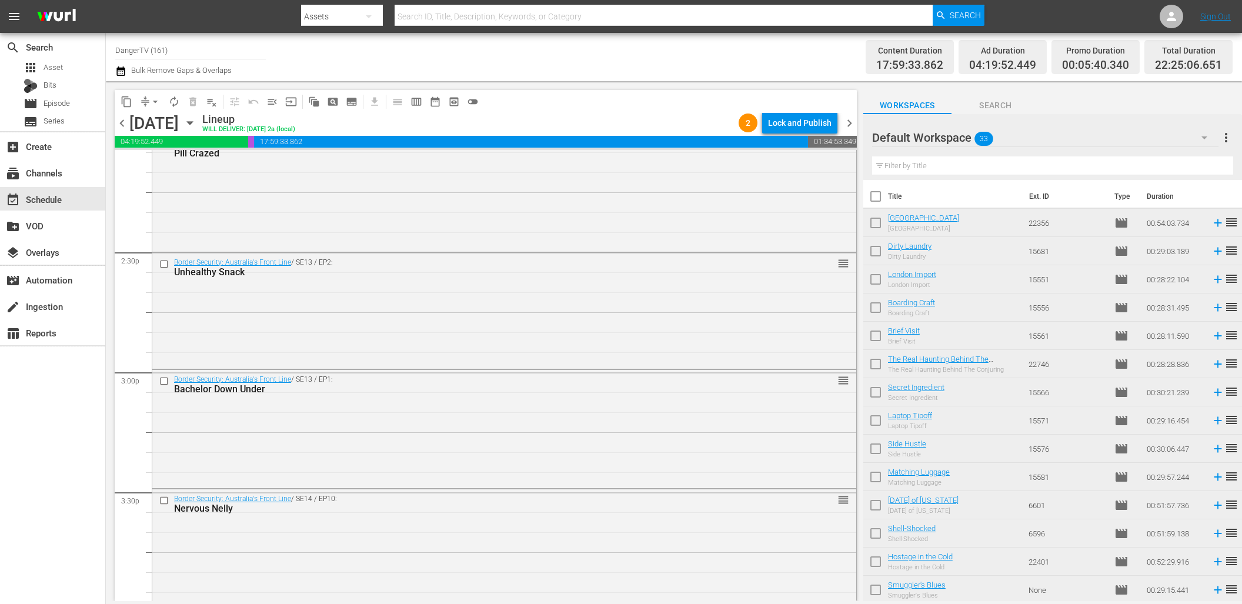
scroll to position [3342, 0]
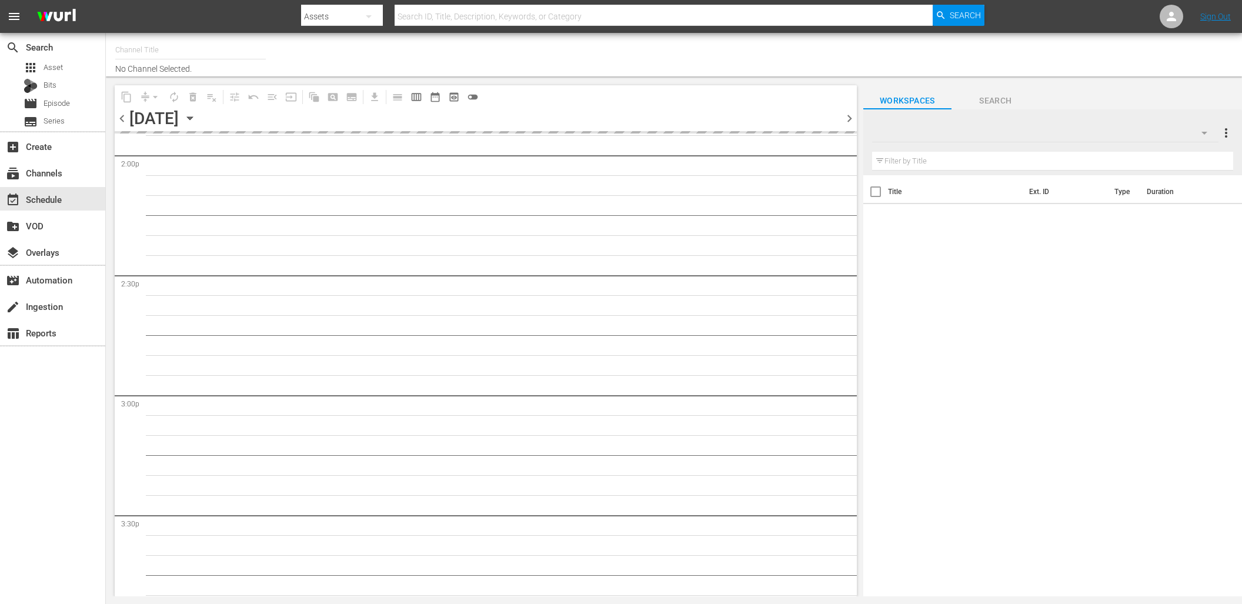
type input "DangerTV (161)"
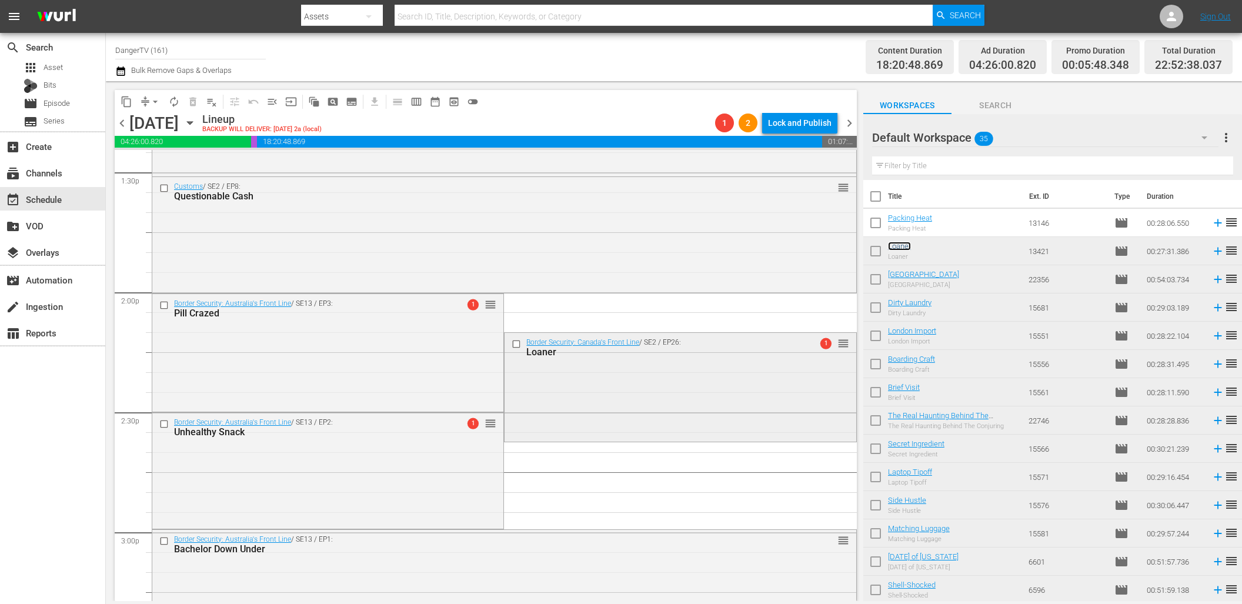
scroll to position [3189, 0]
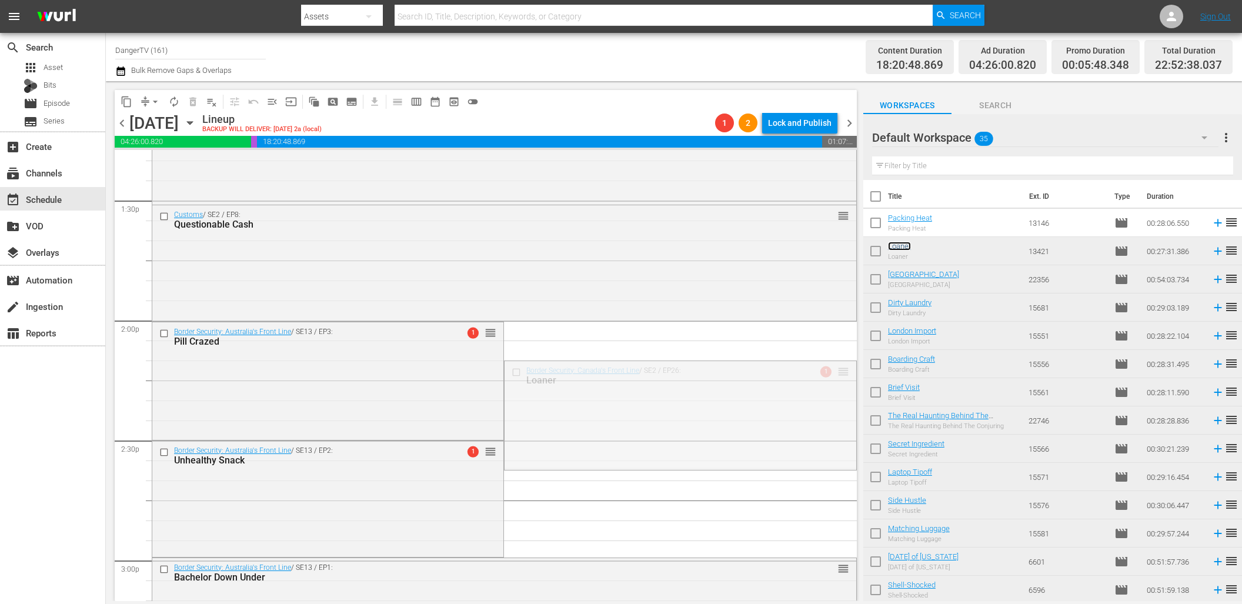
drag, startPoint x: 836, startPoint y: 375, endPoint x: 817, endPoint y: 269, distance: 106.9
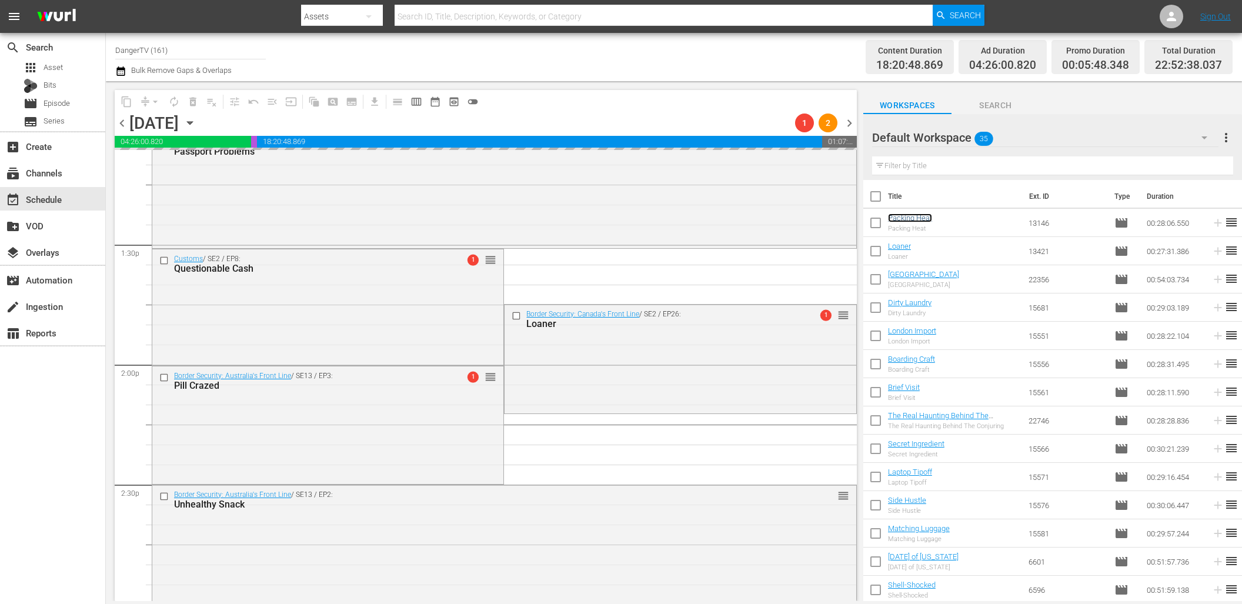
scroll to position [3146, 0]
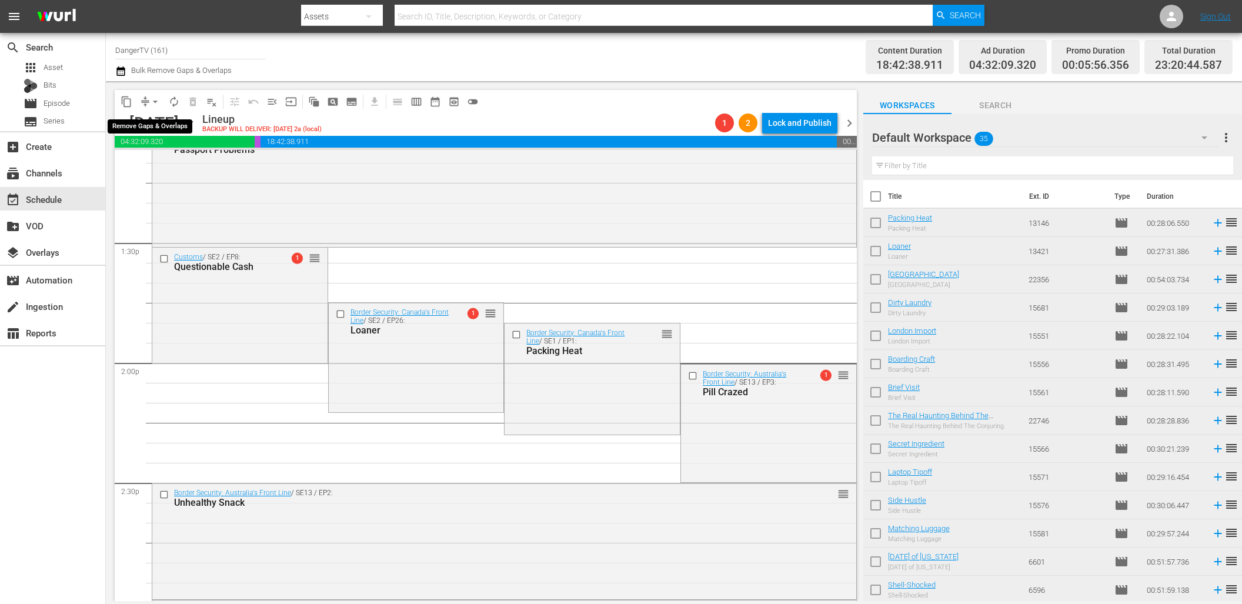
click at [154, 101] on span "arrow_drop_down" at bounding box center [155, 102] width 12 height 12
click at [172, 169] on li "Align to End of Previous Day" at bounding box center [156, 164] width 124 height 19
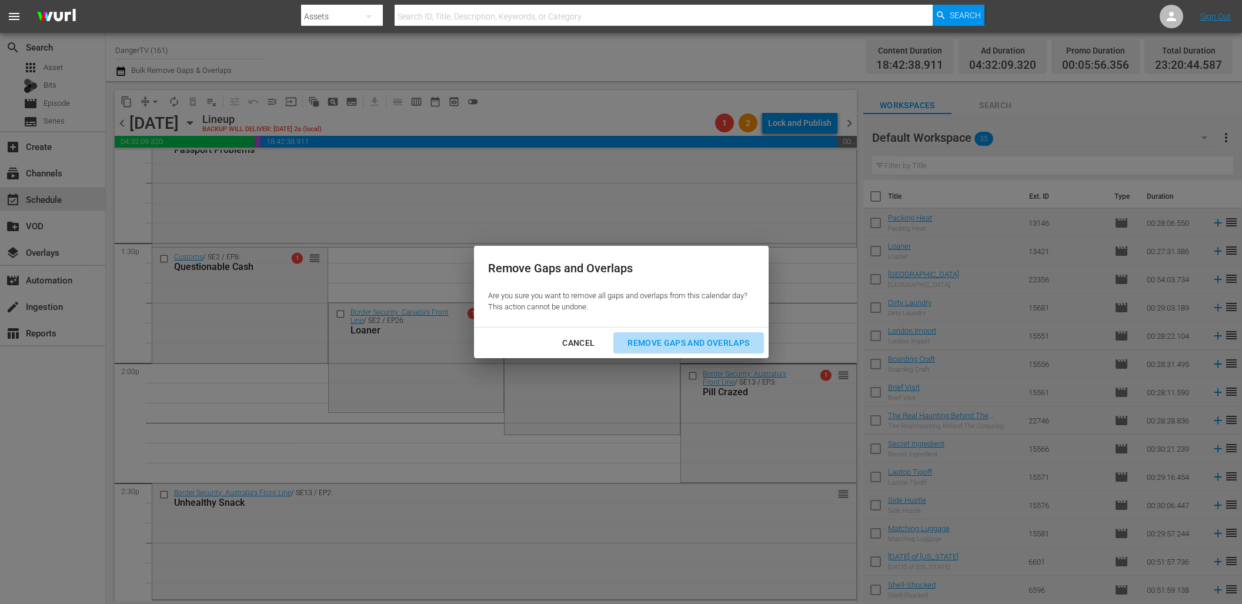
click at [653, 345] on div "Remove Gaps and Overlaps" at bounding box center [688, 343] width 141 height 15
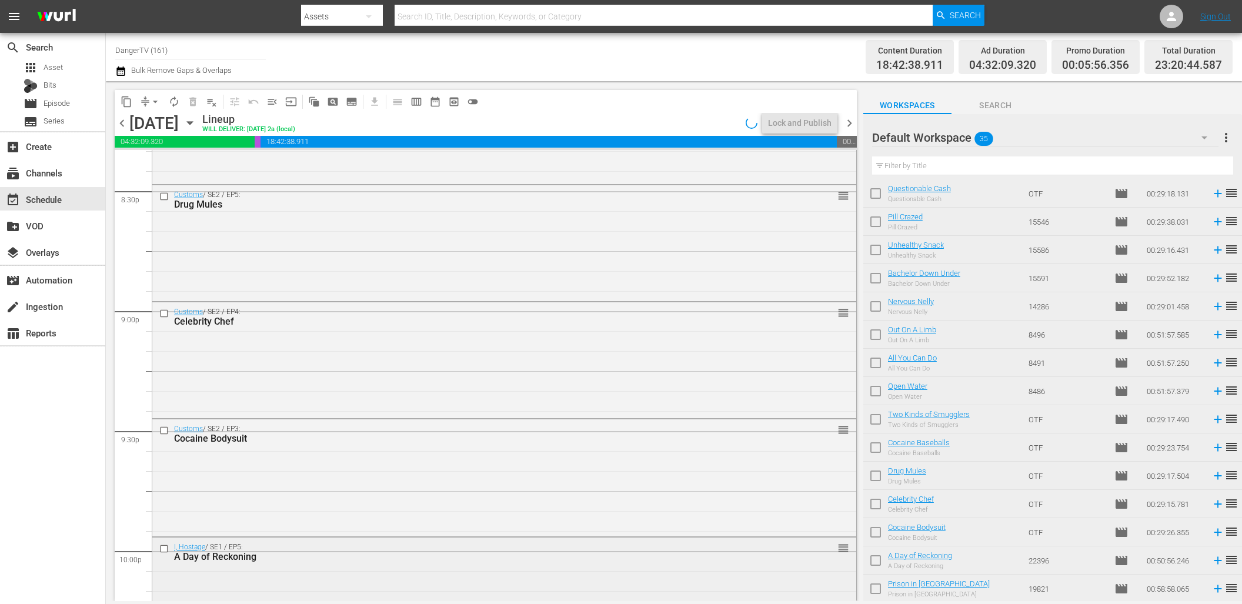
scroll to position [5308, 0]
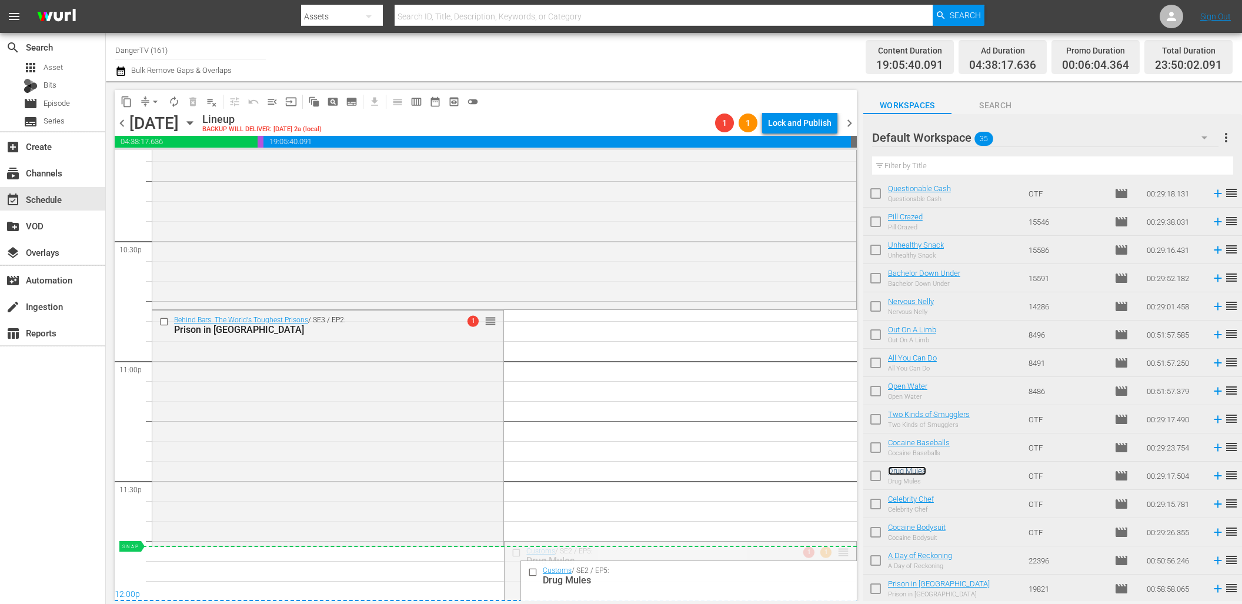
drag, startPoint x: 835, startPoint y: 553, endPoint x: 833, endPoint y: 559, distance: 6.1
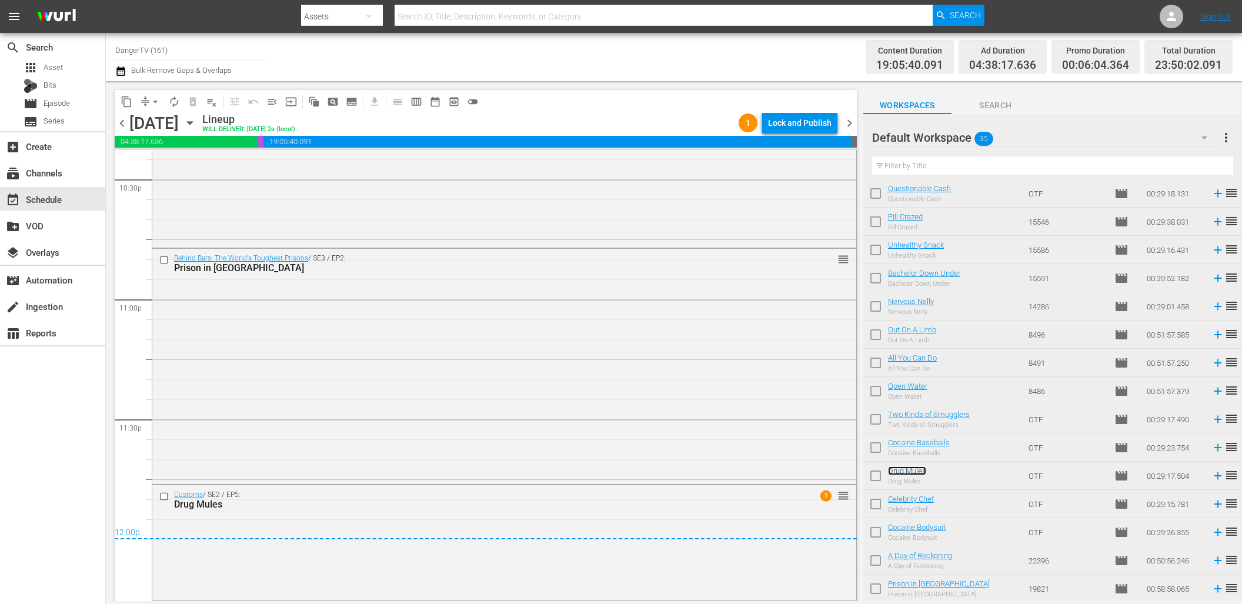
scroll to position [3777, 0]
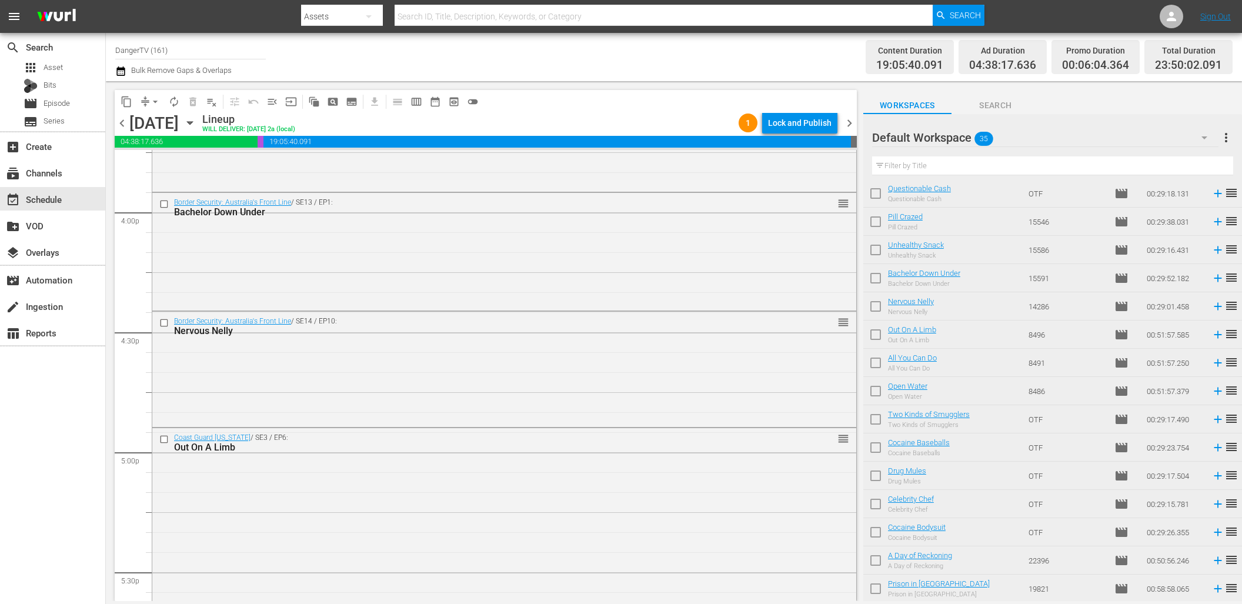
click at [877, 499] on input "checkbox" at bounding box center [875, 506] width 25 height 25
checkbox input "true"
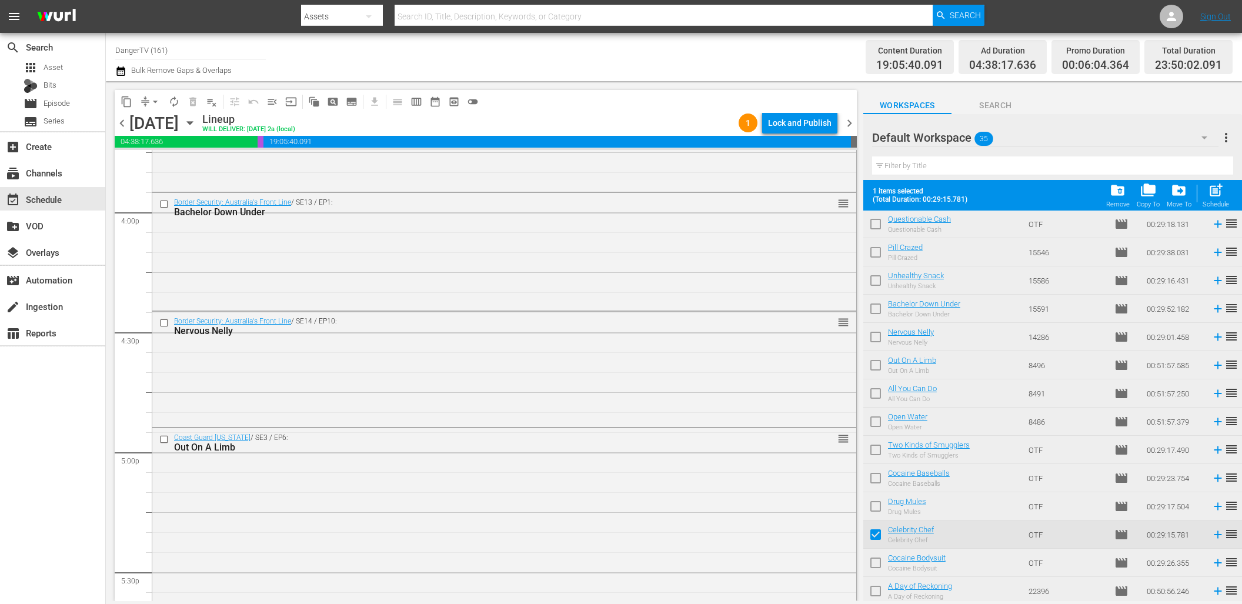
drag, startPoint x: 878, startPoint y: 562, endPoint x: 877, endPoint y: 553, distance: 8.9
click at [878, 562] on input "checkbox" at bounding box center [875, 565] width 25 height 25
checkbox input "true"
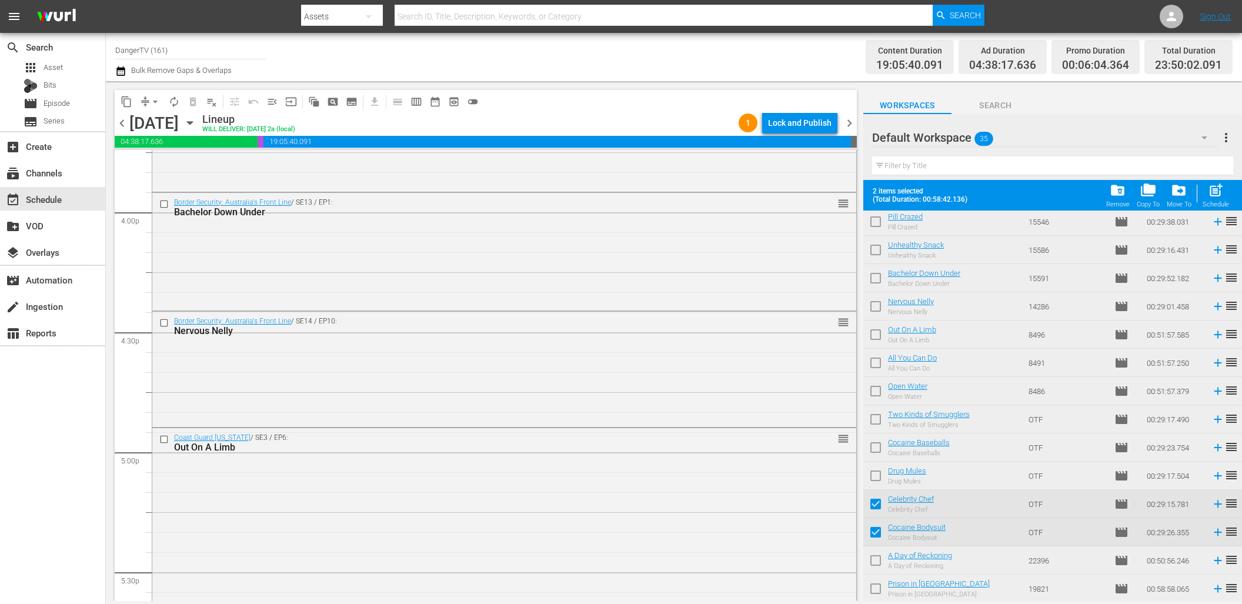
click at [873, 562] on input "checkbox" at bounding box center [875, 562] width 25 height 25
checkbox input "true"
click at [876, 589] on input "checkbox" at bounding box center [875, 591] width 25 height 25
checkbox input "true"
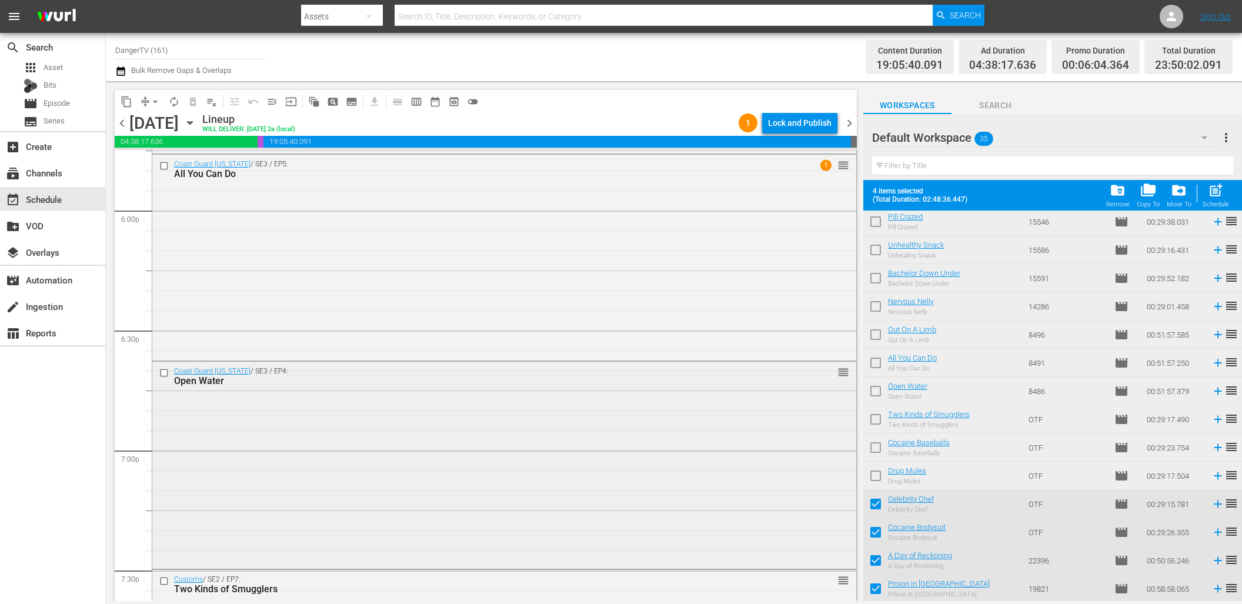
scroll to position [4344, 0]
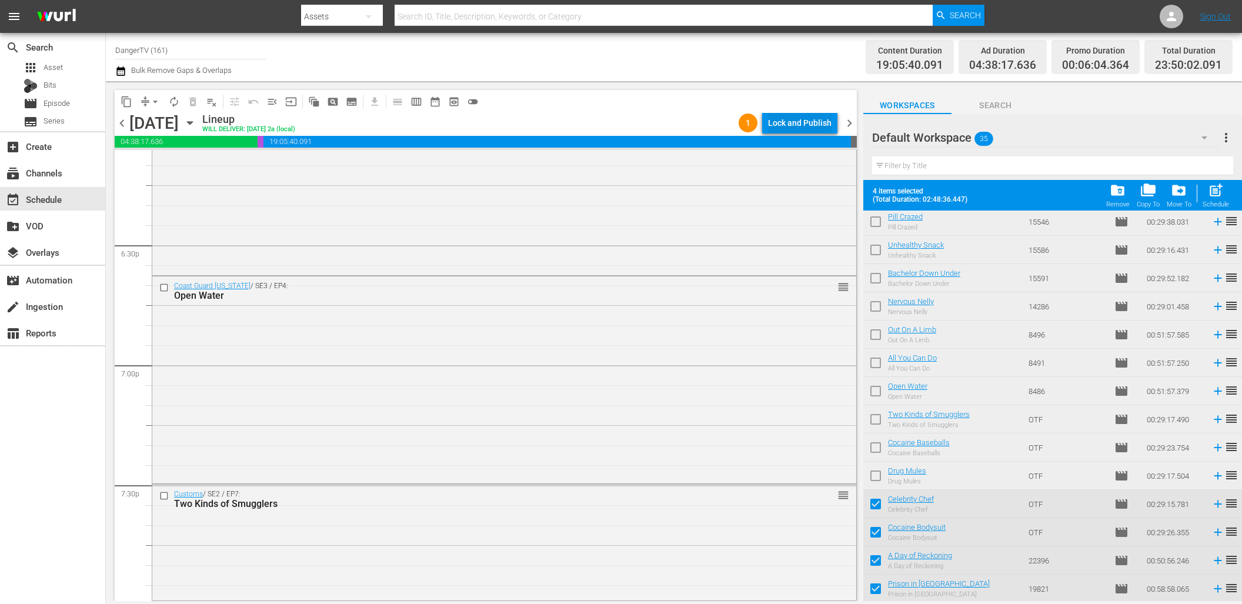
click at [796, 126] on div "Lock and Publish" at bounding box center [800, 122] width 64 height 21
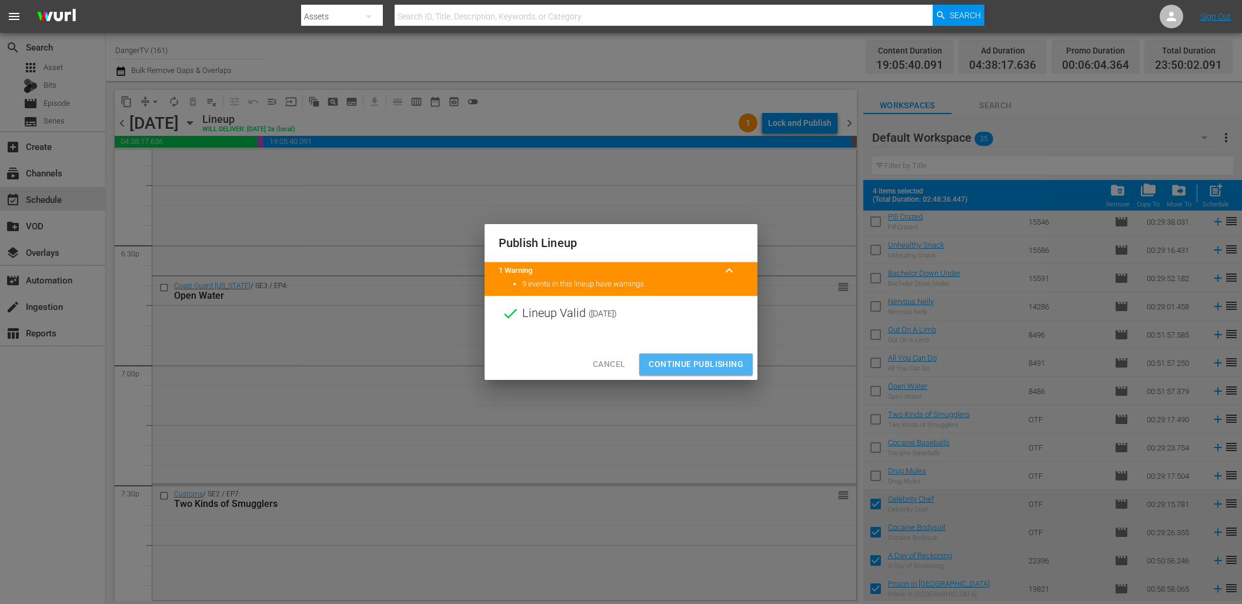
click at [695, 369] on span "Continue Publishing" at bounding box center [696, 364] width 95 height 15
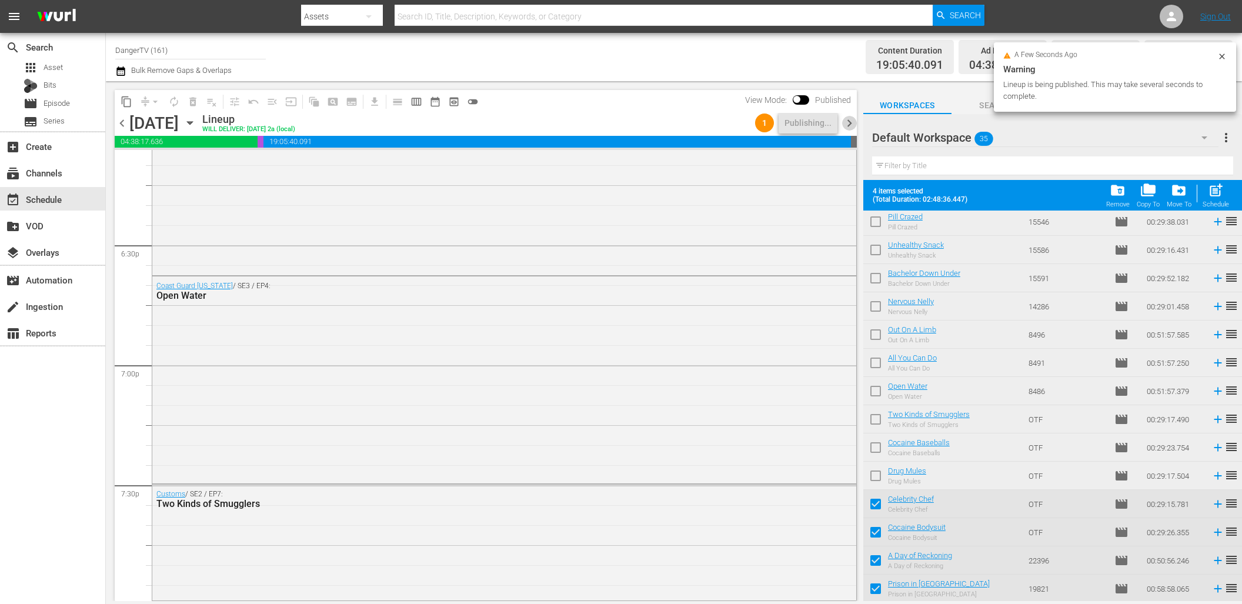
click at [852, 123] on span "chevron_right" at bounding box center [849, 123] width 15 height 15
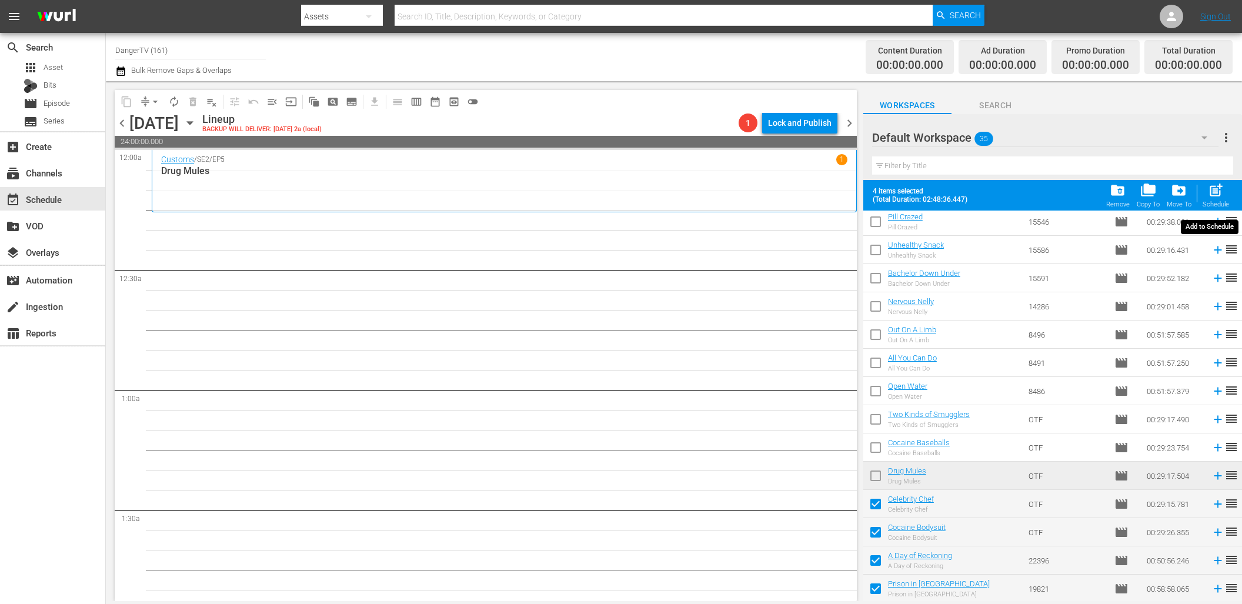
click at [1217, 192] on span "post_add" at bounding box center [1216, 190] width 16 height 16
checkbox input "false"
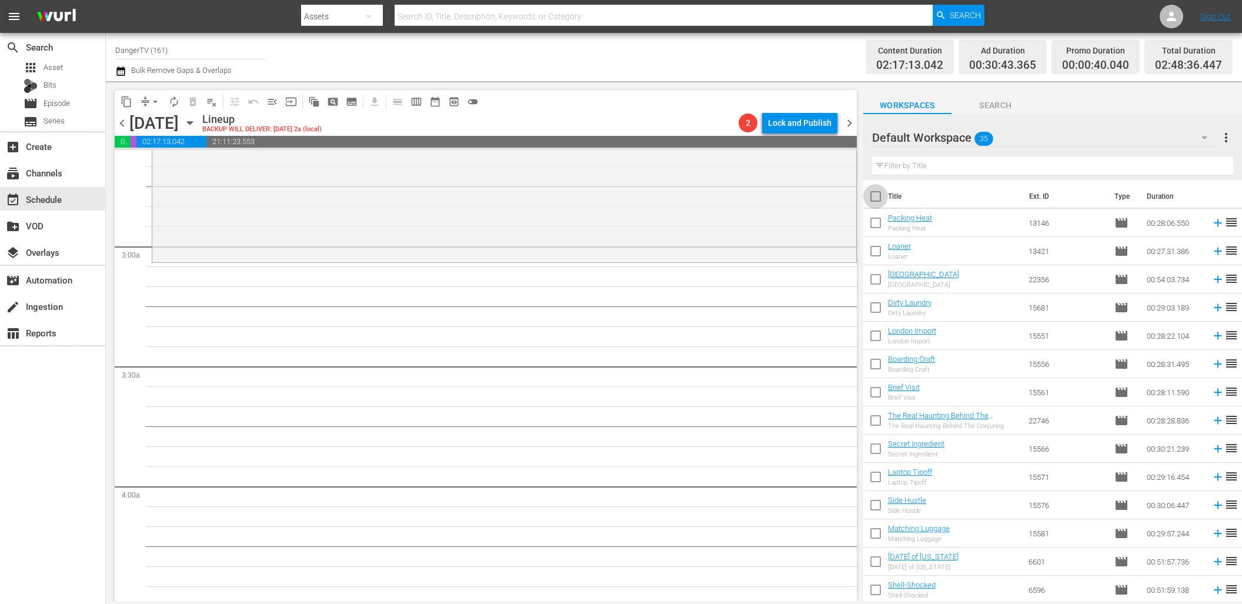
click at [878, 195] on input "checkbox" at bounding box center [875, 198] width 25 height 25
checkbox input "true"
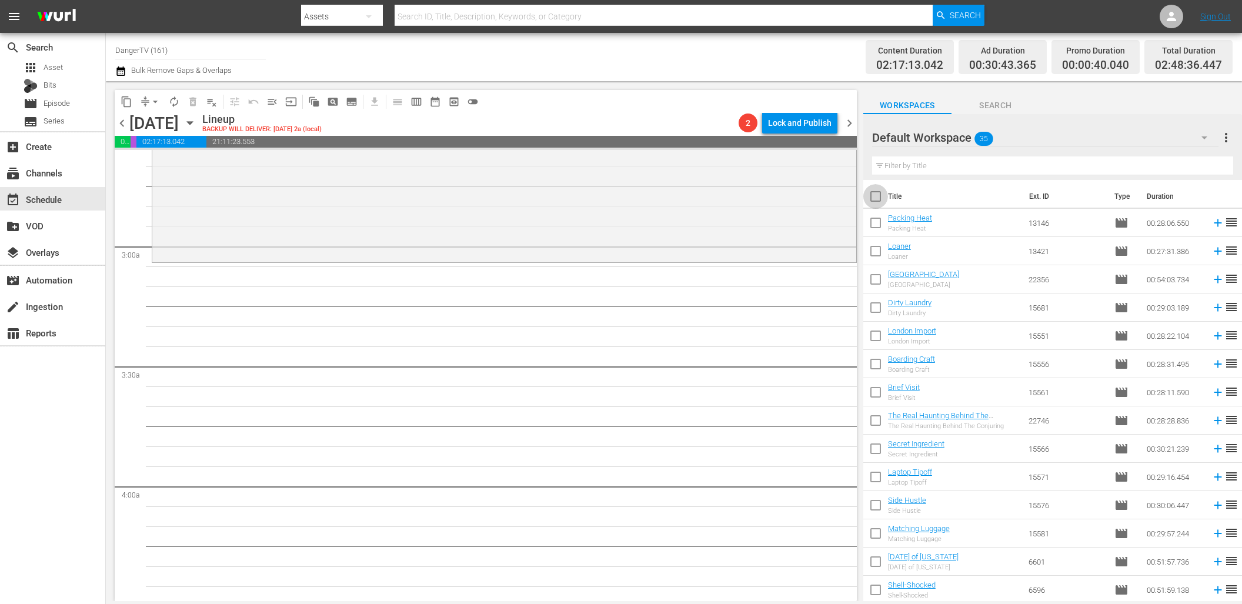
checkbox input "true"
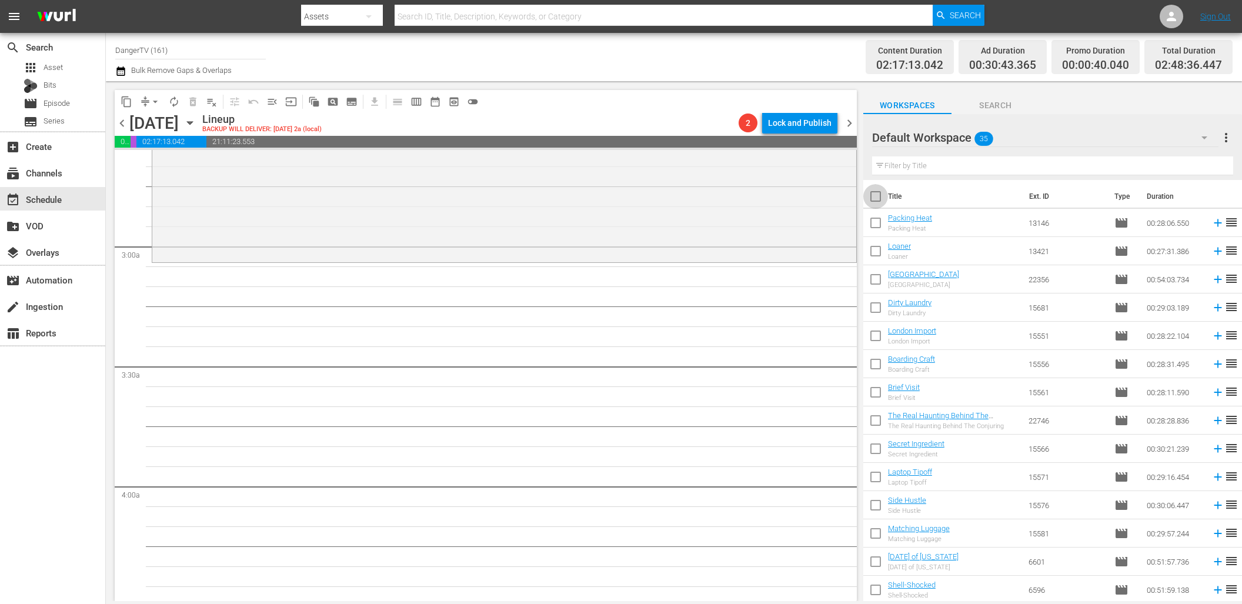
checkbox input "true"
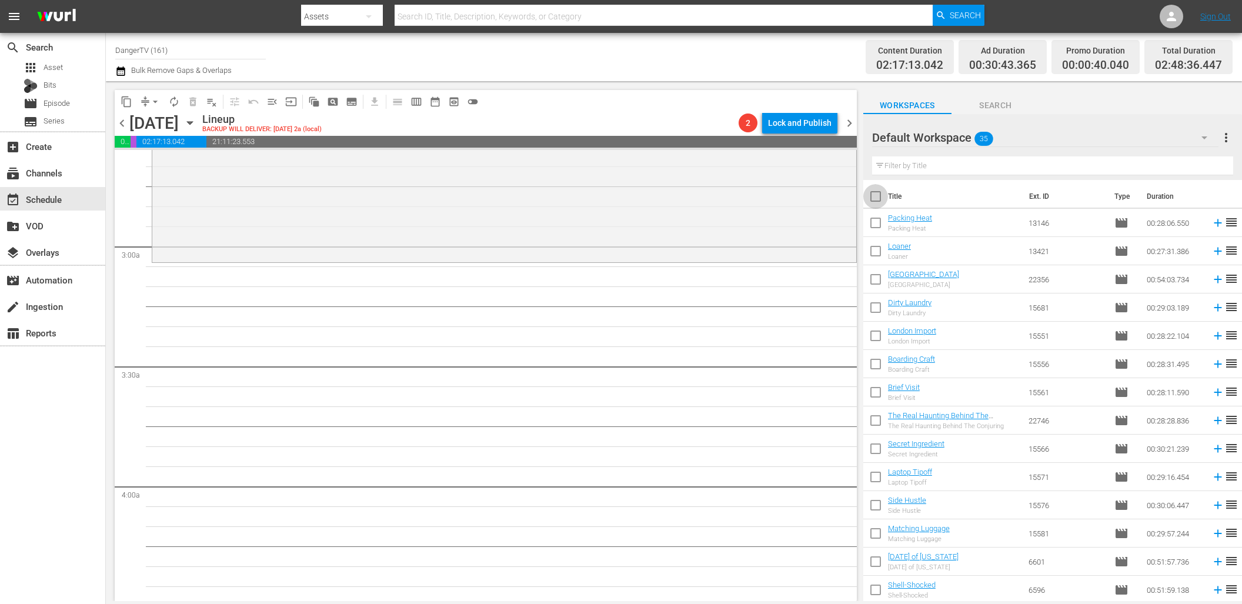
checkbox input "true"
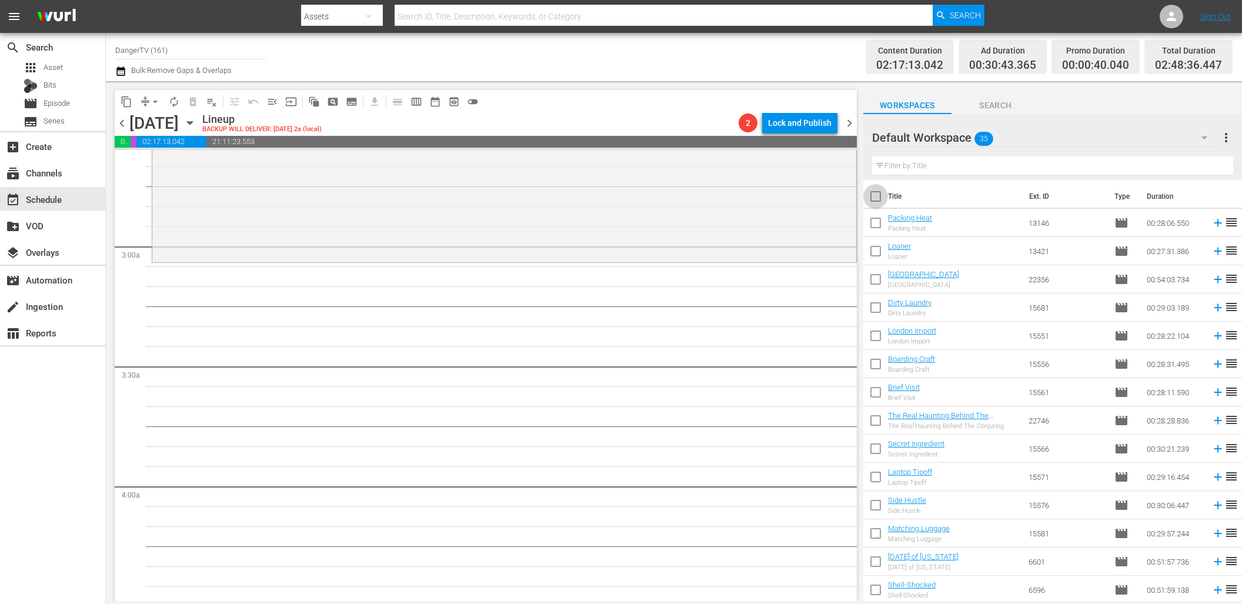
checkbox input "true"
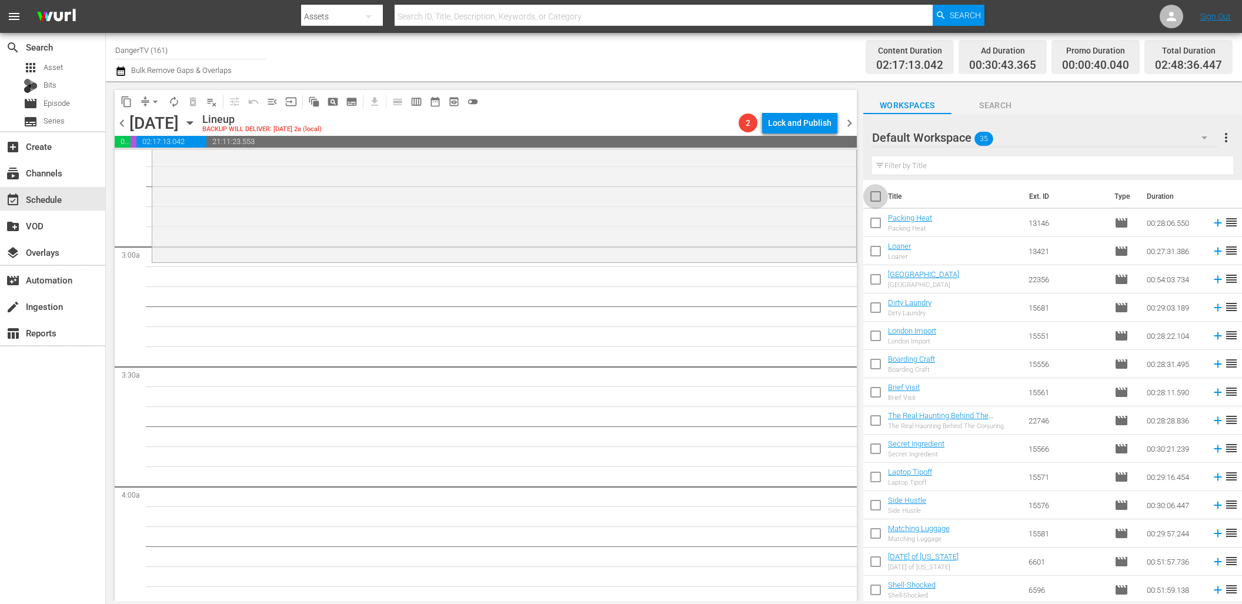
checkbox input "true"
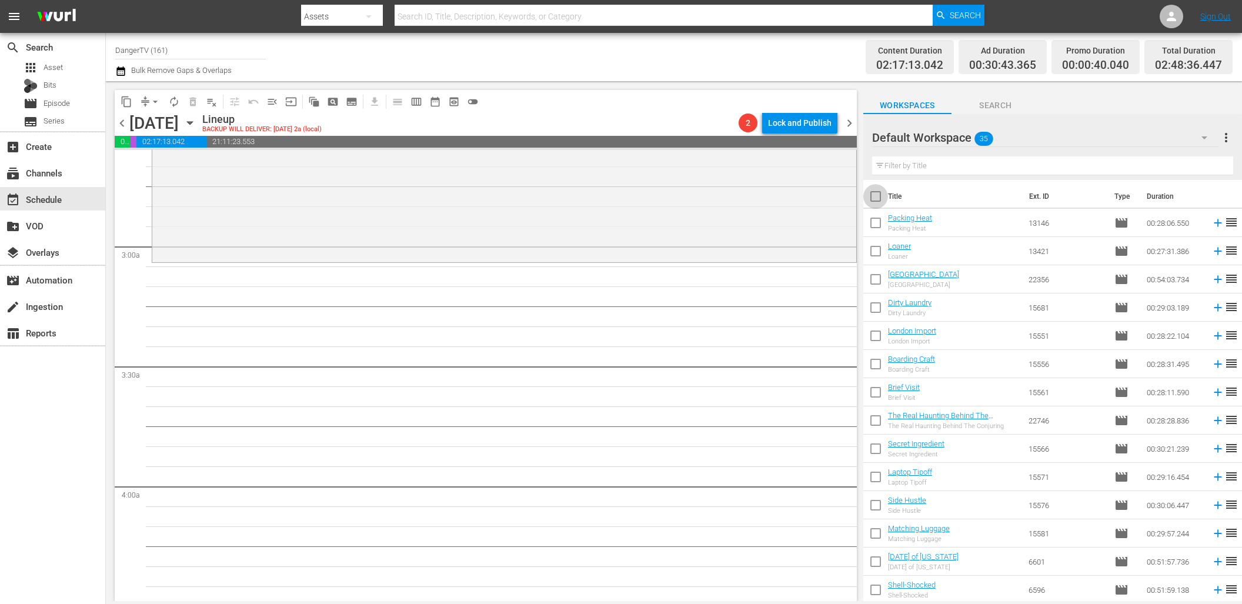
checkbox input "true"
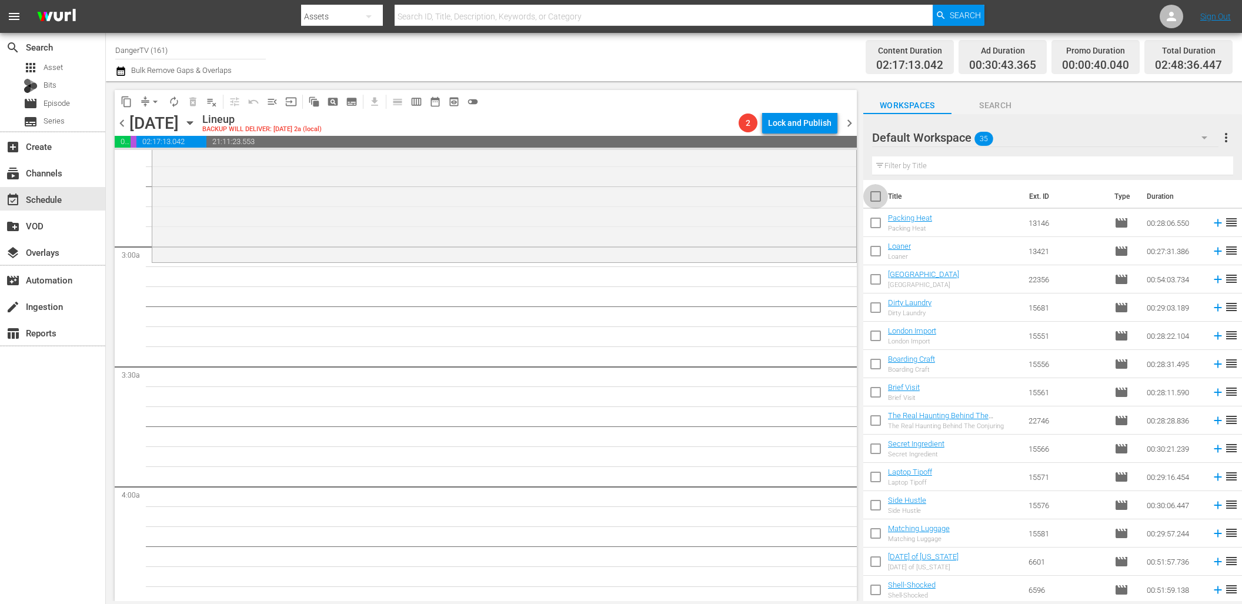
checkbox input "true"
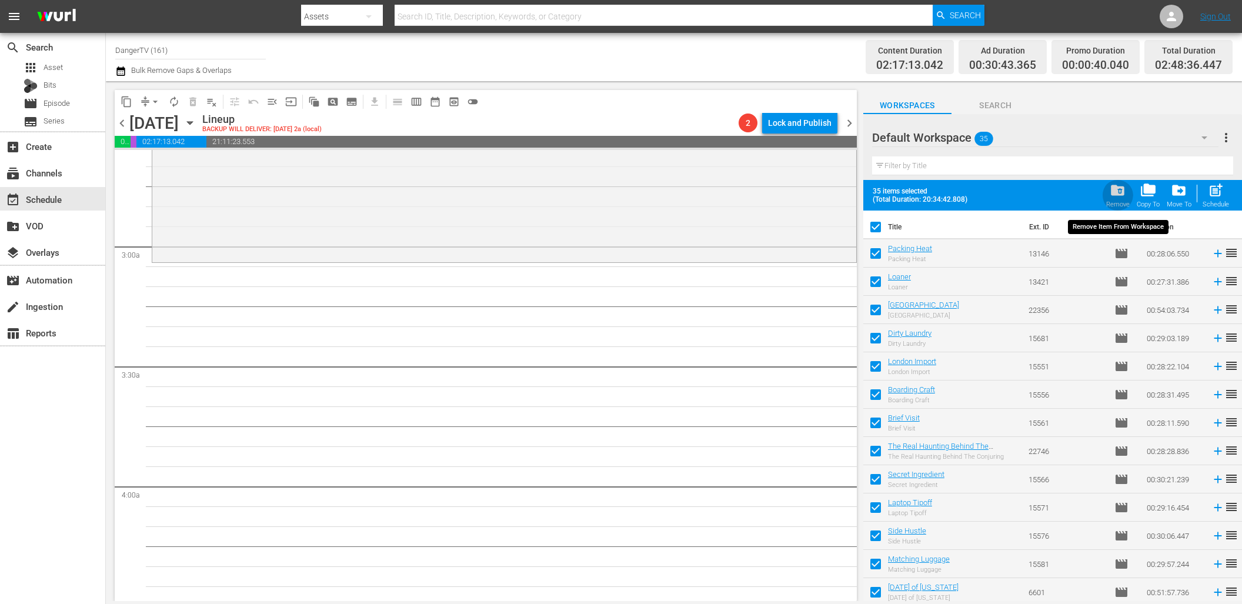
click at [1123, 193] on span "folder_delete" at bounding box center [1118, 190] width 16 height 16
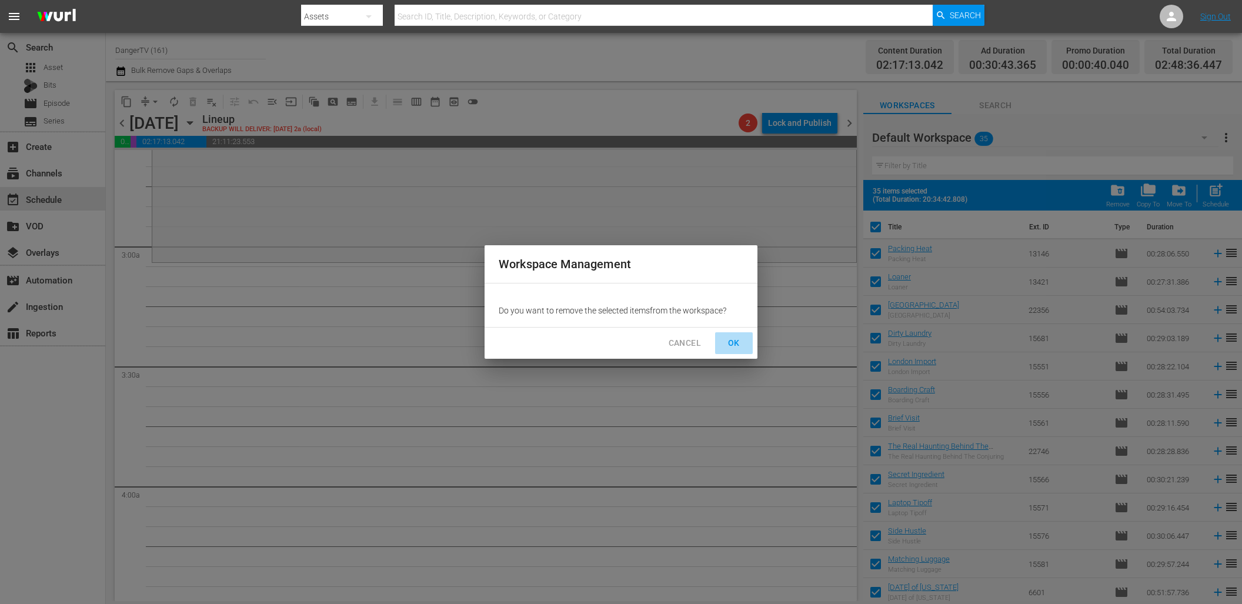
click at [735, 339] on span "OK" at bounding box center [734, 343] width 19 height 15
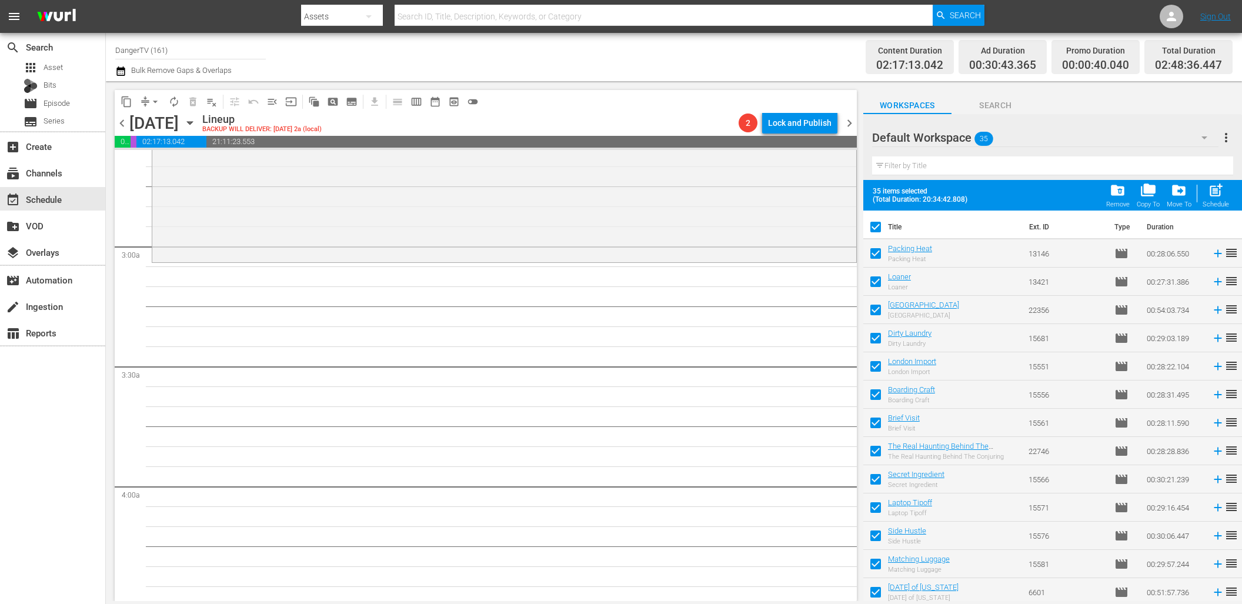
checkbox input "false"
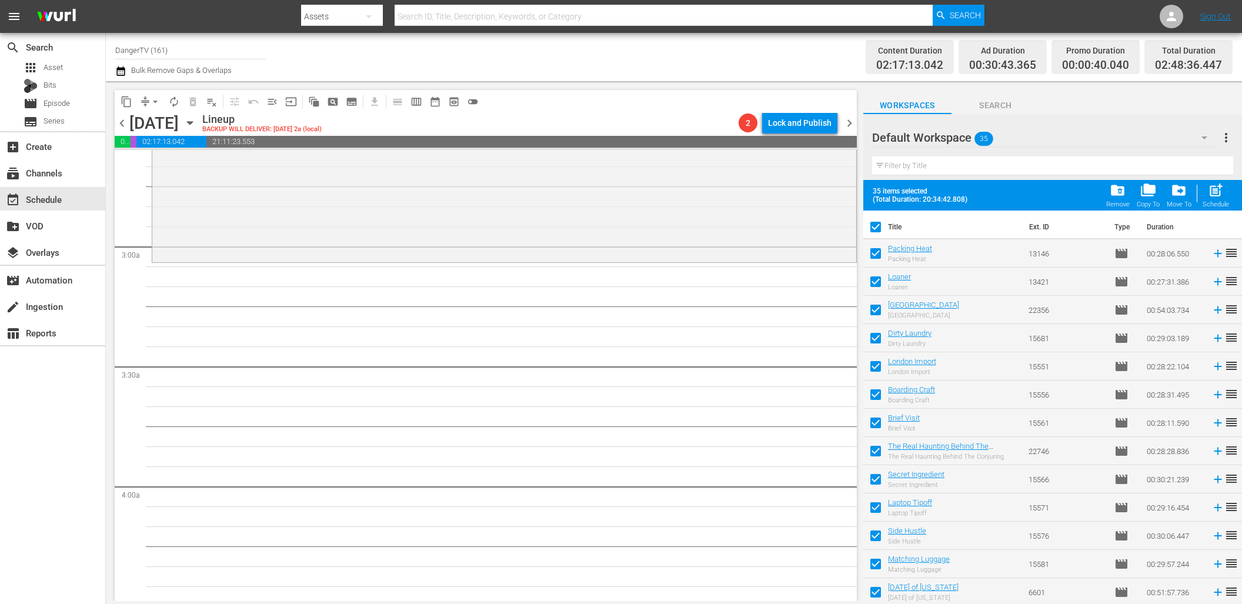
checkbox input "false"
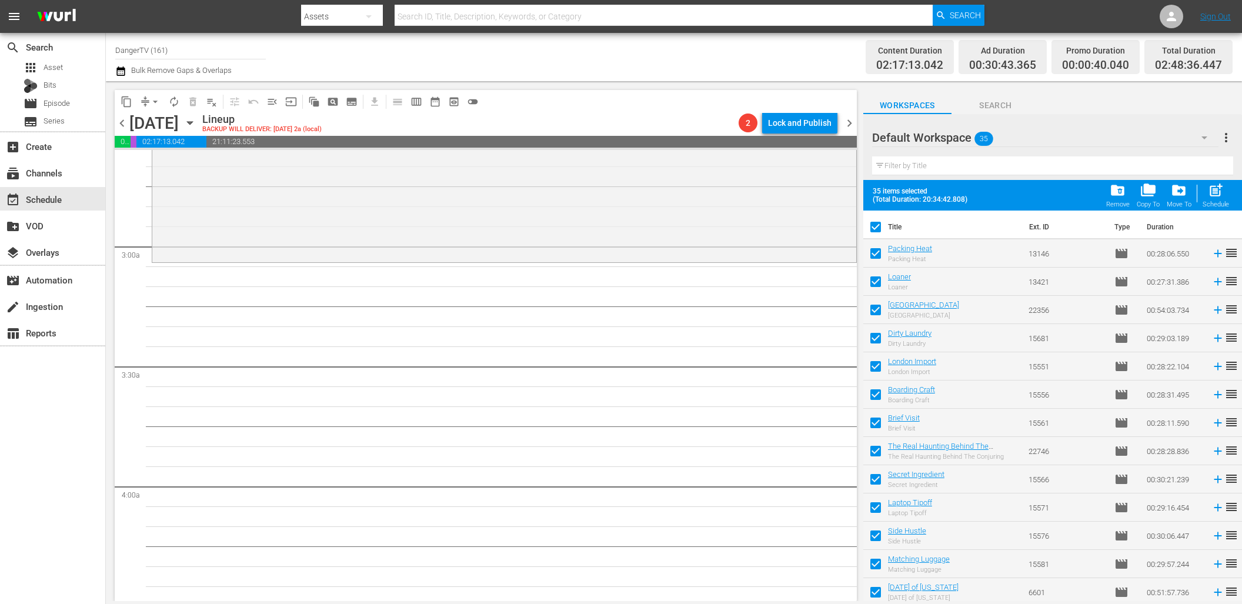
checkbox input "false"
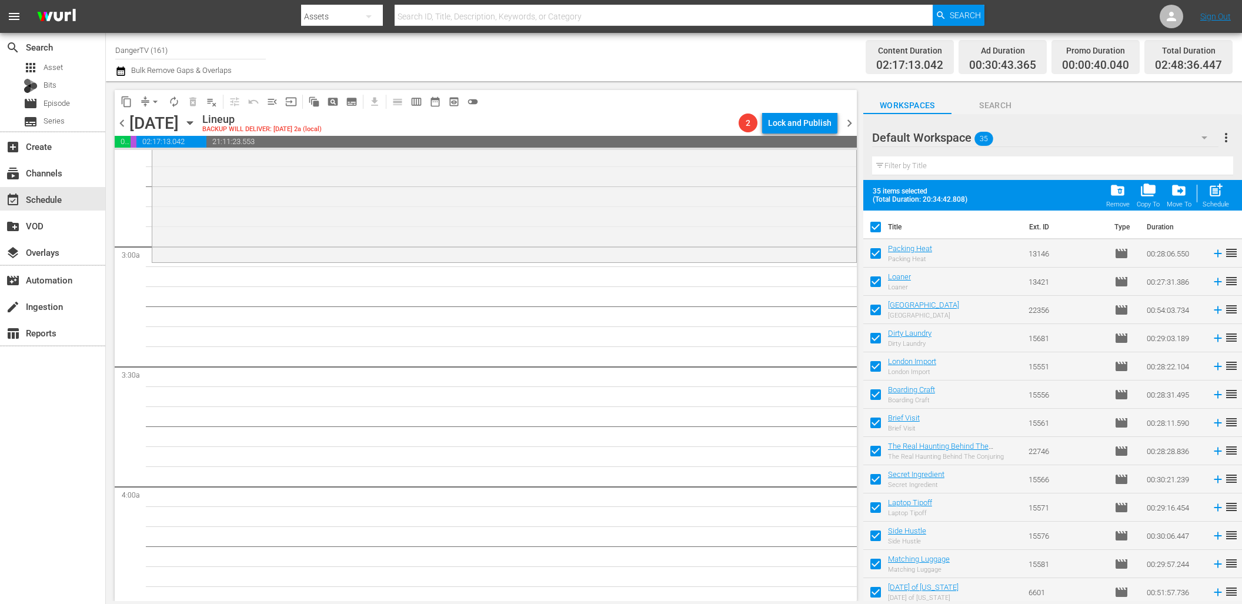
checkbox input "false"
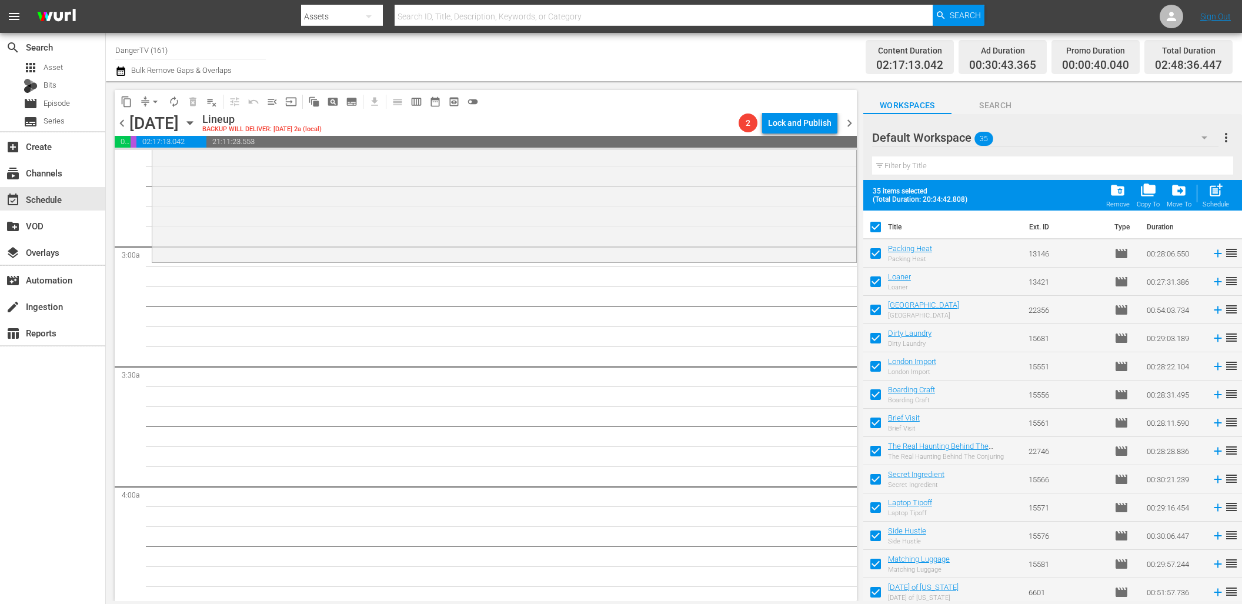
checkbox input "false"
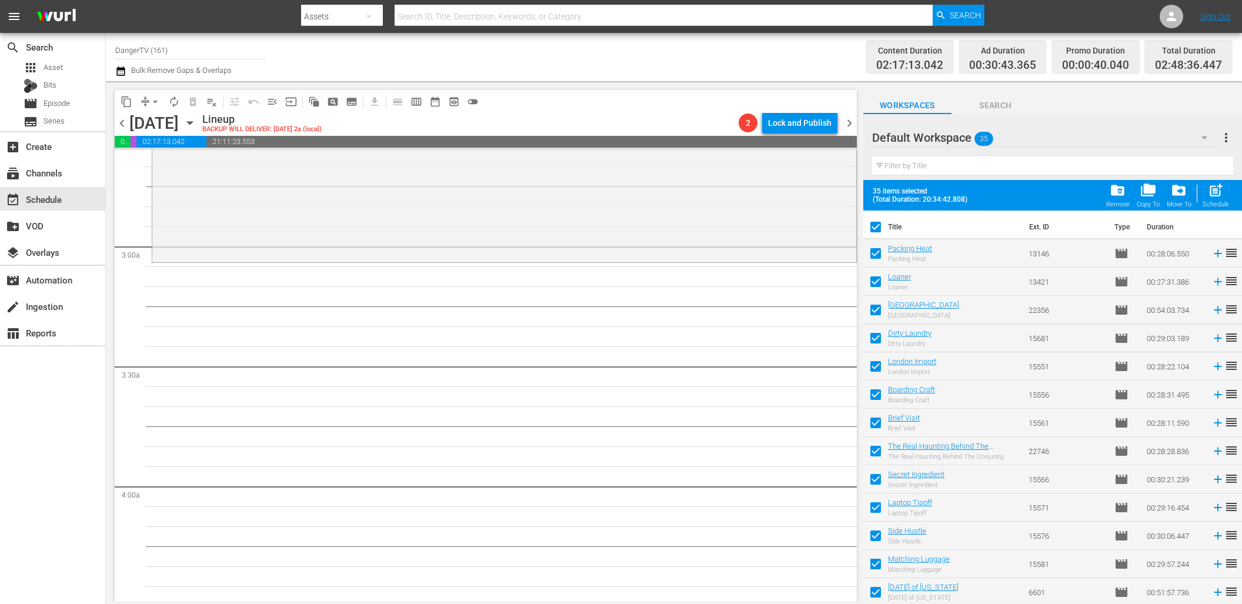
checkbox input "false"
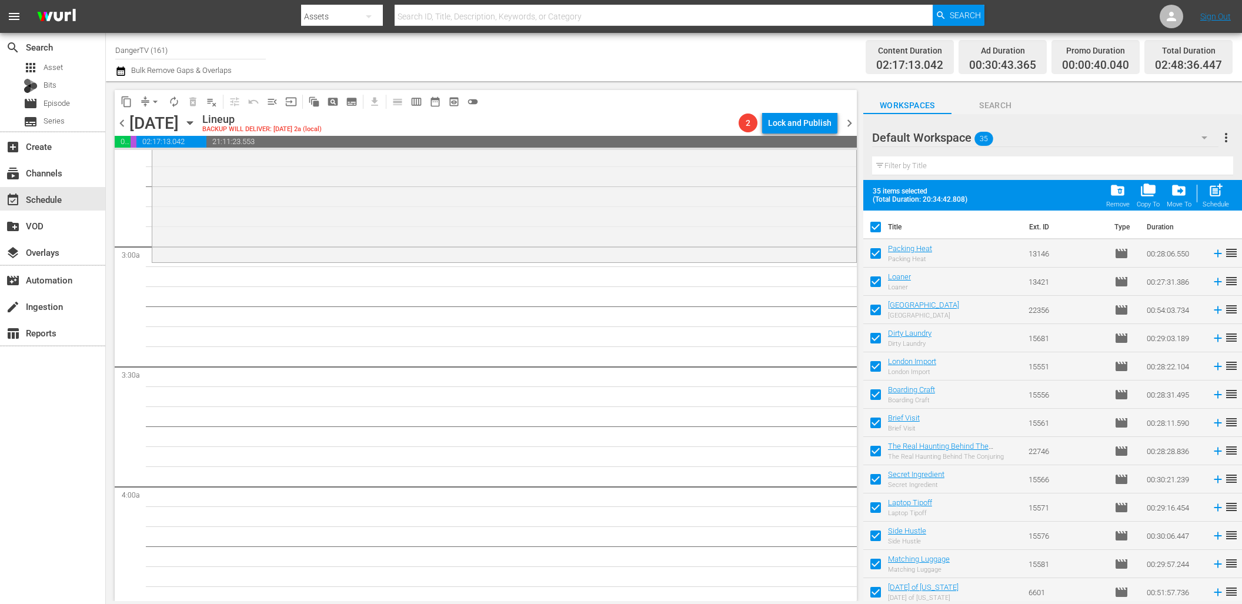
checkbox input "false"
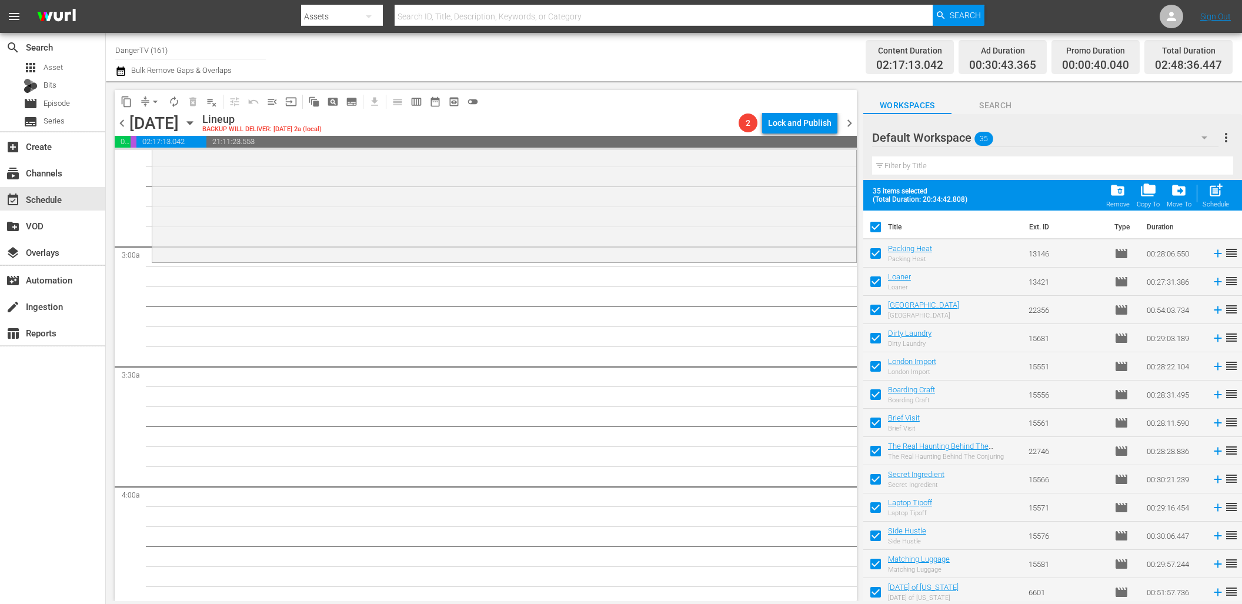
checkbox input "false"
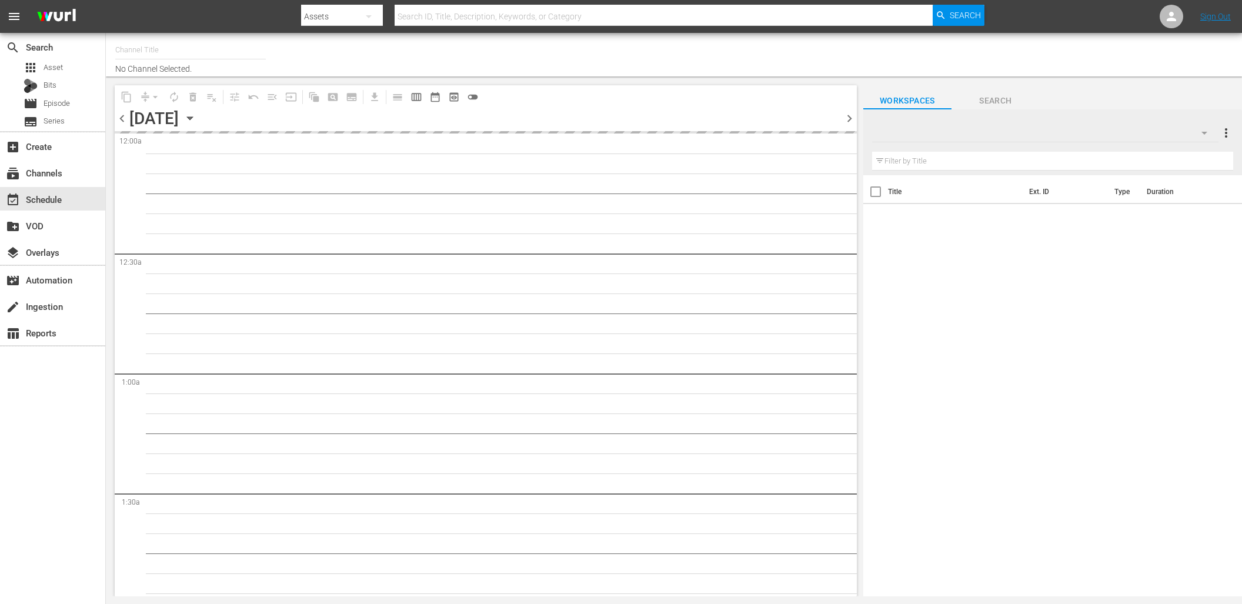
type input "DangerTV (161)"
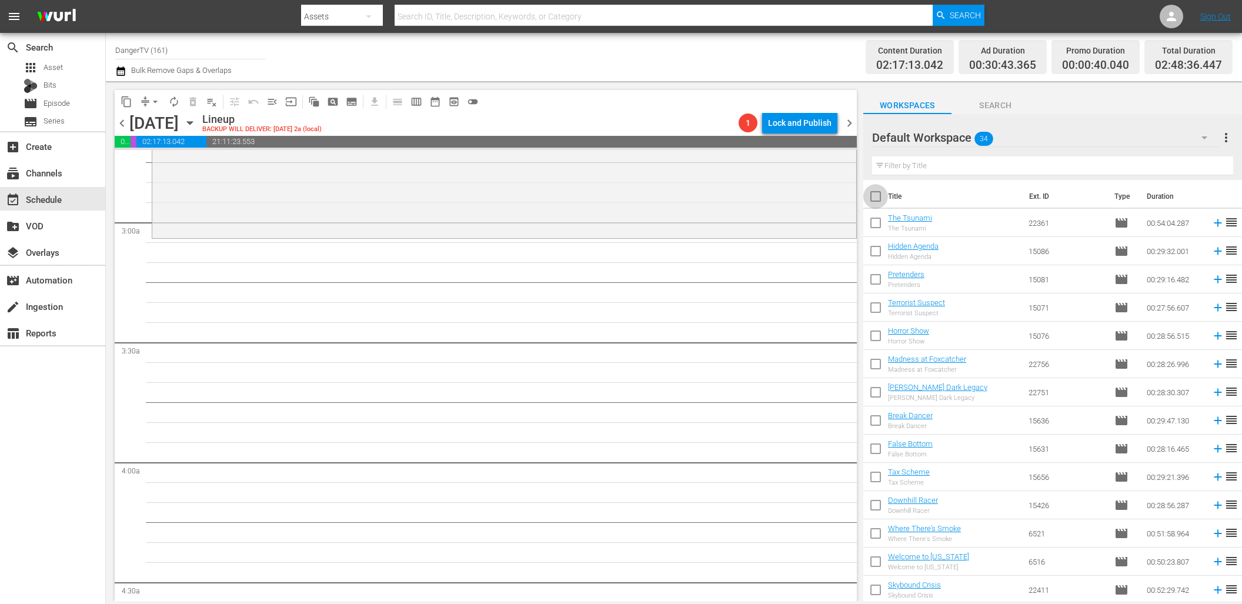
click at [874, 196] on input "checkbox" at bounding box center [875, 198] width 25 height 25
checkbox input "true"
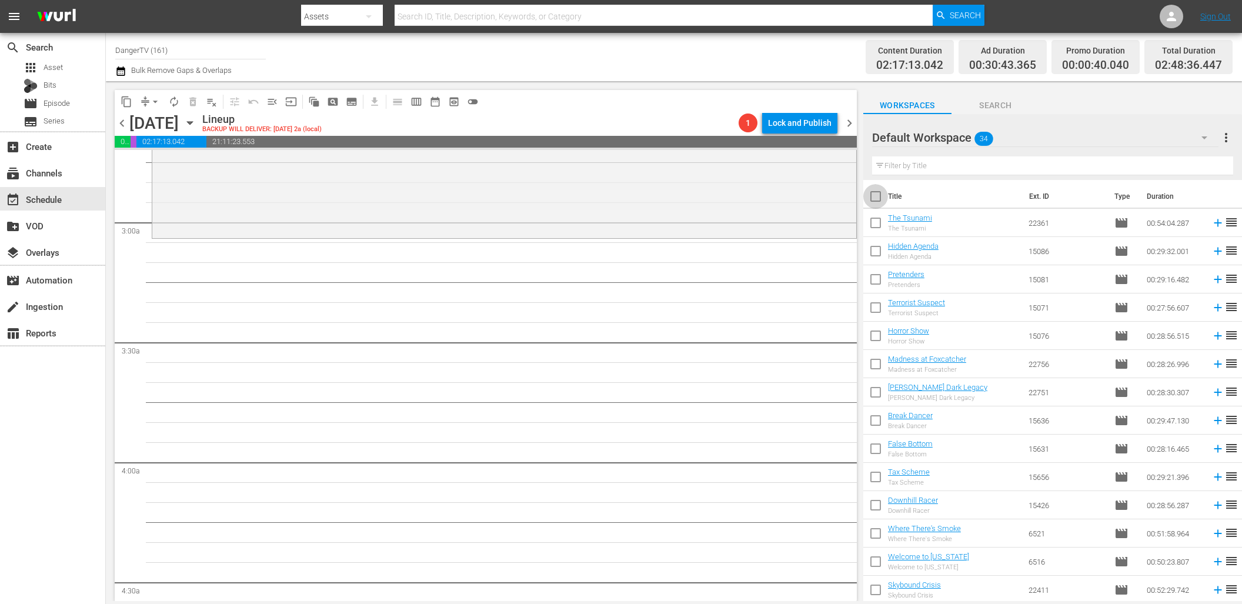
checkbox input "true"
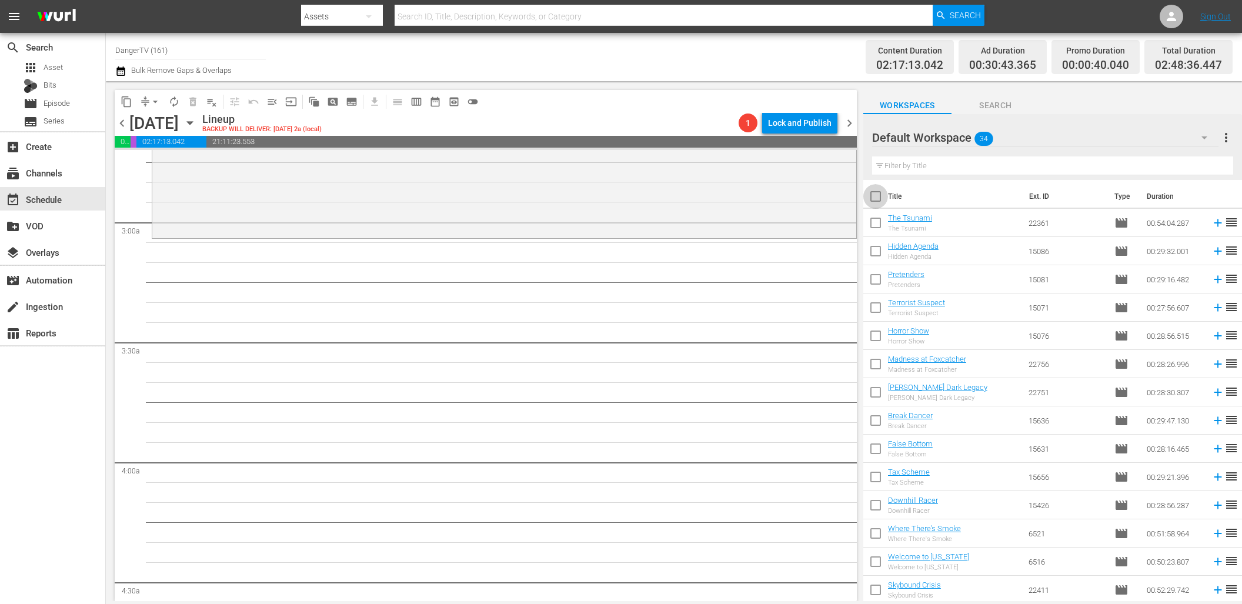
checkbox input "true"
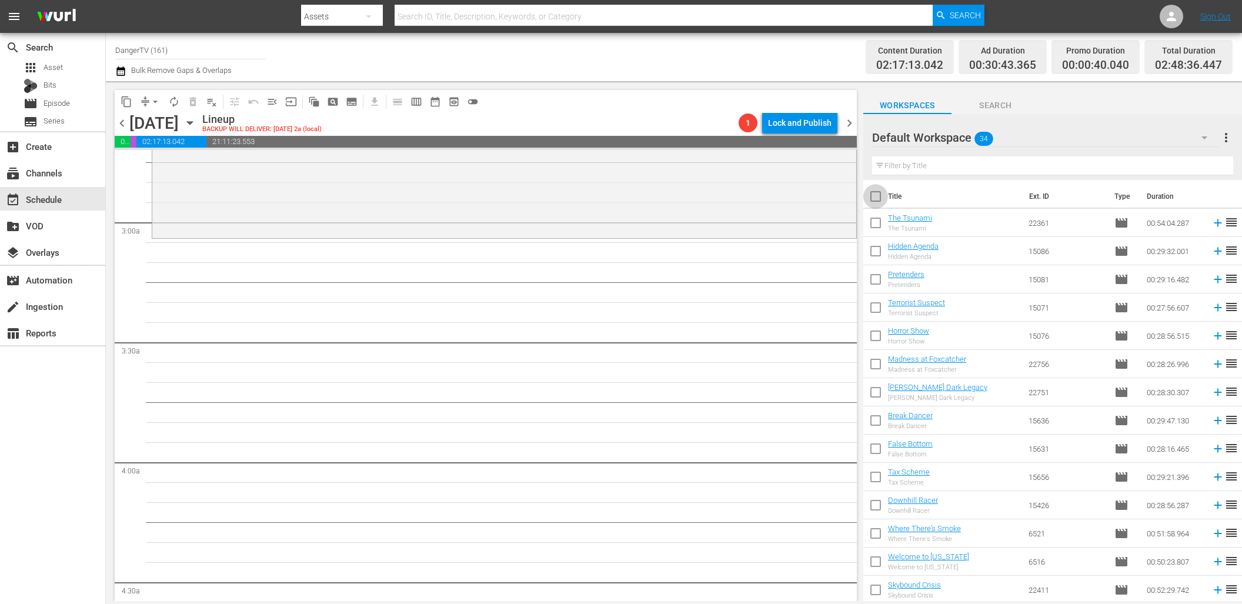
checkbox input "true"
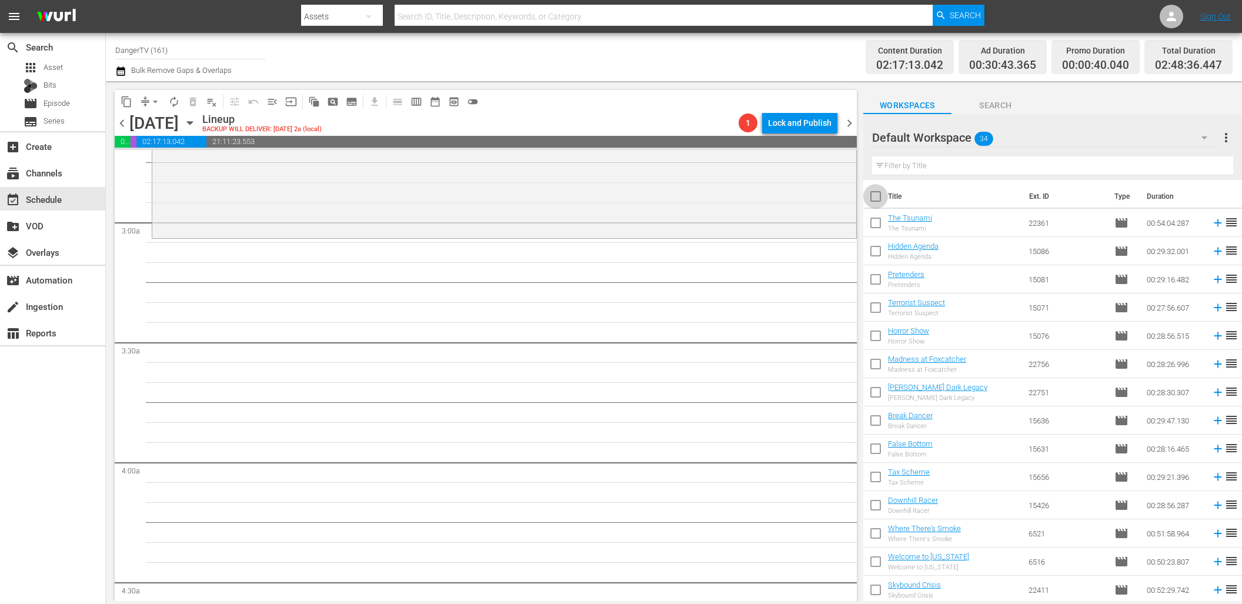
checkbox input "true"
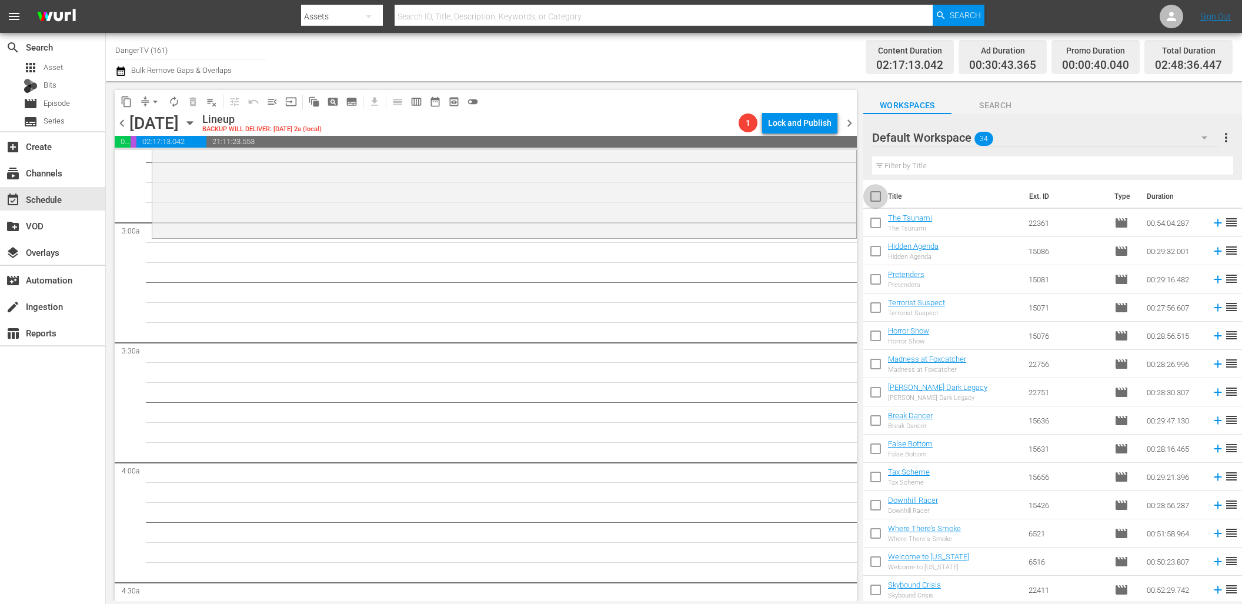
checkbox input "true"
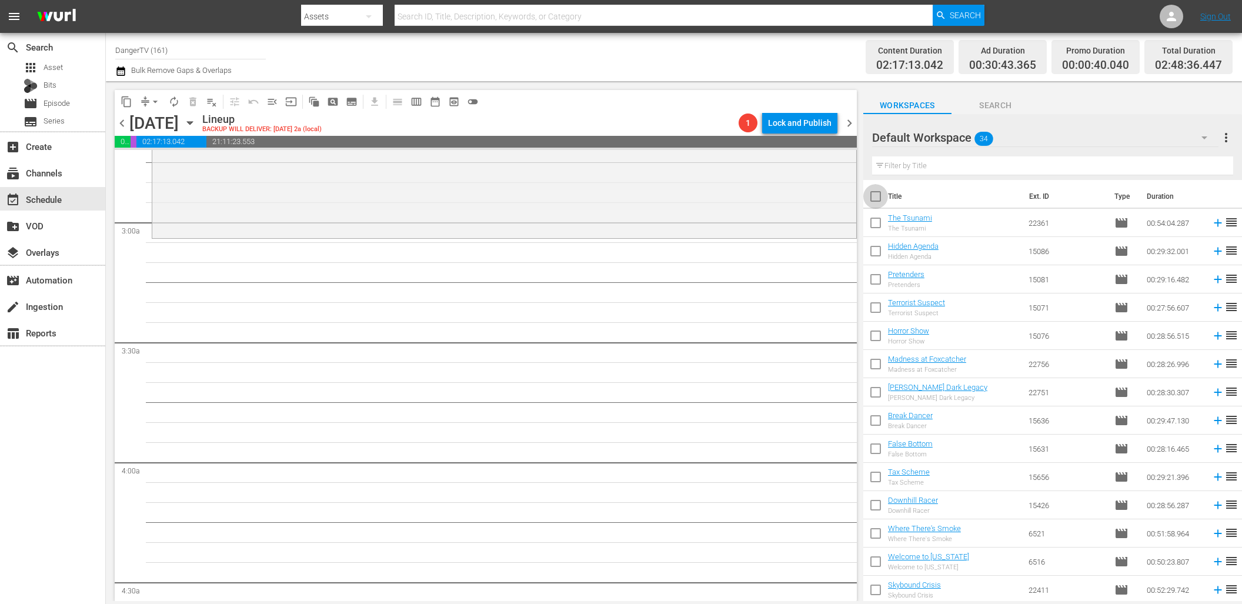
checkbox input "true"
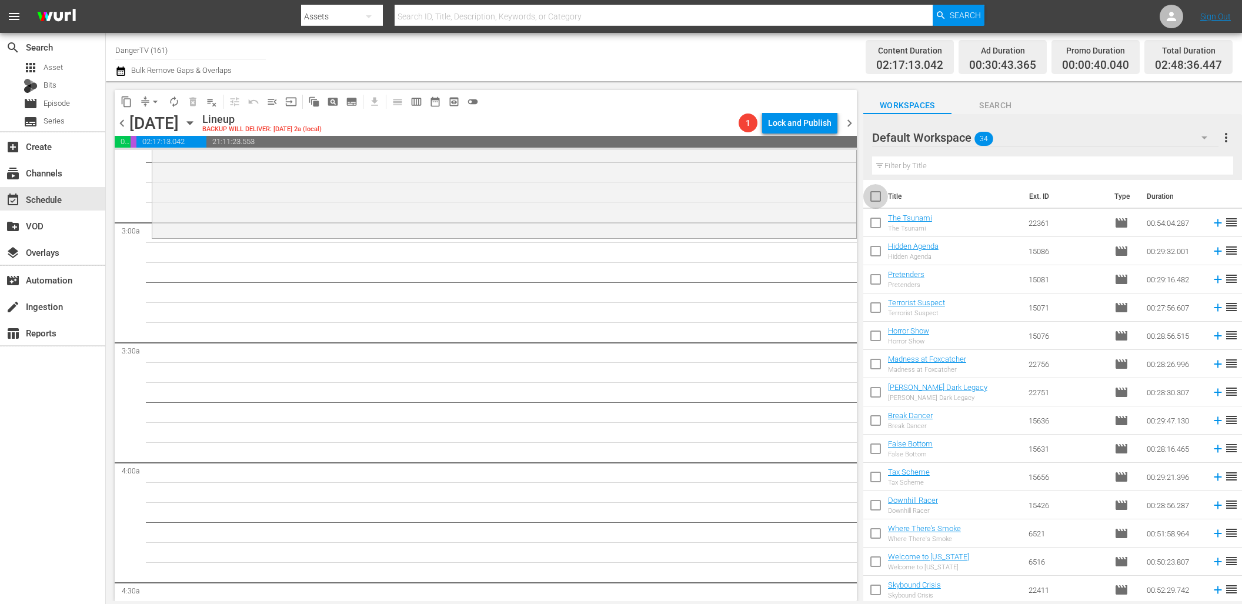
checkbox input "true"
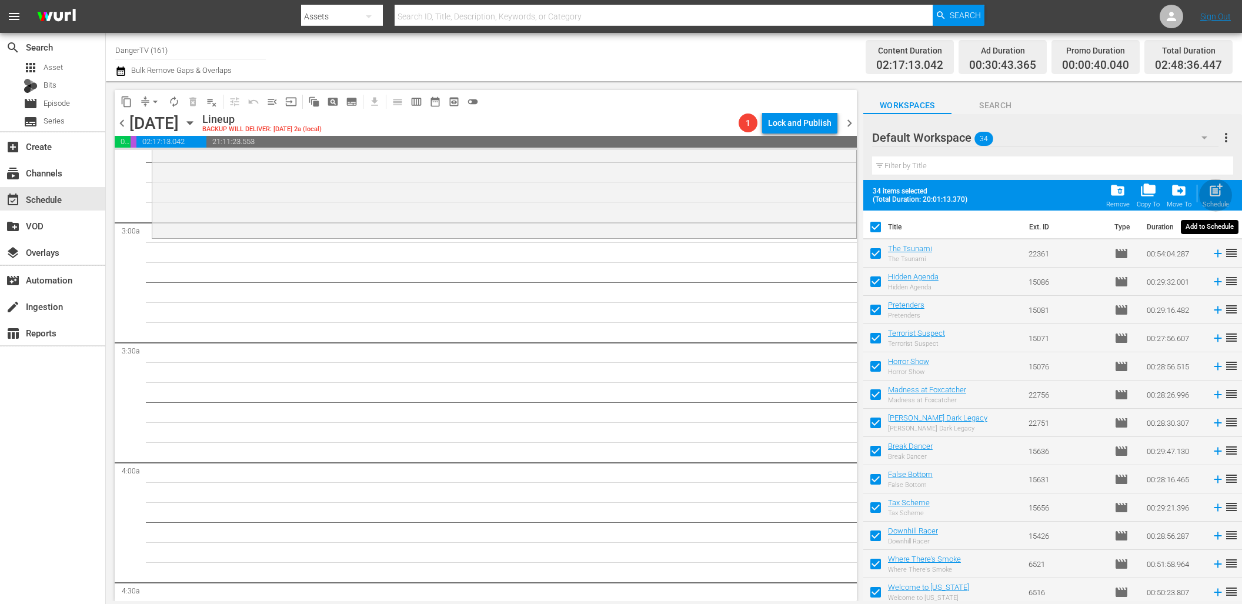
click at [1217, 189] on span "post_add" at bounding box center [1216, 190] width 16 height 16
checkbox input "false"
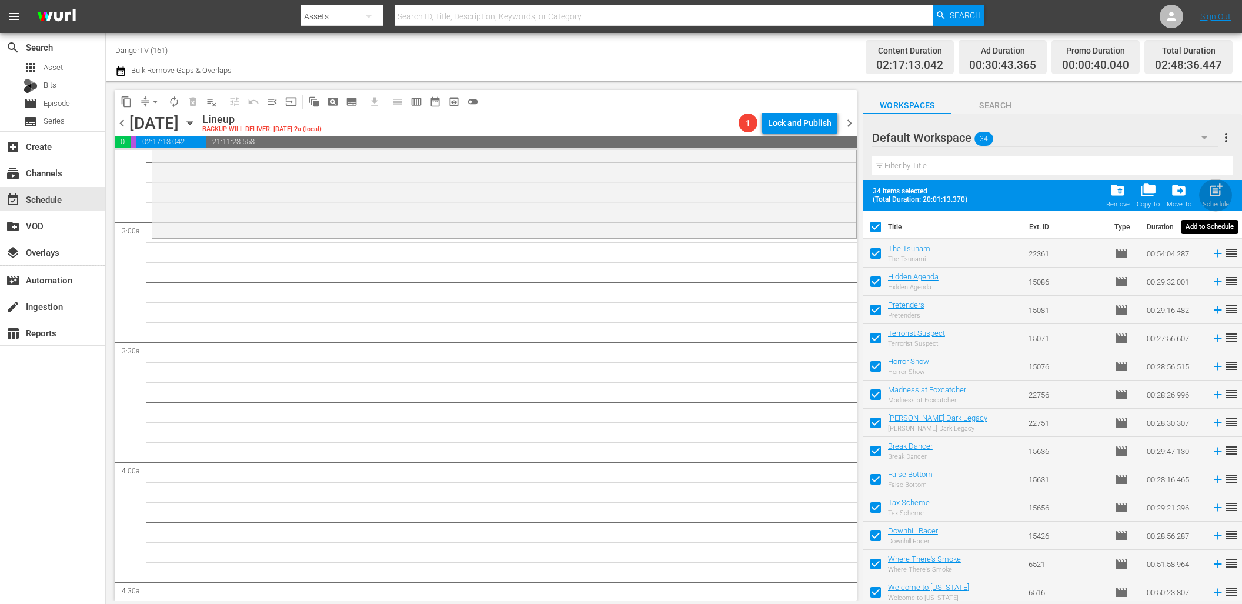
checkbox input "false"
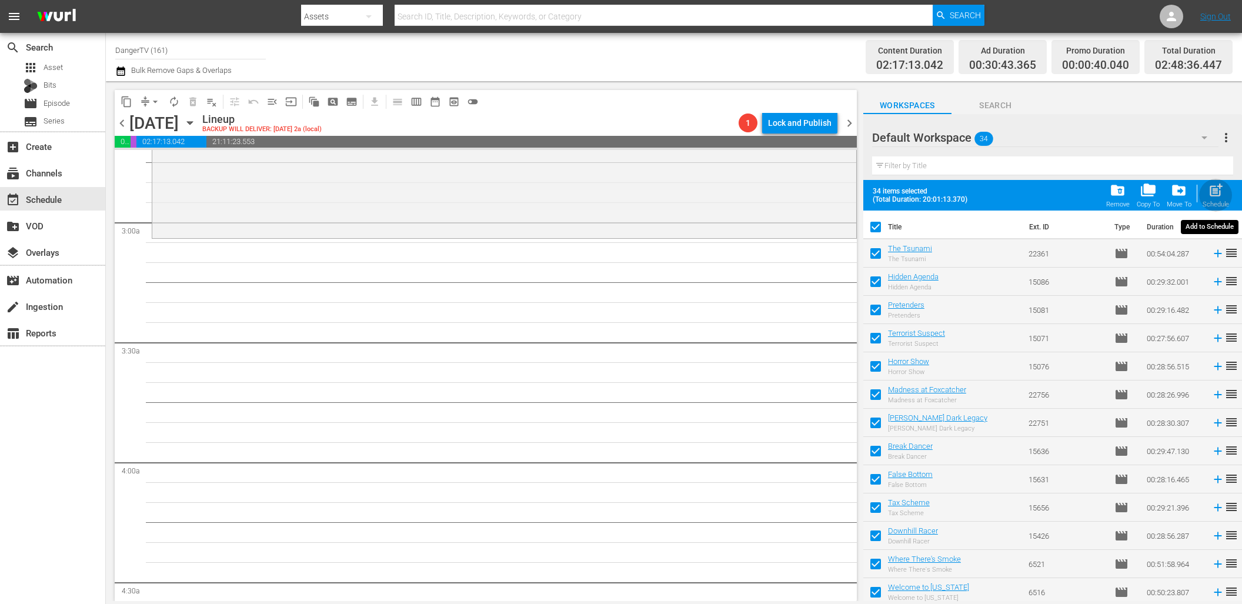
checkbox input "false"
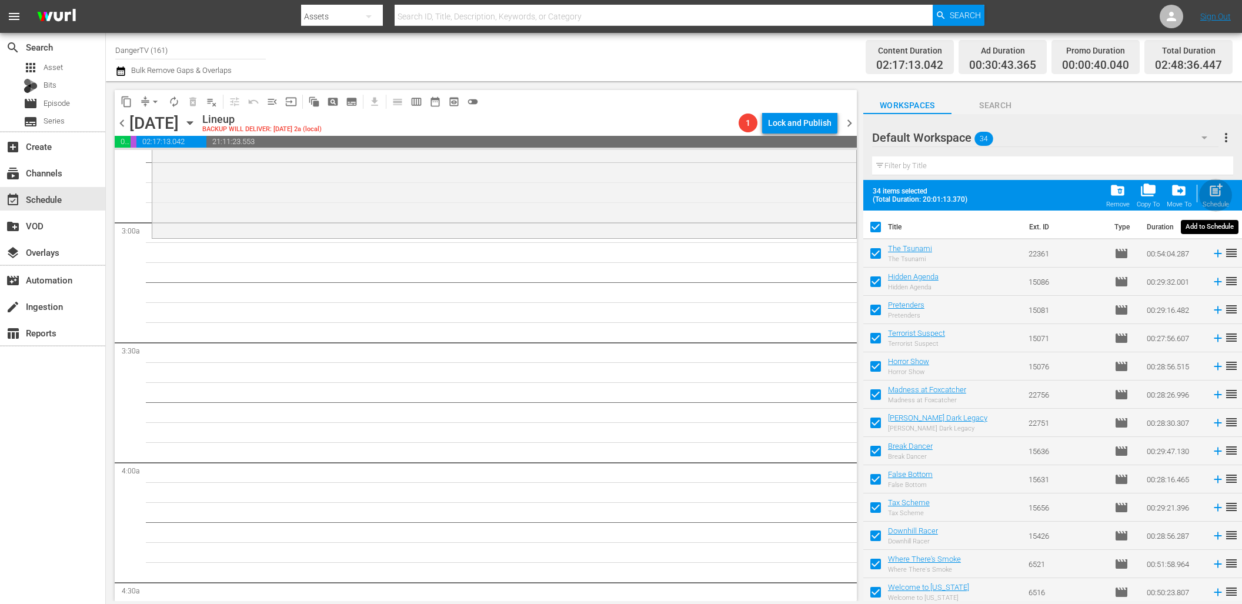
checkbox input "false"
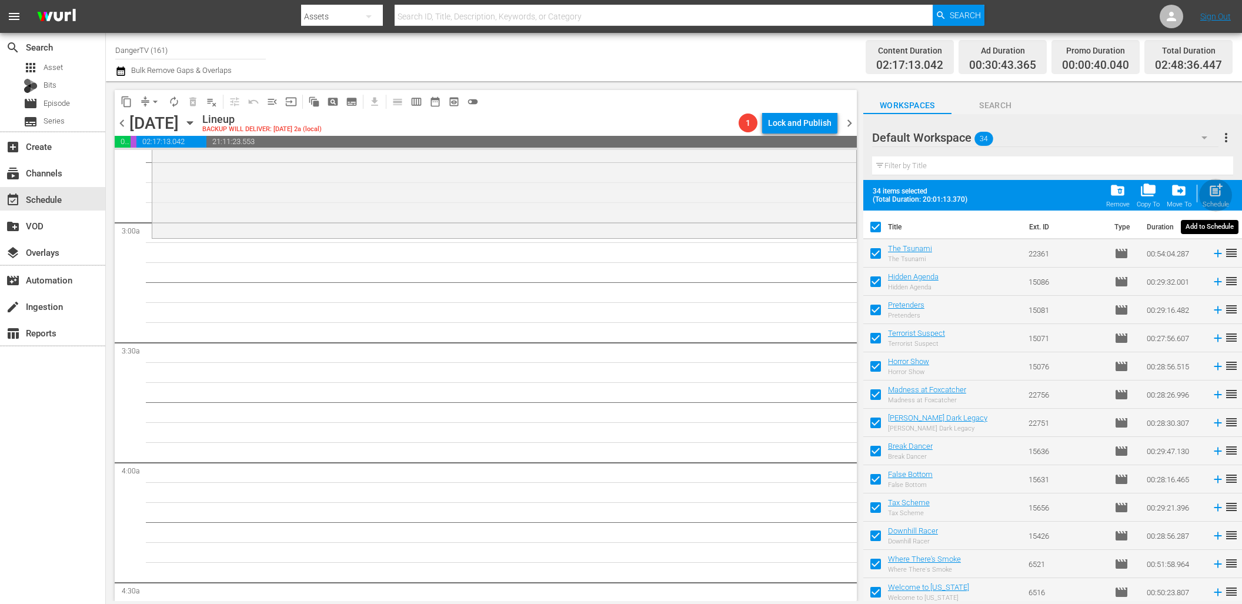
checkbox input "false"
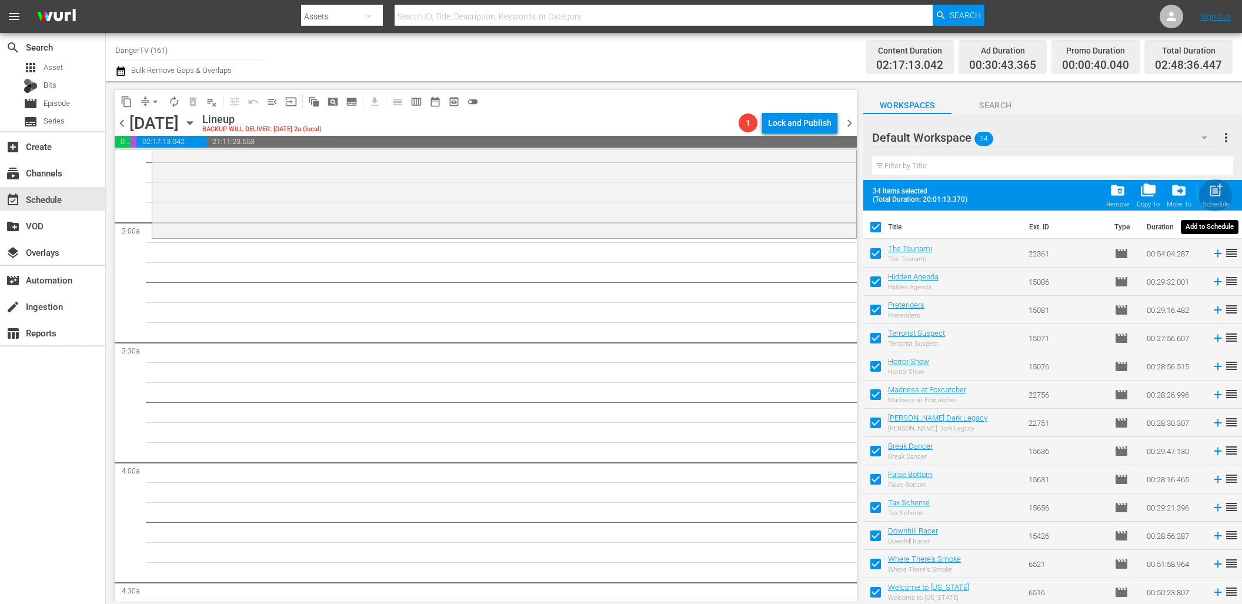
checkbox input "false"
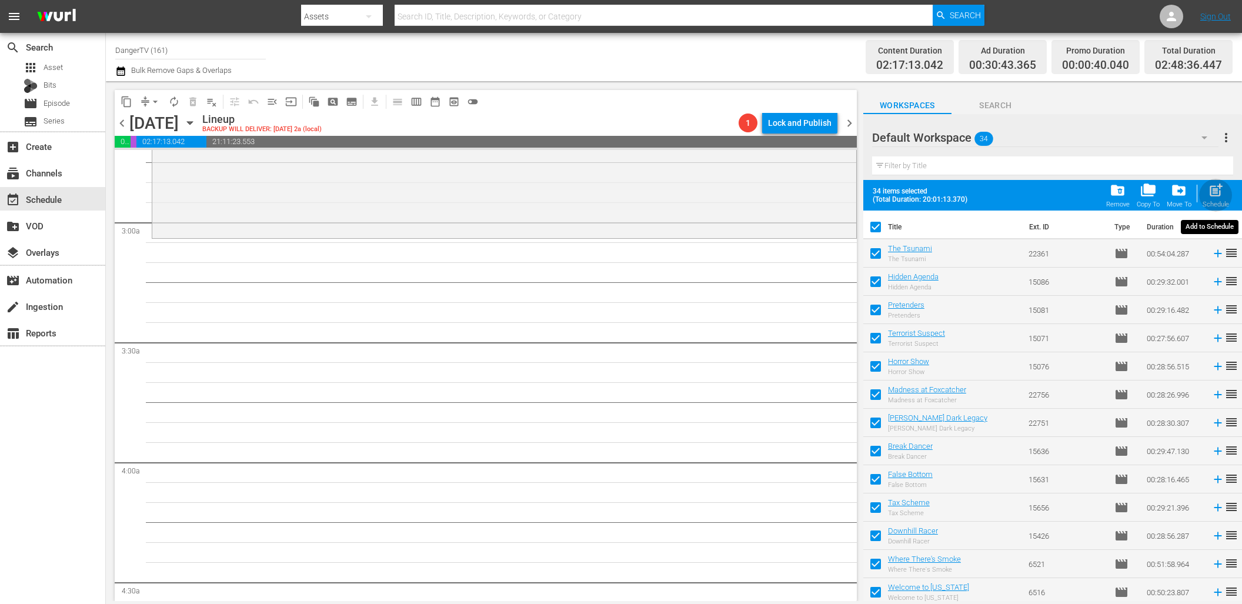
checkbox input "false"
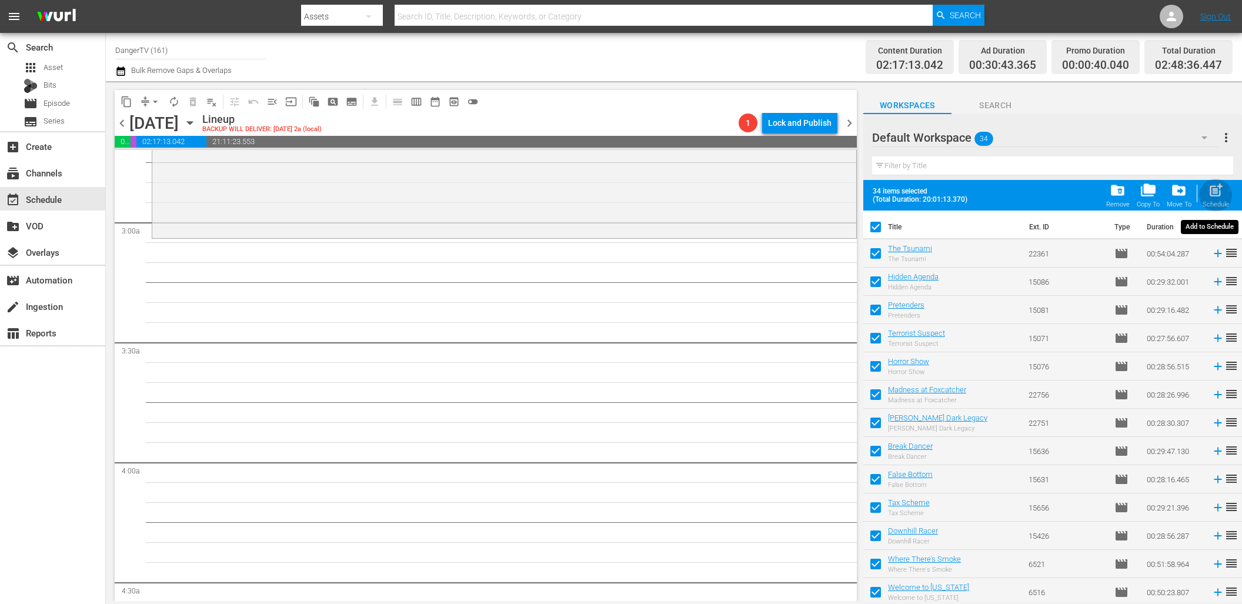
checkbox input "false"
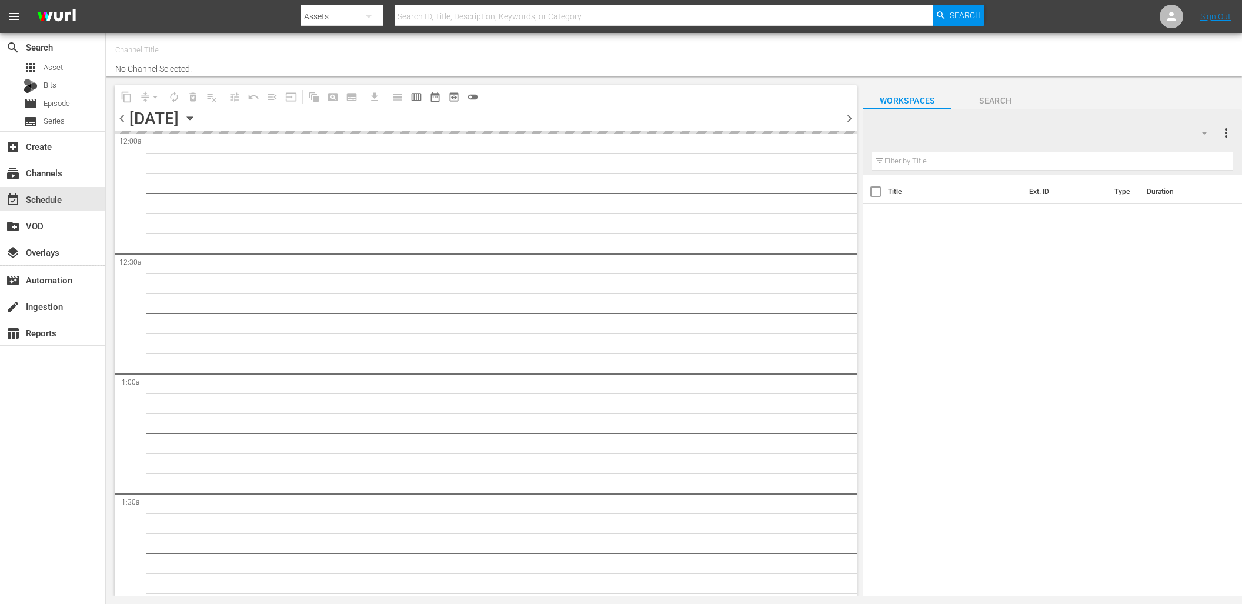
type input "DangerTV (161)"
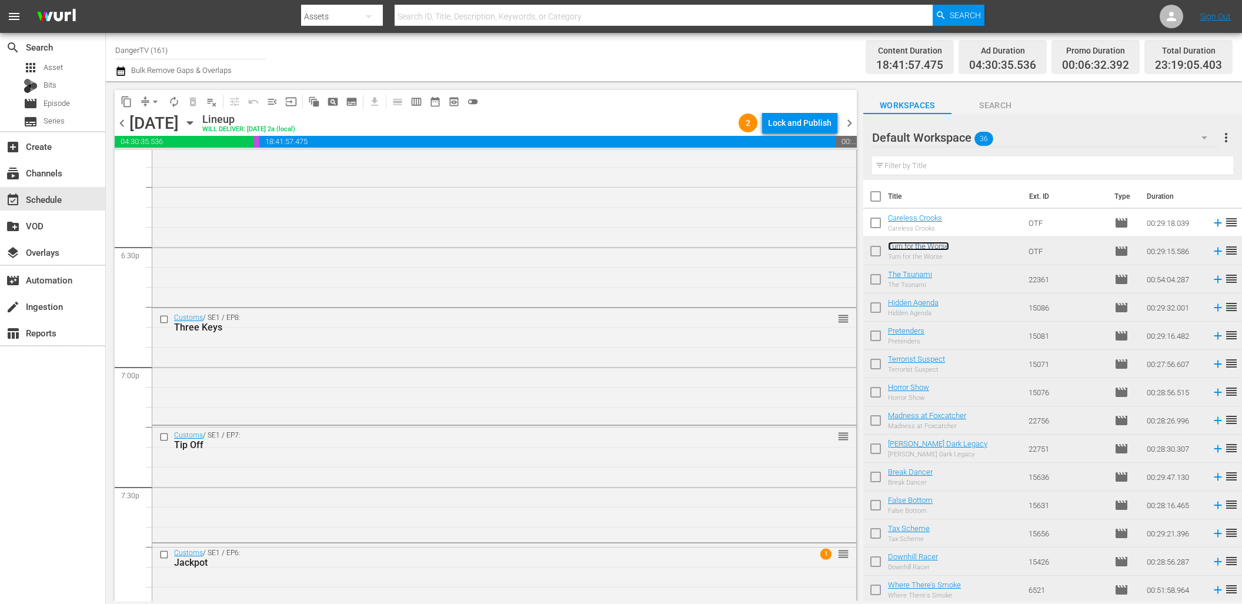
scroll to position [4483, 0]
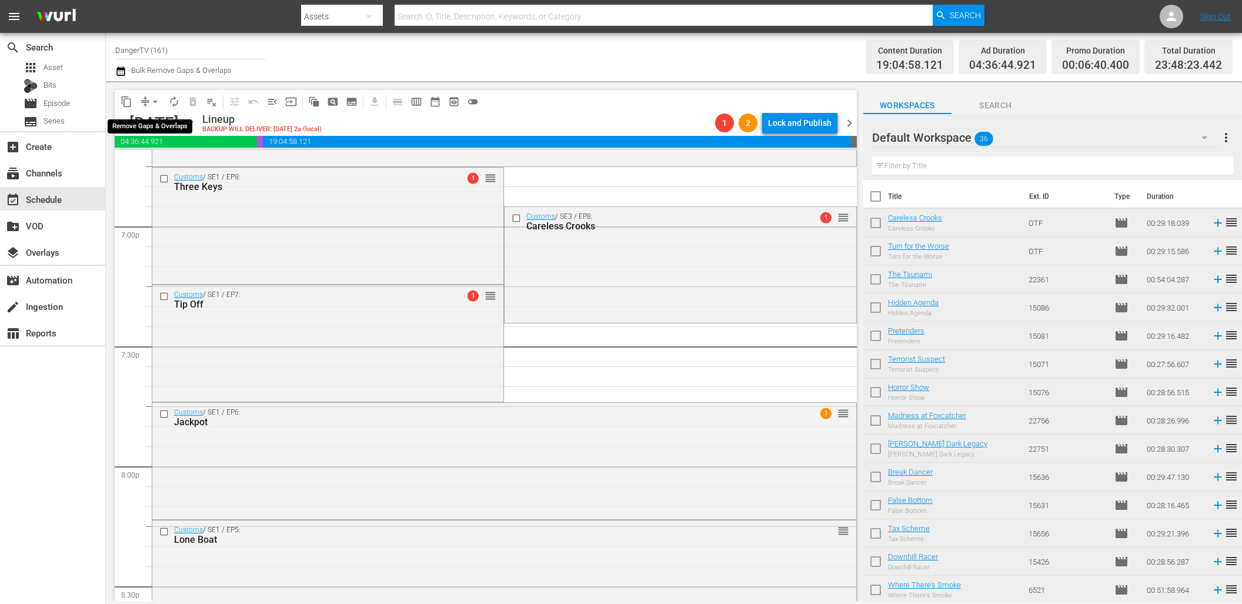
click at [155, 102] on span "arrow_drop_down" at bounding box center [155, 102] width 12 height 12
click at [189, 168] on li "Align to End of Previous Day" at bounding box center [156, 164] width 124 height 19
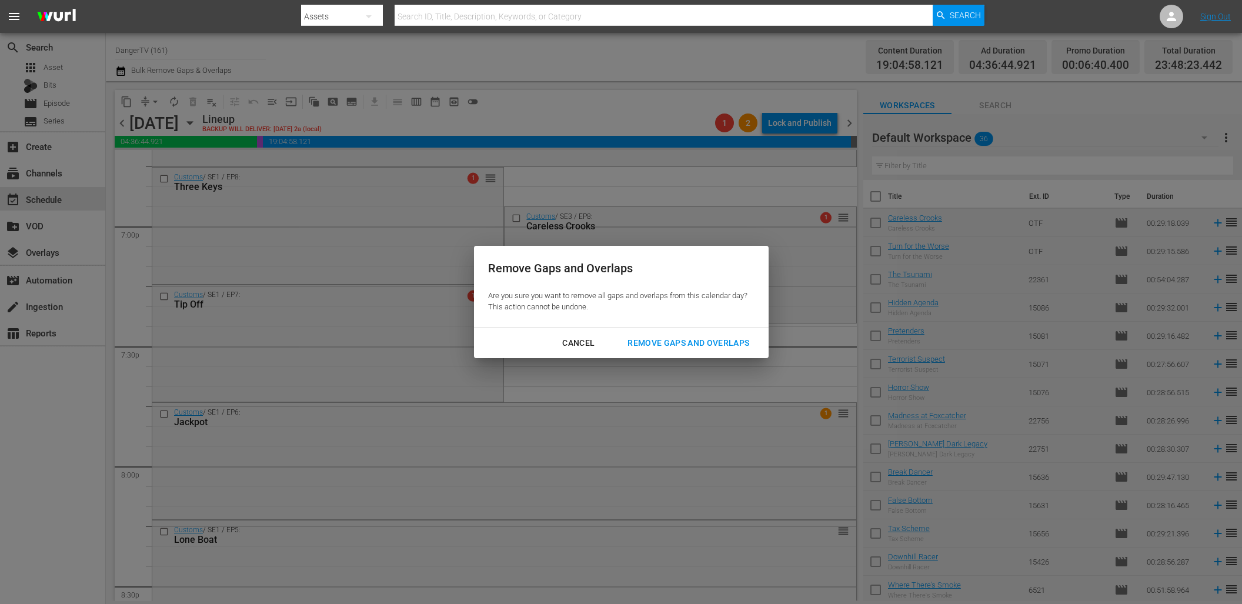
click at [679, 345] on div "Remove Gaps and Overlaps" at bounding box center [688, 343] width 141 height 15
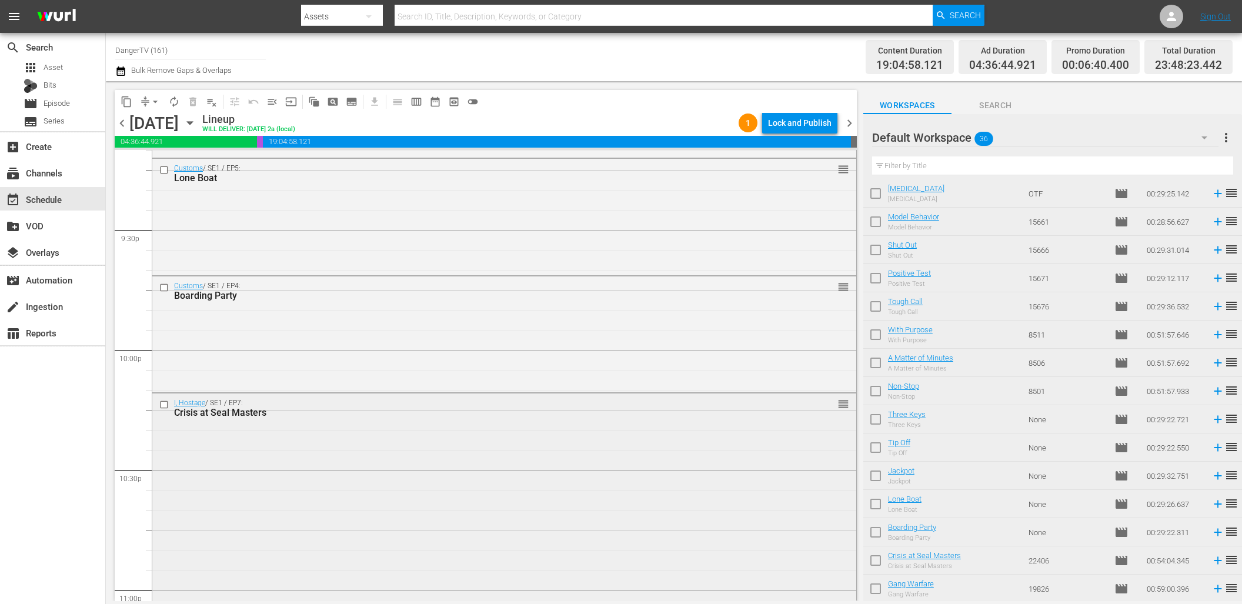
scroll to position [5324, 0]
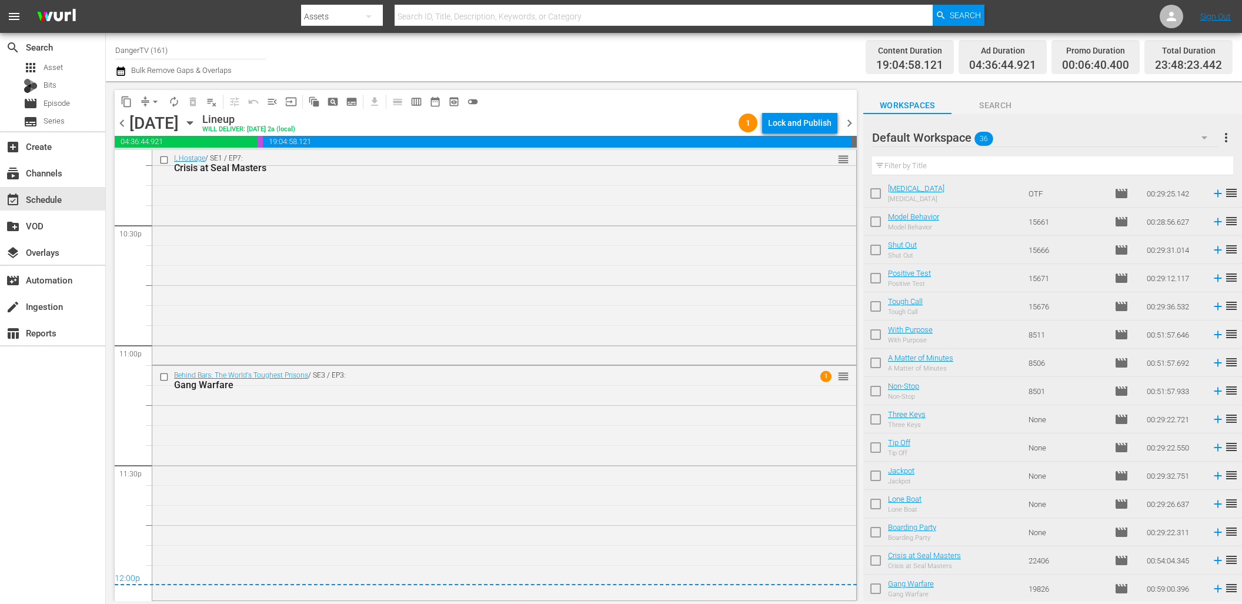
click at [872, 498] on input "checkbox" at bounding box center [875, 506] width 25 height 25
checkbox input "true"
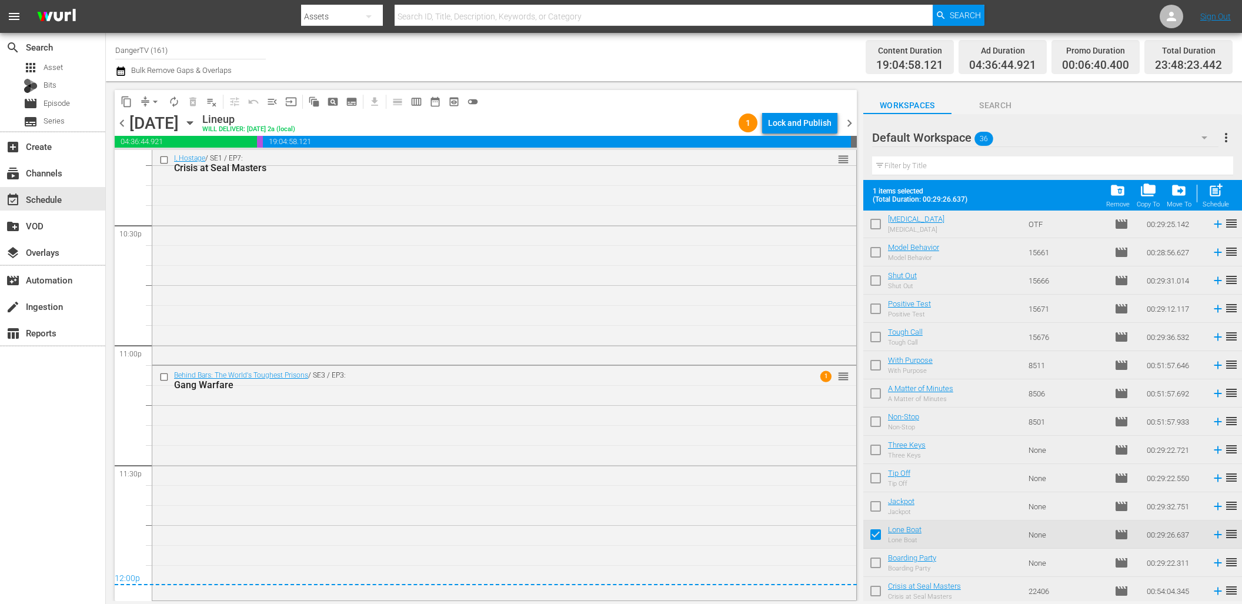
click at [875, 565] on input "checkbox" at bounding box center [875, 565] width 25 height 25
checkbox input "true"
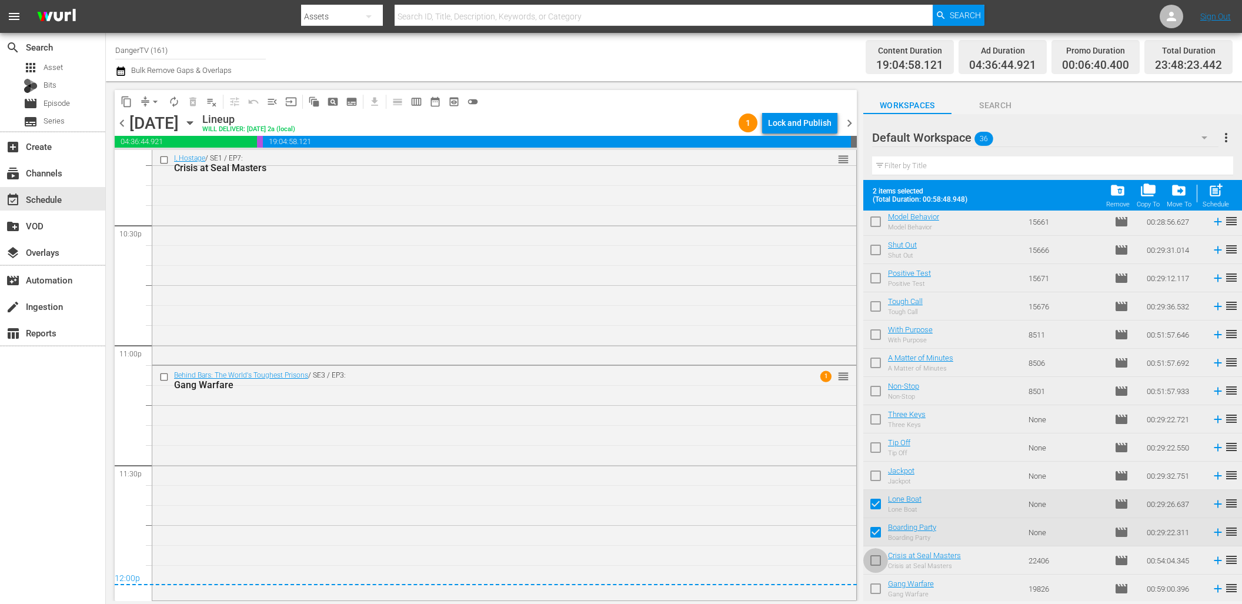
drag, startPoint x: 875, startPoint y: 560, endPoint x: 883, endPoint y: 573, distance: 15.5
click at [876, 560] on input "checkbox" at bounding box center [875, 562] width 25 height 25
checkbox input "true"
drag, startPoint x: 876, startPoint y: 586, endPoint x: 882, endPoint y: 579, distance: 9.3
click at [877, 585] on input "checkbox" at bounding box center [875, 591] width 25 height 25
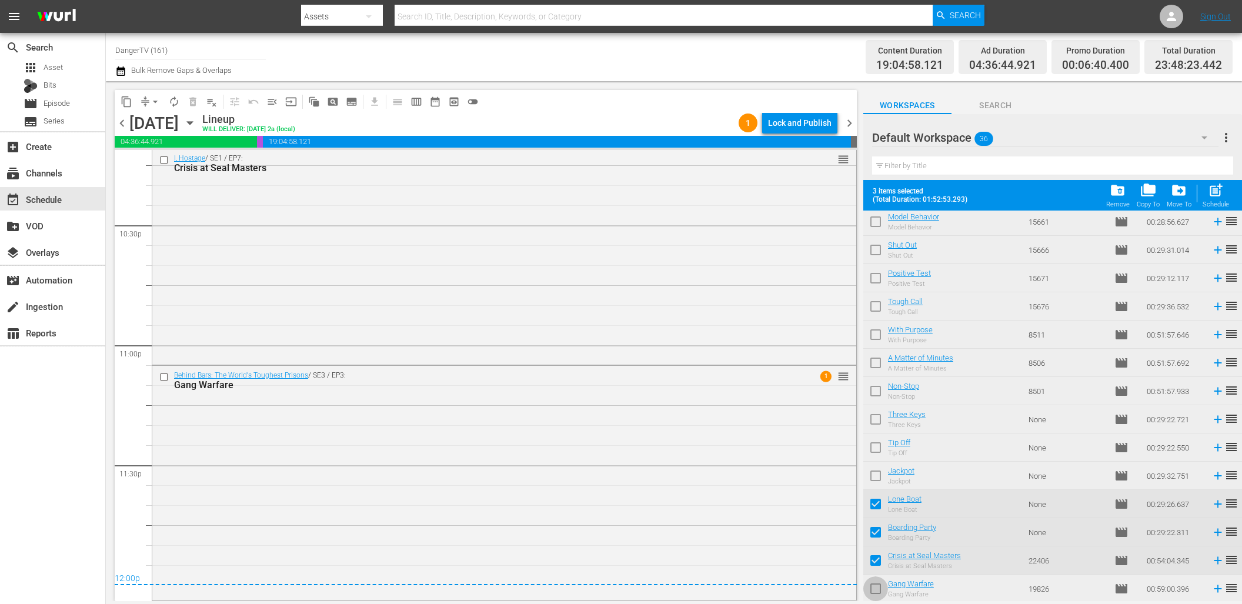
checkbox input "true"
click at [876, 479] on input "checkbox" at bounding box center [875, 478] width 25 height 25
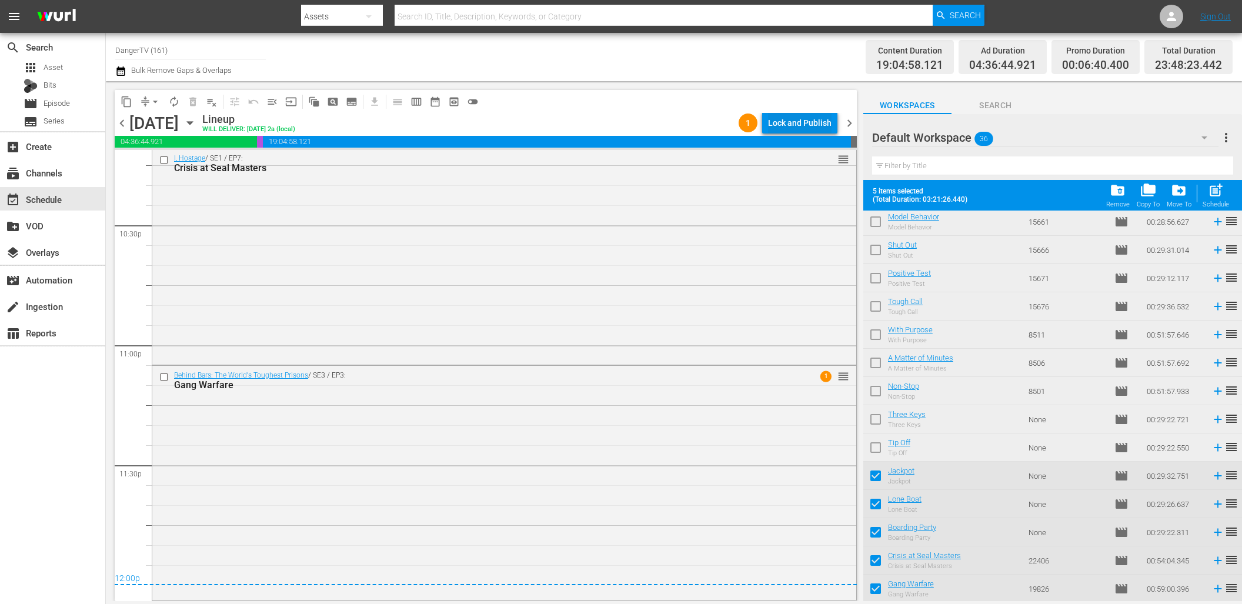
click at [785, 127] on div "Lock and Publish" at bounding box center [800, 122] width 64 height 21
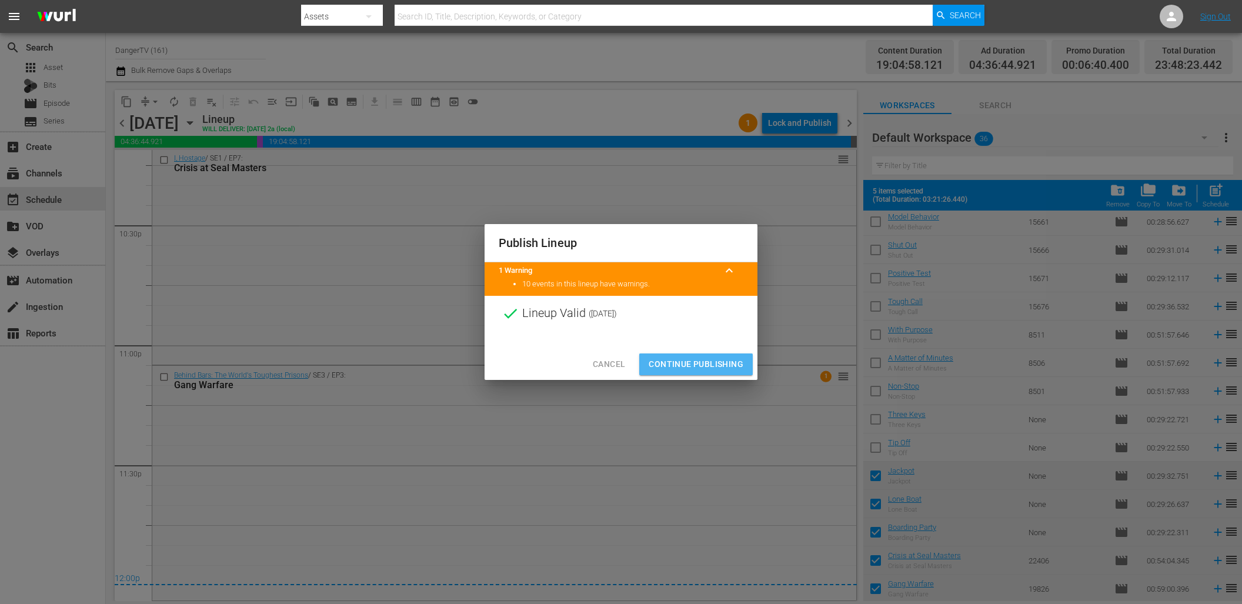
click at [697, 368] on span "Continue Publishing" at bounding box center [696, 364] width 95 height 15
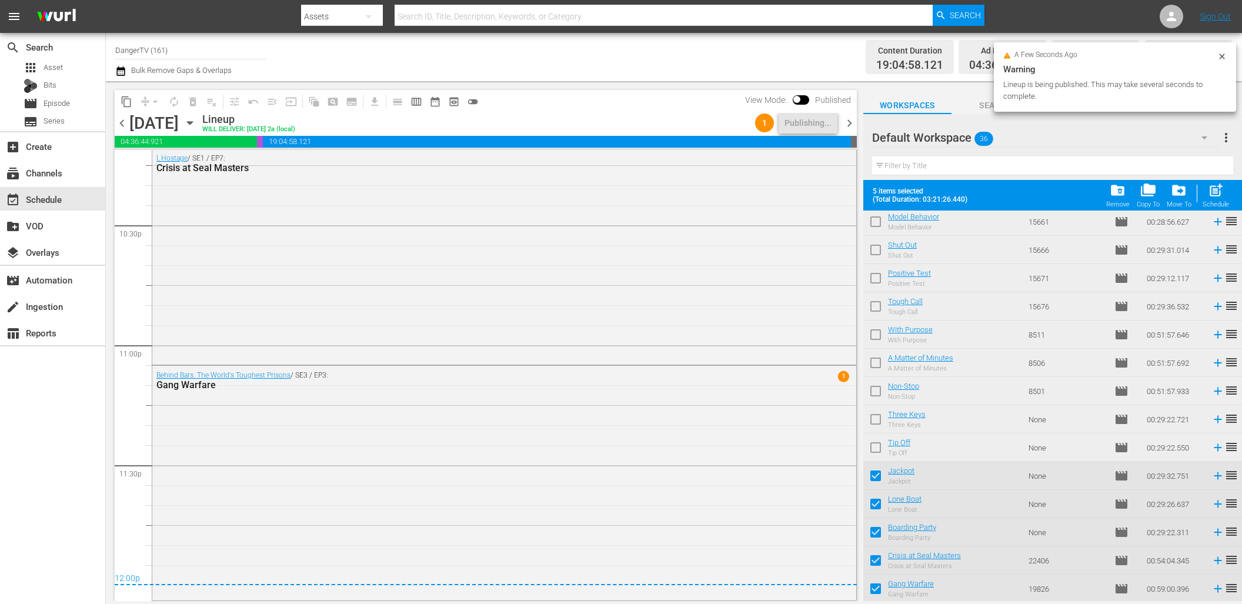
click at [851, 116] on span "chevron_right" at bounding box center [849, 123] width 15 height 15
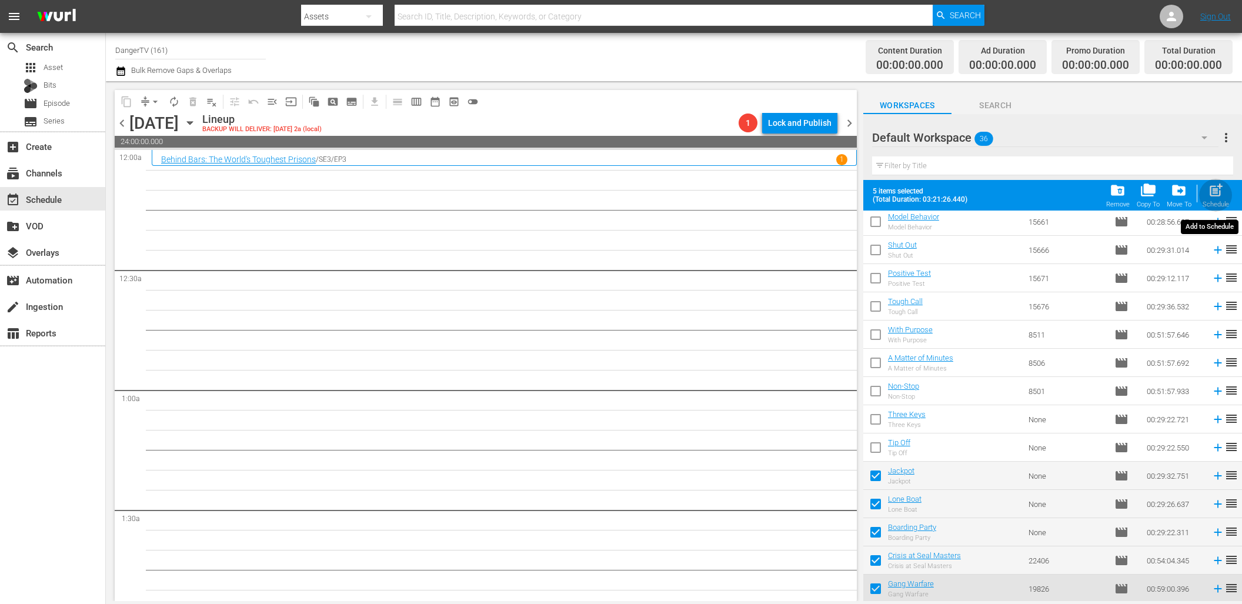
click at [1204, 193] on div "post_add Schedule" at bounding box center [1216, 195] width 26 height 26
checkbox input "false"
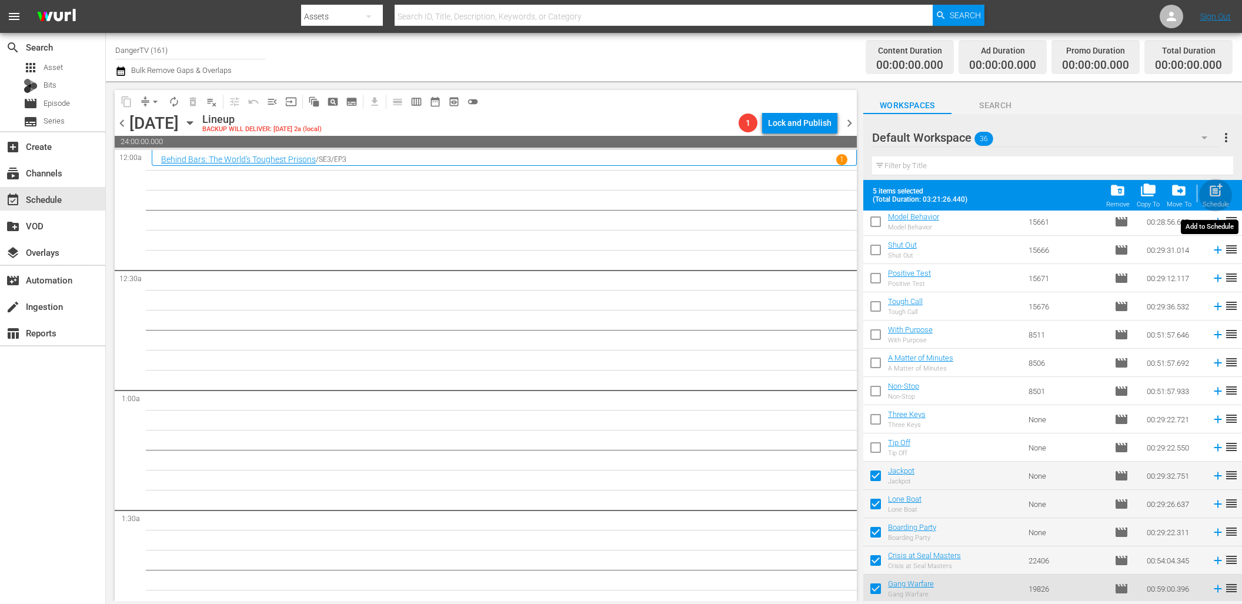
checkbox input "false"
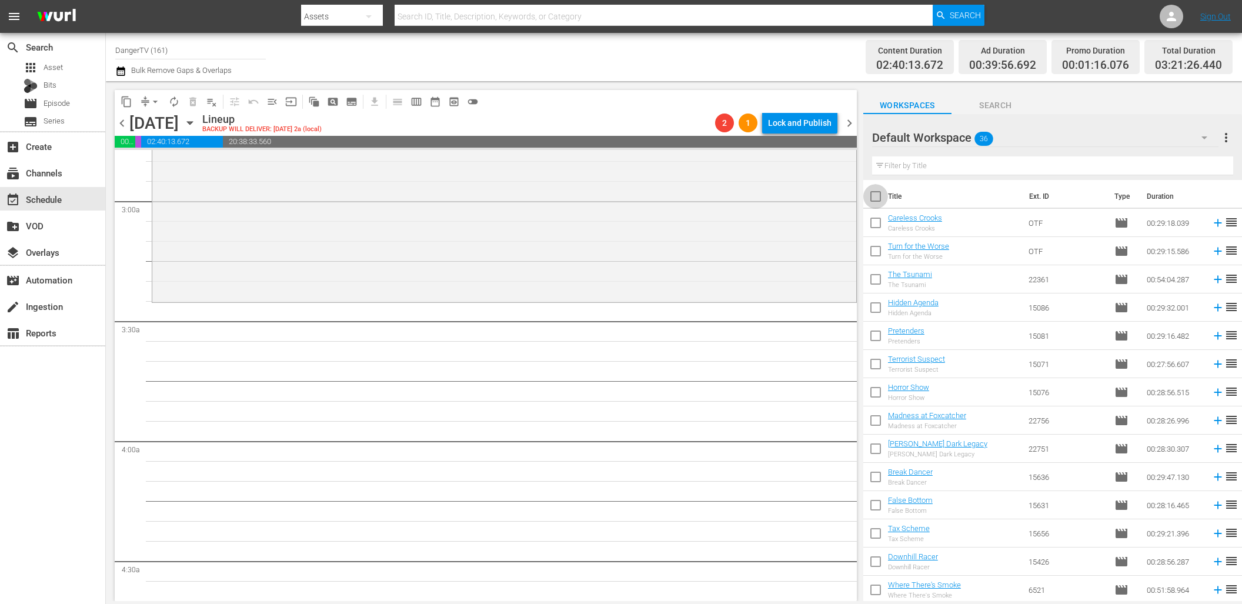
click at [877, 197] on input "checkbox" at bounding box center [875, 198] width 25 height 25
checkbox input "true"
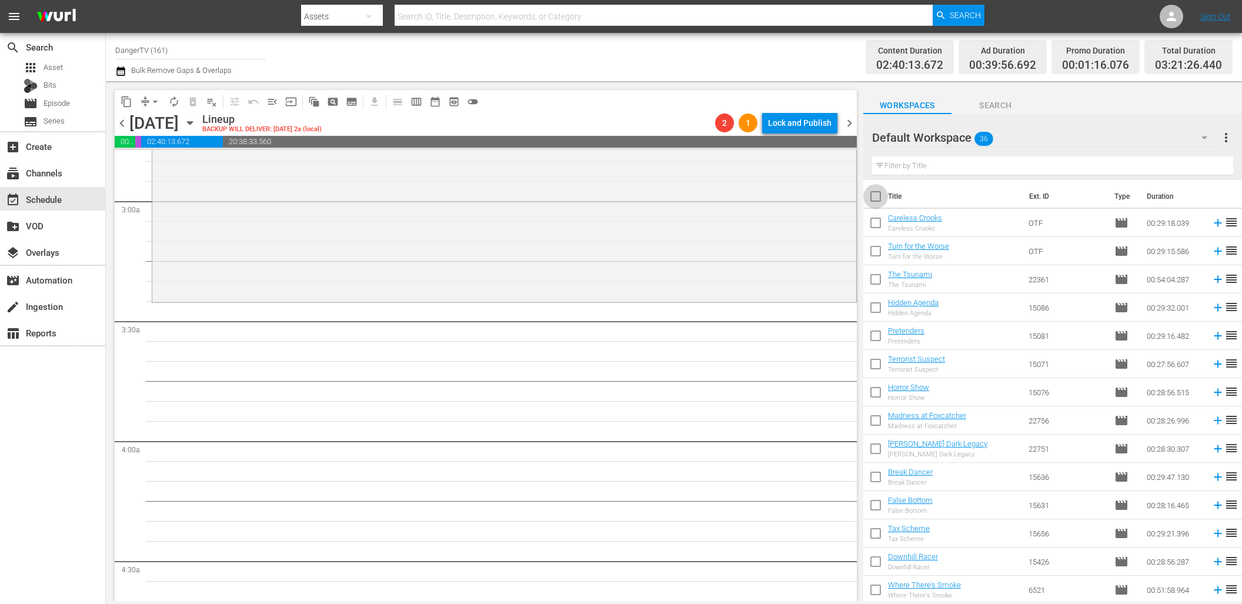
checkbox input "true"
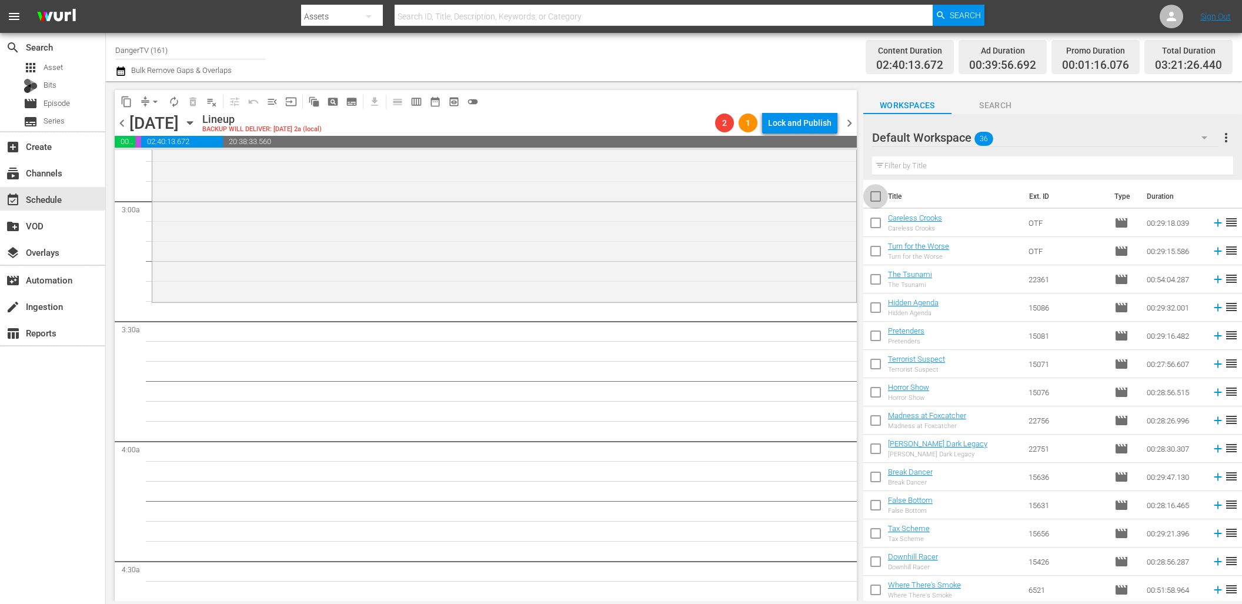
checkbox input "true"
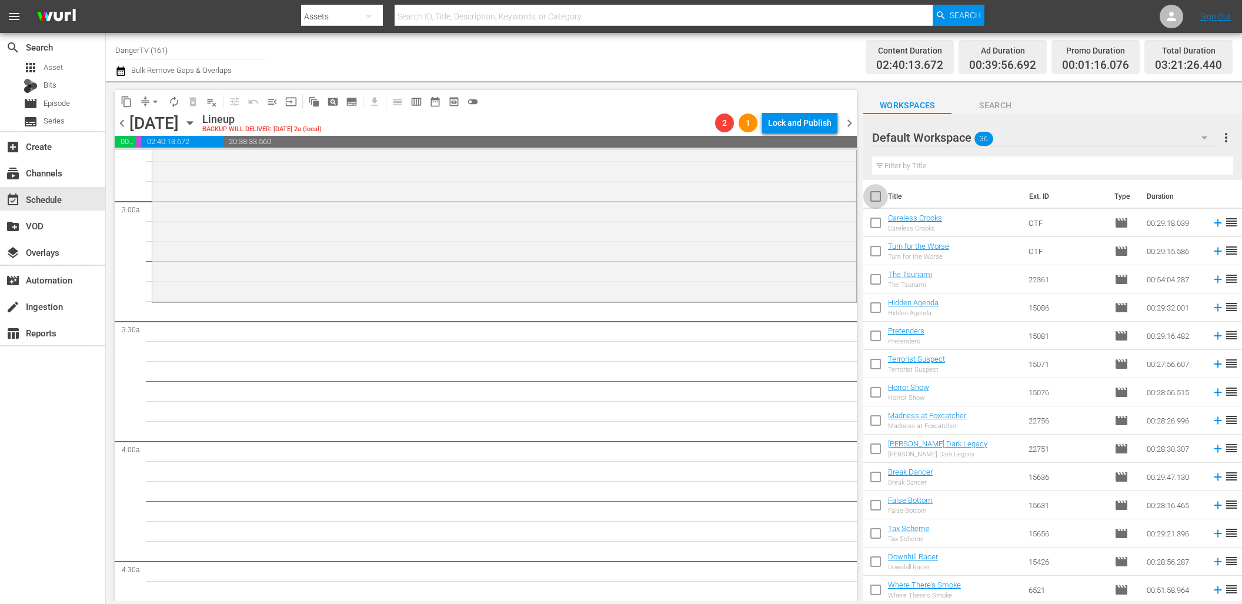
checkbox input "true"
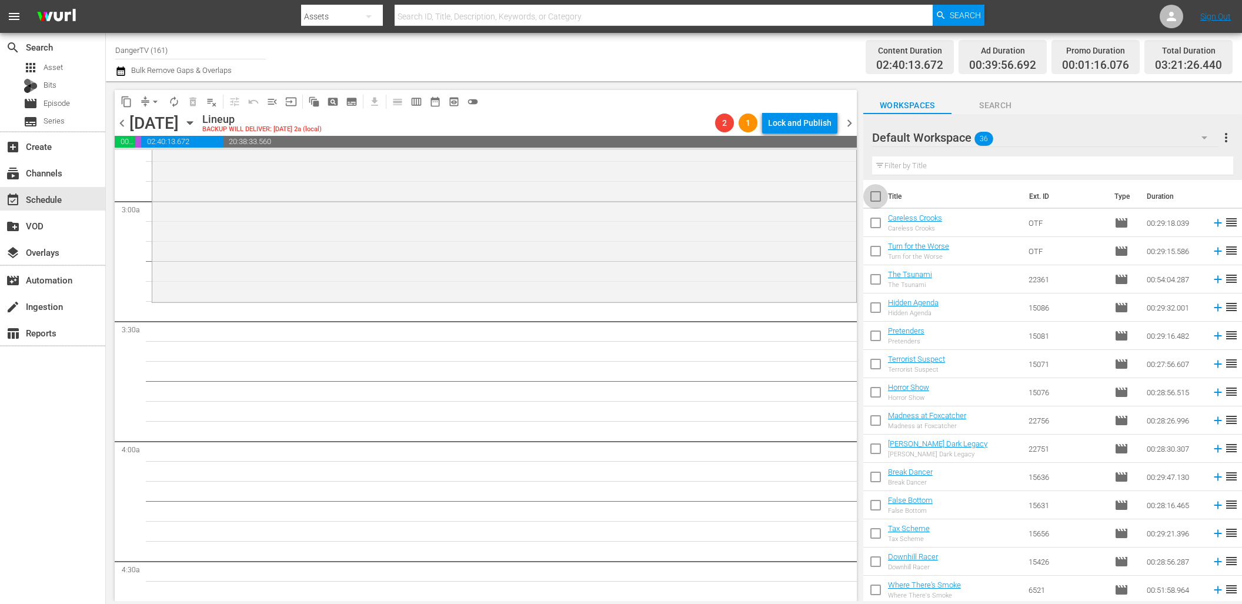
checkbox input "true"
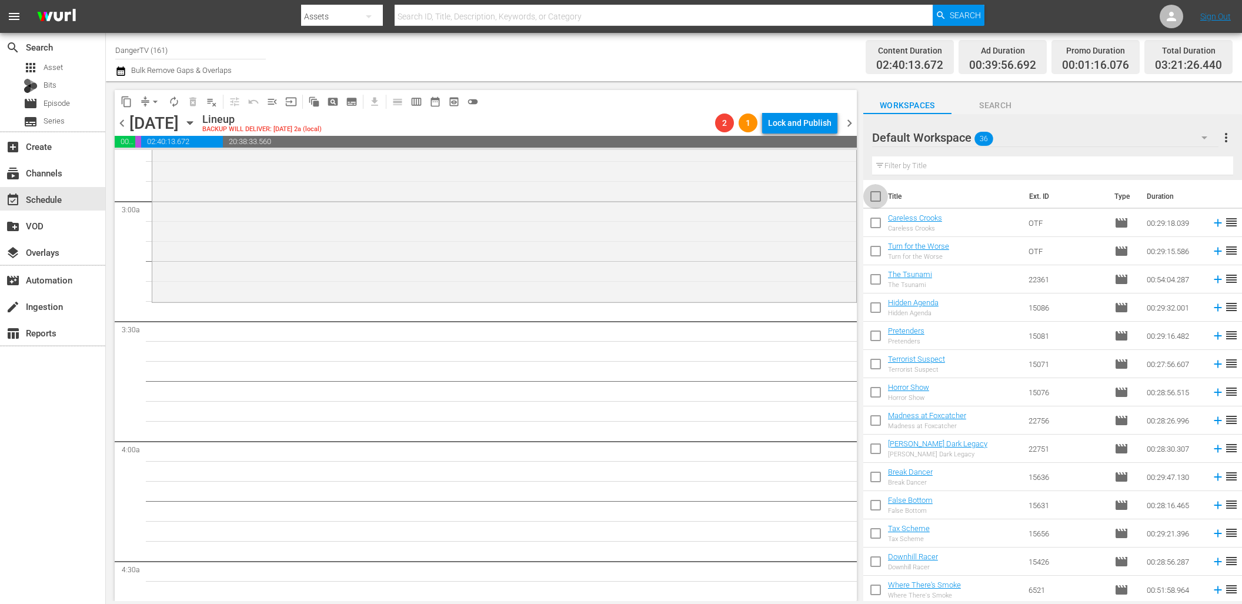
checkbox input "true"
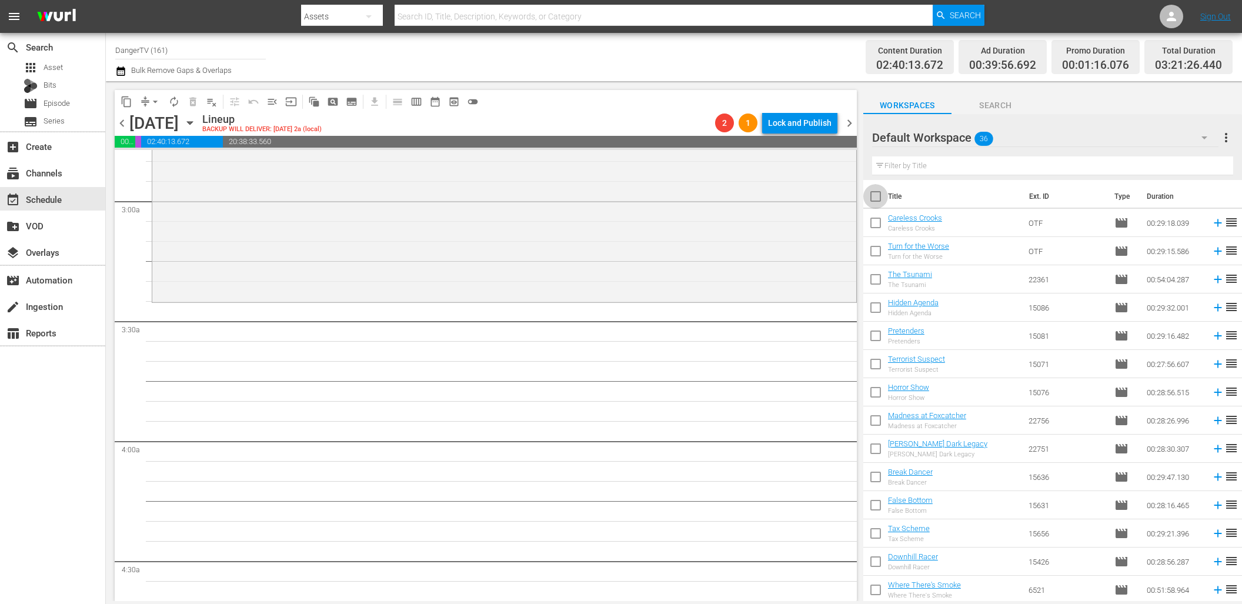
checkbox input "true"
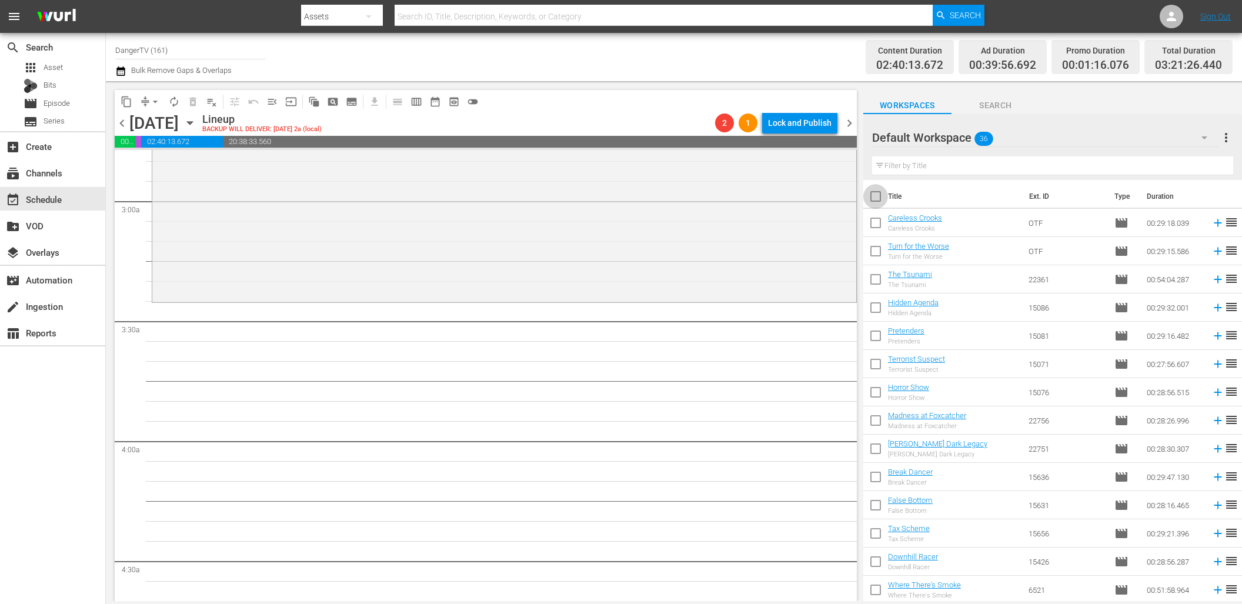
checkbox input "true"
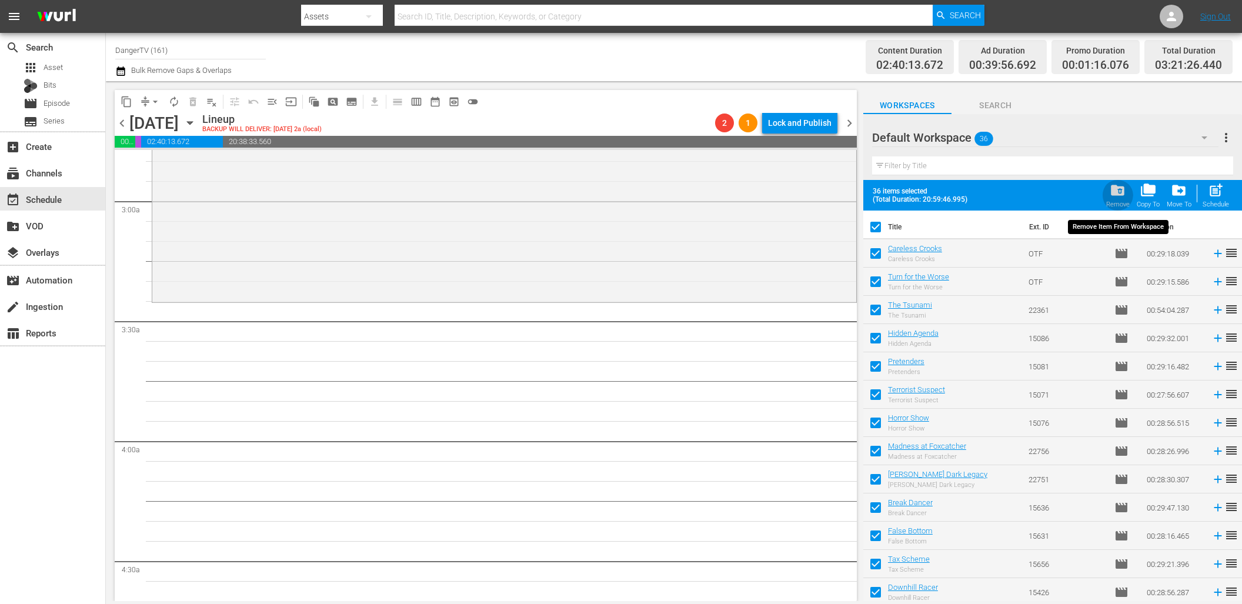
click at [1120, 191] on span "folder_delete" at bounding box center [1118, 190] width 16 height 16
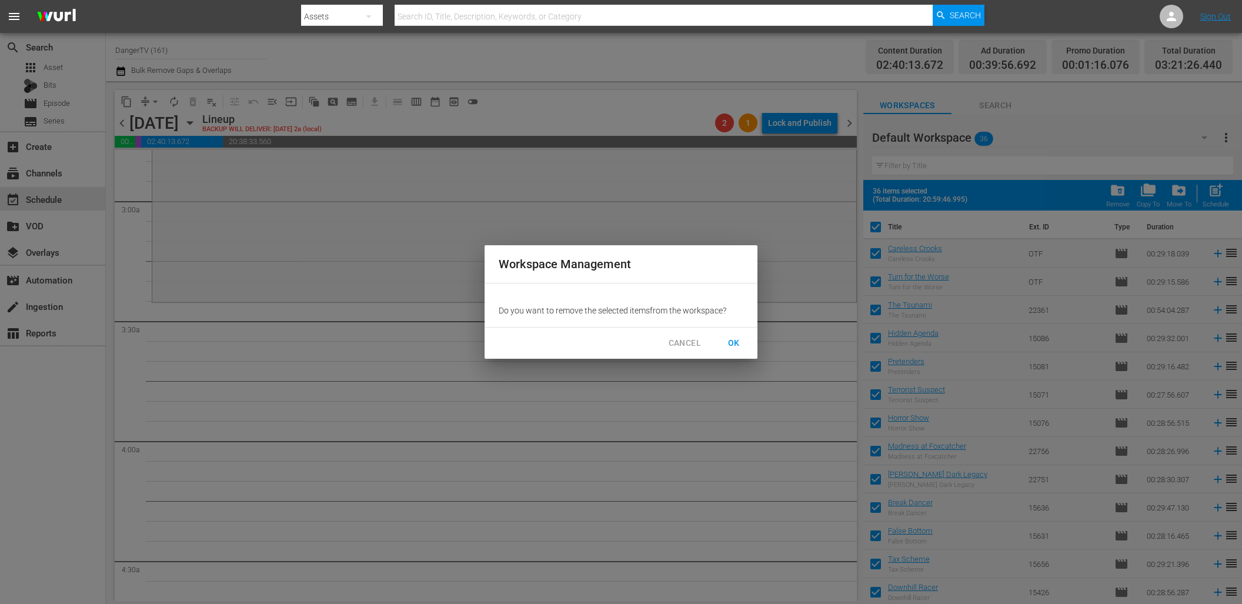
click at [730, 341] on span "OK" at bounding box center [734, 343] width 19 height 15
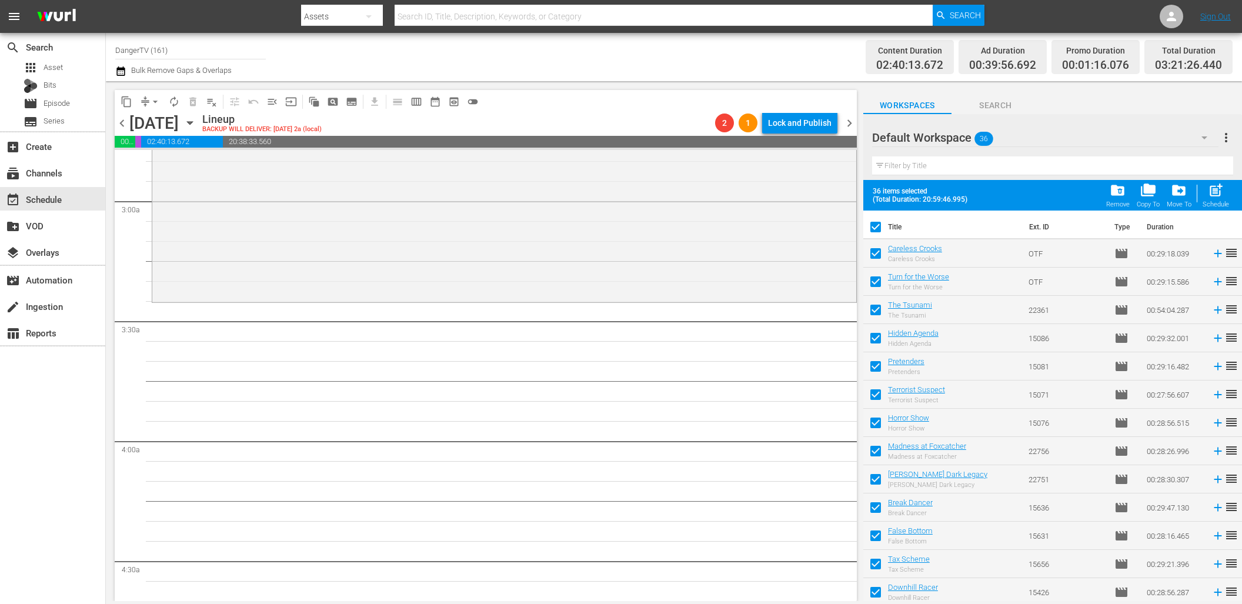
checkbox input "false"
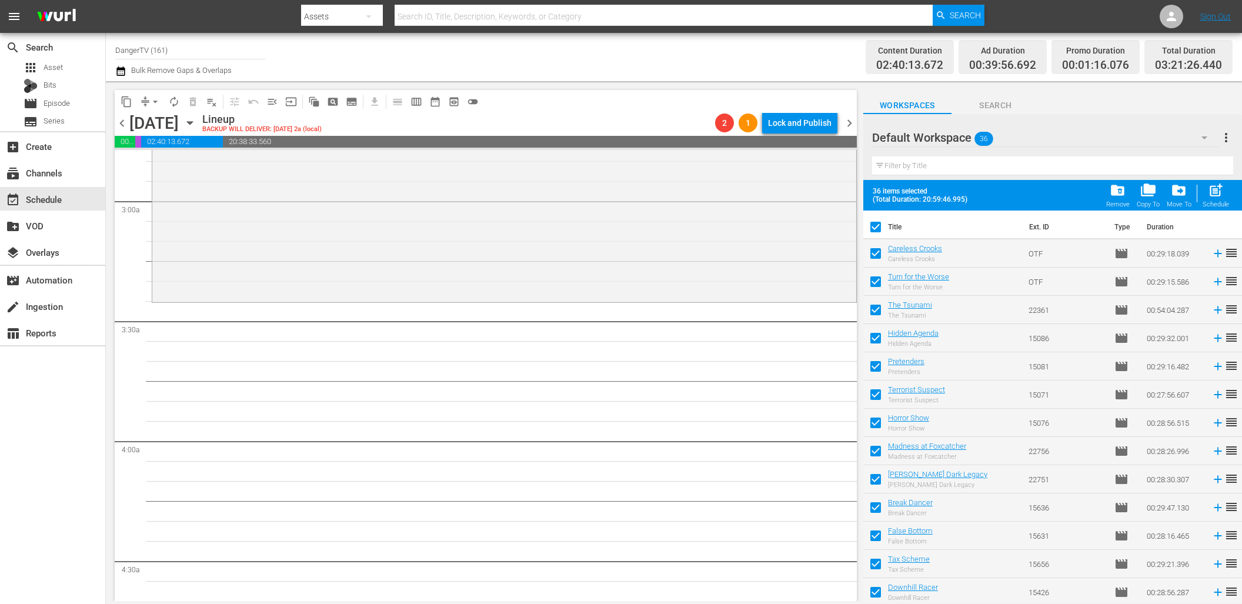
checkbox input "false"
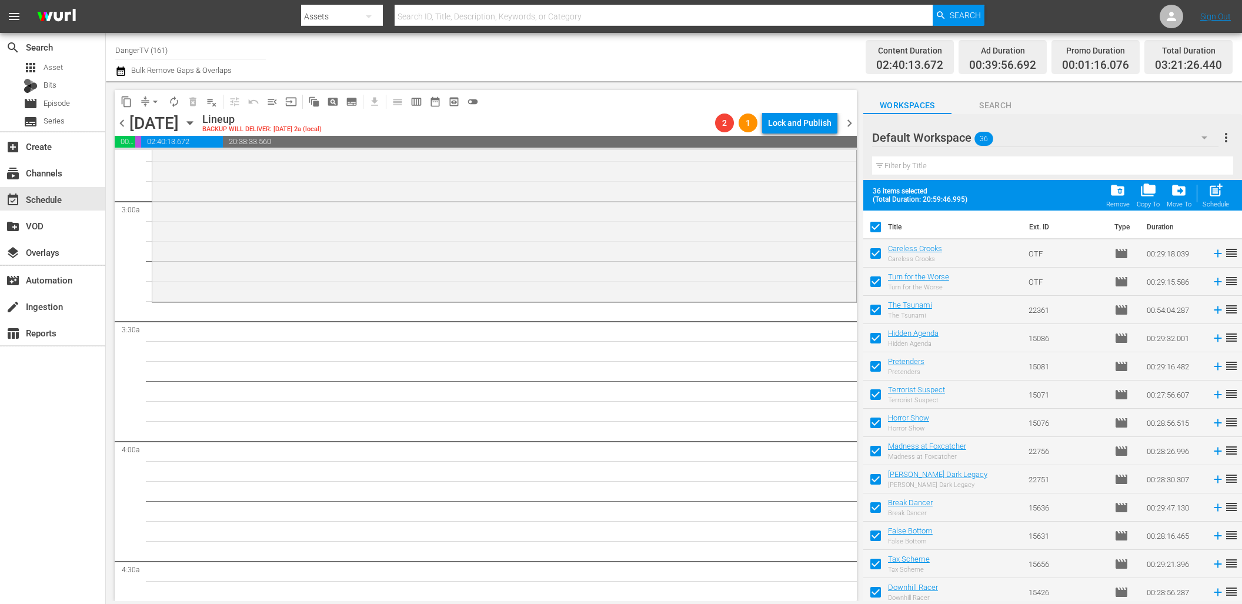
checkbox input "false"
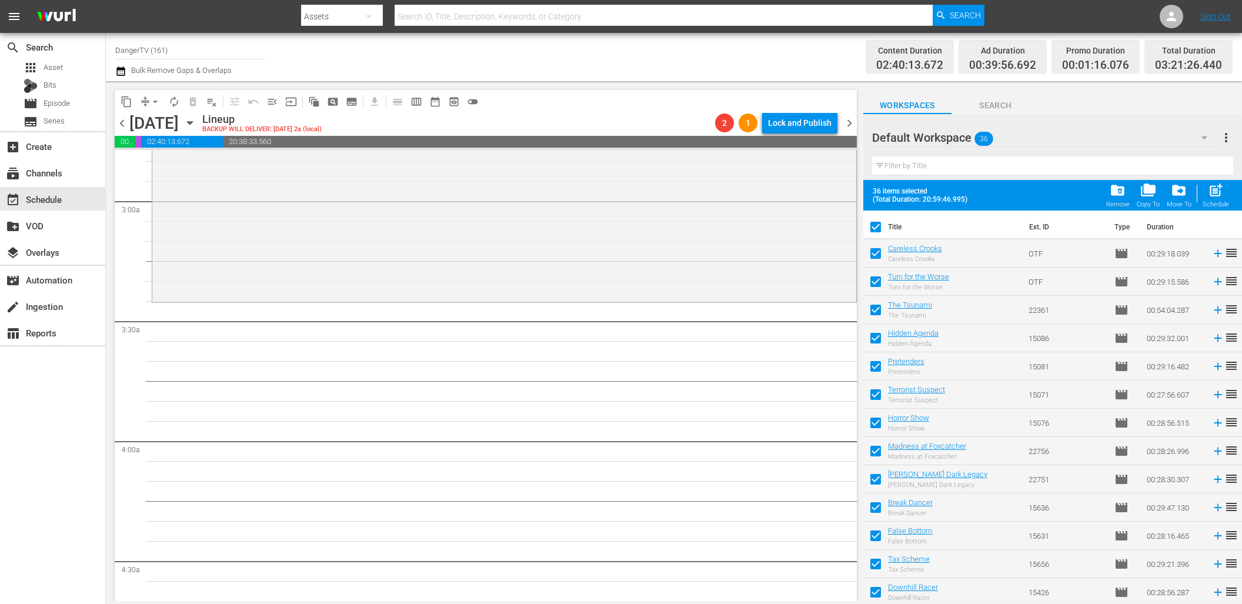
checkbox input "false"
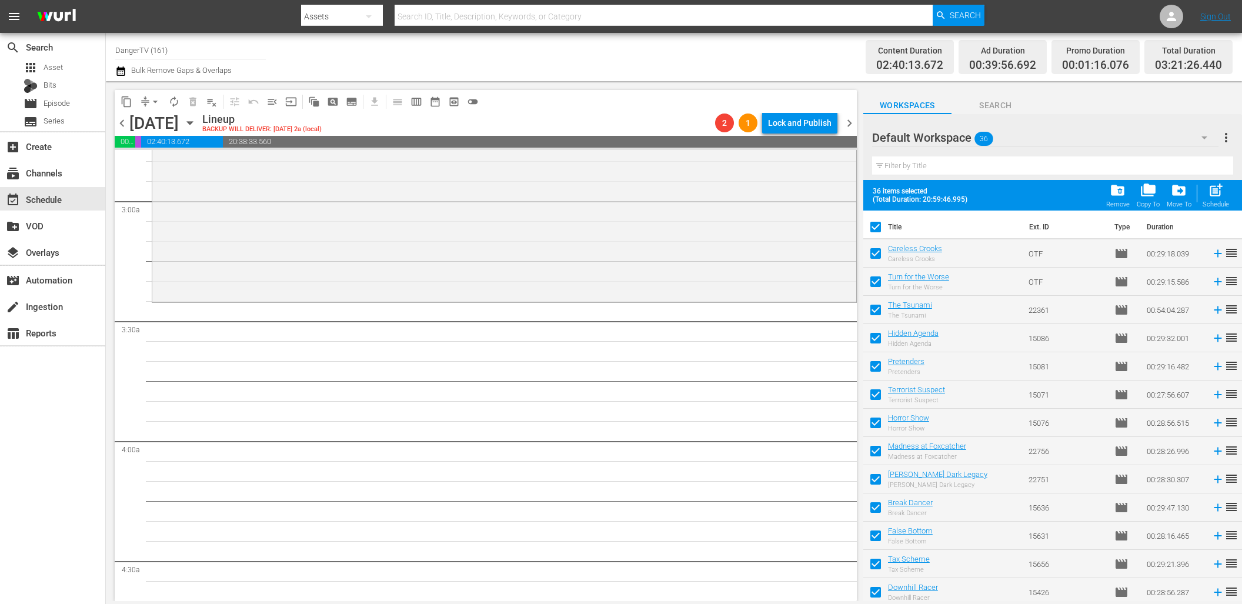
checkbox input "false"
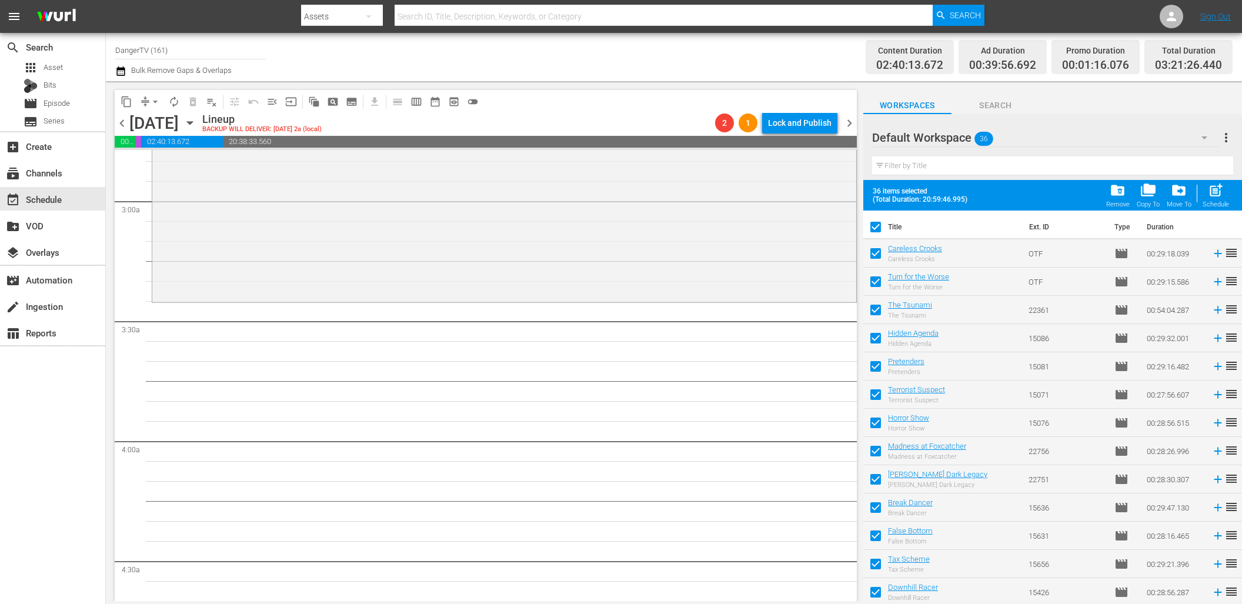
checkbox input "false"
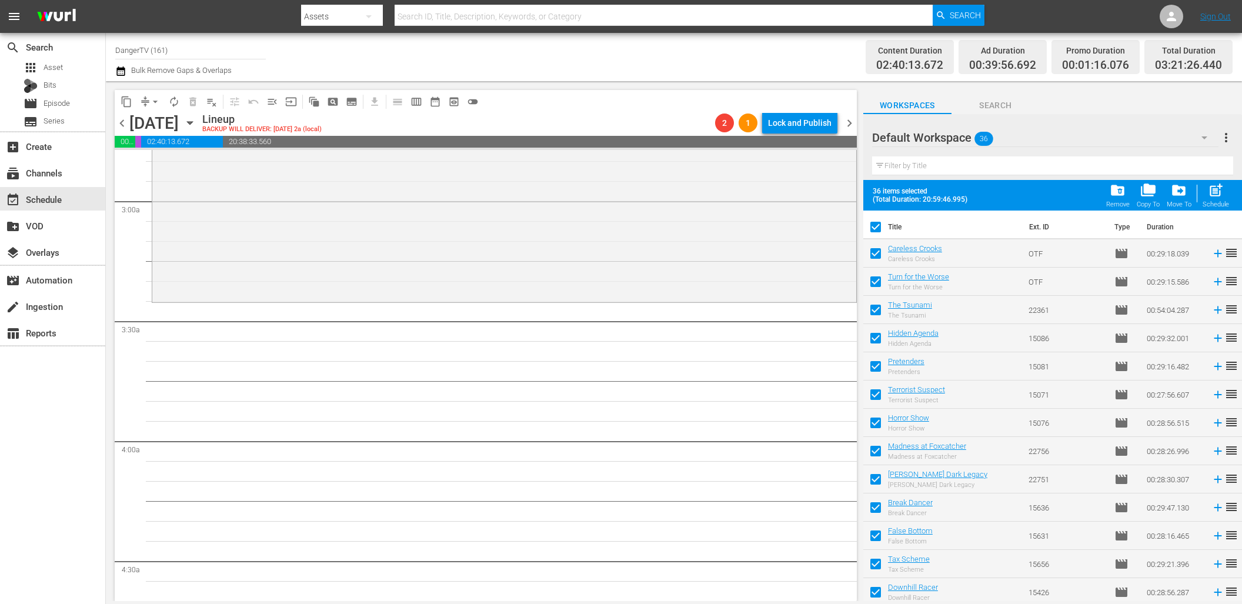
checkbox input "false"
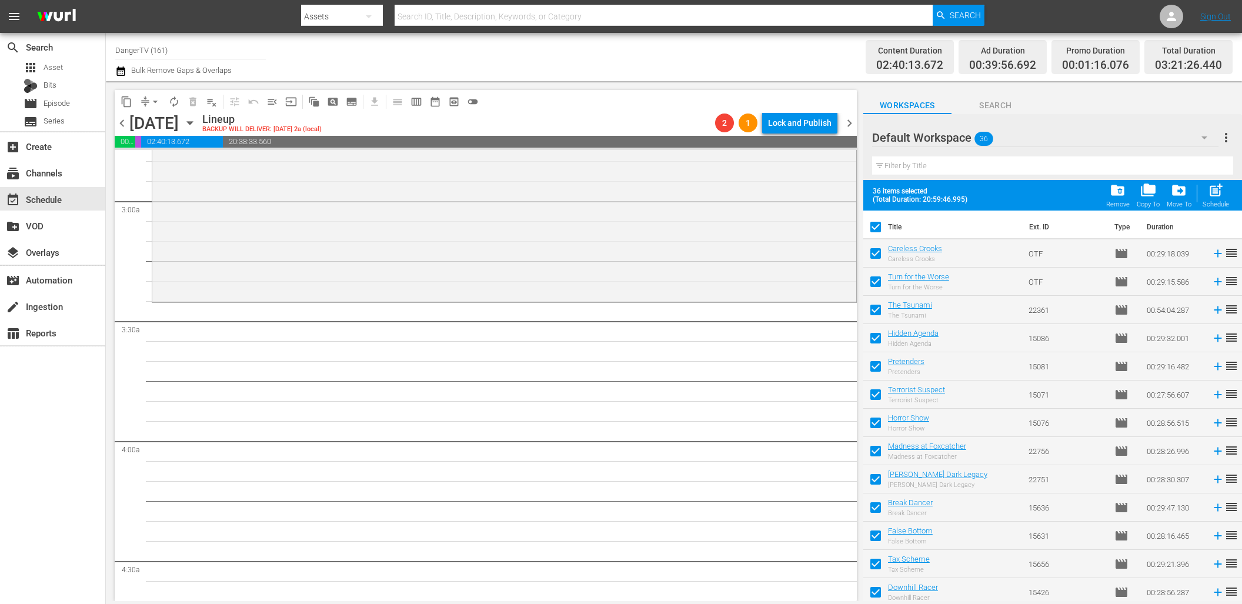
checkbox input "false"
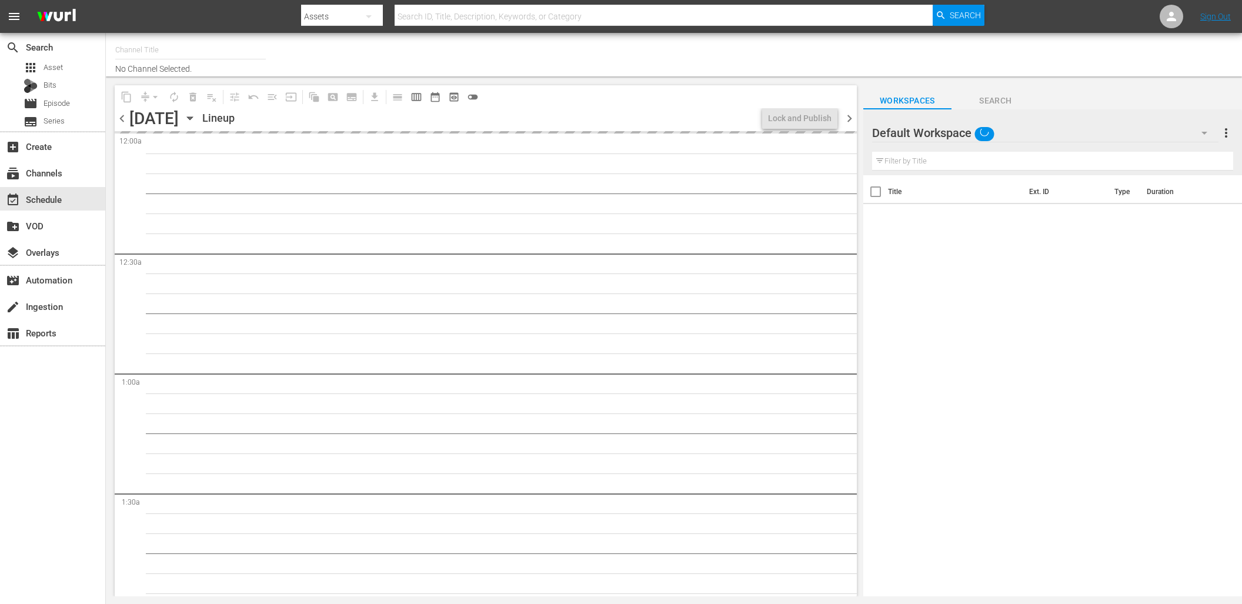
type input "DangerTV (161)"
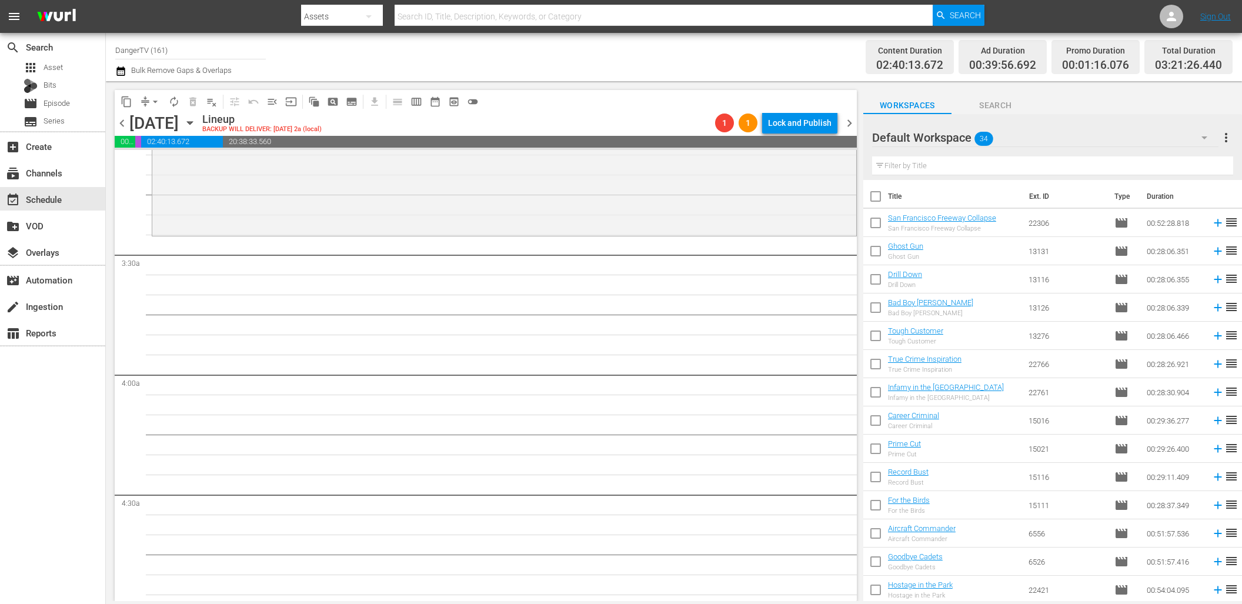
click at [878, 194] on input "checkbox" at bounding box center [875, 198] width 25 height 25
checkbox input "true"
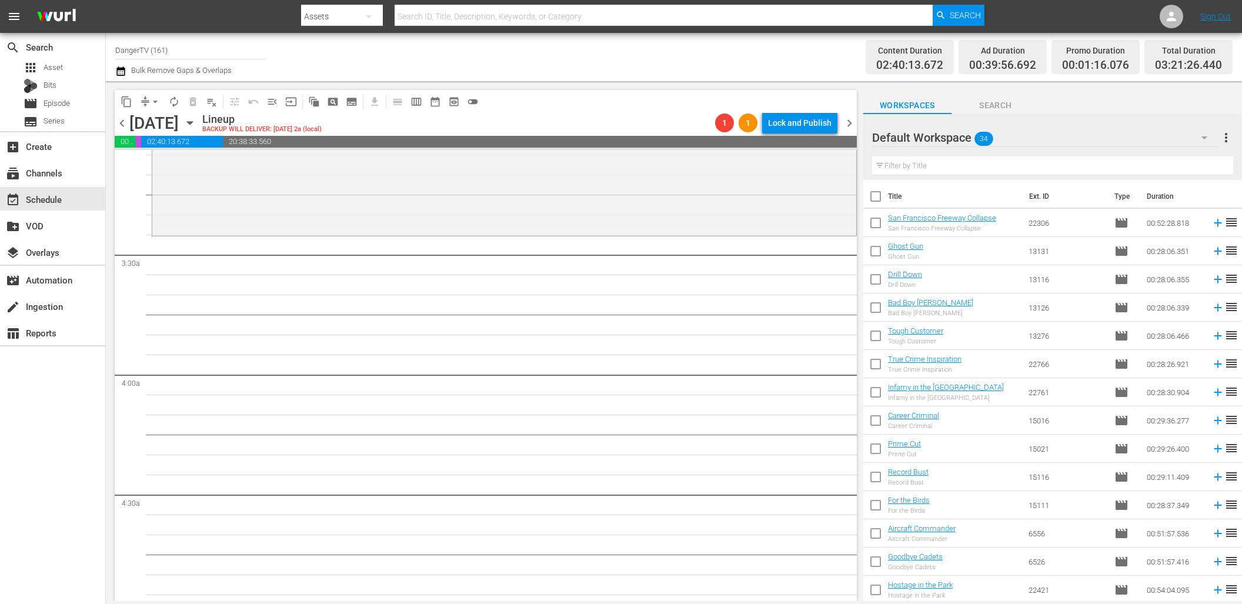
checkbox input "true"
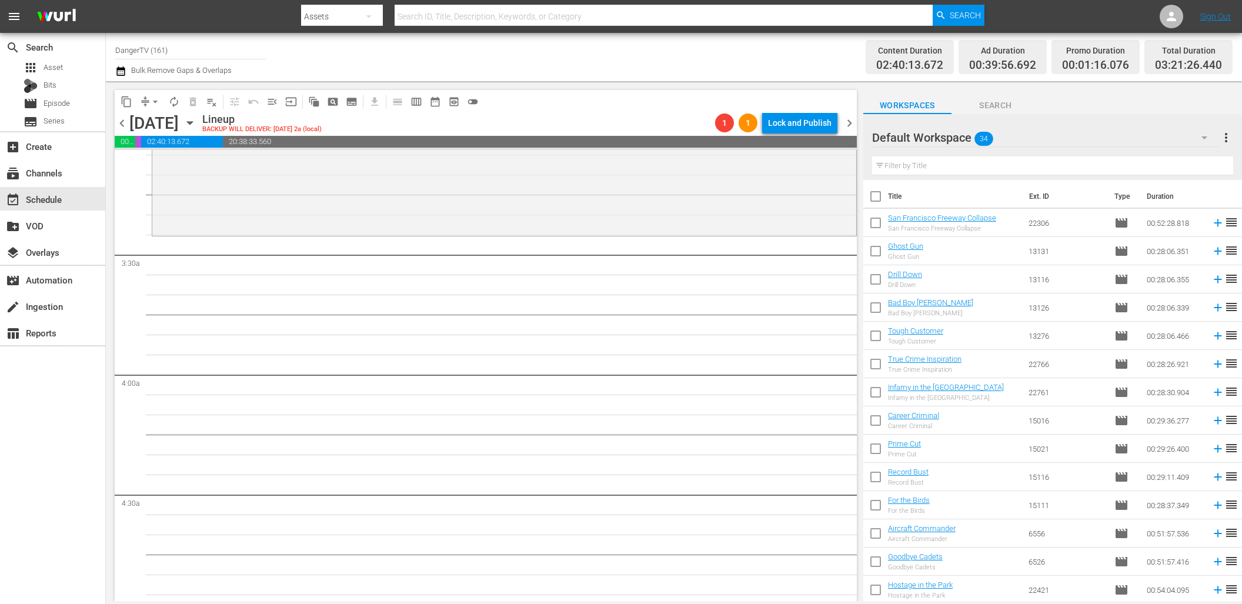
checkbox input "true"
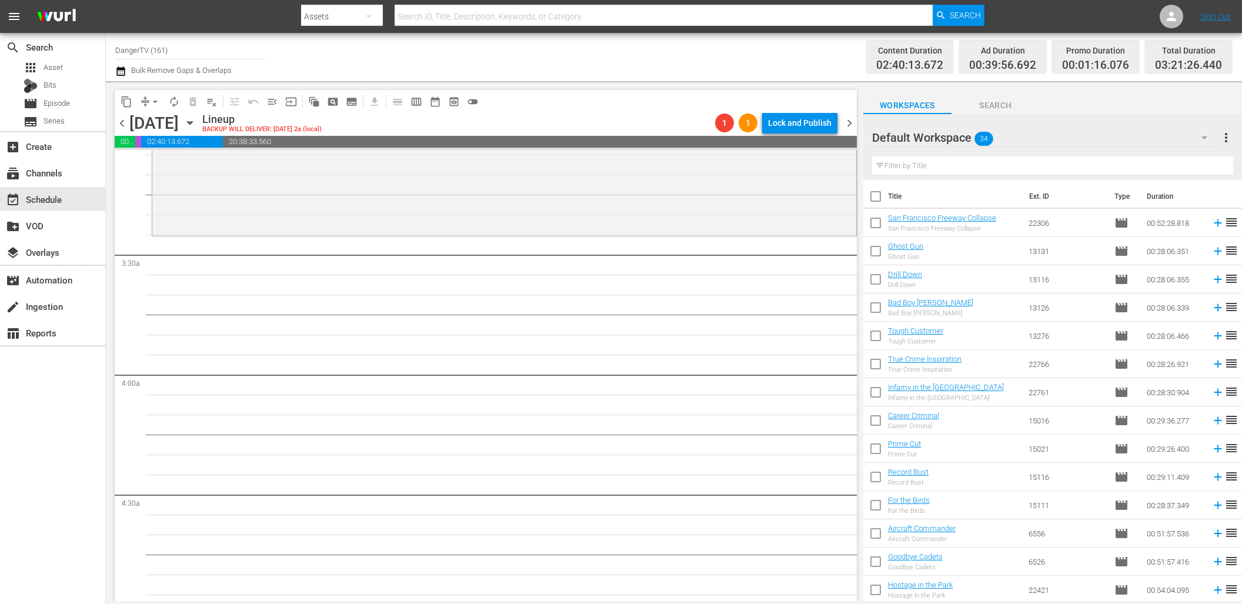
checkbox input "true"
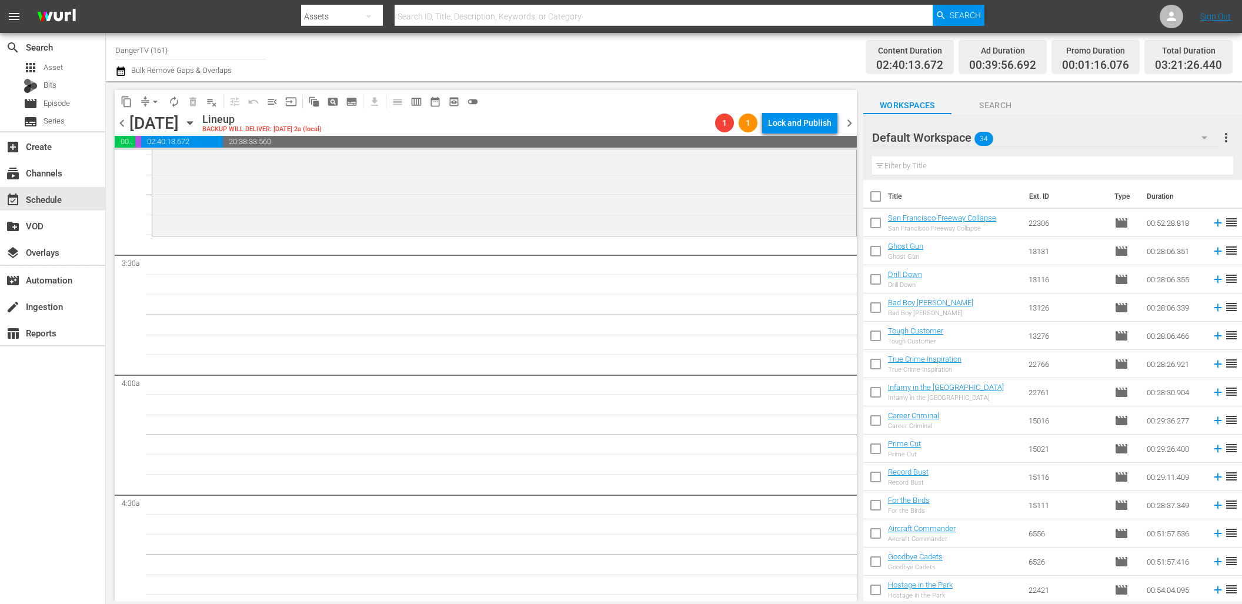
checkbox input "true"
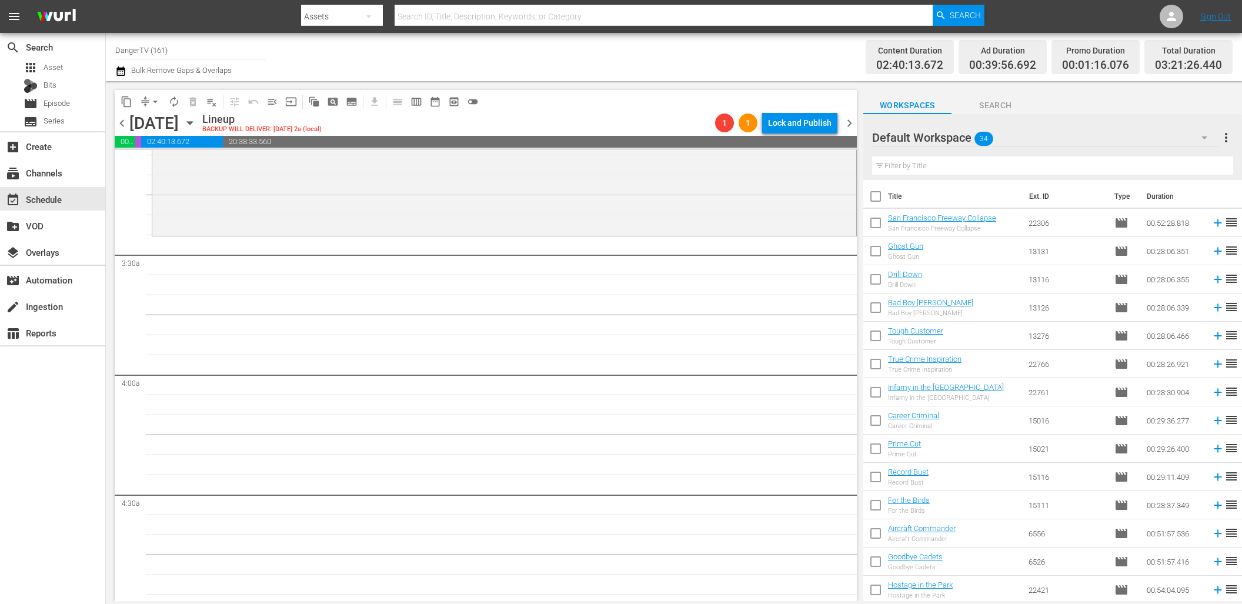
checkbox input "true"
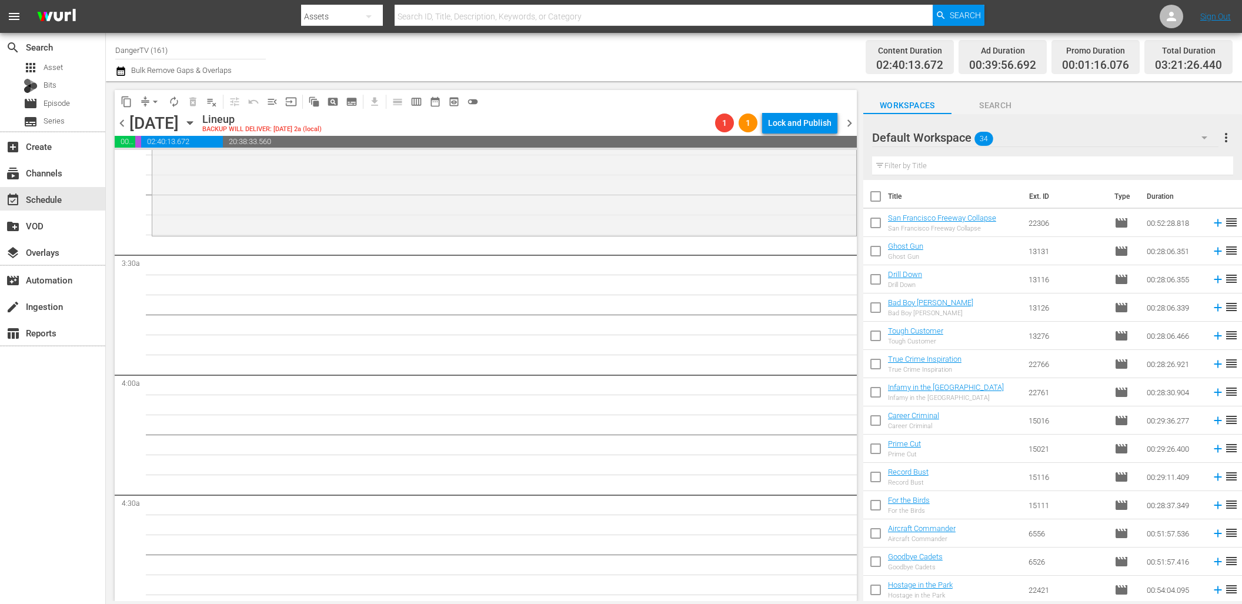
checkbox input "true"
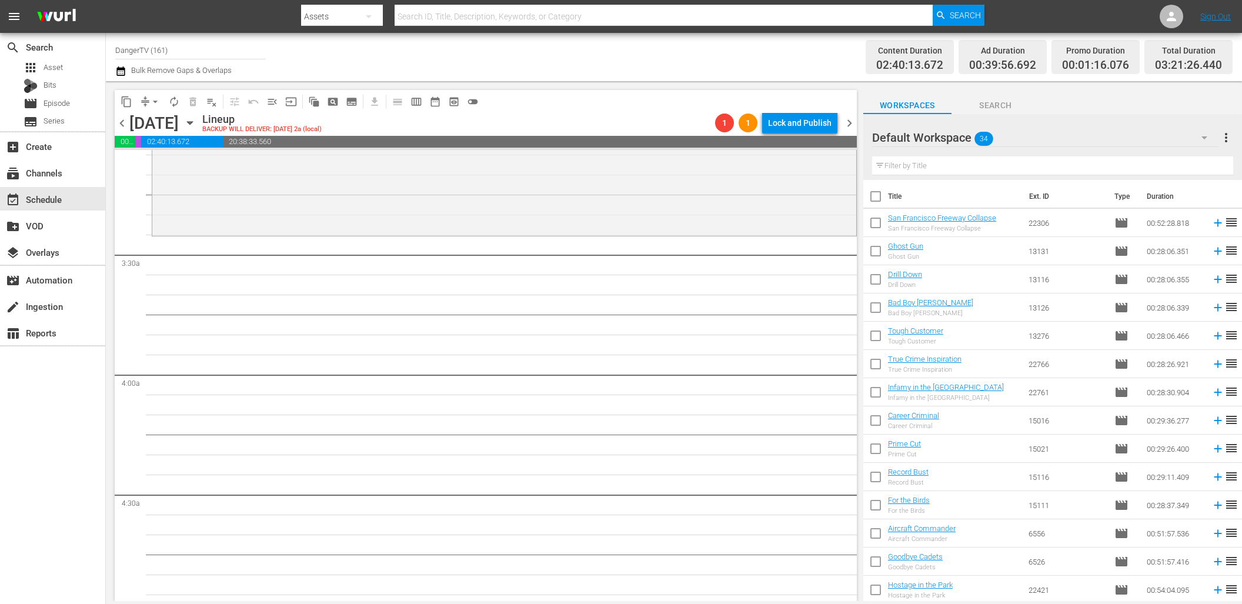
checkbox input "true"
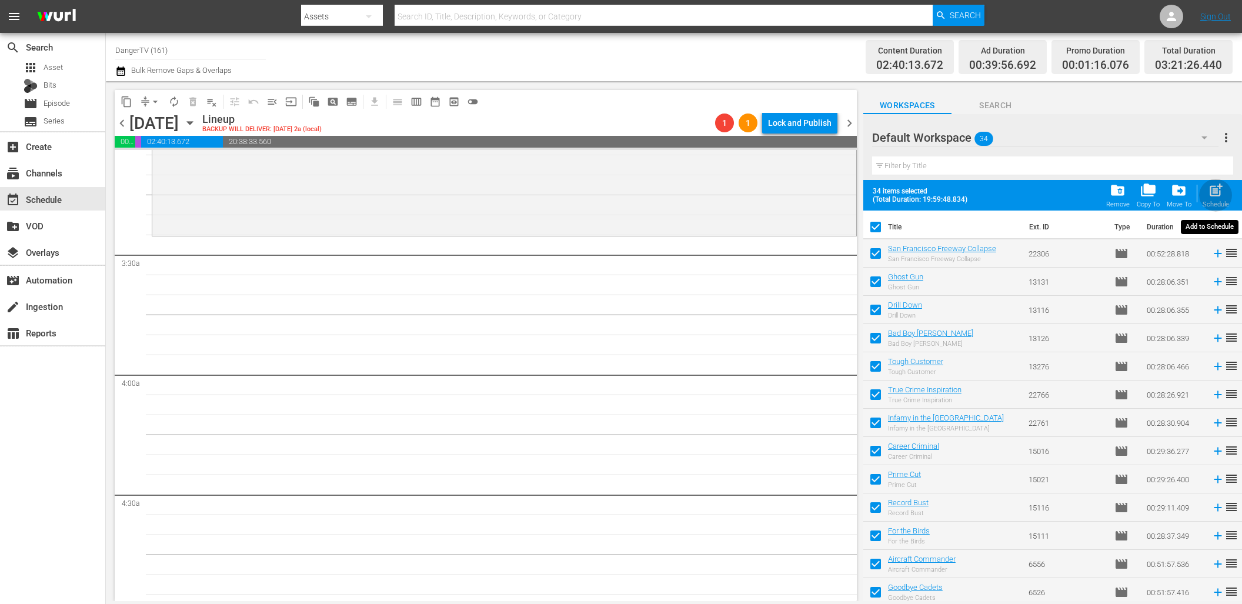
click at [1224, 194] on div "post_add Schedule" at bounding box center [1216, 195] width 26 height 26
checkbox input "false"
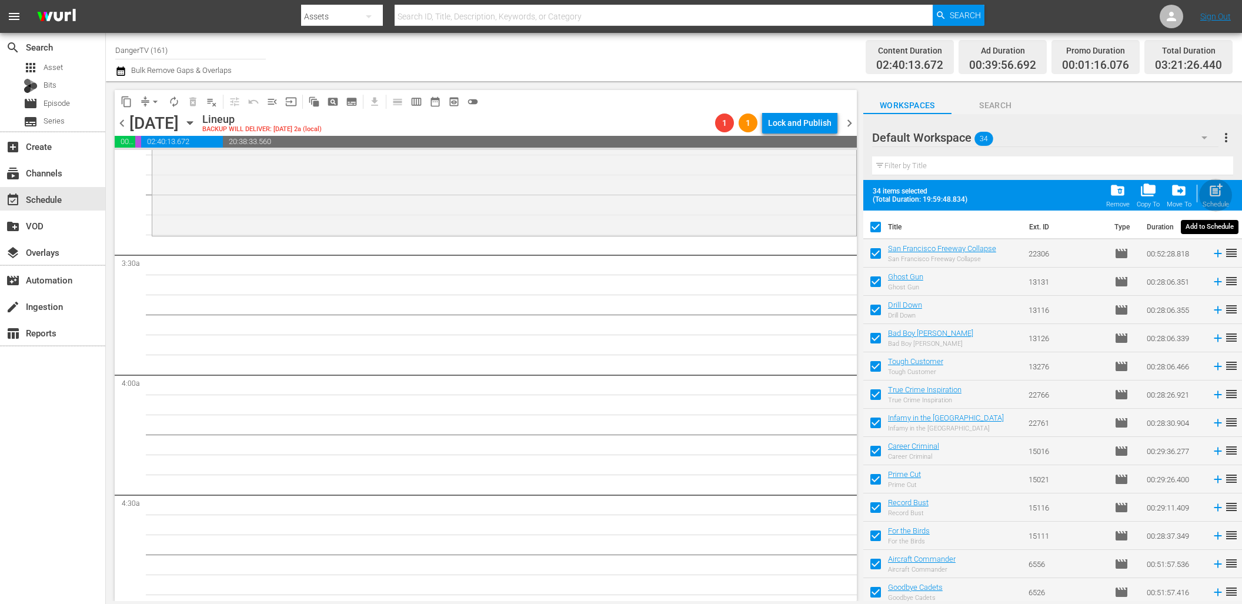
checkbox input "false"
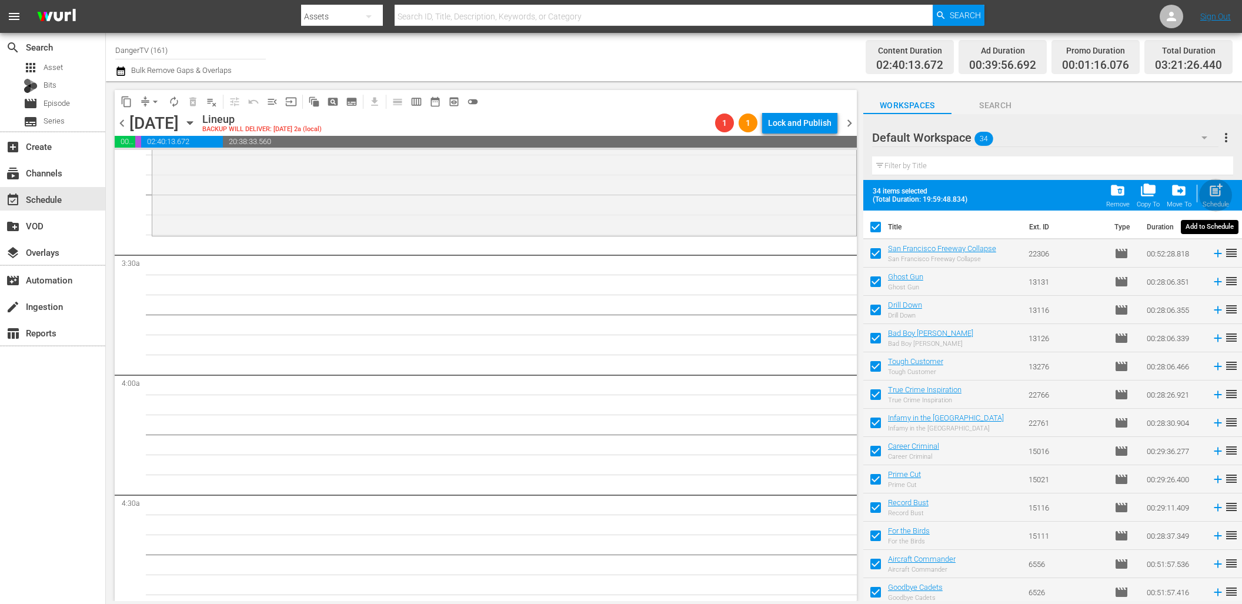
checkbox input "false"
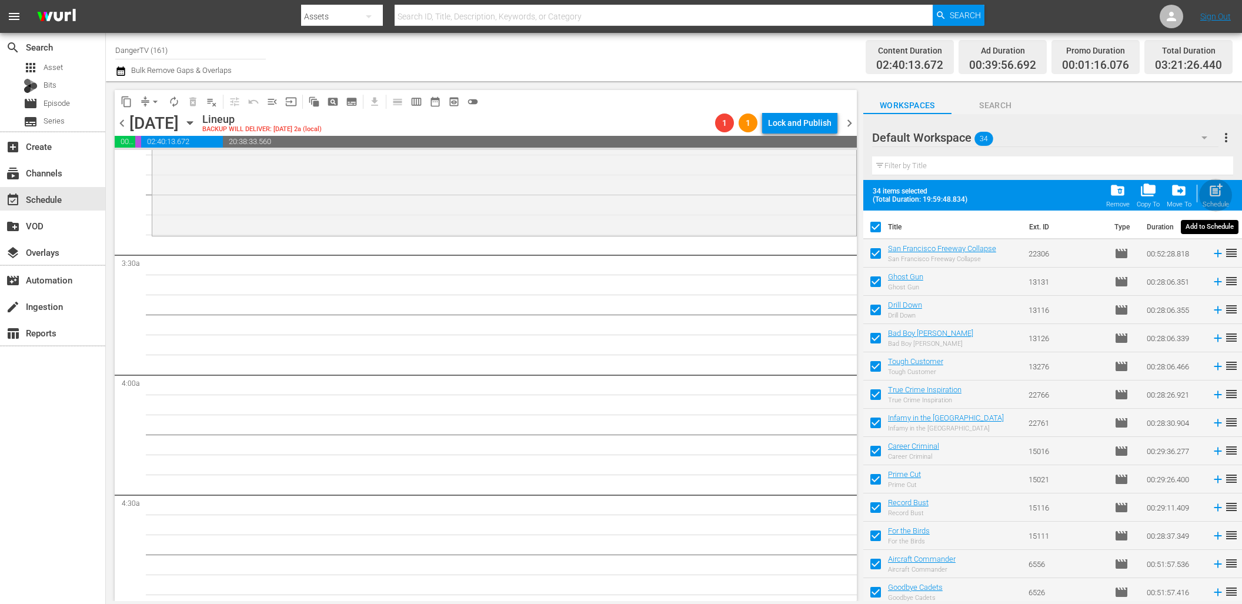
checkbox input "false"
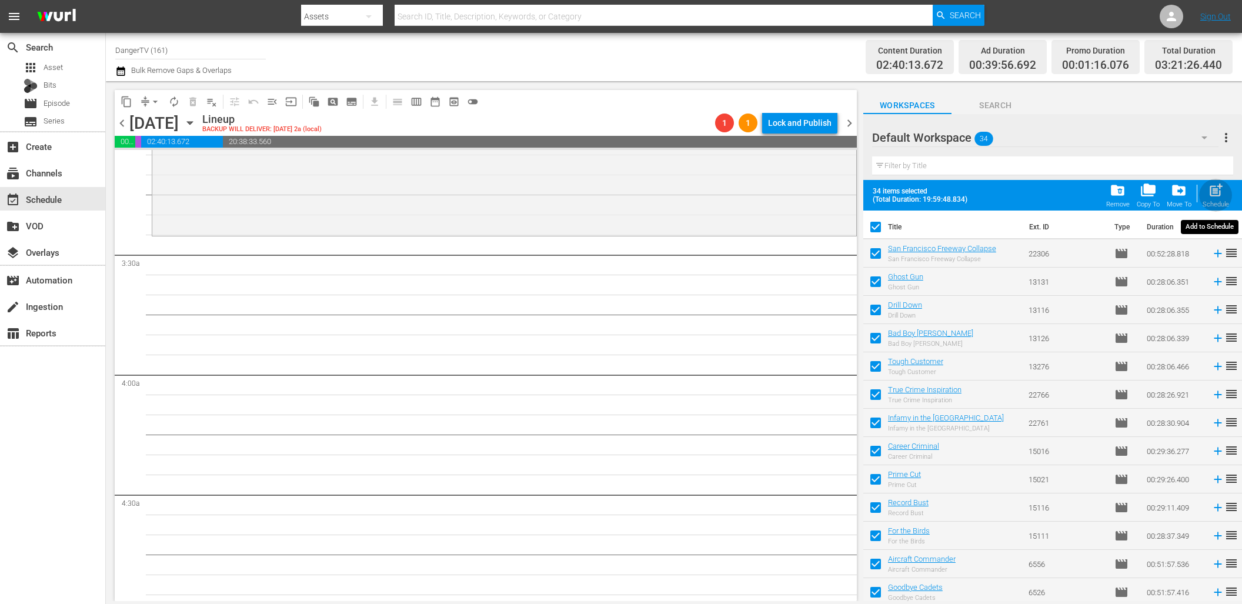
checkbox input "false"
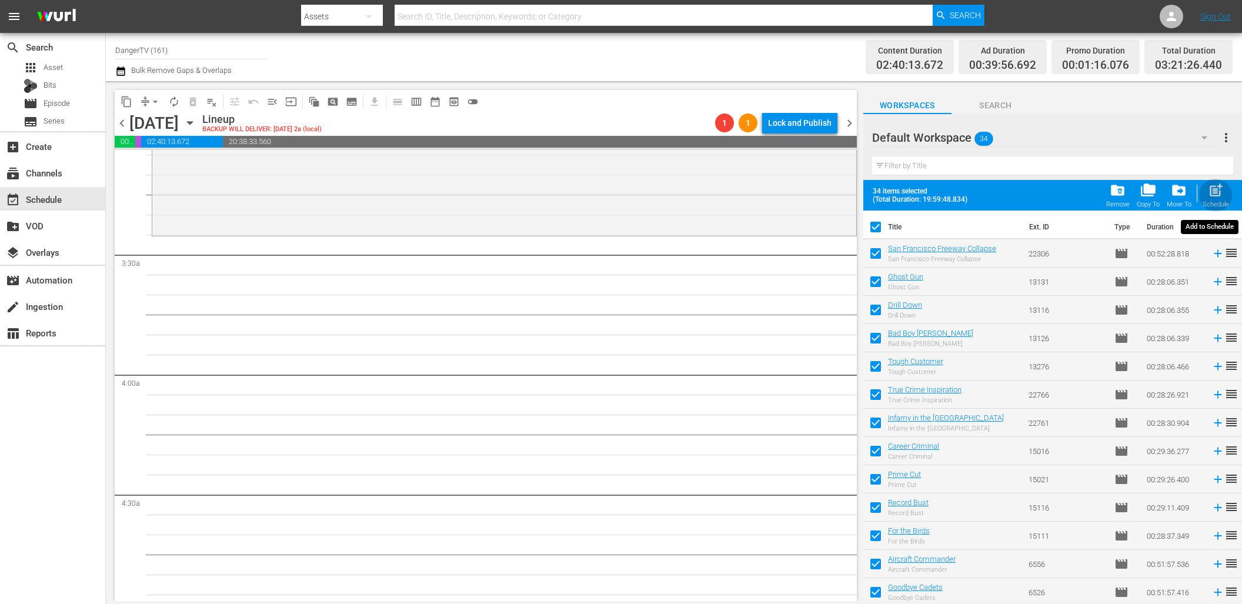
checkbox input "false"
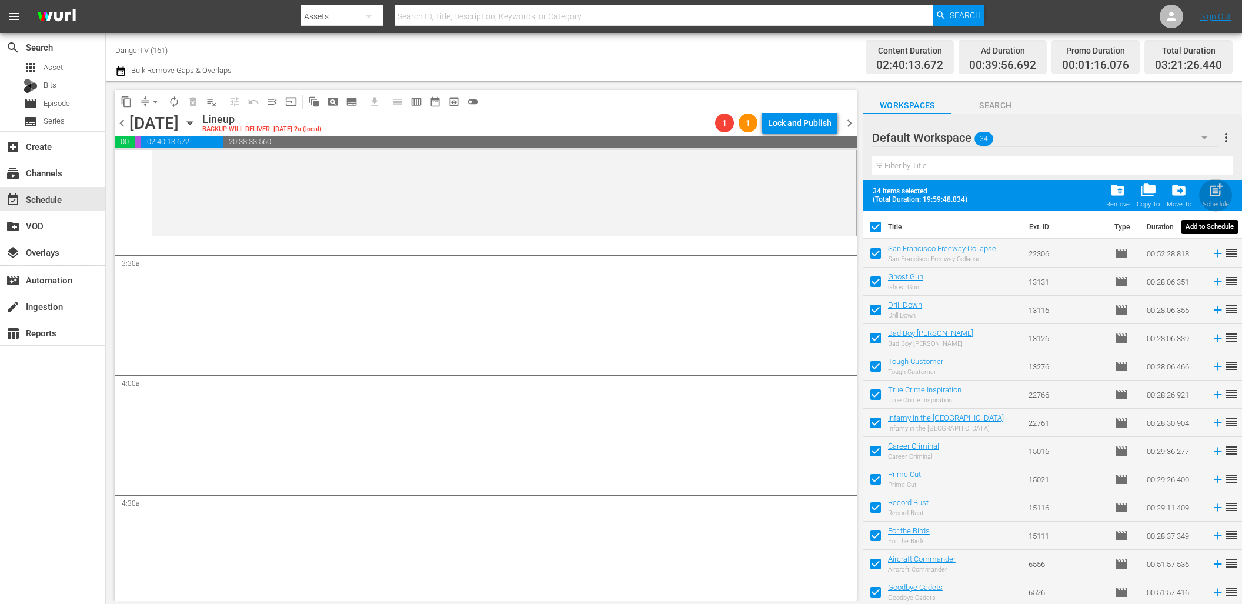
checkbox input "false"
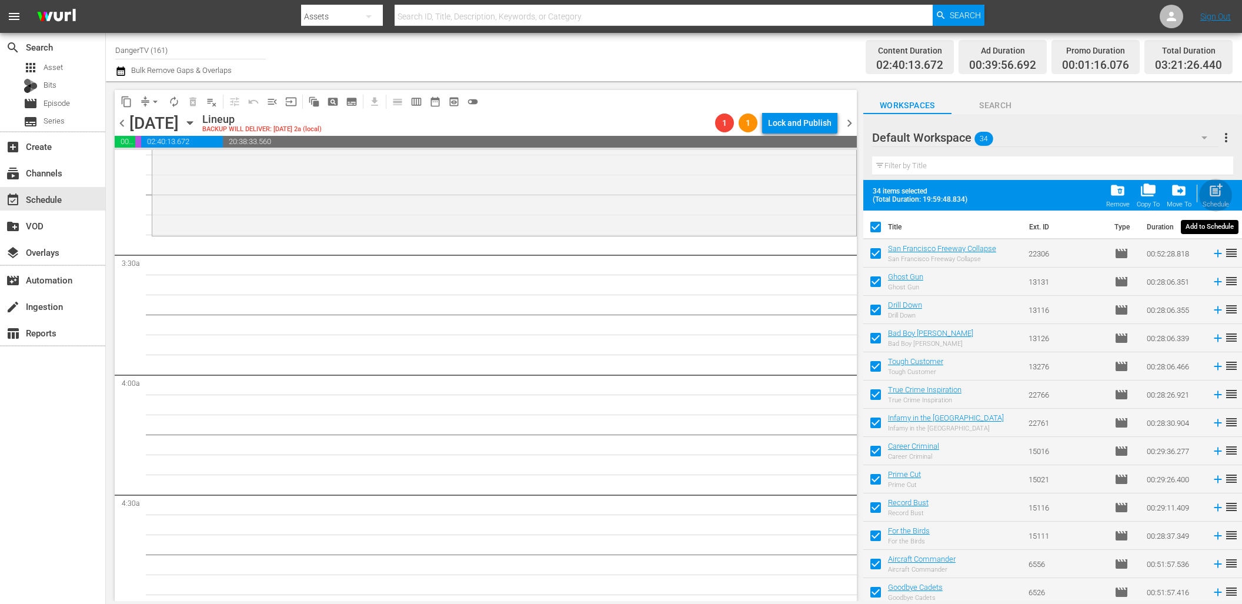
checkbox input "false"
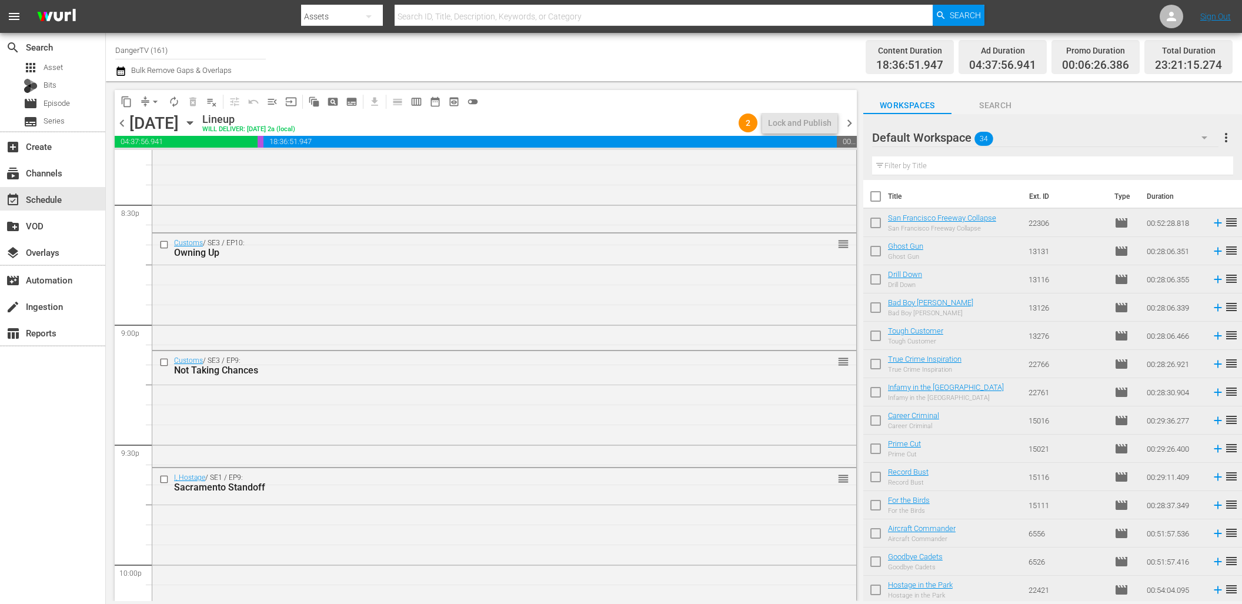
scroll to position [4847, 0]
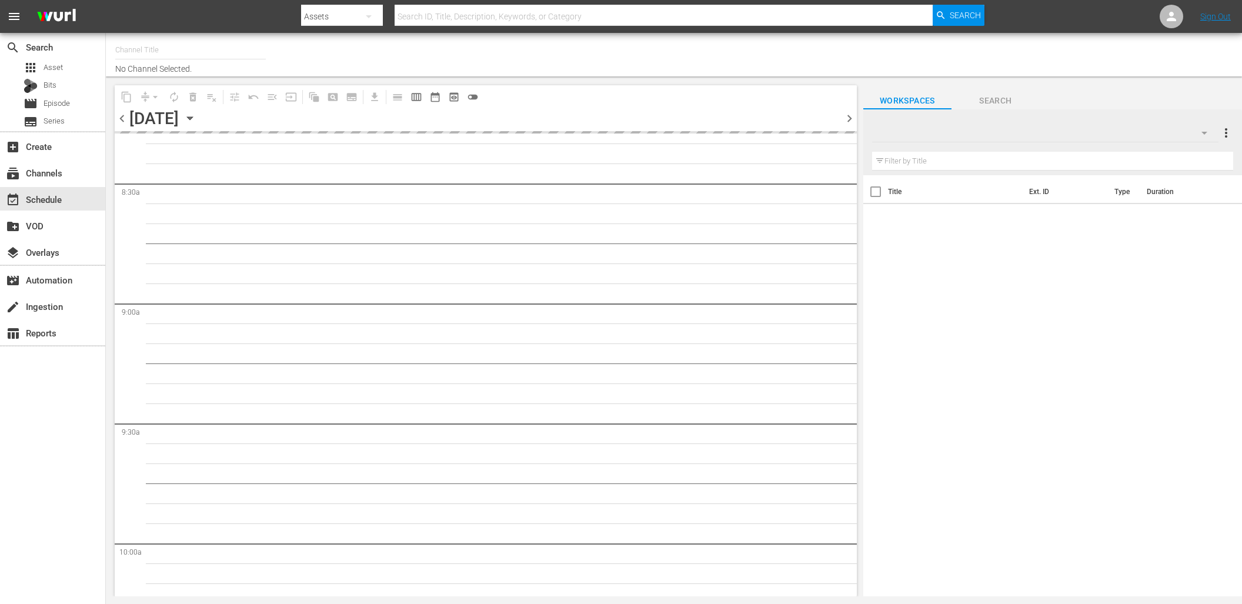
type input "DangerTV (161)"
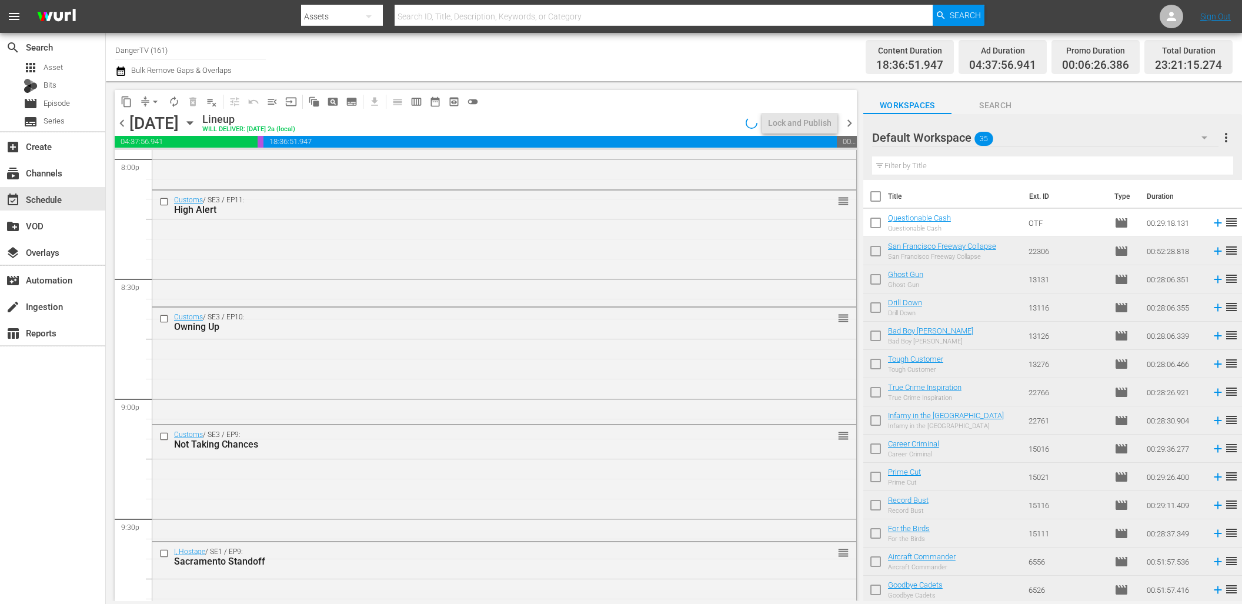
scroll to position [4797, 0]
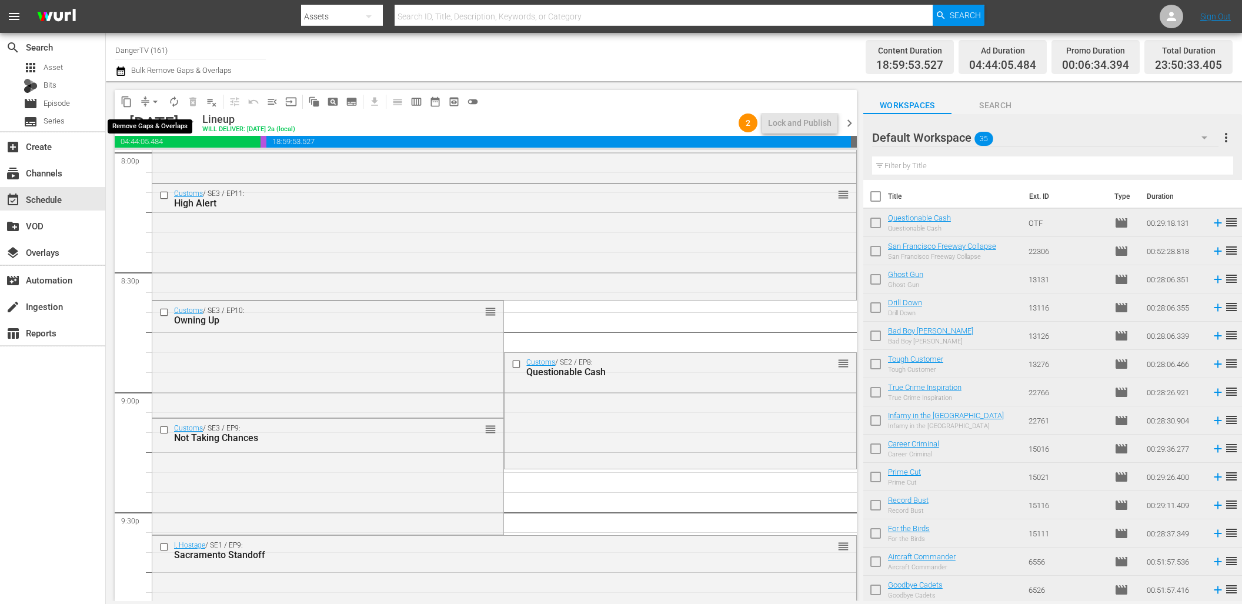
click at [154, 101] on span "arrow_drop_down" at bounding box center [155, 102] width 12 height 12
click at [166, 166] on li "Align to End of Previous Day" at bounding box center [156, 164] width 124 height 19
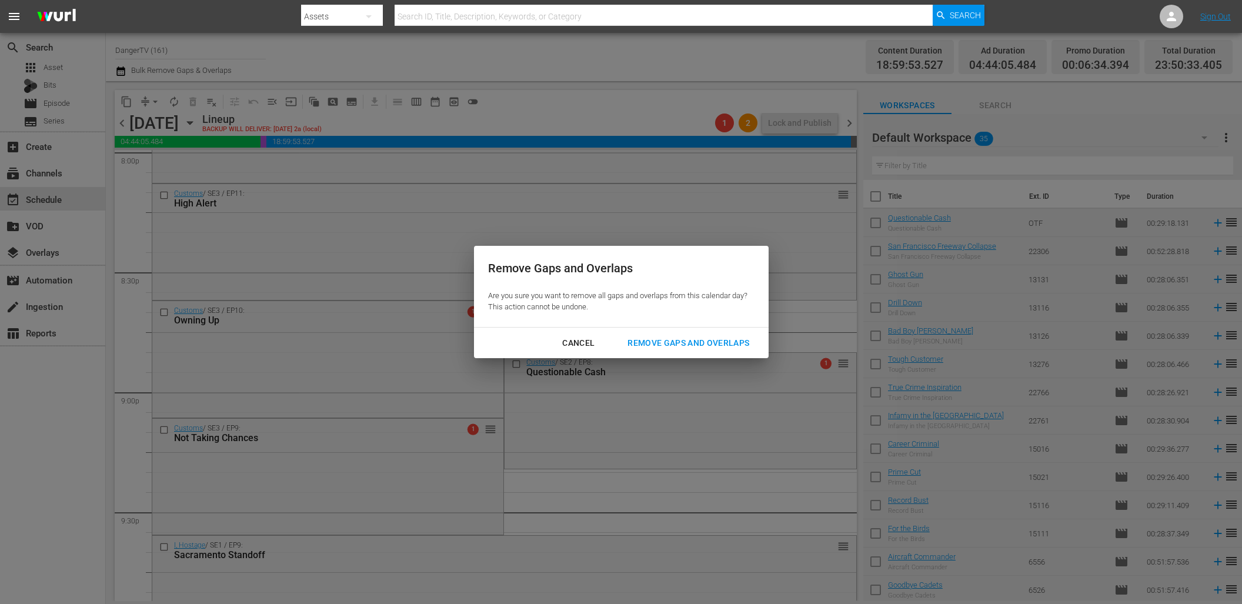
click at [669, 345] on div "Remove Gaps and Overlaps" at bounding box center [688, 343] width 141 height 15
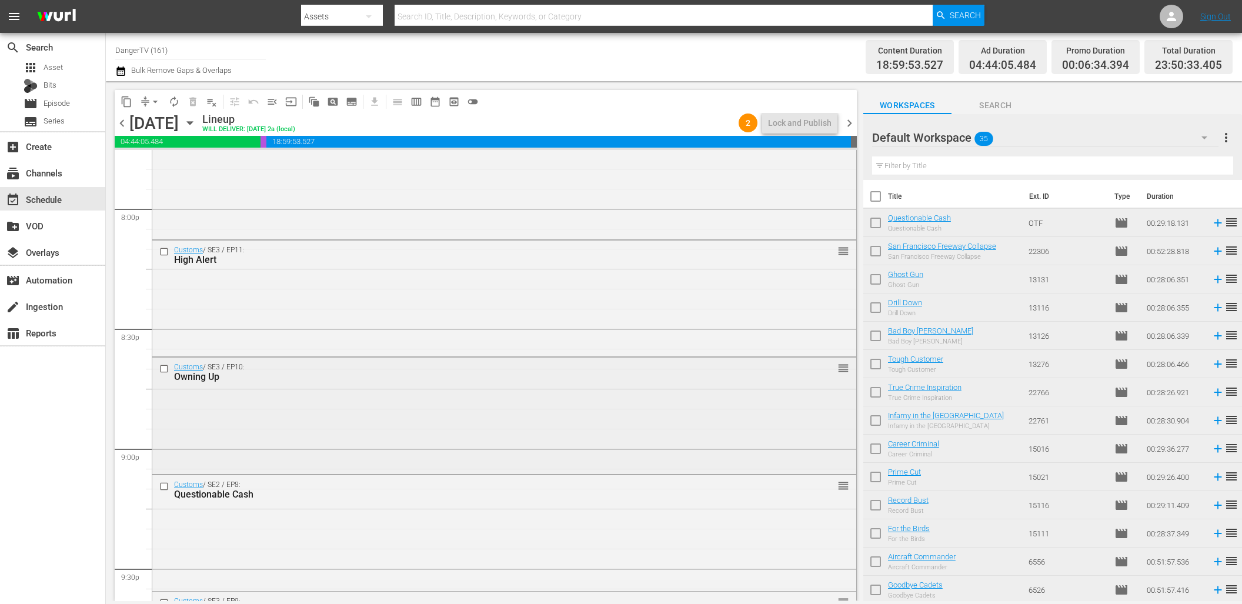
scroll to position [4737, 0]
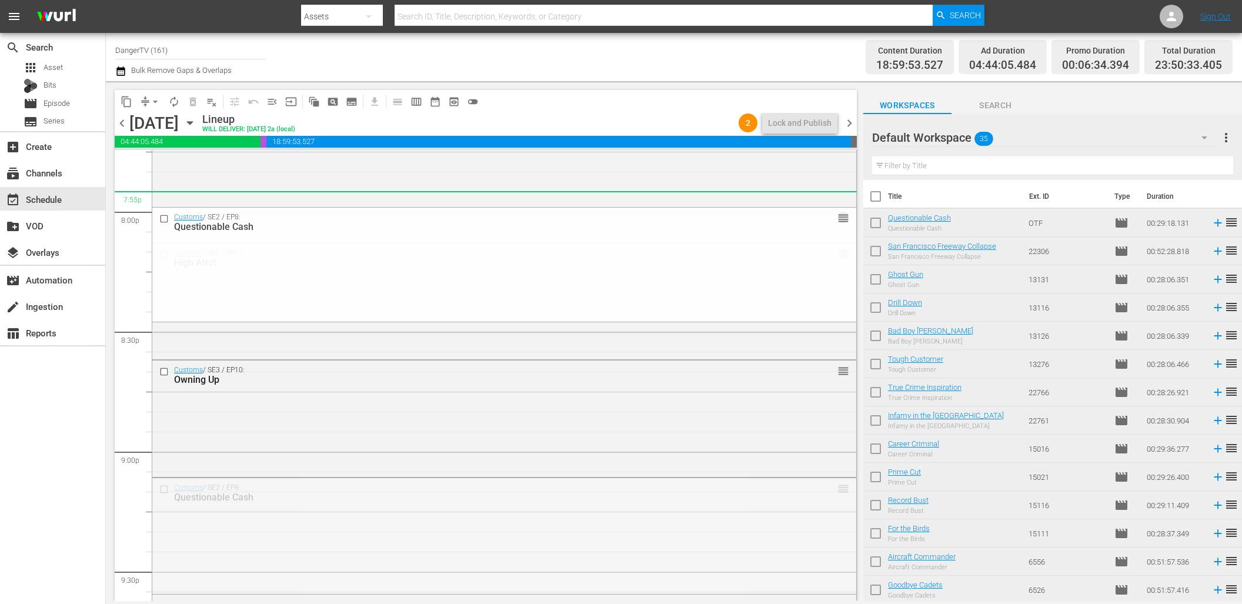
drag, startPoint x: 837, startPoint y: 489, endPoint x: 807, endPoint y: 195, distance: 295.6
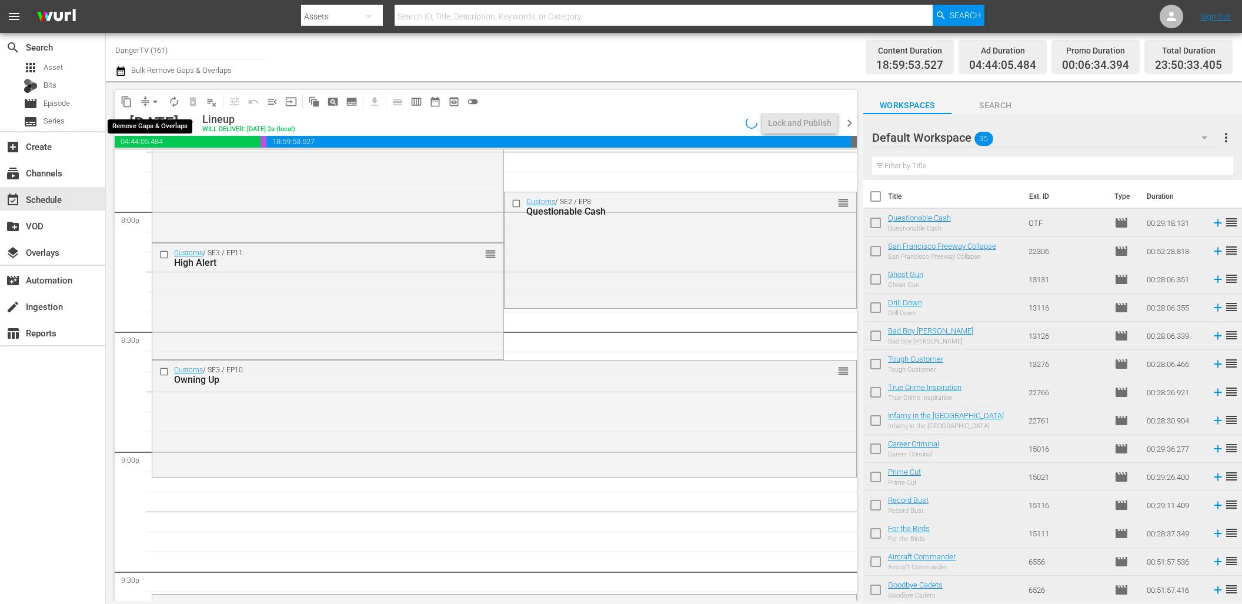
click at [156, 101] on span "arrow_drop_down" at bounding box center [155, 102] width 12 height 12
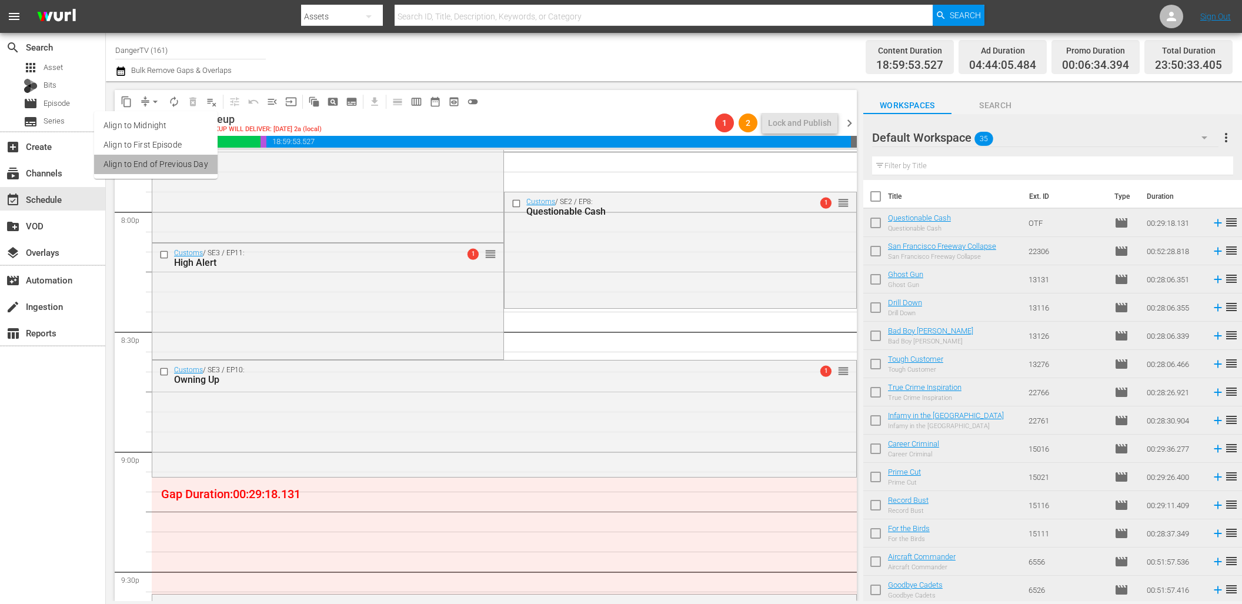
click at [178, 167] on li "Align to End of Previous Day" at bounding box center [156, 164] width 124 height 19
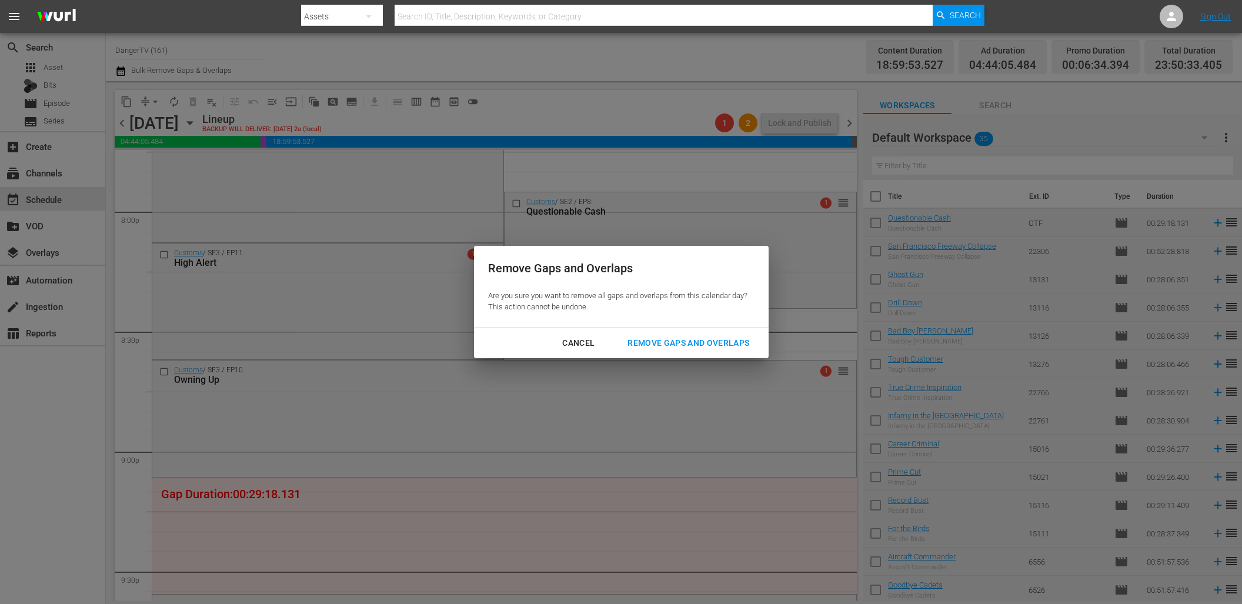
click at [670, 345] on div "Remove Gaps and Overlaps" at bounding box center [688, 343] width 141 height 15
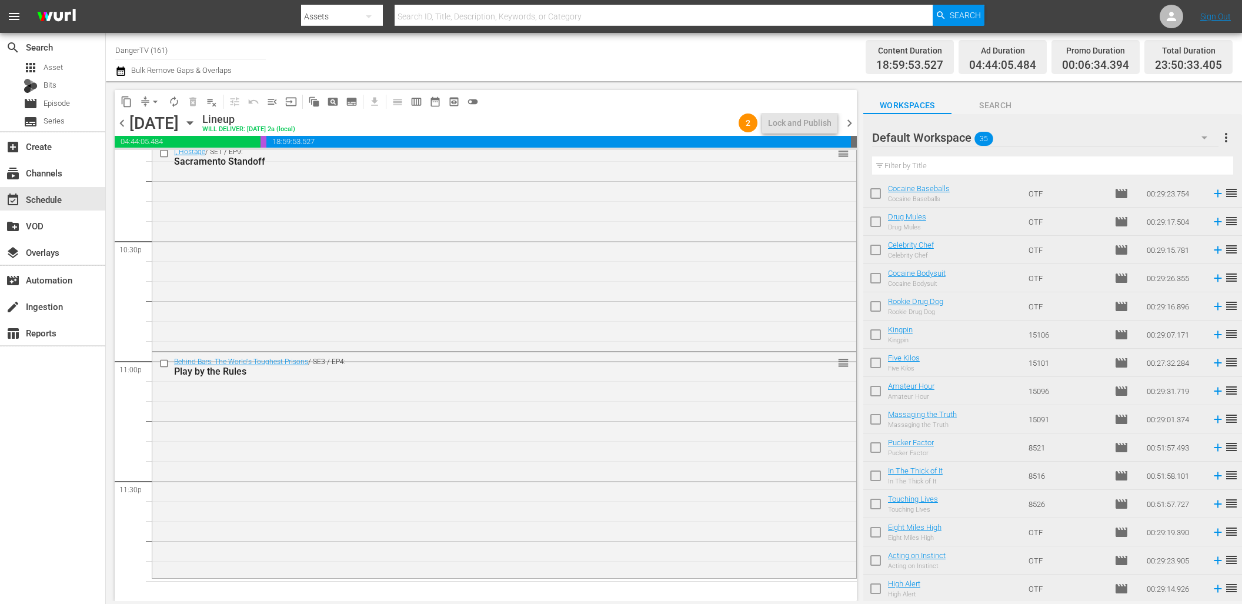
scroll to position [594, 0]
click at [876, 500] on input "checkbox" at bounding box center [875, 506] width 25 height 25
checkbox input "true"
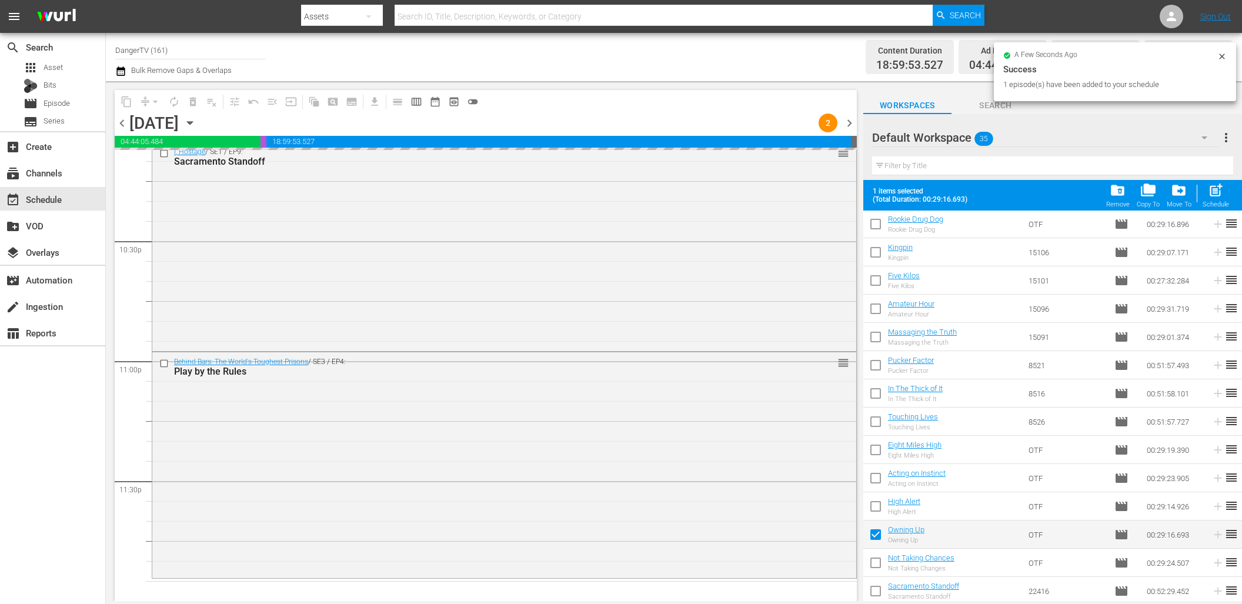
drag, startPoint x: 878, startPoint y: 564, endPoint x: 877, endPoint y: 545, distance: 19.4
click at [877, 564] on input "checkbox" at bounding box center [875, 565] width 25 height 25
checkbox input "true"
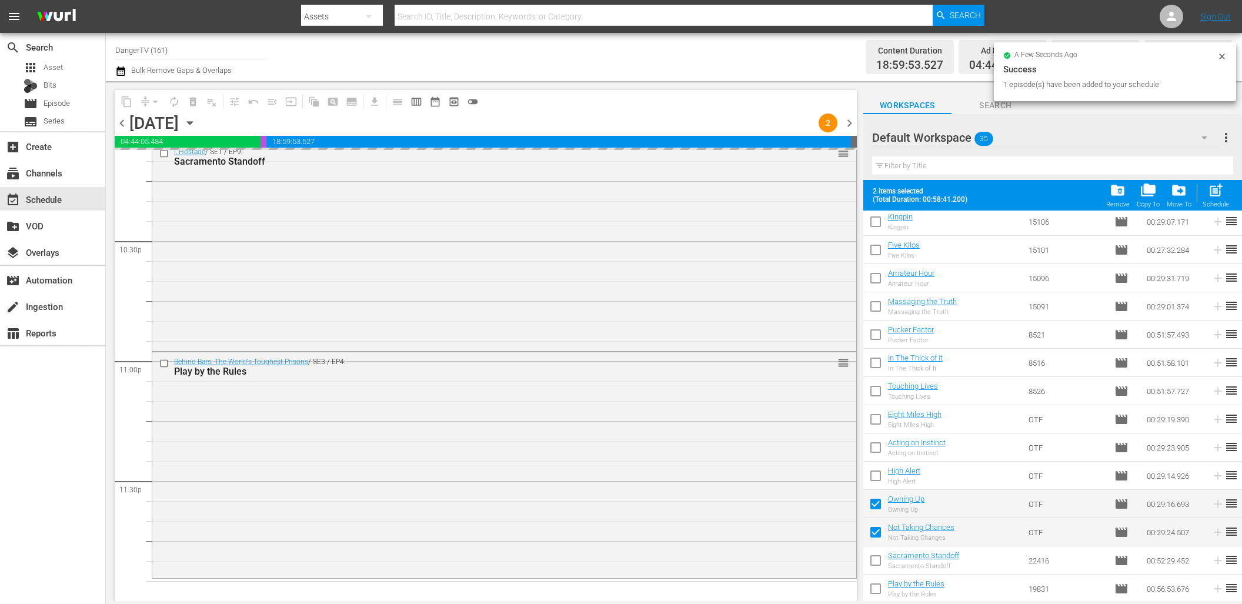
click at [877, 562] on input "checkbox" at bounding box center [875, 562] width 25 height 25
checkbox input "true"
click at [876, 592] on input "checkbox" at bounding box center [875, 591] width 25 height 25
checkbox input "true"
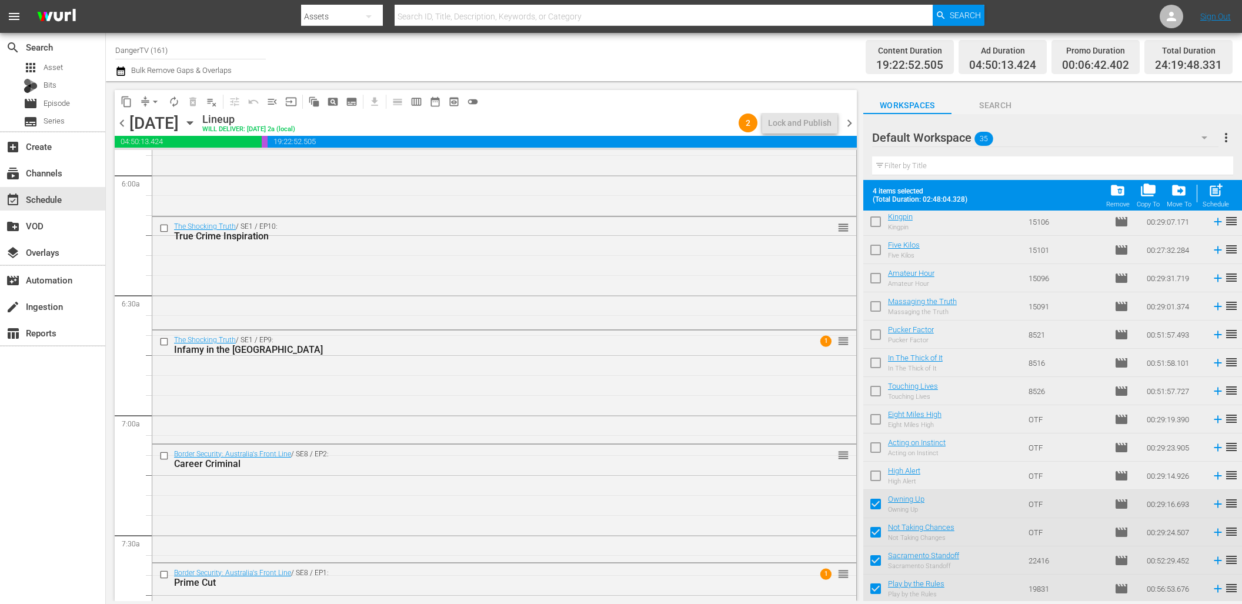
scroll to position [1412, 0]
click at [165, 343] on input "checkbox" at bounding box center [165, 345] width 12 height 10
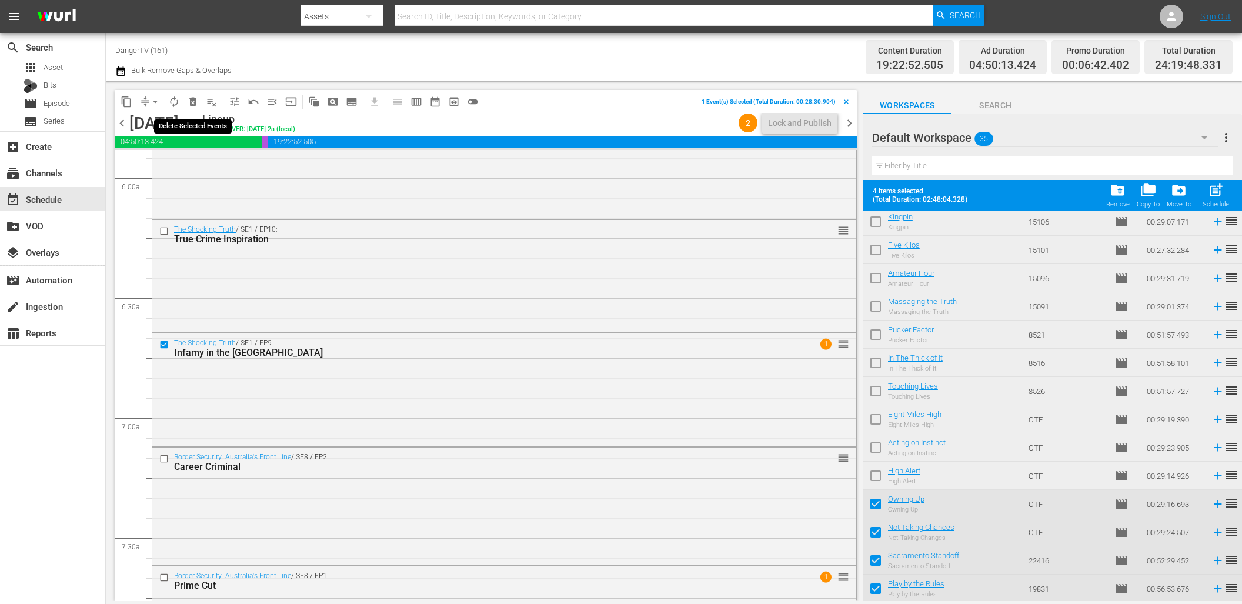
click at [188, 99] on span "delete_forever_outlined" at bounding box center [193, 102] width 12 height 12
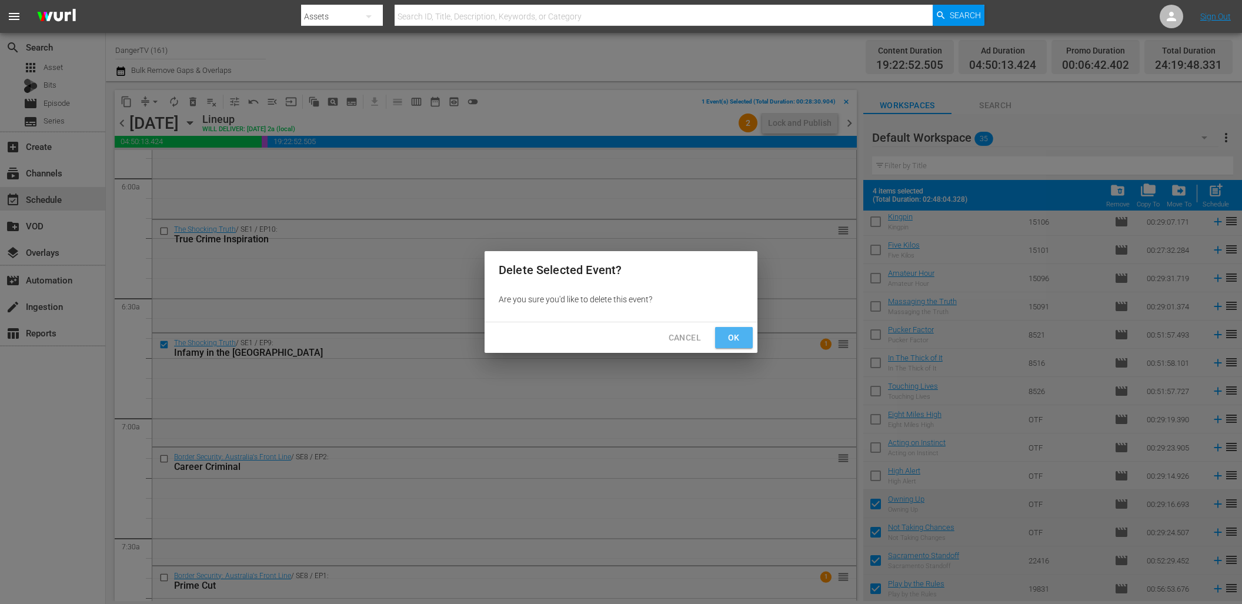
click at [734, 338] on span "Ok" at bounding box center [734, 338] width 19 height 15
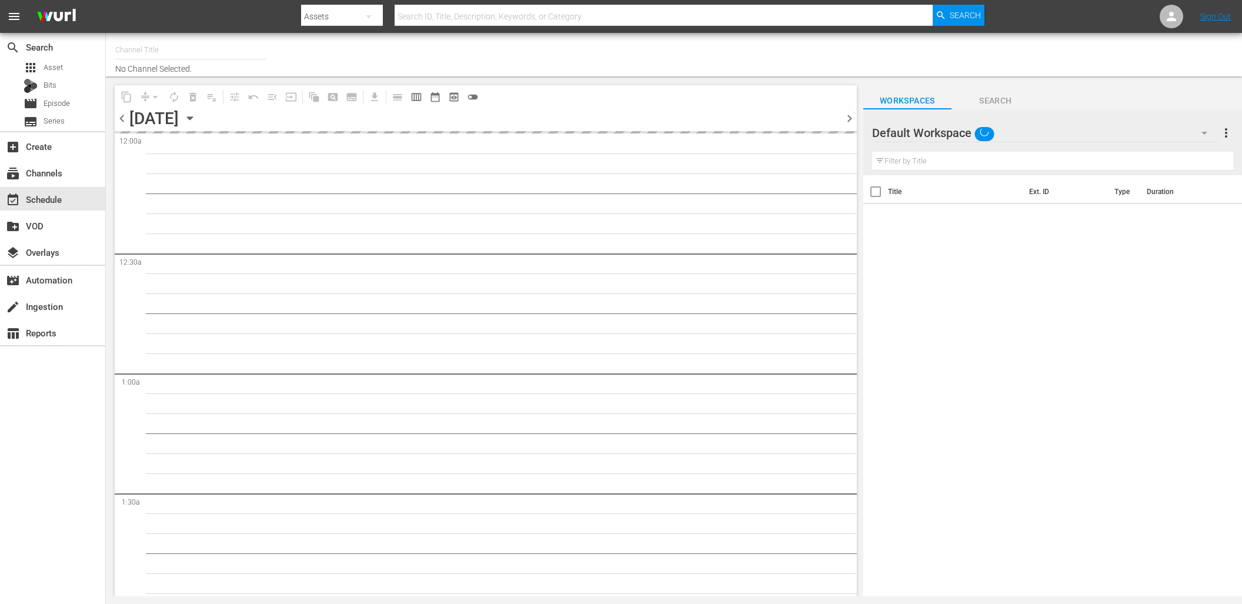
type input "DangerTV (161)"
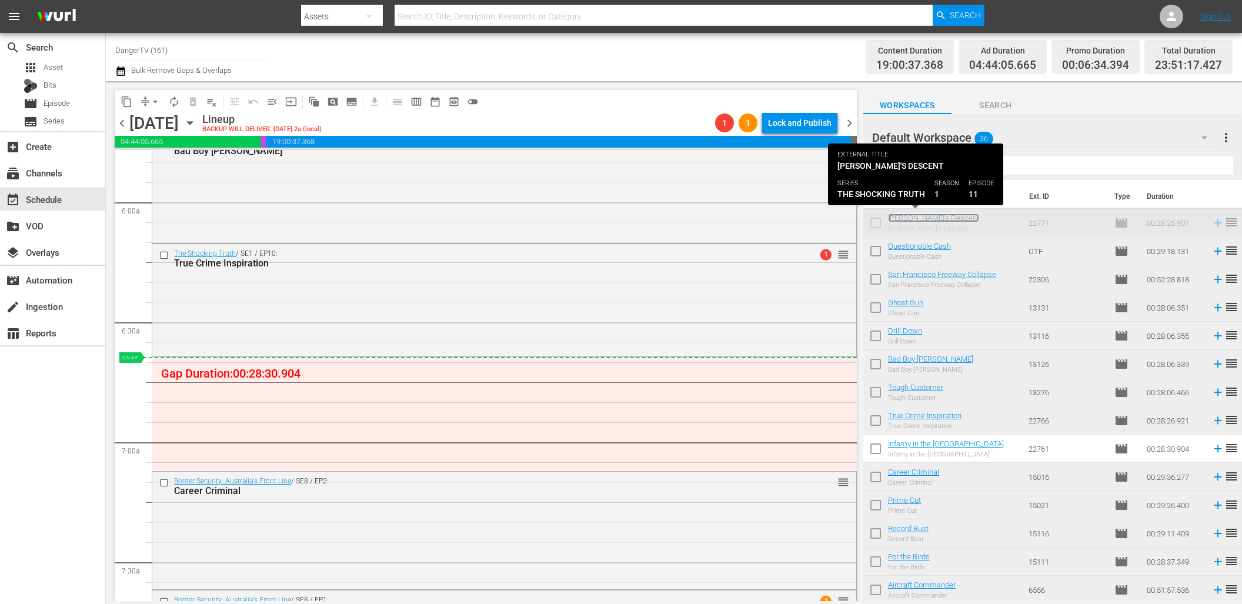
scroll to position [1388, 0]
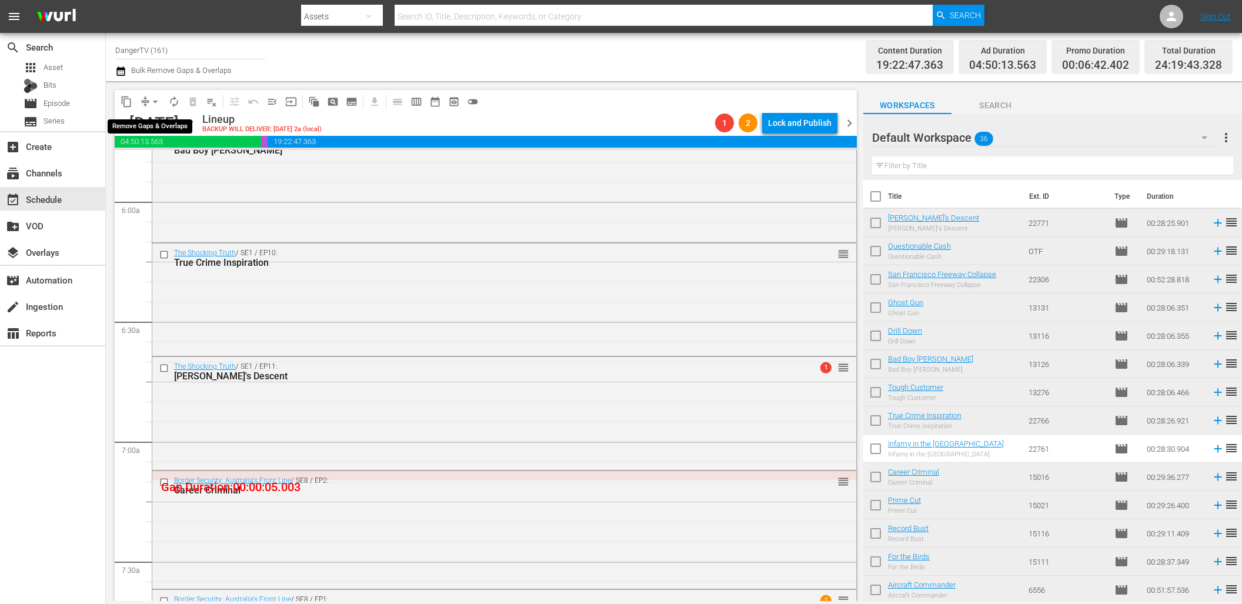
click at [155, 100] on span "arrow_drop_down" at bounding box center [155, 102] width 12 height 12
click at [192, 165] on li "Align to End of Previous Day" at bounding box center [156, 164] width 124 height 19
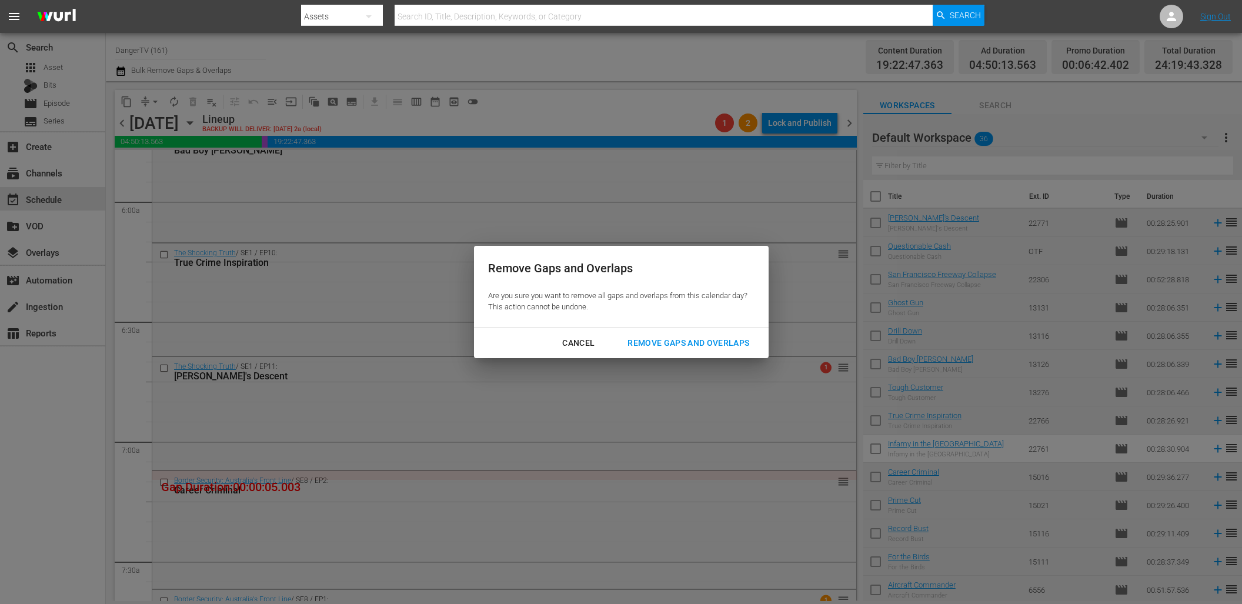
click at [660, 341] on div "Remove Gaps and Overlaps" at bounding box center [688, 343] width 141 height 15
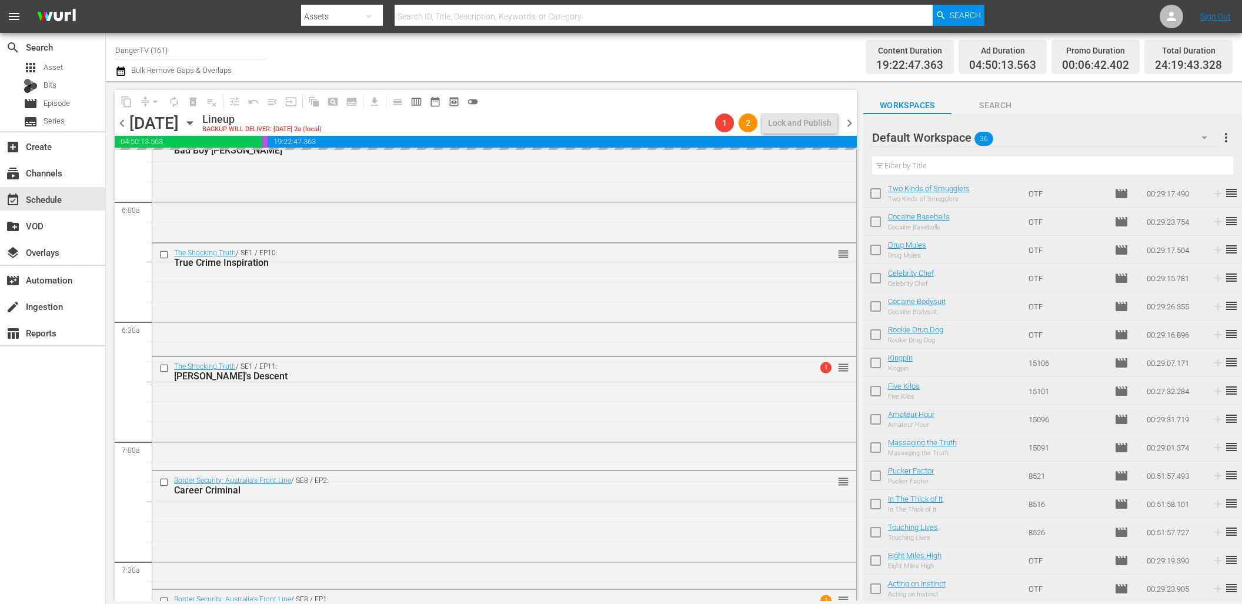
scroll to position [622, 0]
drag, startPoint x: 872, startPoint y: 587, endPoint x: 878, endPoint y: 579, distance: 10.5
click at [872, 587] on input "checkbox" at bounding box center [875, 591] width 25 height 25
checkbox input "true"
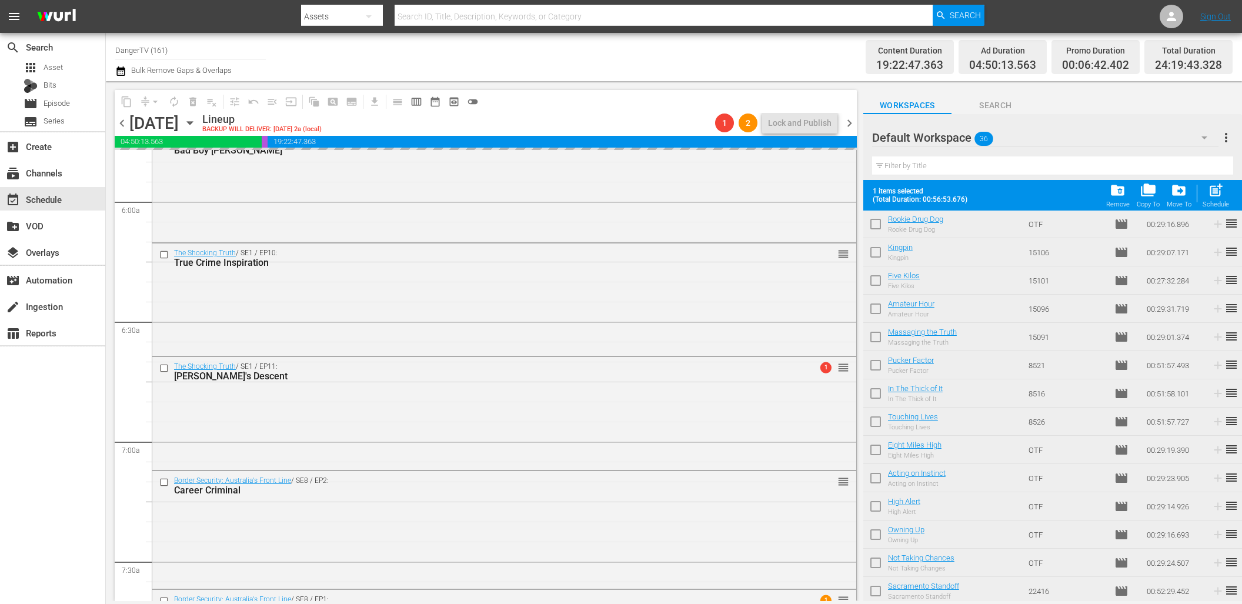
scroll to position [653, 0]
click at [877, 563] on input "checkbox" at bounding box center [875, 562] width 25 height 25
checkbox input "true"
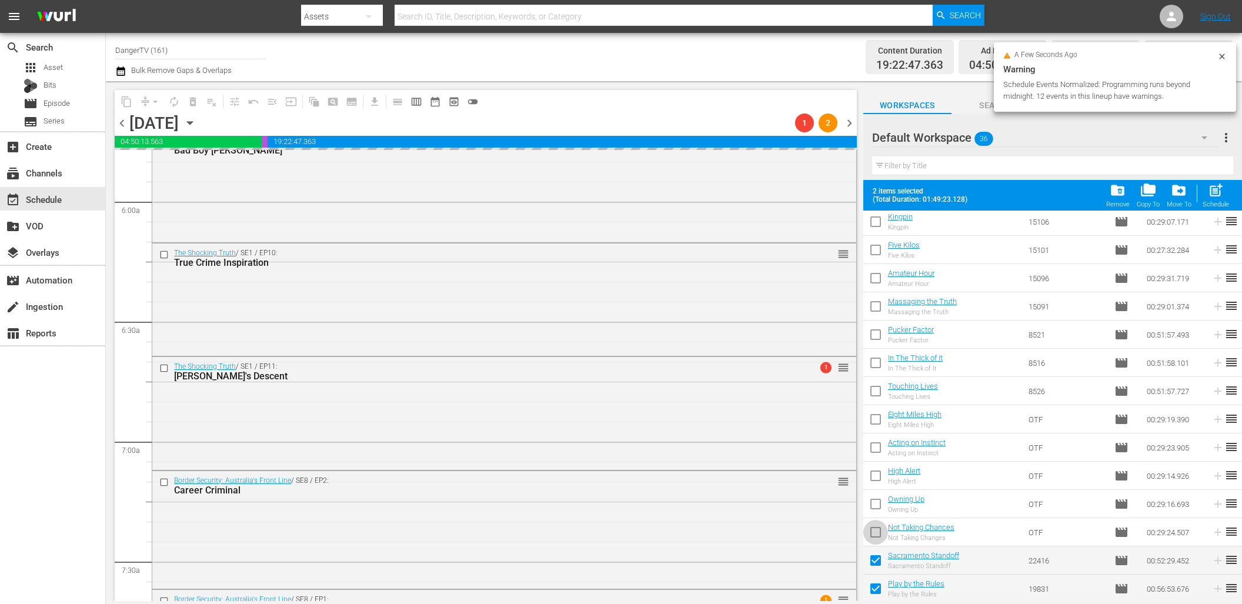
click at [877, 534] on input "checkbox" at bounding box center [875, 534] width 25 height 25
checkbox input "true"
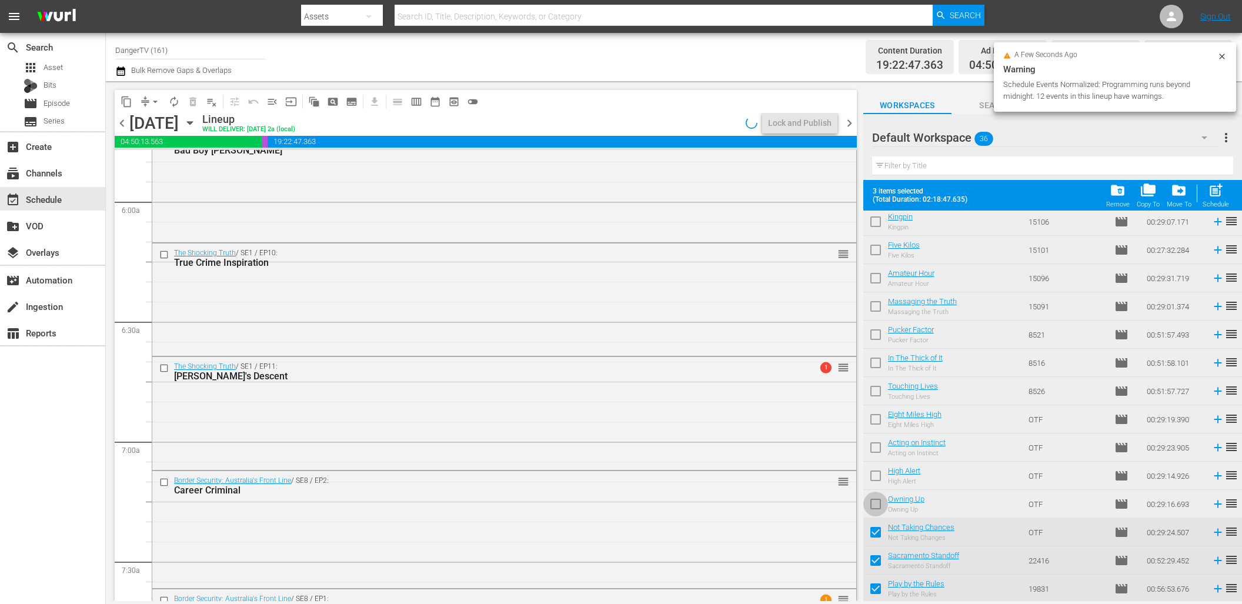
drag, startPoint x: 876, startPoint y: 501, endPoint x: 870, endPoint y: 503, distance: 6.1
click at [876, 501] on input "checkbox" at bounding box center [875, 506] width 25 height 25
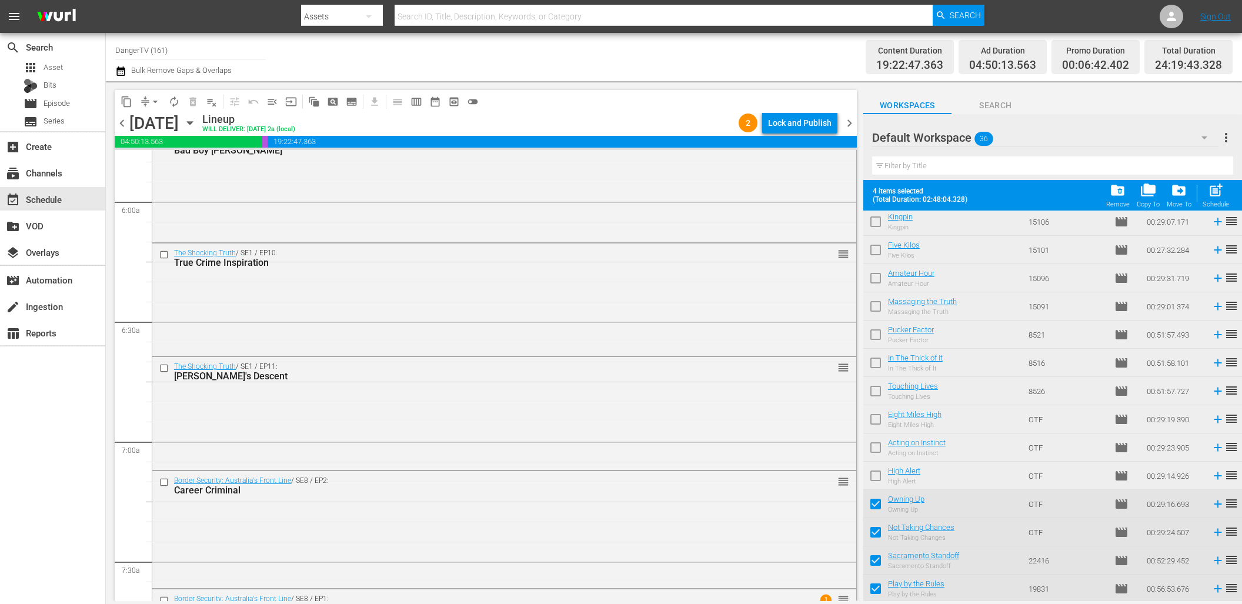
click at [808, 122] on div "Lock and Publish" at bounding box center [800, 122] width 64 height 21
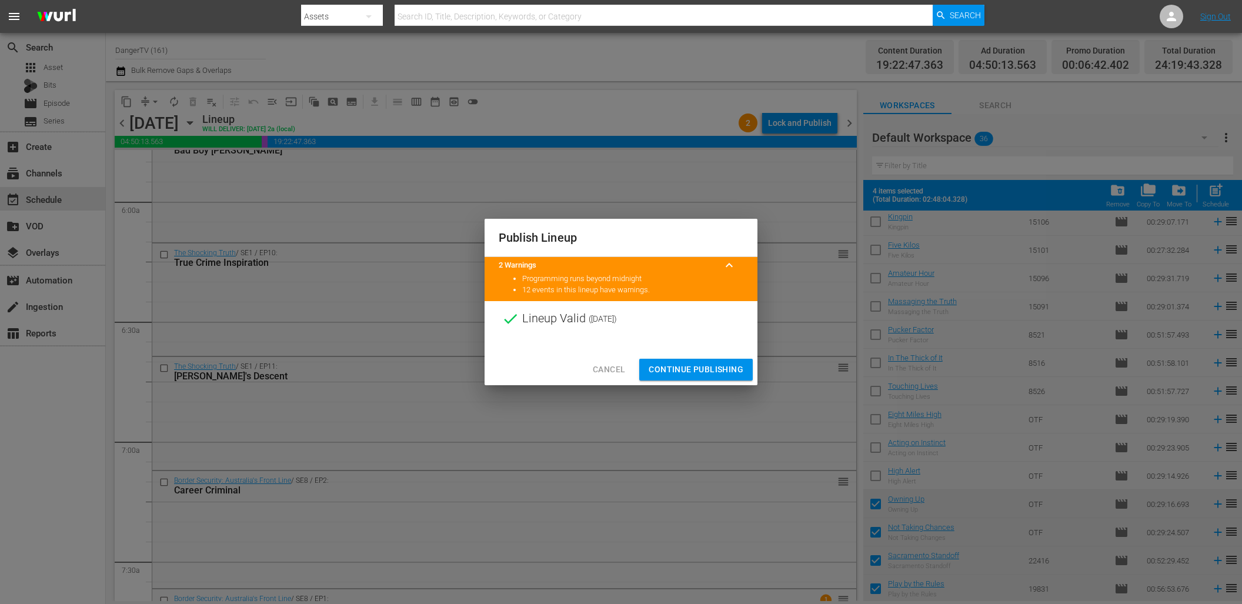
click at [716, 371] on span "Continue Publishing" at bounding box center [696, 369] width 95 height 15
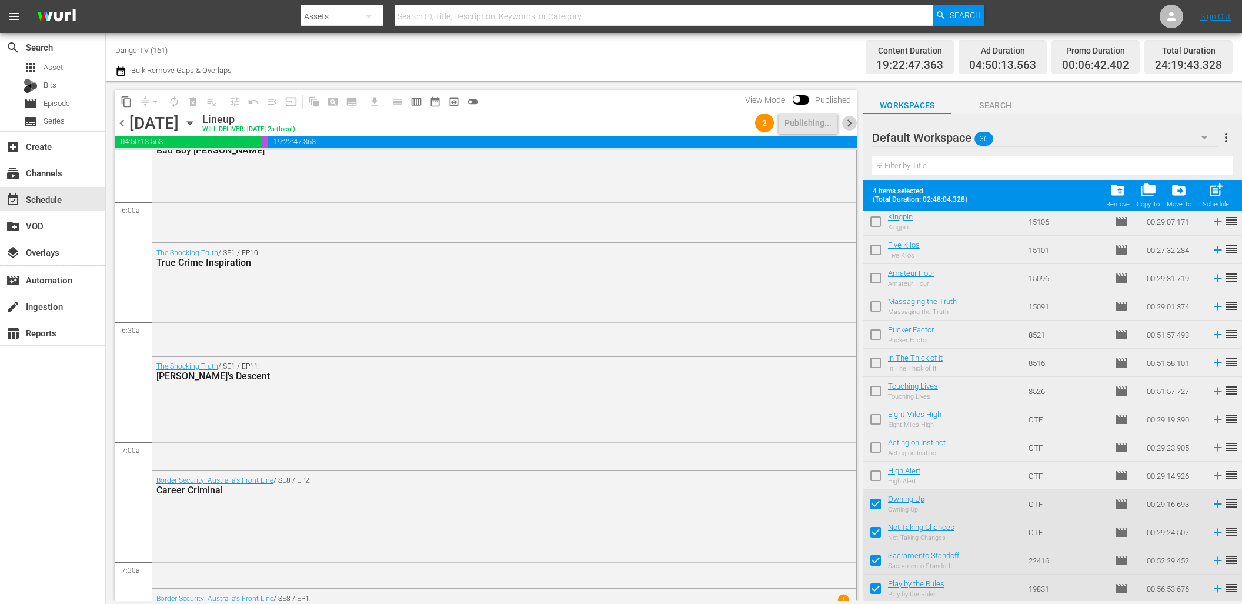
click at [850, 119] on span "chevron_right" at bounding box center [849, 123] width 15 height 15
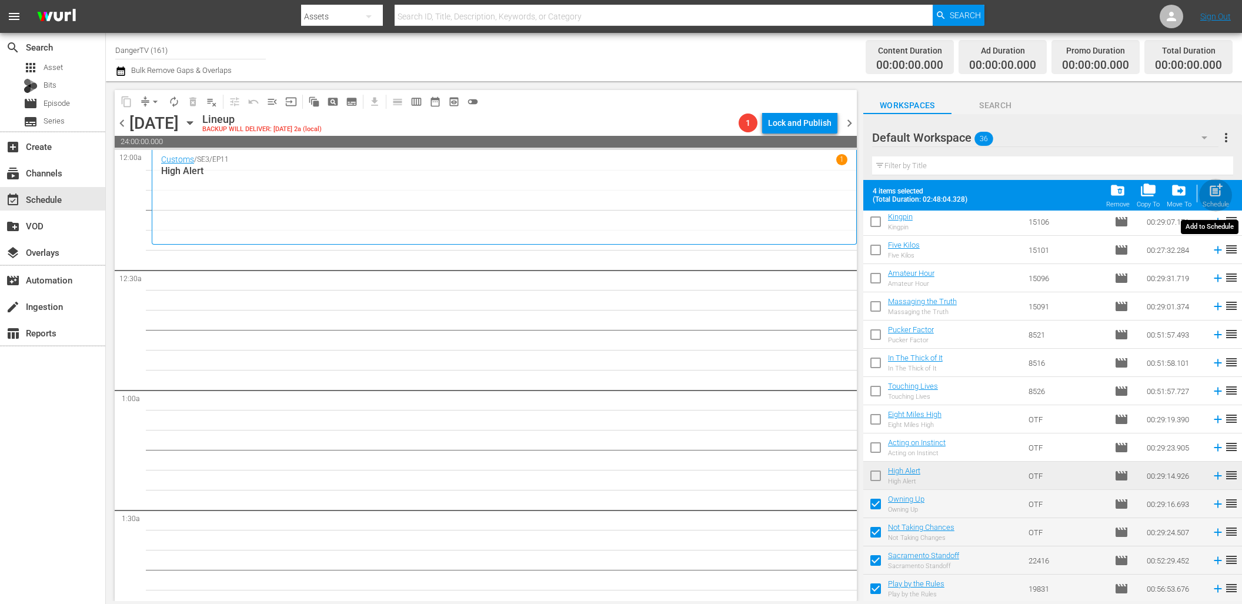
click at [1219, 192] on span "post_add" at bounding box center [1216, 190] width 16 height 16
checkbox input "false"
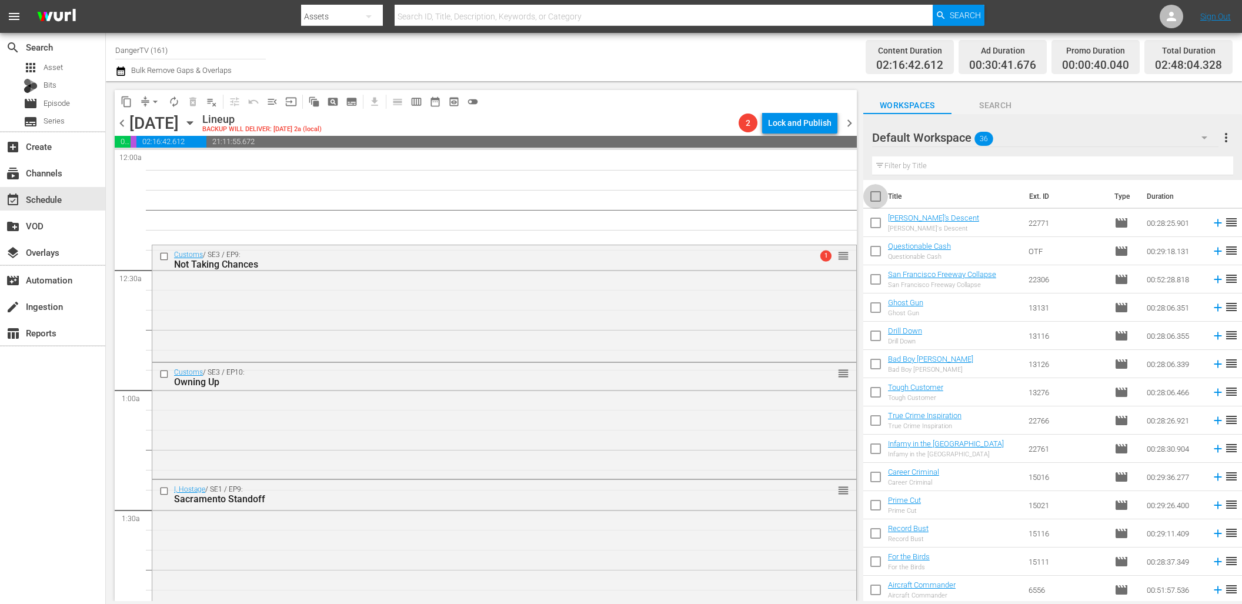
click at [876, 195] on input "checkbox" at bounding box center [875, 198] width 25 height 25
checkbox input "true"
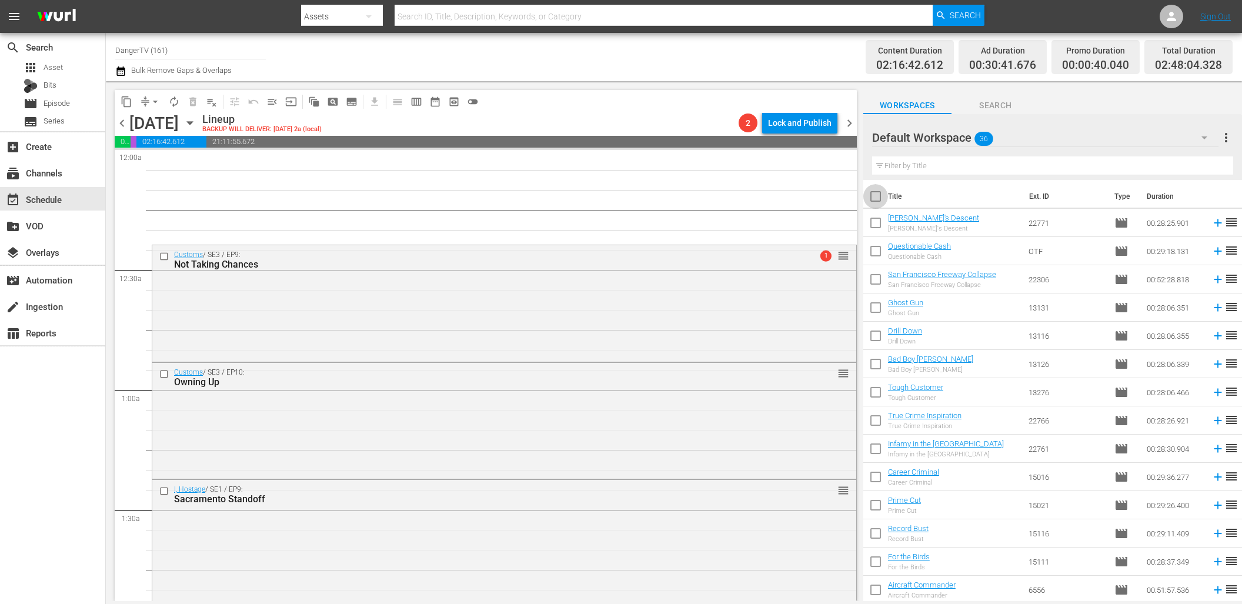
checkbox input "true"
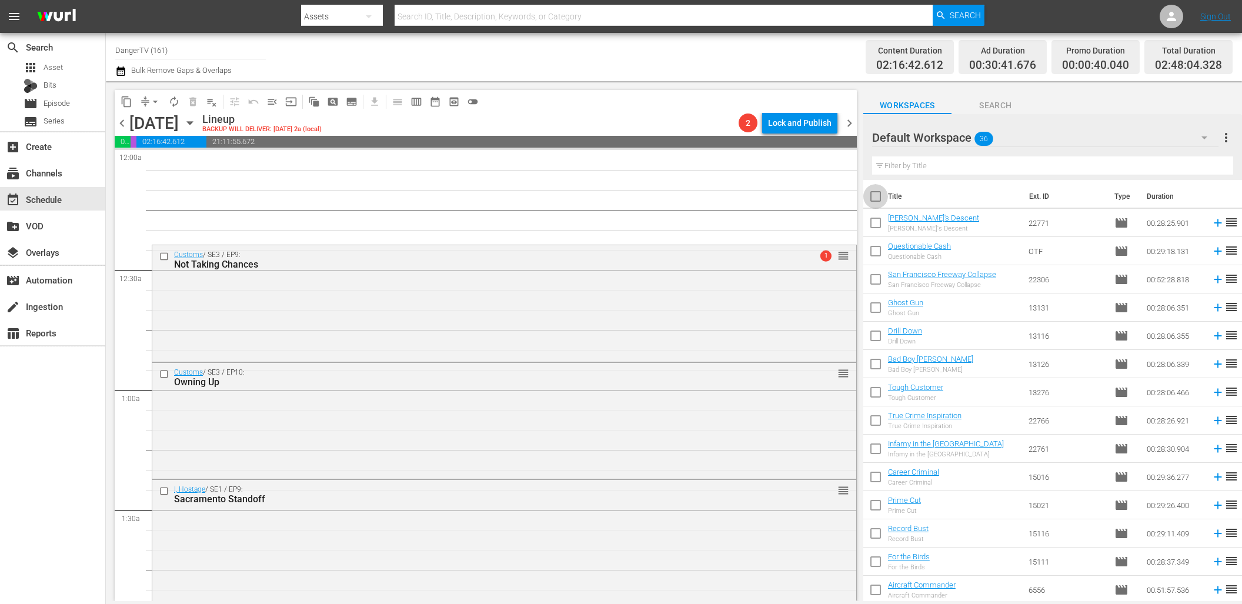
checkbox input "true"
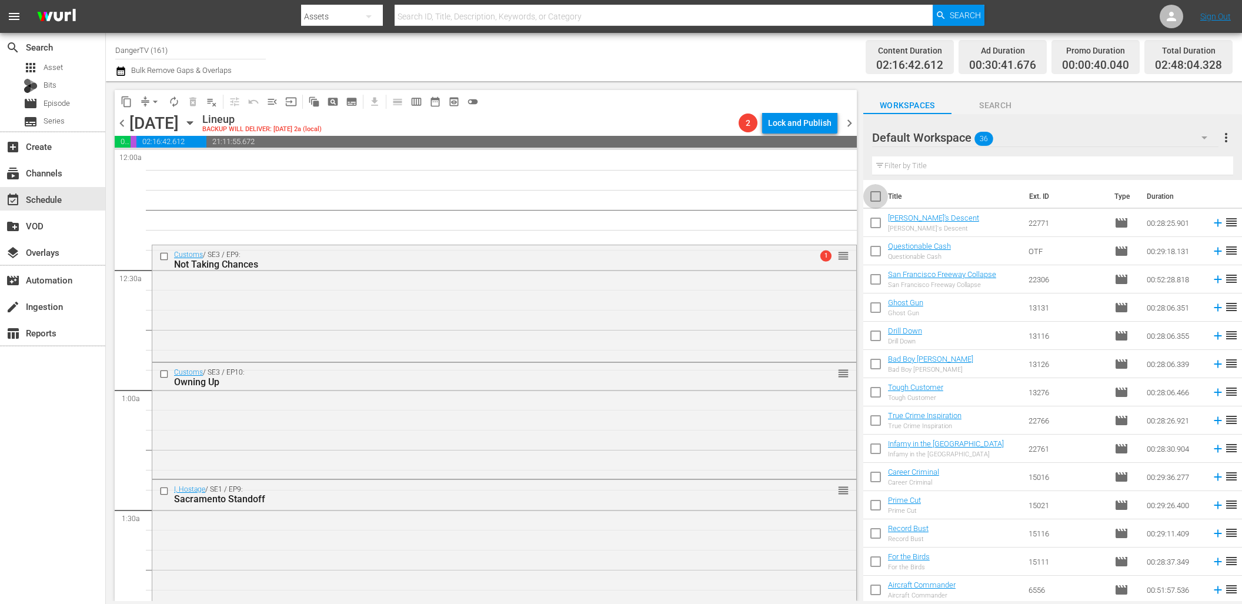
checkbox input "true"
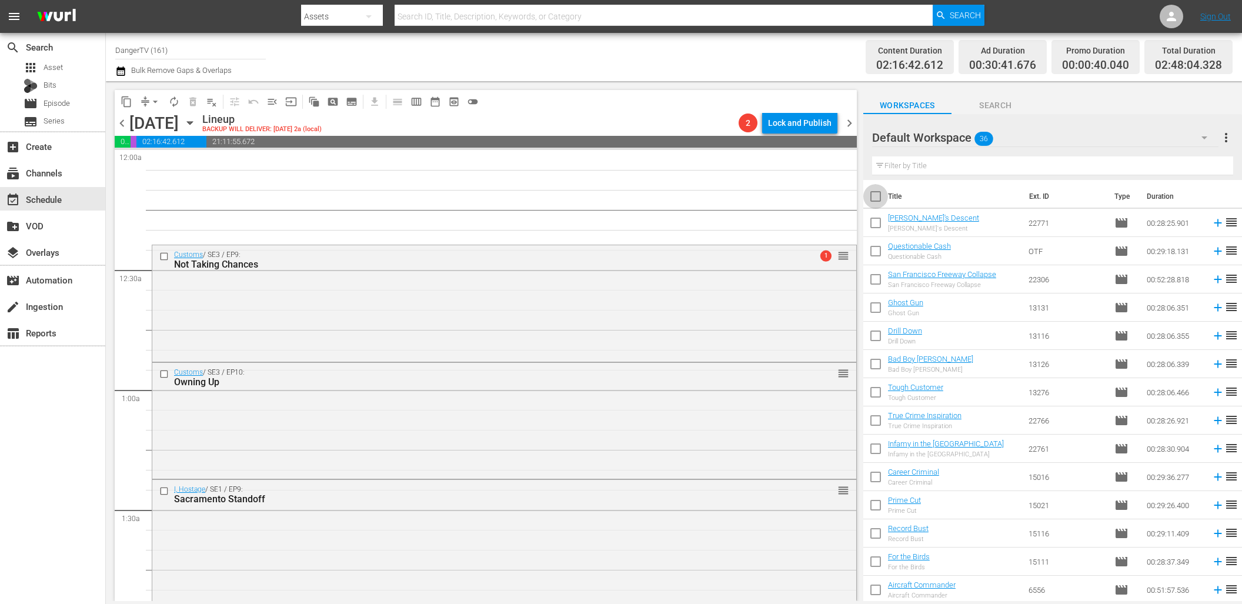
checkbox input "true"
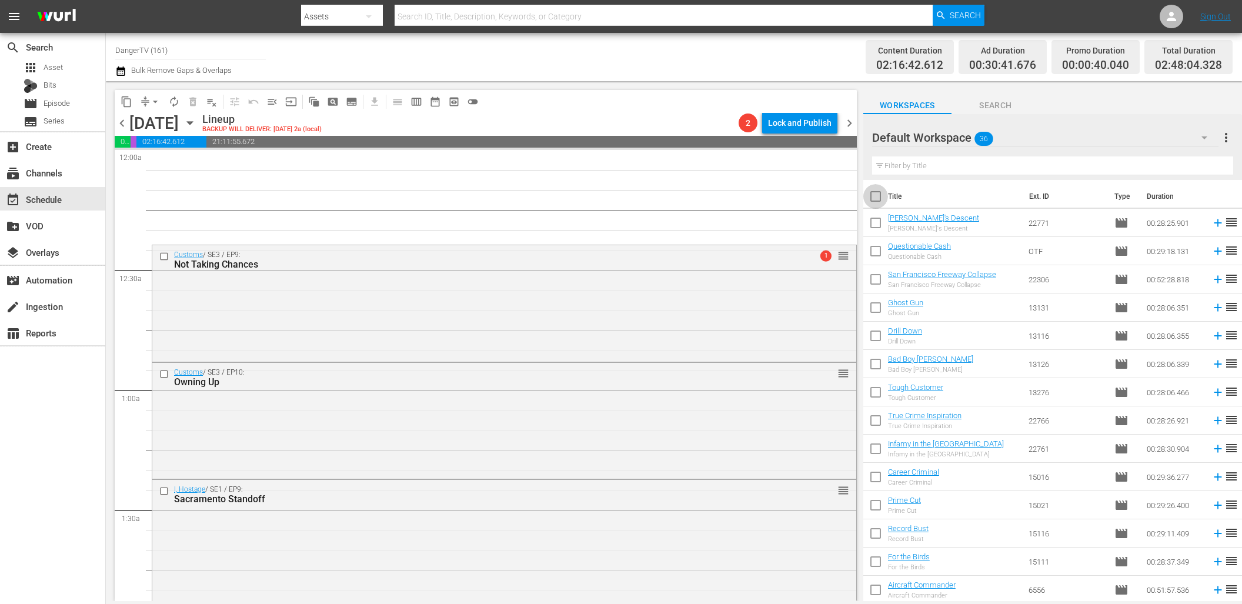
checkbox input "true"
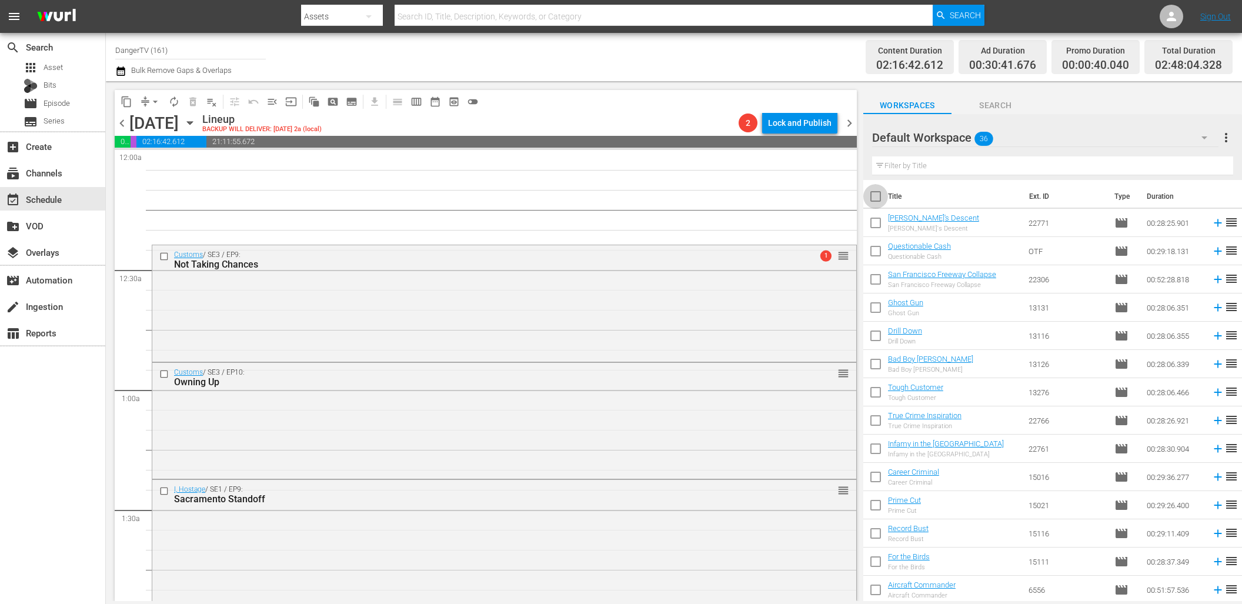
checkbox input "true"
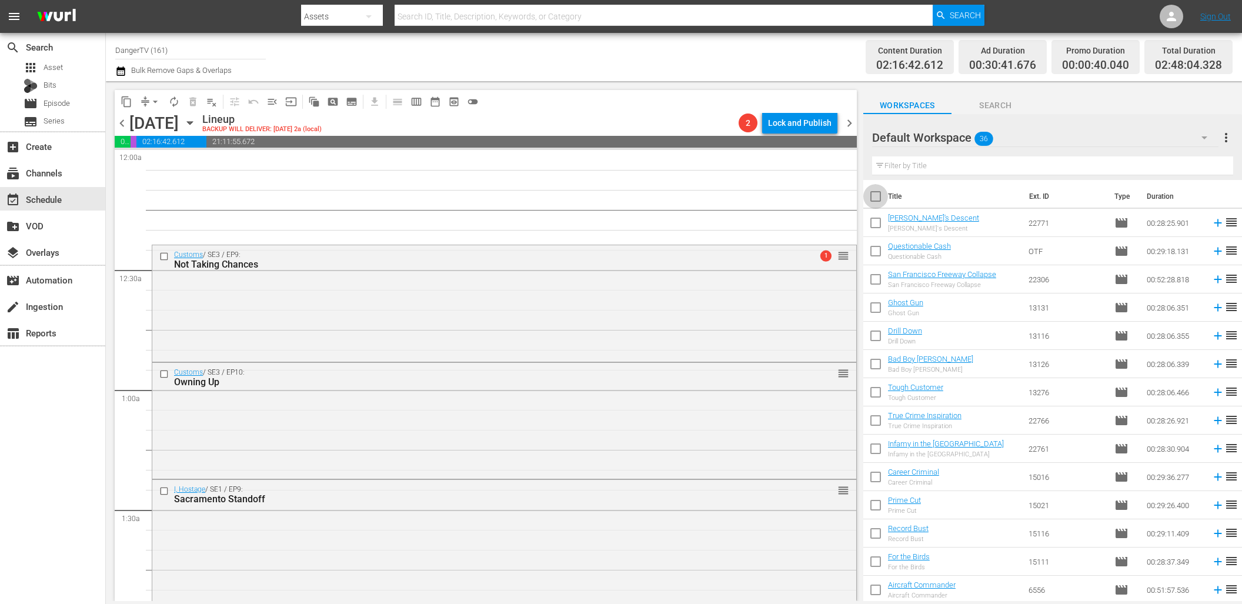
checkbox input "true"
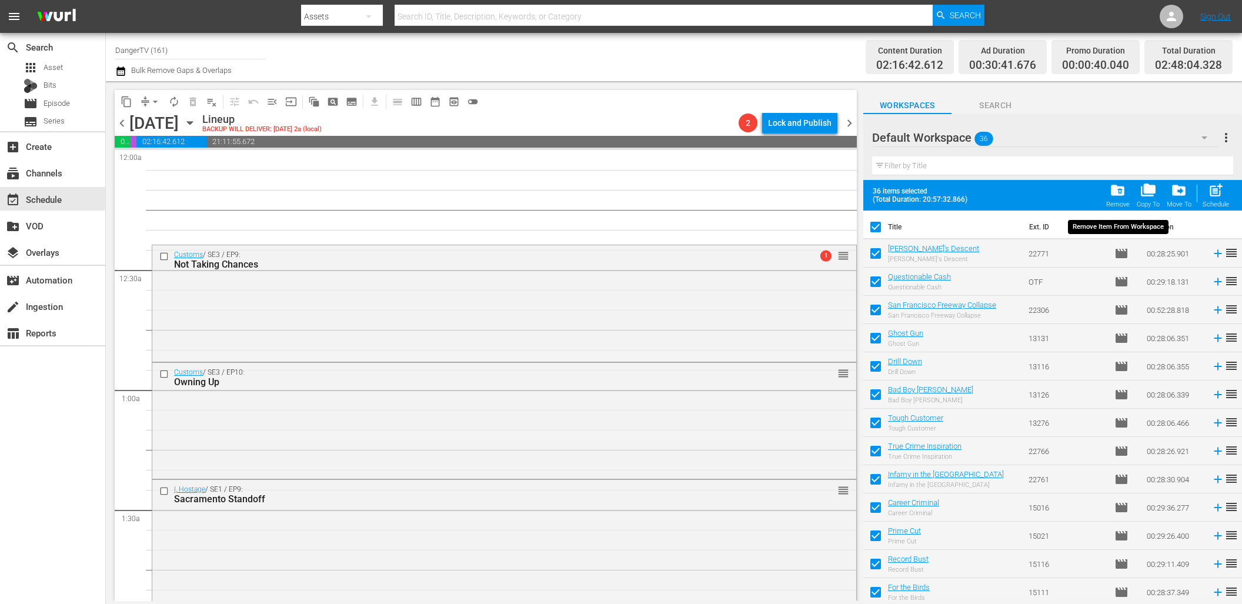
click at [1117, 192] on span "folder_delete" at bounding box center [1118, 190] width 16 height 16
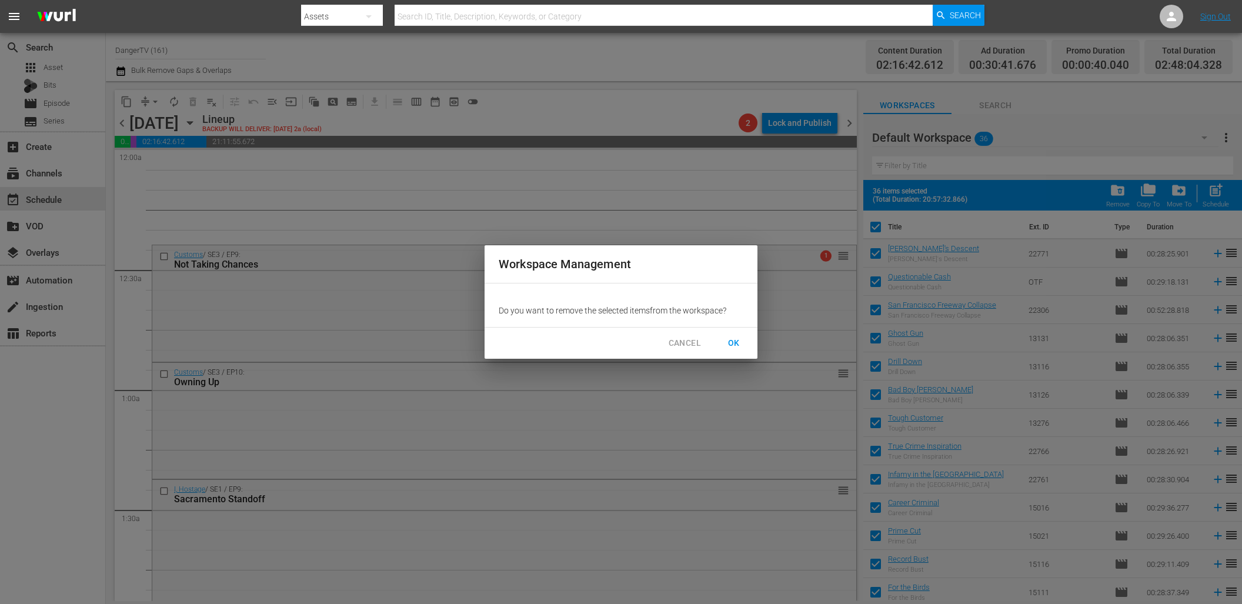
click at [732, 342] on span "OK" at bounding box center [734, 343] width 19 height 15
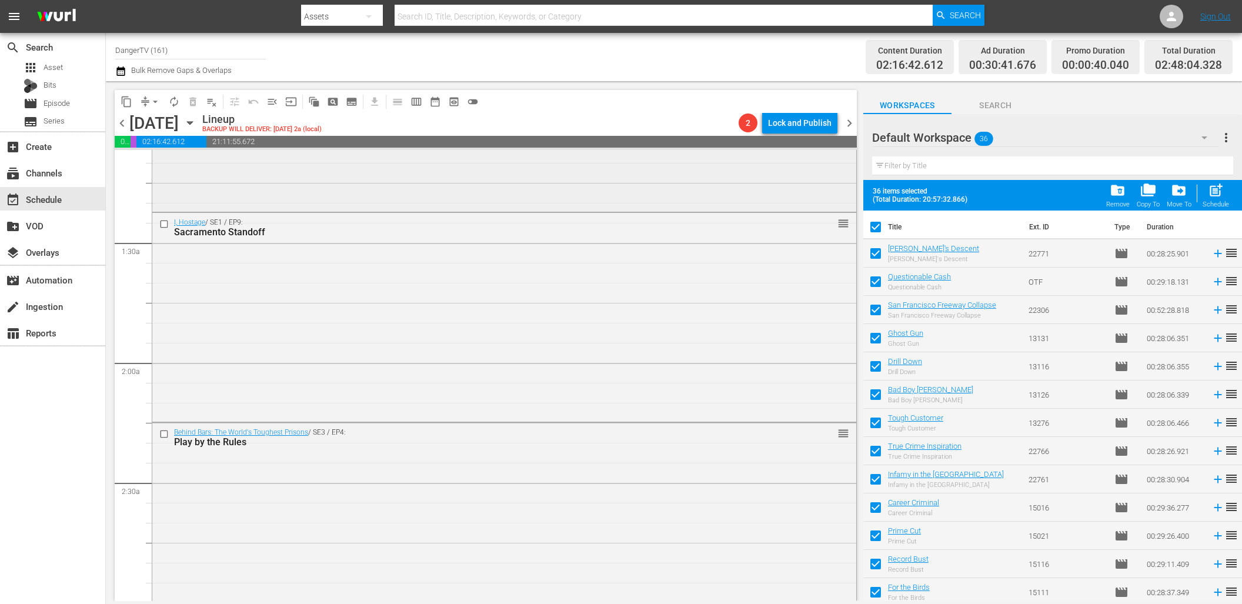
scroll to position [271, 0]
checkbox input "false"
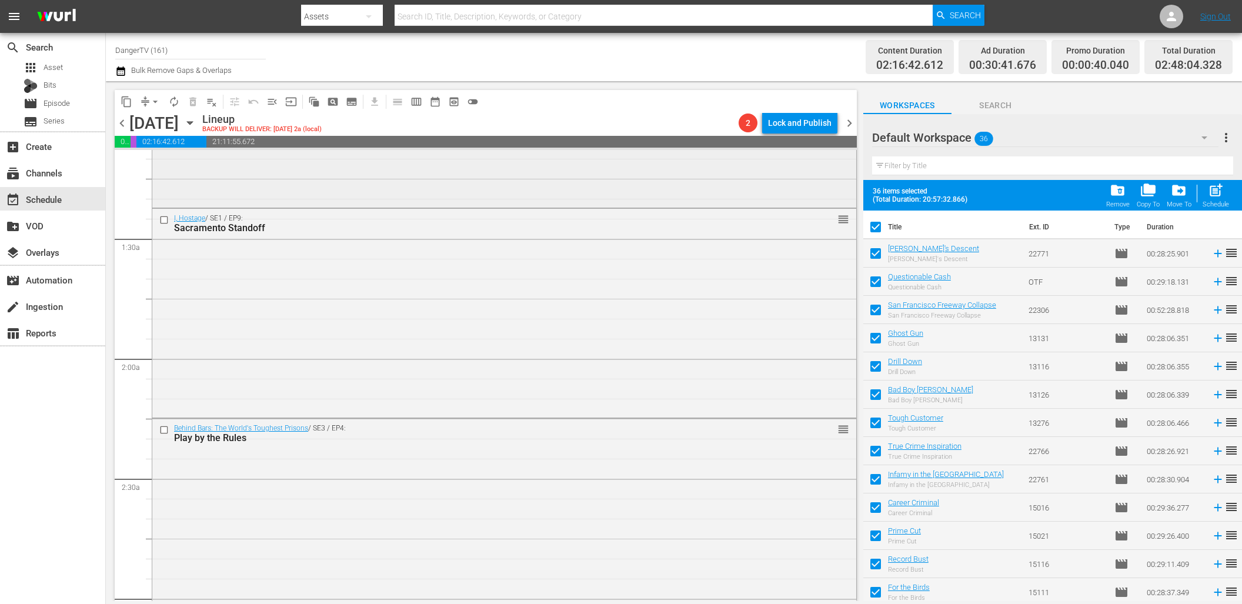
checkbox input "false"
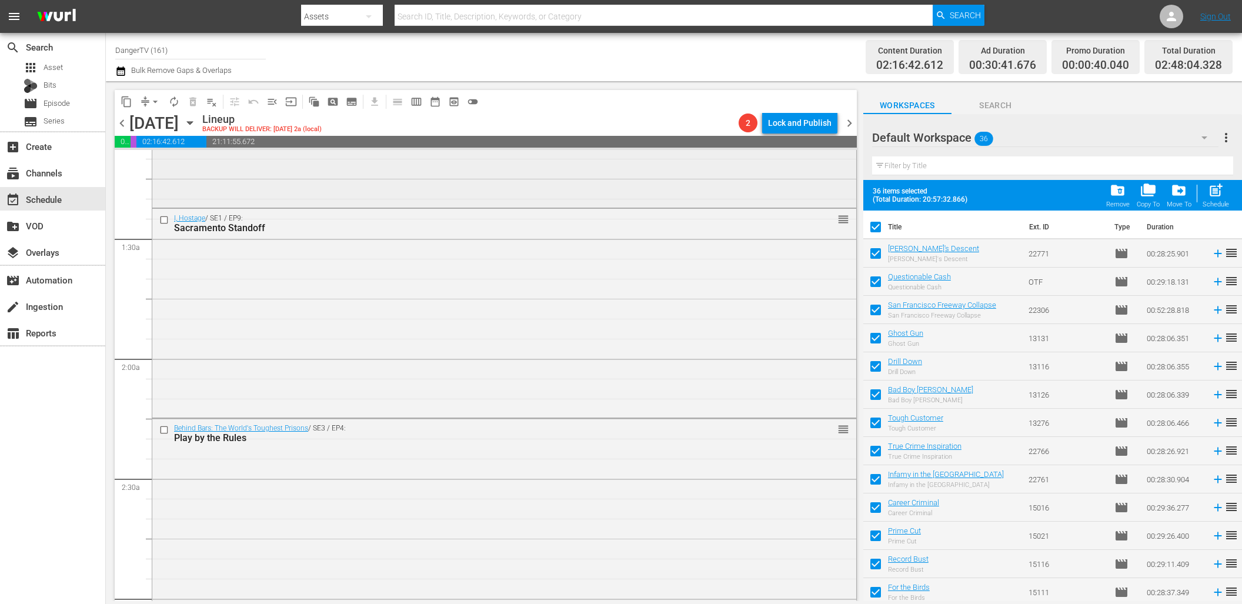
checkbox input "false"
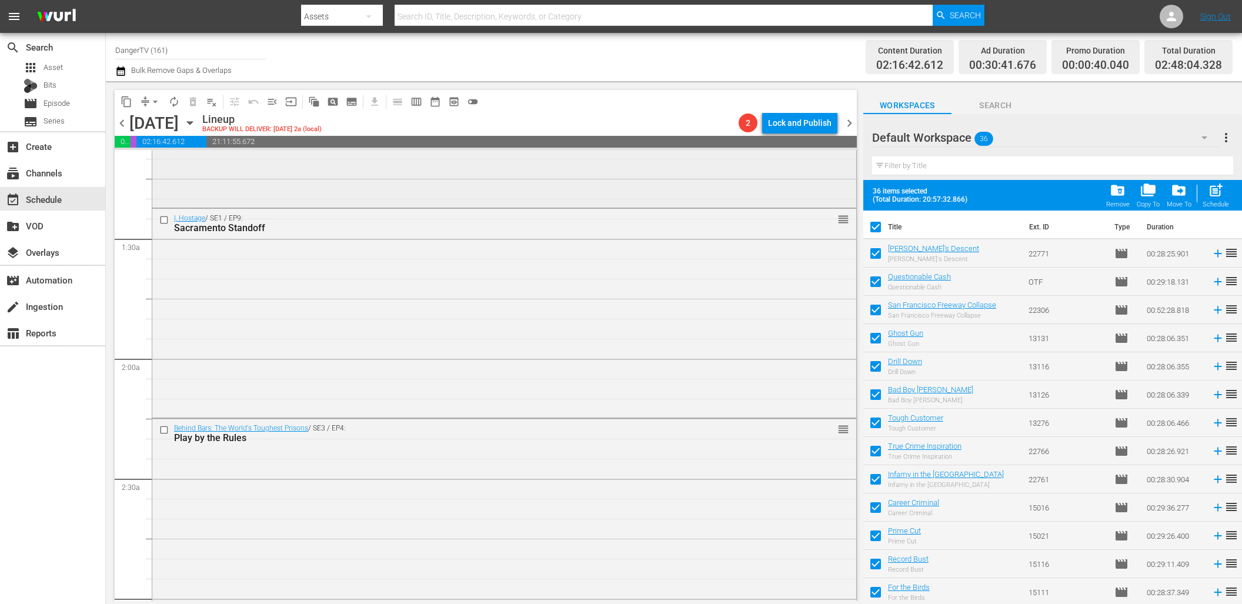
checkbox input "false"
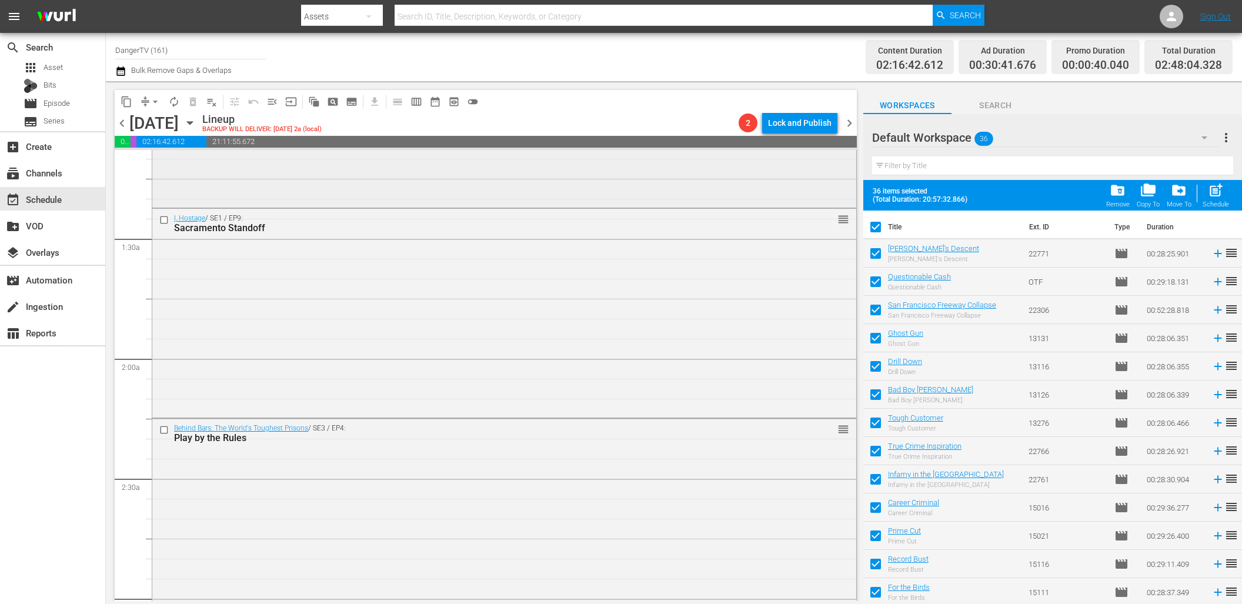
checkbox input "false"
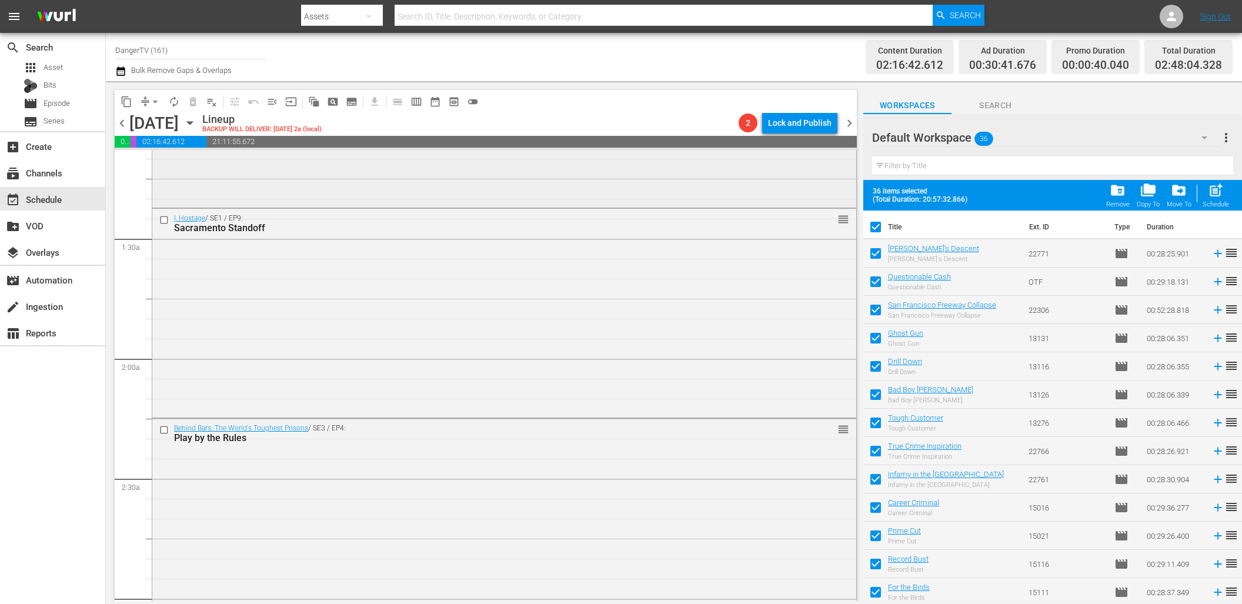
checkbox input "false"
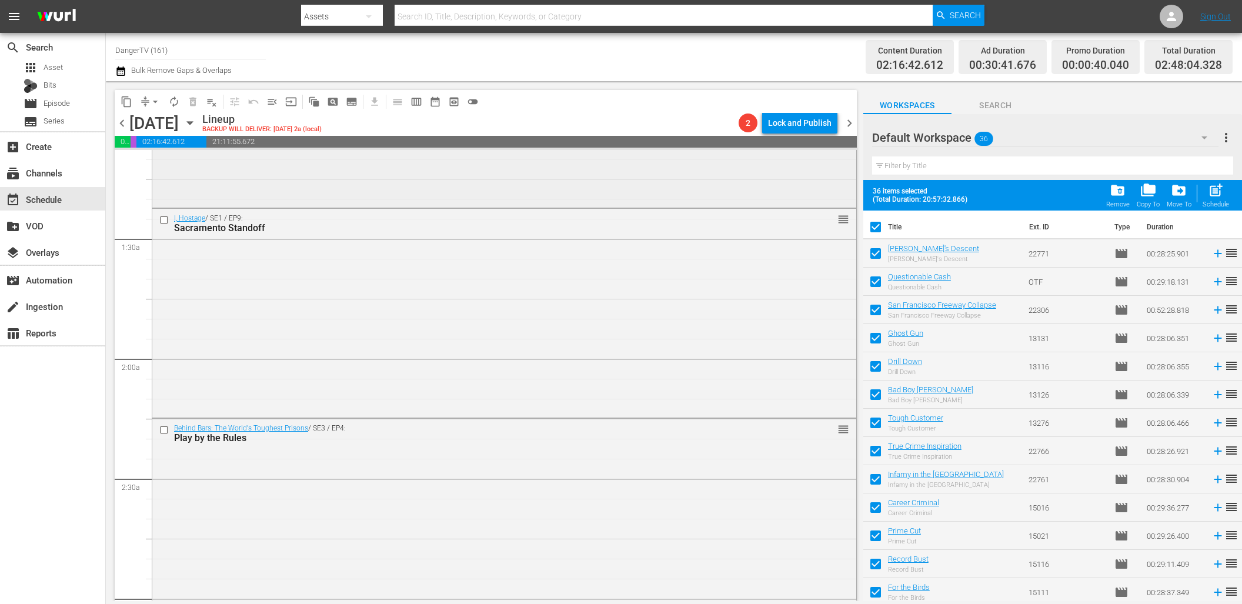
checkbox input "false"
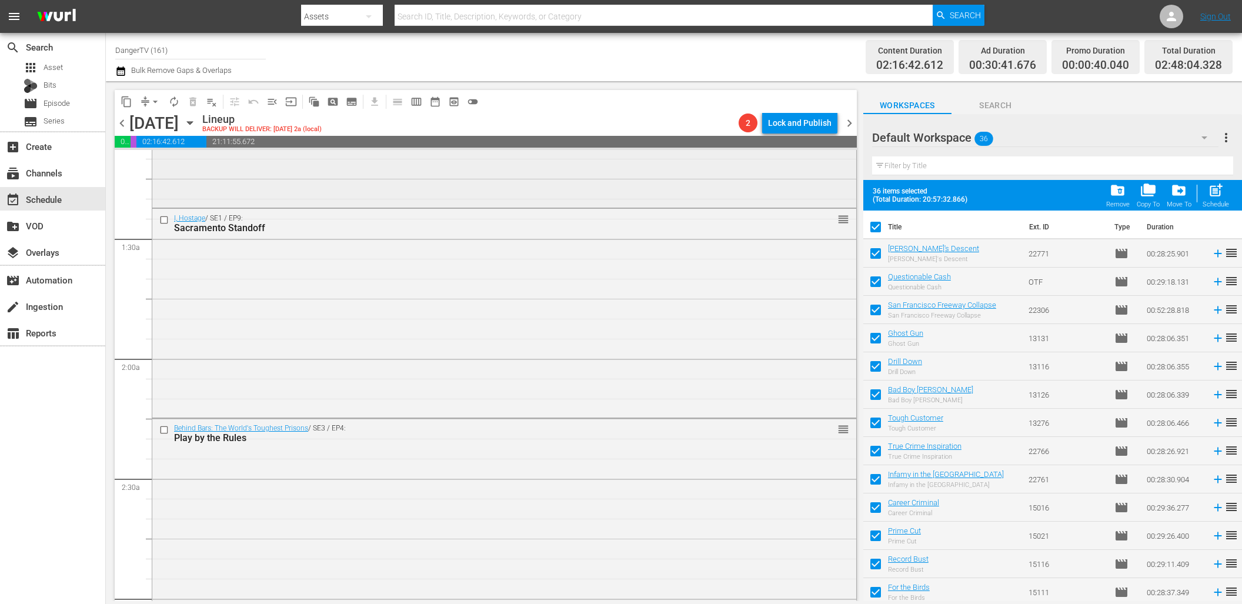
checkbox input "false"
